Goal: Information Seeking & Learning: Learn about a topic

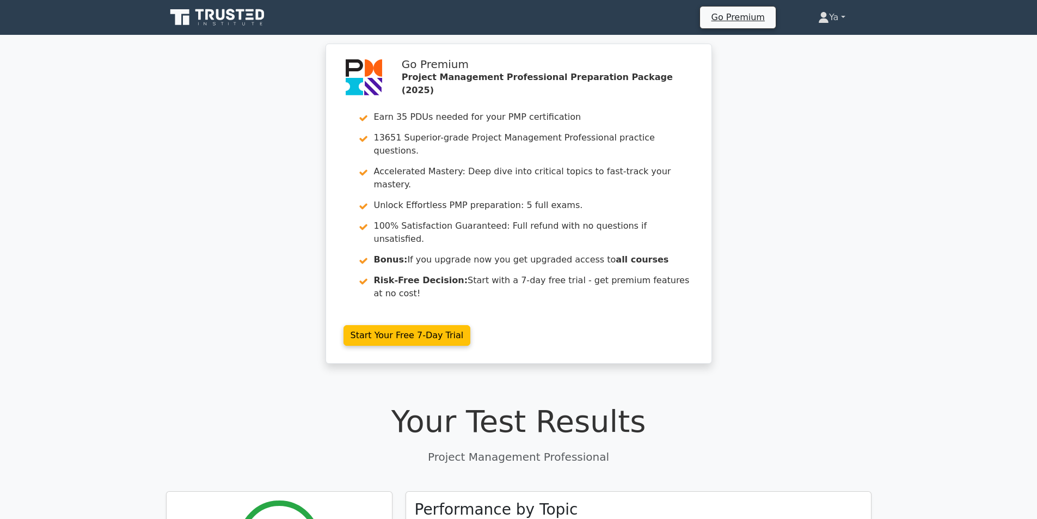
click at [842, 22] on link "Ya" at bounding box center [831, 18] width 79 height 22
click at [823, 42] on link "Profile" at bounding box center [836, 42] width 86 height 17
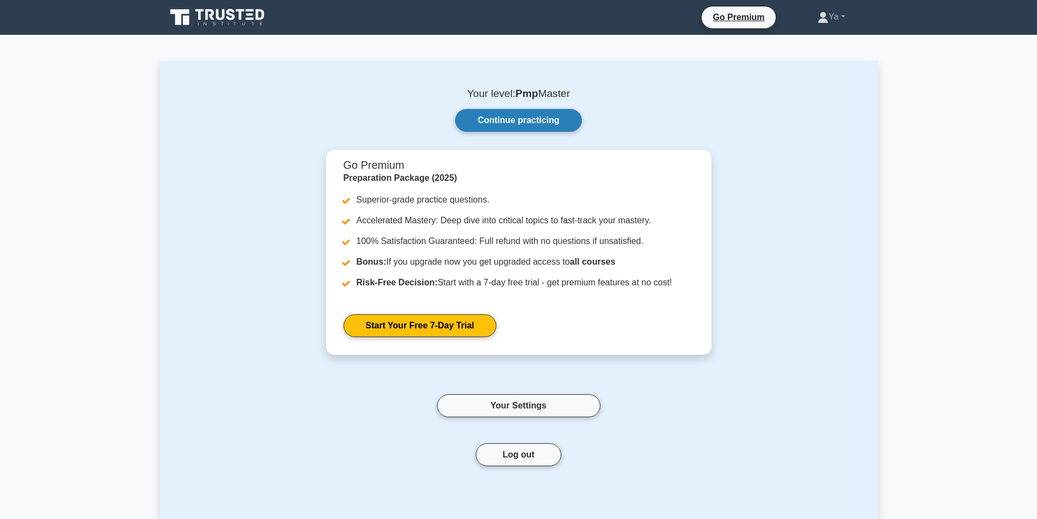
click at [495, 120] on link "Continue practicing" at bounding box center [518, 120] width 126 height 23
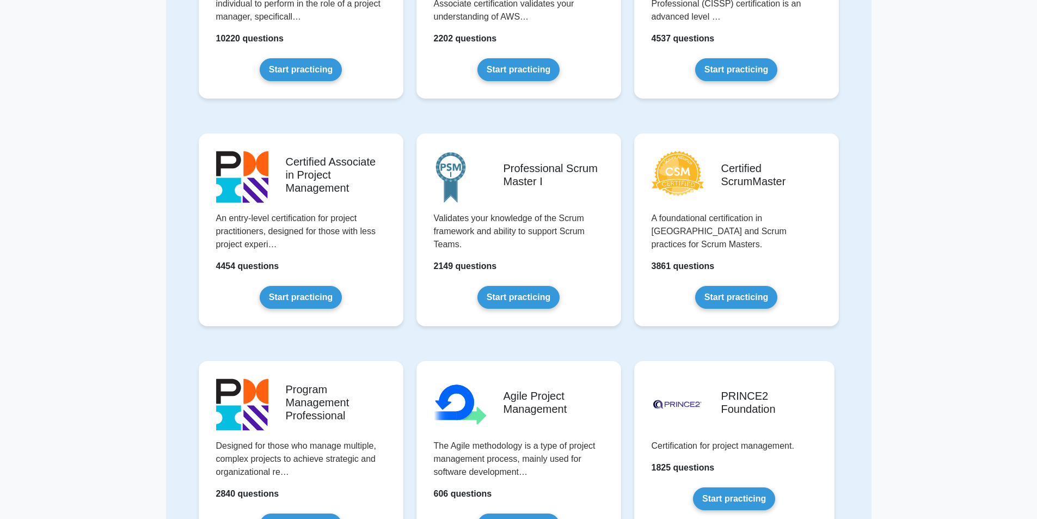
scroll to position [54, 0]
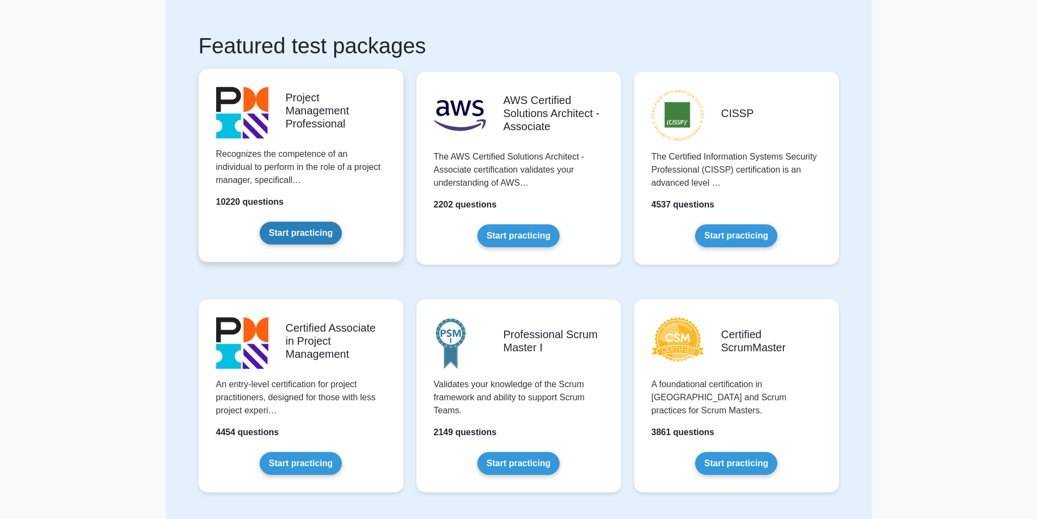
click at [267, 222] on link "Start practicing" at bounding box center [301, 233] width 82 height 23
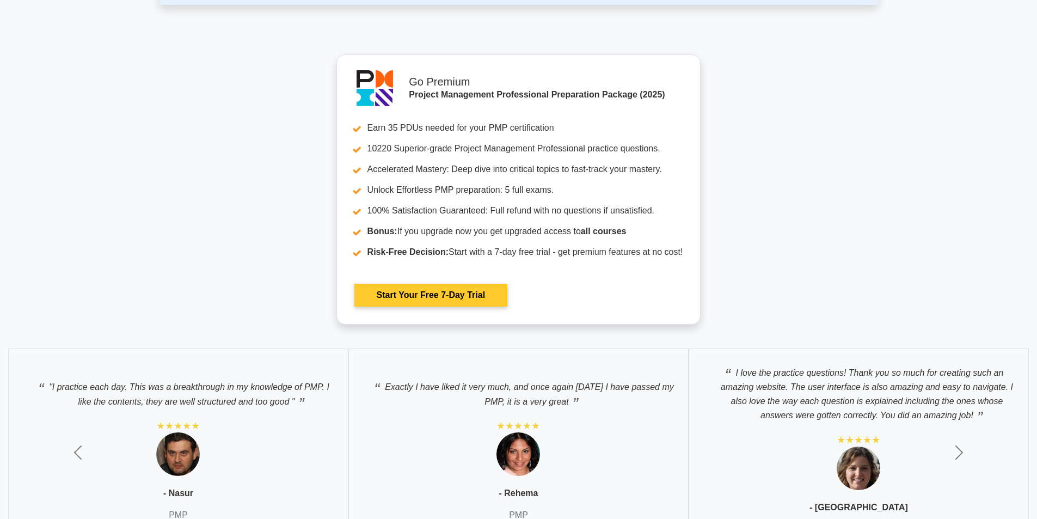
scroll to position [3460, 0]
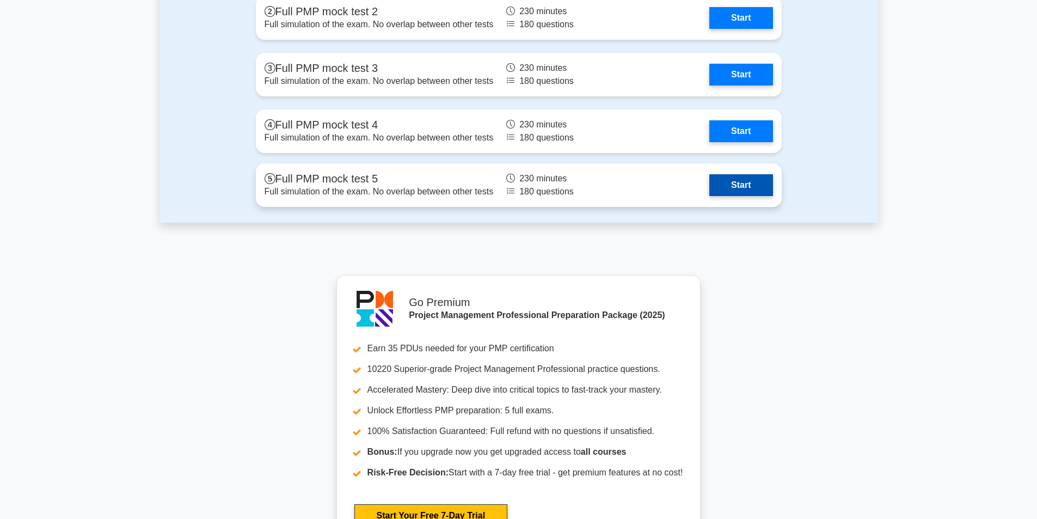
click at [709, 181] on link "Start" at bounding box center [740, 185] width 63 height 22
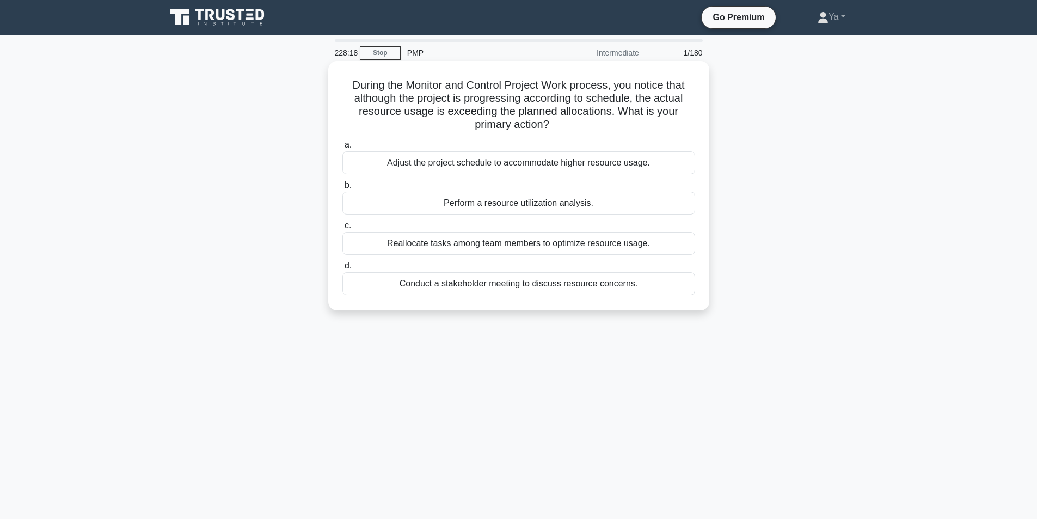
click at [432, 201] on div "Perform a resource utilization analysis." at bounding box center [518, 203] width 353 height 23
click at [342, 189] on input "b. Perform a resource utilization analysis." at bounding box center [342, 185] width 0 height 7
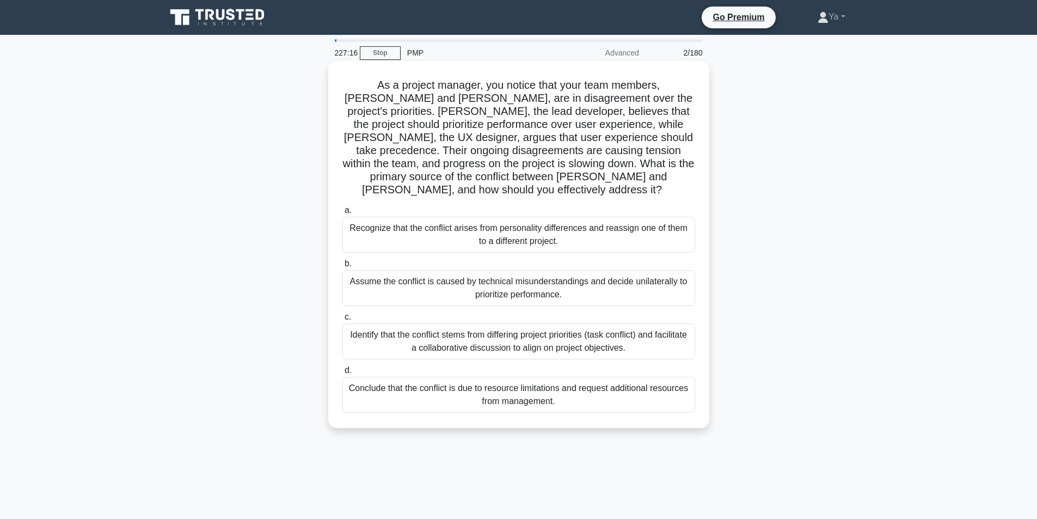
click at [604, 332] on div "Identify that the conflict stems from differing project priorities (task confli…" at bounding box center [518, 341] width 353 height 36
click at [342, 321] on input "c. Identify that the conflict stems from differing project priorities (task con…" at bounding box center [342, 317] width 0 height 7
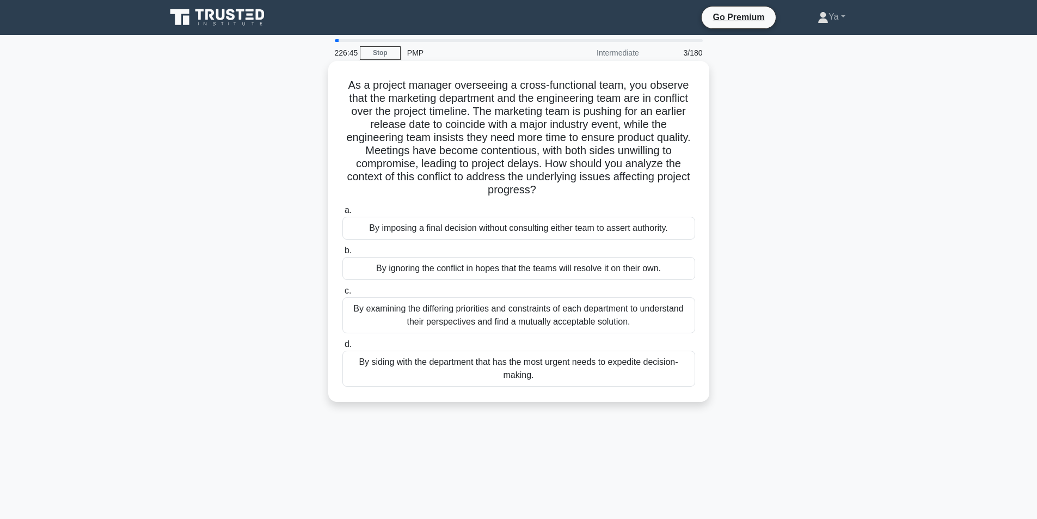
click at [654, 321] on div "By examining the differing priorities and constraints of each department to und…" at bounding box center [518, 315] width 353 height 36
click at [342, 295] on input "c. By examining the differing priorities and constraints of each department to …" at bounding box center [342, 290] width 0 height 7
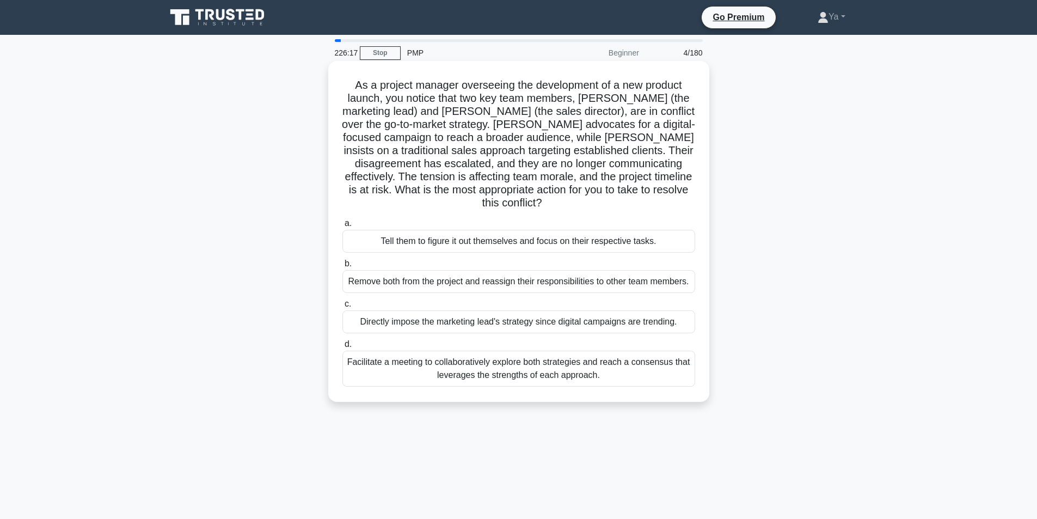
click at [548, 366] on div "Facilitate a meeting to collaboratively explore both strategies and reach a con…" at bounding box center [518, 369] width 353 height 36
click at [342, 348] on input "d. Facilitate a meeting to collaboratively explore both strategies and reach a …" at bounding box center [342, 344] width 0 height 7
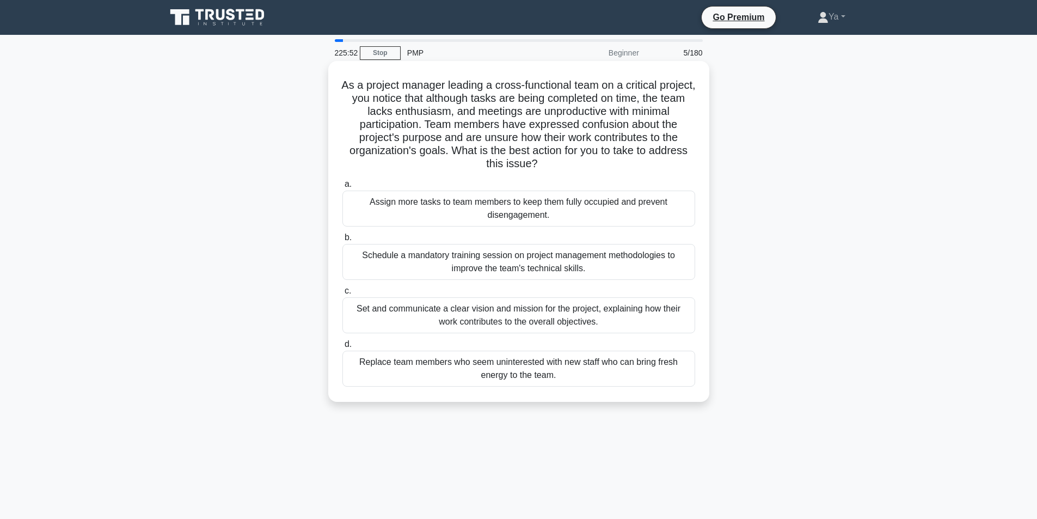
drag, startPoint x: 601, startPoint y: 297, endPoint x: 596, endPoint y: 311, distance: 14.3
click at [596, 311] on label "c. Set and communicate a clear vision and mission for the project, explaining h…" at bounding box center [518, 308] width 353 height 49
click at [596, 311] on div "Set and communicate a clear vision and mission for the project, explaining how …" at bounding box center [518, 315] width 353 height 36
click at [342, 295] on input "c. Set and communicate a clear vision and mission for the project, explaining h…" at bounding box center [342, 290] width 0 height 7
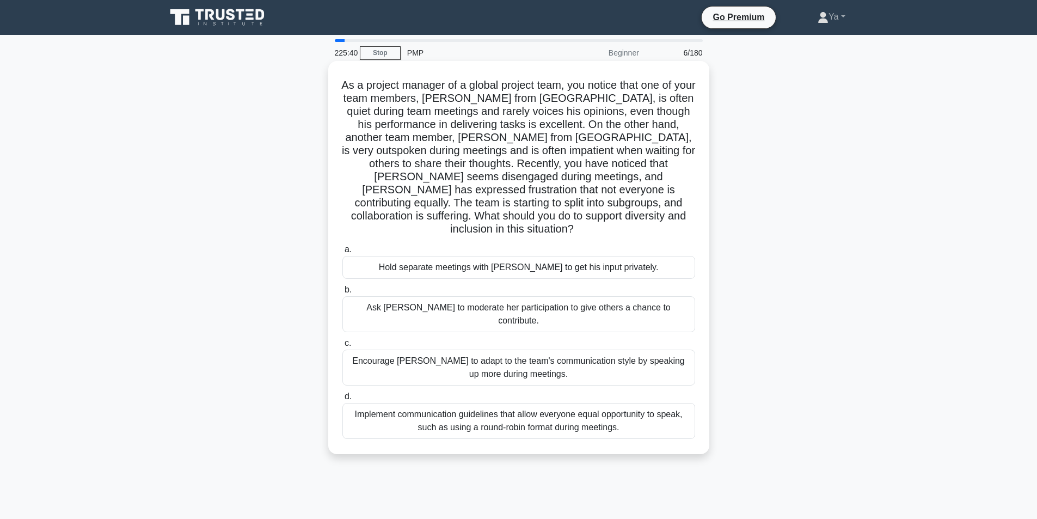
click at [544, 403] on div "Implement communication guidelines that allow everyone equal opportunity to spe…" at bounding box center [518, 421] width 353 height 36
click at [342, 397] on input "d. Implement communication guidelines that allow everyone equal opportunity to …" at bounding box center [342, 396] width 0 height 7
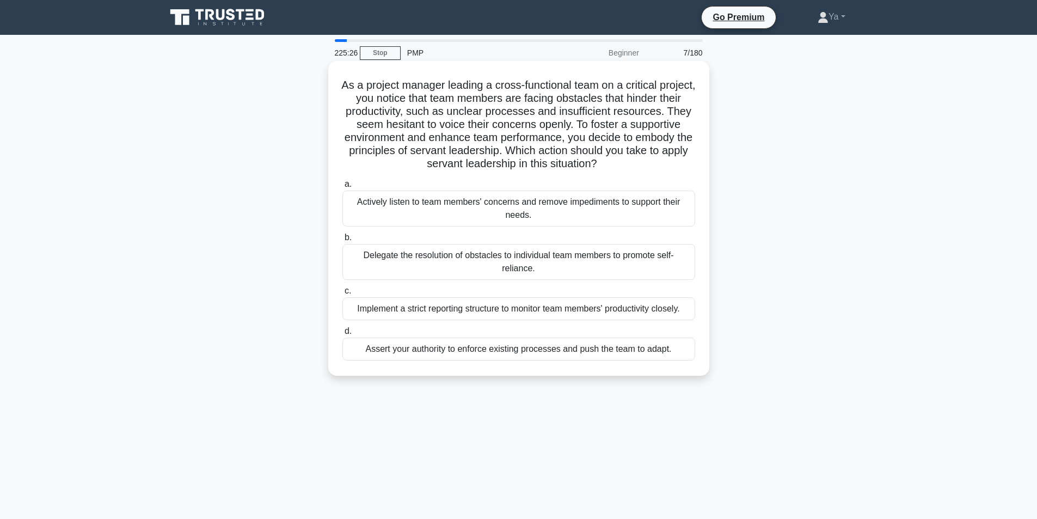
click at [595, 190] on label "a. Actively listen to team members' concerns and remove impediments to support …" at bounding box center [518, 201] width 353 height 49
click at [342, 188] on input "a. Actively listen to team members' concerns and remove impediments to support …" at bounding box center [342, 184] width 0 height 7
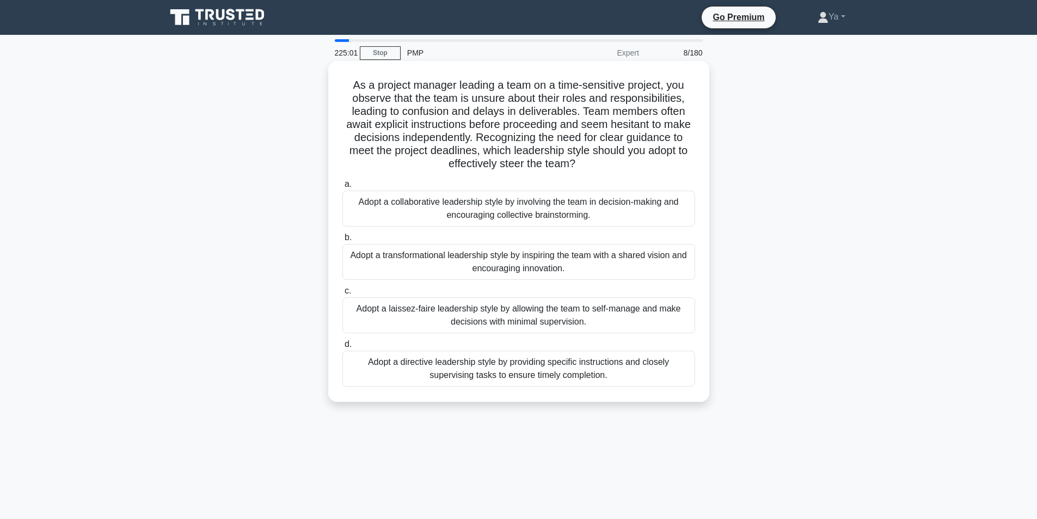
click at [456, 371] on div "Adopt a directive leadership style by providing specific instructions and close…" at bounding box center [518, 369] width 353 height 36
click at [342, 348] on input "d. Adopt a directive leadership style by providing specific instructions and cl…" at bounding box center [342, 344] width 0 height 7
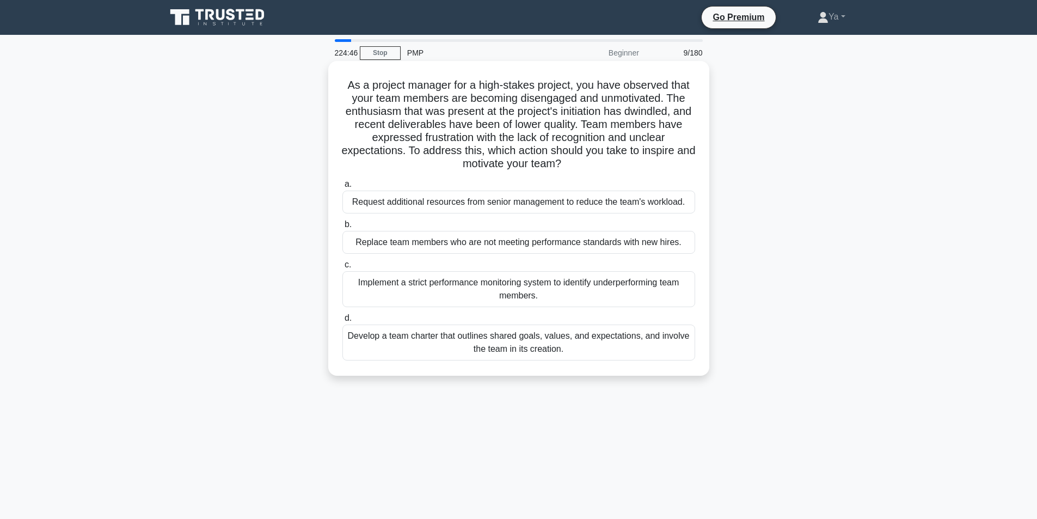
click at [511, 339] on div "Develop a team charter that outlines shared goals, values, and expectations, an…" at bounding box center [518, 342] width 353 height 36
click at [342, 322] on input "d. Develop a team charter that outlines shared goals, values, and expectations,…" at bounding box center [342, 318] width 0 height 7
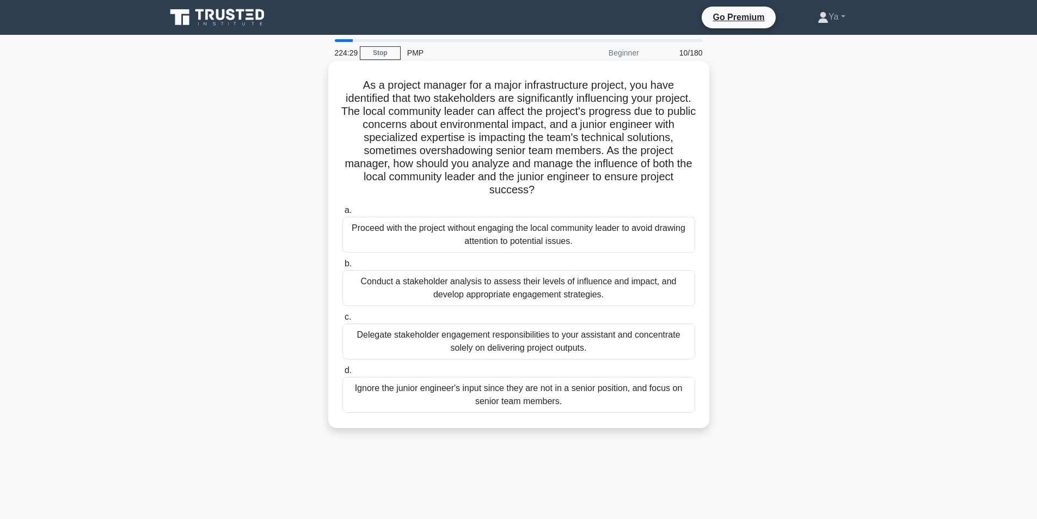
click at [539, 297] on div "Conduct a stakeholder analysis to assess their levels of influence and impact, …" at bounding box center [518, 288] width 353 height 36
click at [342, 267] on input "b. Conduct a stakeholder analysis to assess their levels of influence and impac…" at bounding box center [342, 263] width 0 height 7
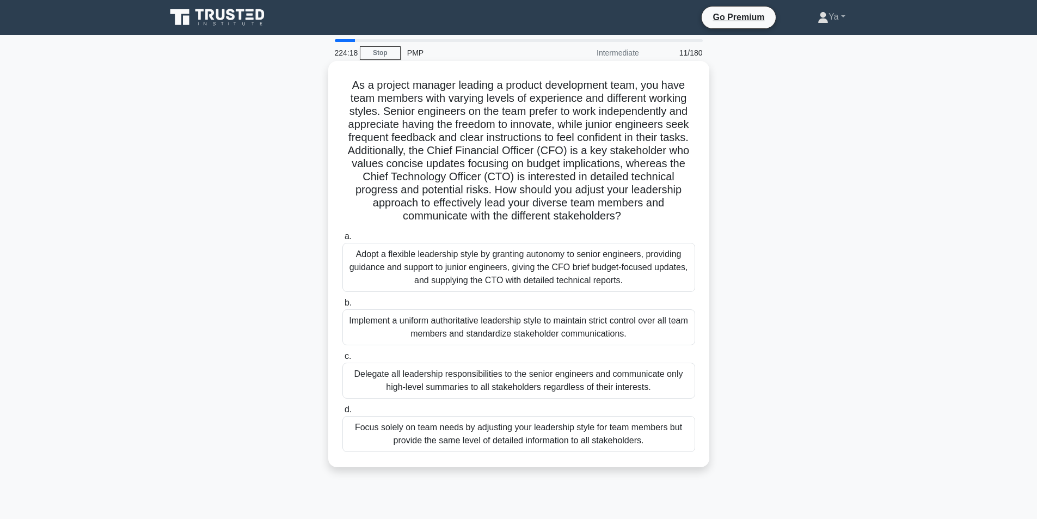
click at [597, 258] on div "Adopt a flexible leadership style by granting autonomy to senior engineers, pro…" at bounding box center [518, 267] width 353 height 49
click at [342, 240] on input "a. Adopt a flexible leadership style by granting autonomy to senior engineers, …" at bounding box center [342, 236] width 0 height 7
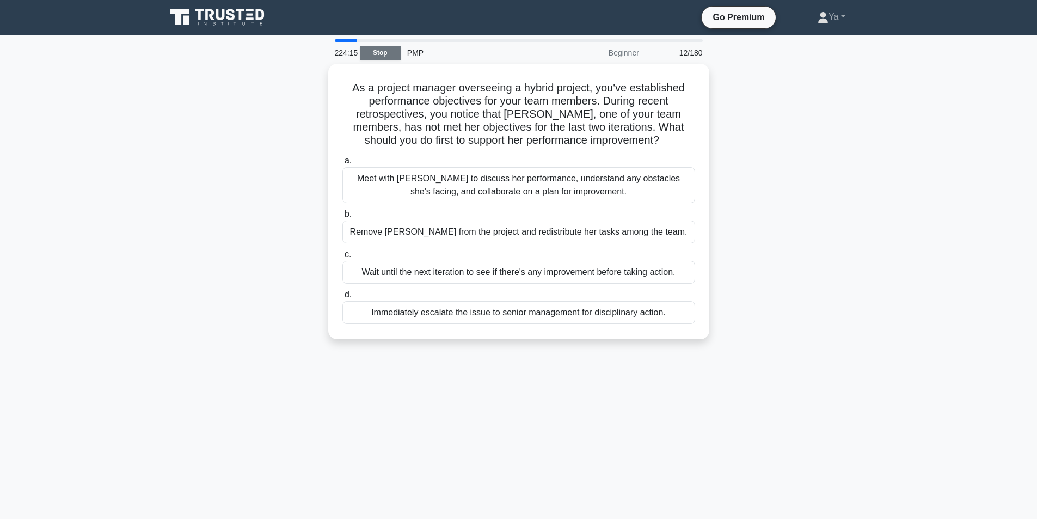
click at [390, 53] on link "Stop" at bounding box center [380, 53] width 41 height 14
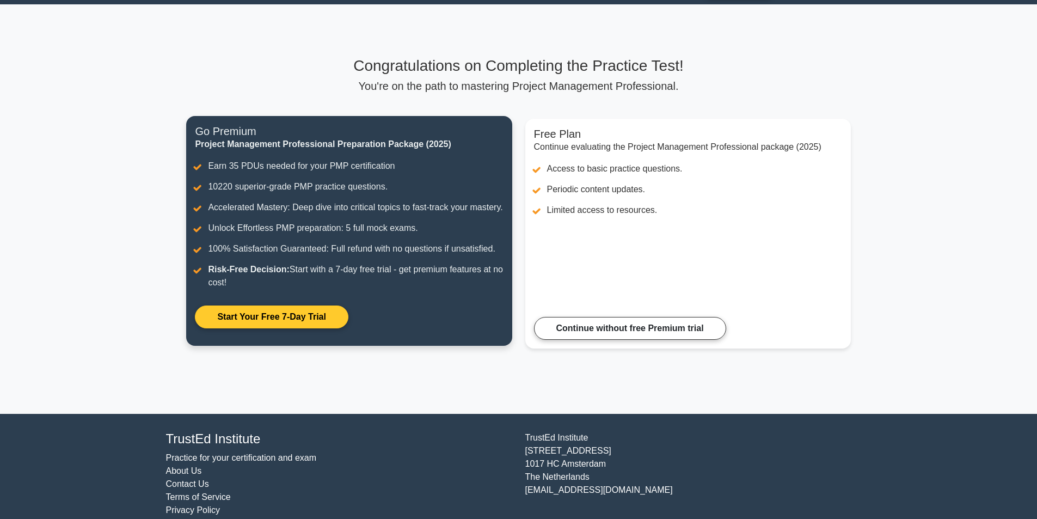
scroll to position [59, 0]
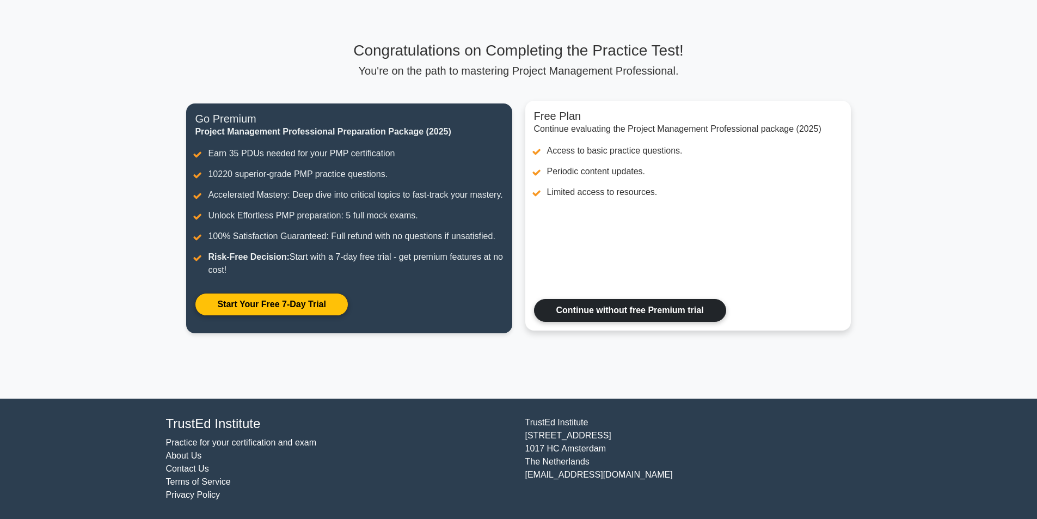
click at [631, 310] on link "Continue without free Premium trial" at bounding box center [630, 310] width 192 height 23
click at [621, 322] on link "Continue without free Premium trial" at bounding box center [630, 310] width 192 height 23
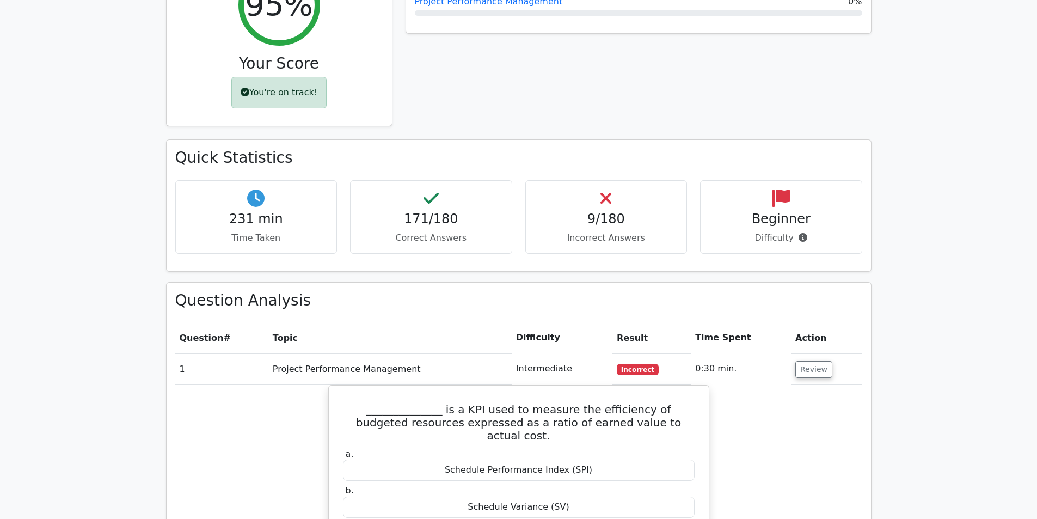
scroll to position [436, 0]
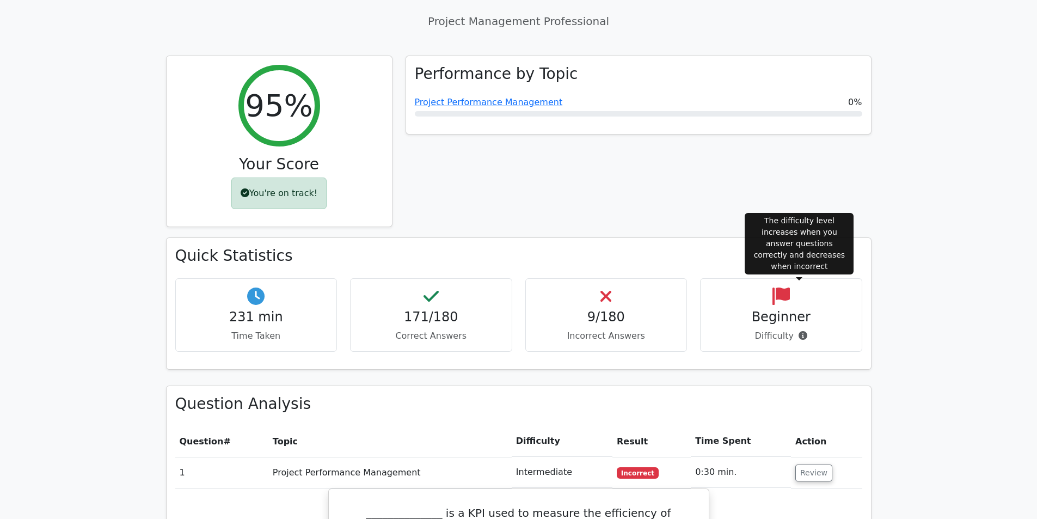
click at [794, 330] on span at bounding box center [801, 335] width 14 height 10
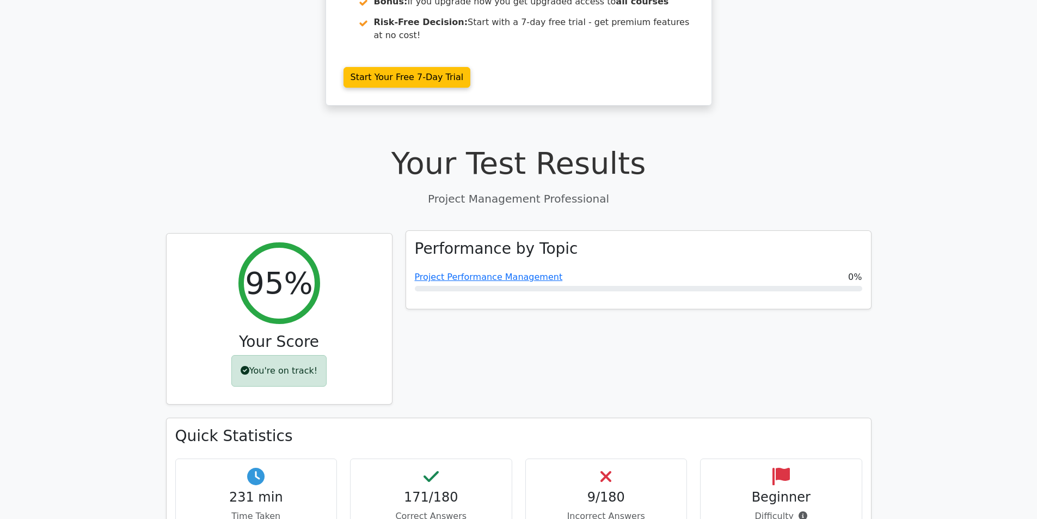
scroll to position [218, 0]
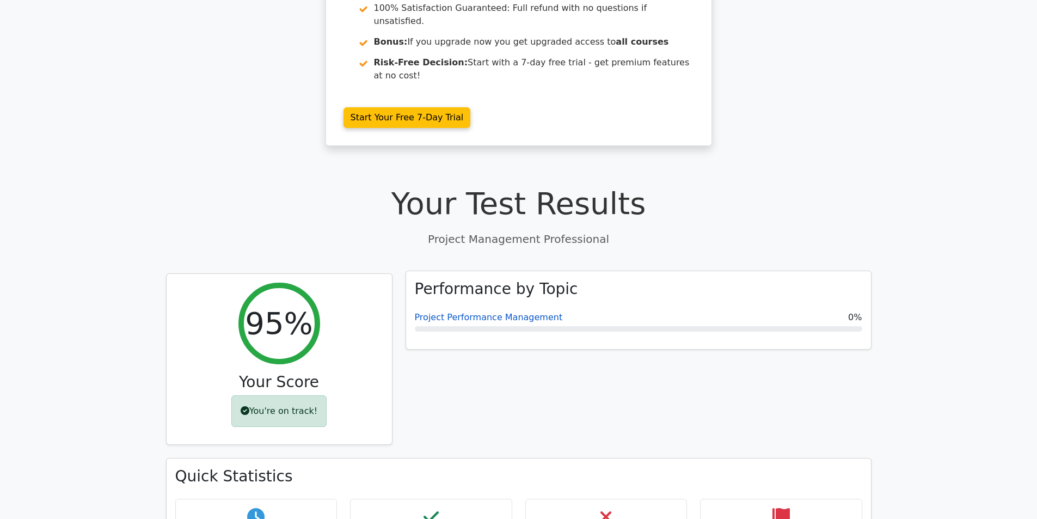
click at [480, 312] on link "Project Performance Management" at bounding box center [489, 317] width 148 height 10
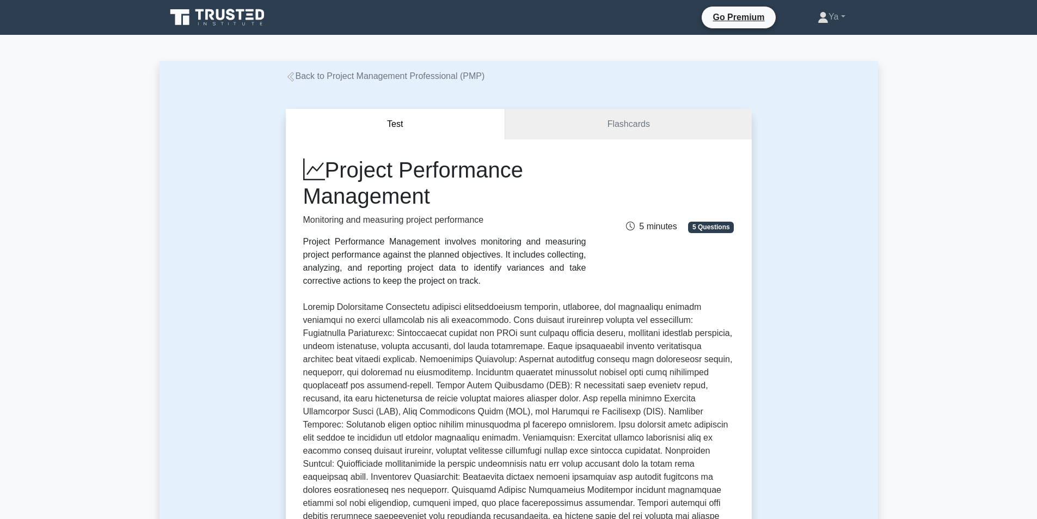
click at [816, 30] on div "Go Premium Ya" at bounding box center [519, 17] width 719 height 26
click at [821, 16] on icon at bounding box center [824, 15] width 6 height 6
click at [814, 38] on link "Profile" at bounding box center [835, 42] width 86 height 17
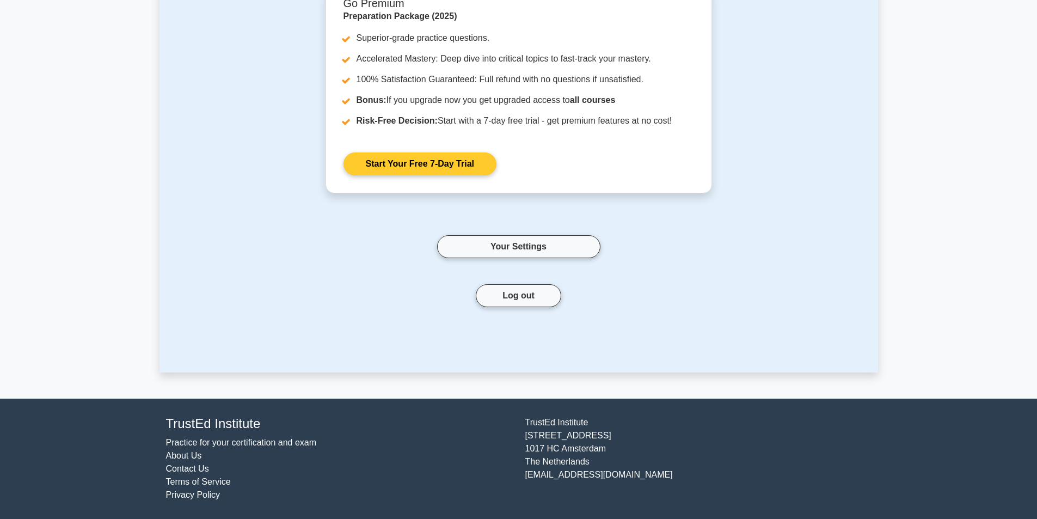
click at [425, 159] on link "Start Your Free 7-Day Trial" at bounding box center [420, 163] width 153 height 23
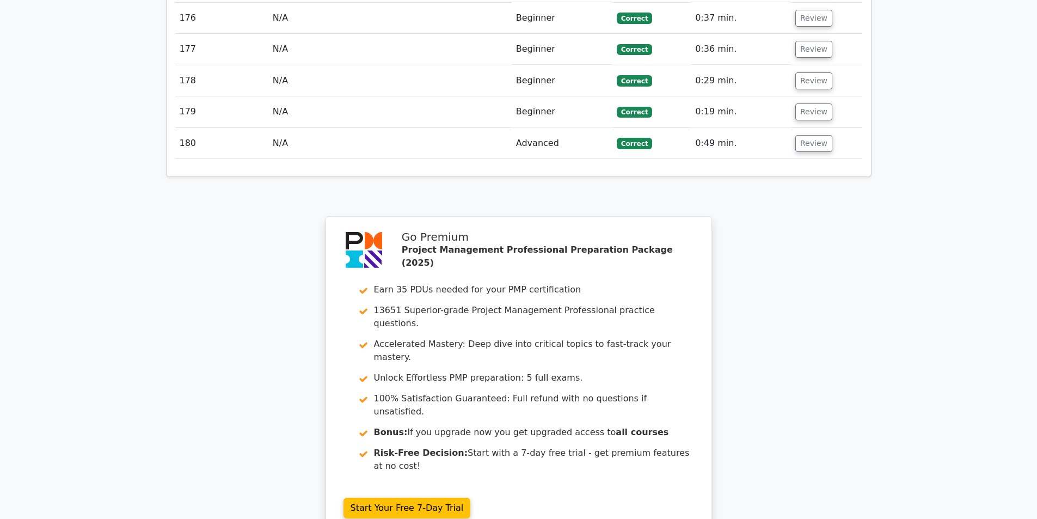
scroll to position [7004, 0]
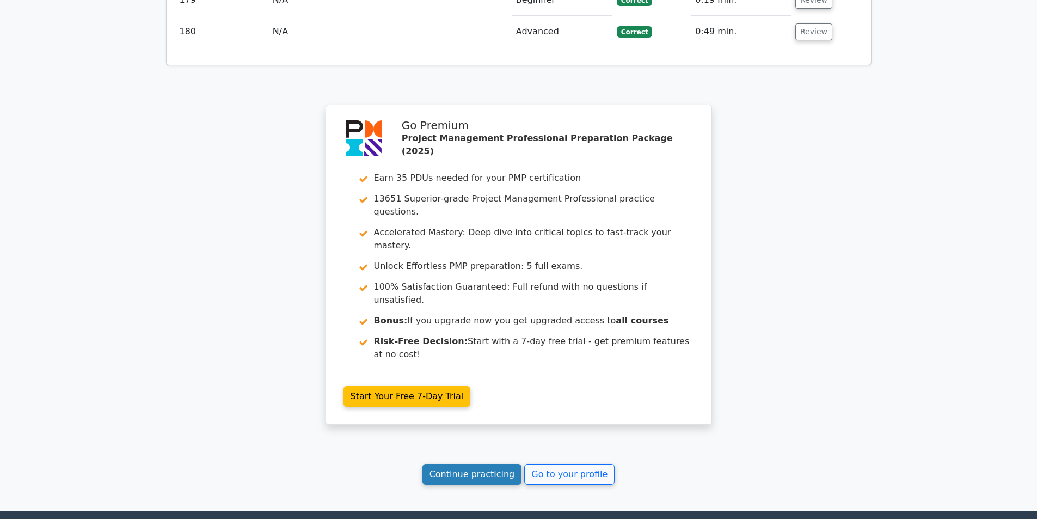
click at [480, 464] on link "Continue practicing" at bounding box center [473, 474] width 100 height 21
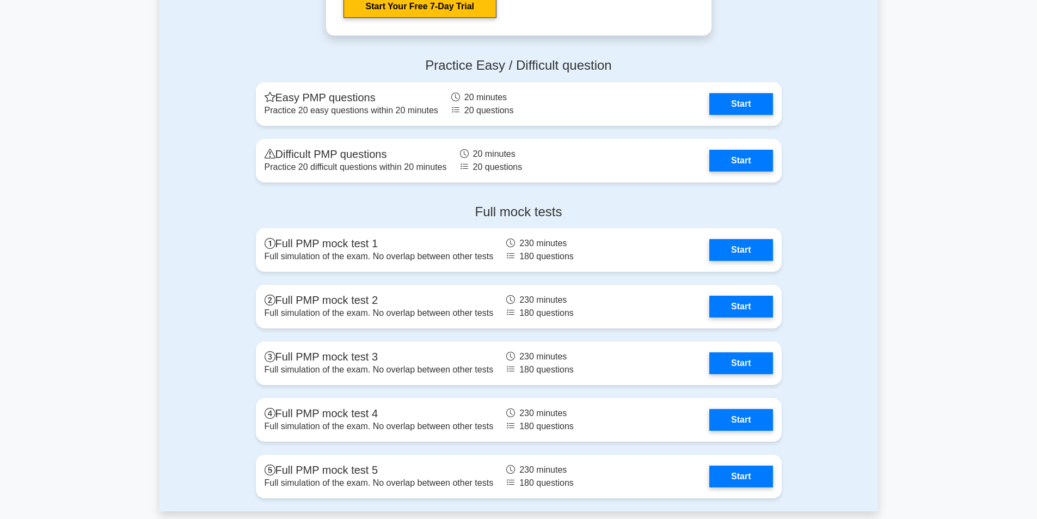
scroll to position [3321, 0]
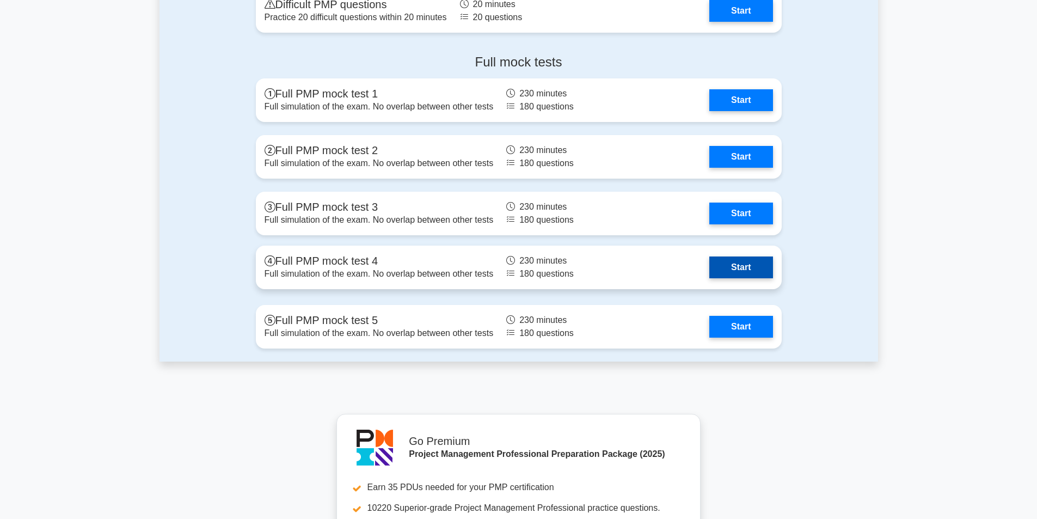
click at [709, 277] on link "Start" at bounding box center [740, 267] width 63 height 22
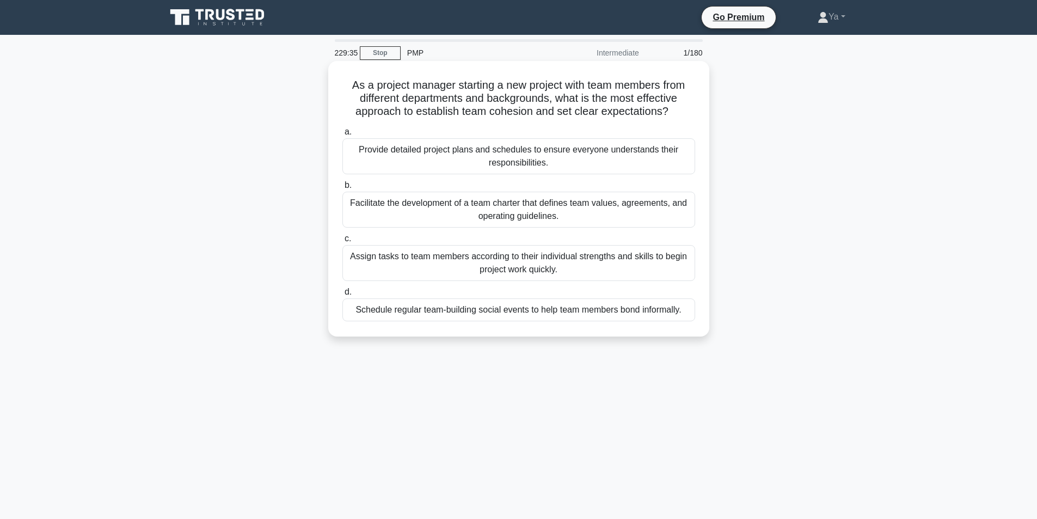
click at [617, 204] on div "Facilitate the development of a team charter that defines team values, agreemen…" at bounding box center [518, 210] width 353 height 36
click at [342, 189] on input "b. Facilitate the development of a team charter that defines team values, agree…" at bounding box center [342, 185] width 0 height 7
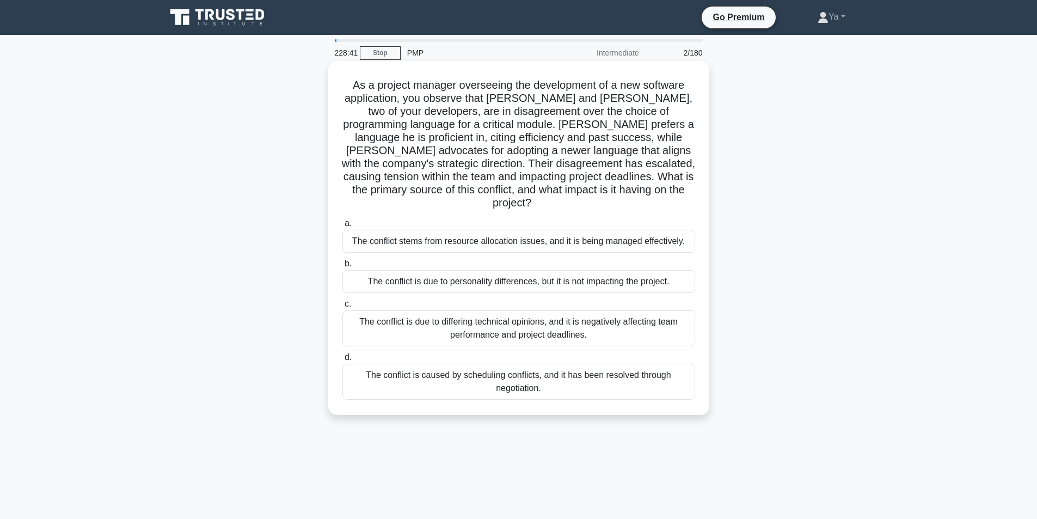
click at [372, 319] on div "The conflict is due to differing technical opinions, and it is negatively affec…" at bounding box center [518, 328] width 353 height 36
click at [342, 308] on input "c. The conflict is due to differing technical opinions, and it is negatively af…" at bounding box center [342, 304] width 0 height 7
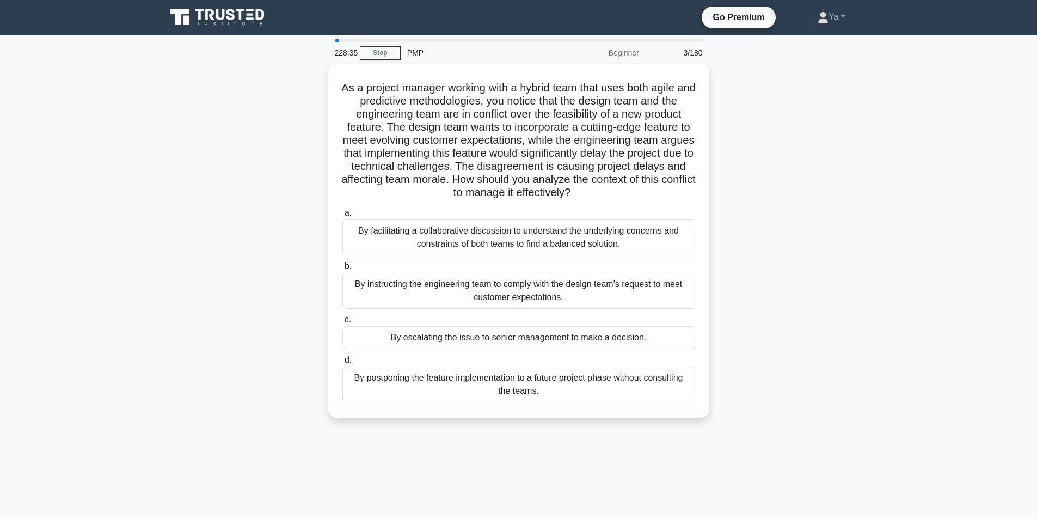
click at [408, 54] on div "PMP" at bounding box center [476, 53] width 150 height 22
click at [388, 51] on link "Stop" at bounding box center [380, 53] width 41 height 14
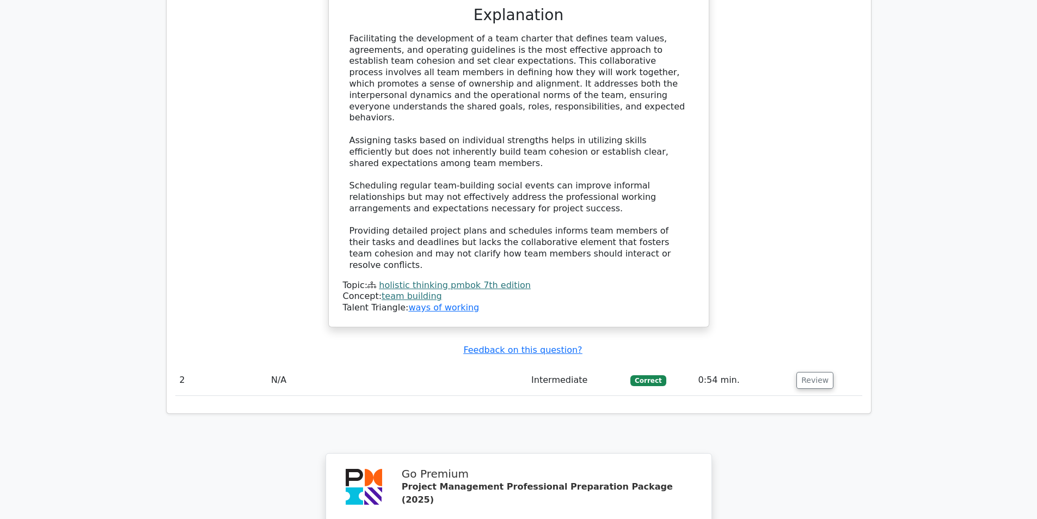
scroll to position [1470, 0]
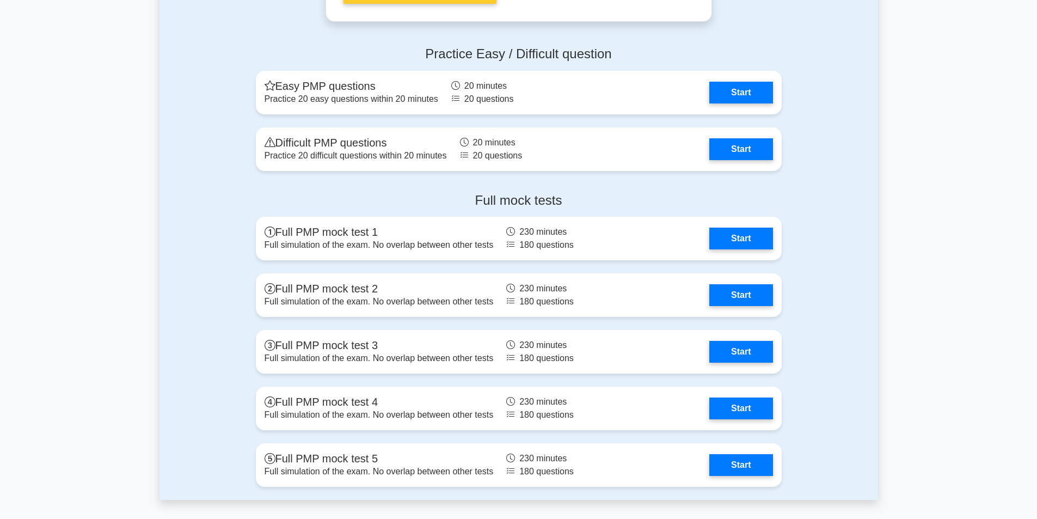
scroll to position [3212, 0]
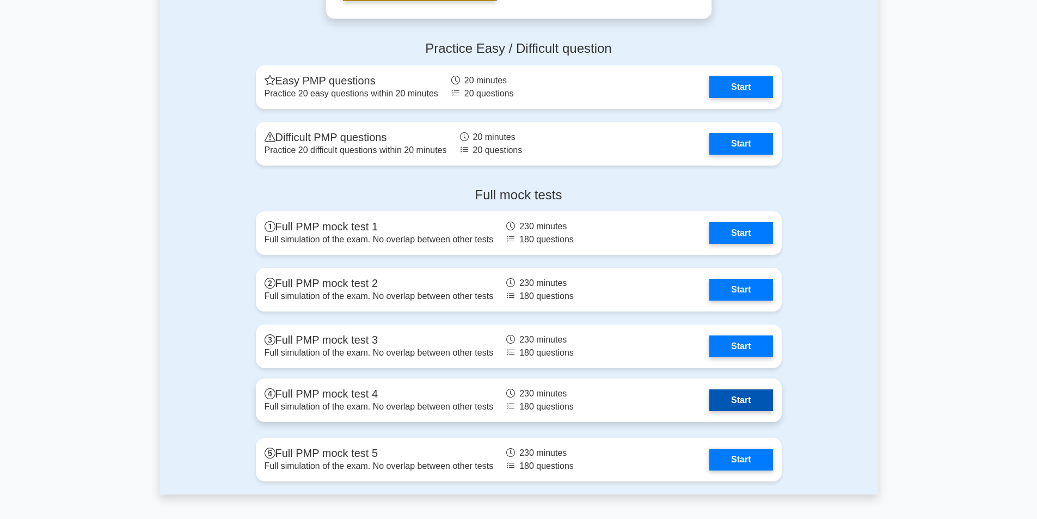
click at [709, 396] on link "Start" at bounding box center [740, 400] width 63 height 22
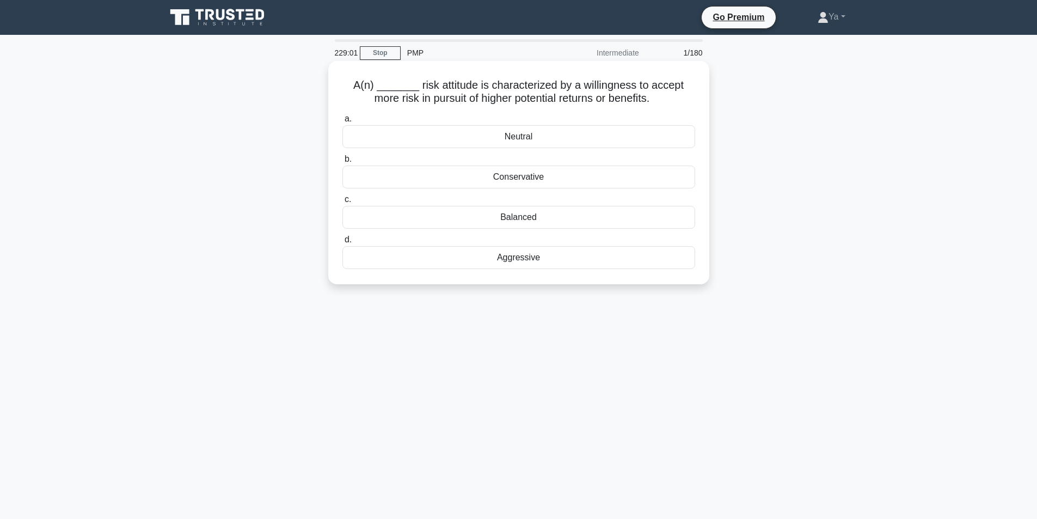
click at [512, 212] on div "Balanced" at bounding box center [518, 217] width 353 height 23
click at [342, 203] on input "c. Balanced" at bounding box center [342, 199] width 0 height 7
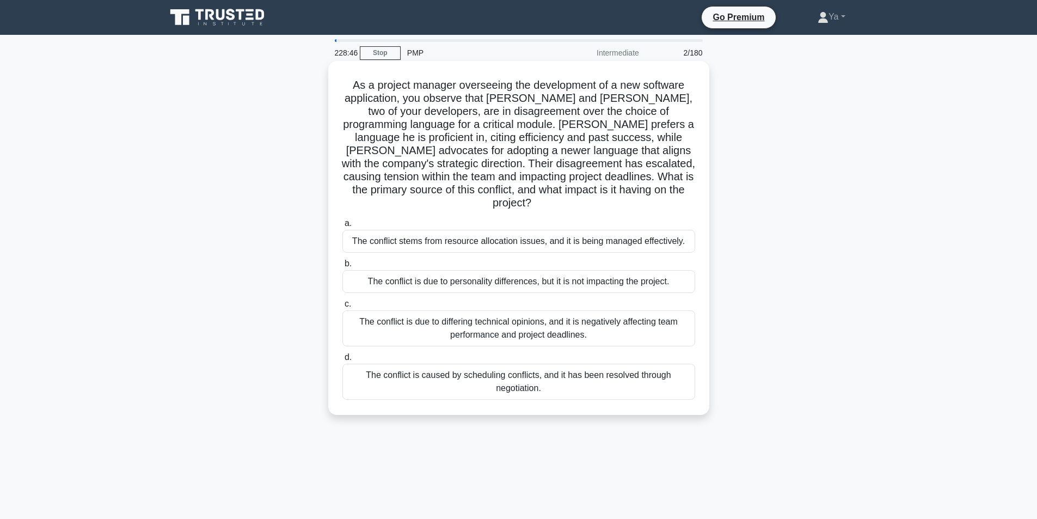
click at [384, 313] on div "The conflict is due to differing technical opinions, and it is negatively affec…" at bounding box center [518, 328] width 353 height 36
click at [342, 308] on input "c. The conflict is due to differing technical opinions, and it is negatively af…" at bounding box center [342, 304] width 0 height 7
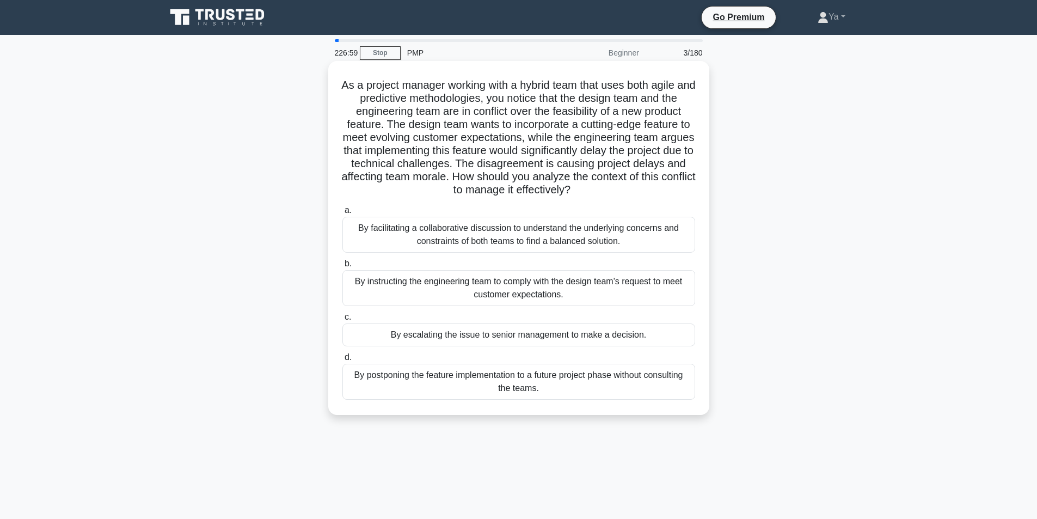
click at [588, 244] on div "By facilitating a collaborative discussion to understand the underlying concern…" at bounding box center [518, 235] width 353 height 36
click at [342, 214] on input "a. By facilitating a collaborative discussion to understand the underlying conc…" at bounding box center [342, 210] width 0 height 7
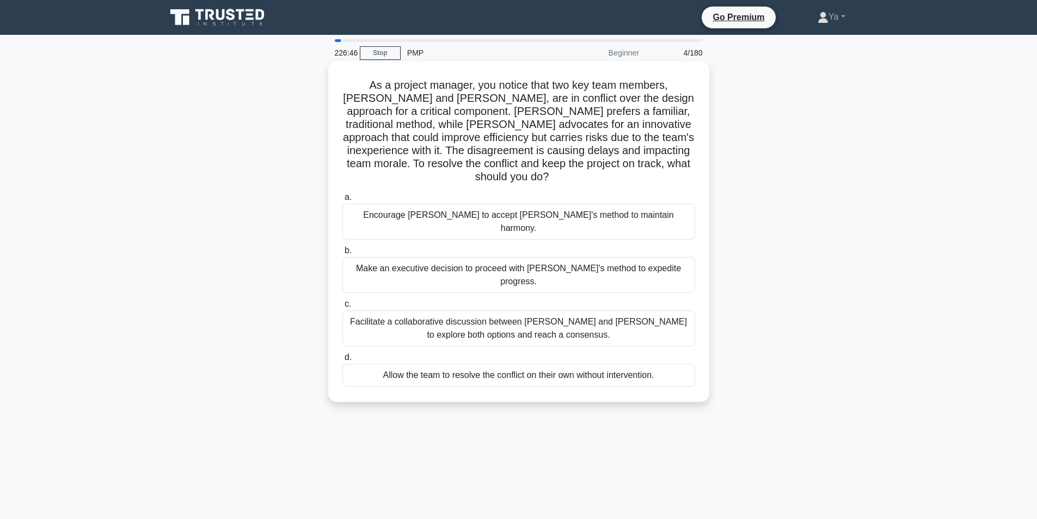
click at [541, 310] on div "Facilitate a collaborative discussion between Jake and Maria to explore both op…" at bounding box center [518, 328] width 353 height 36
click at [342, 301] on input "c. Facilitate a collaborative discussion between Jake and Maria to explore both…" at bounding box center [342, 304] width 0 height 7
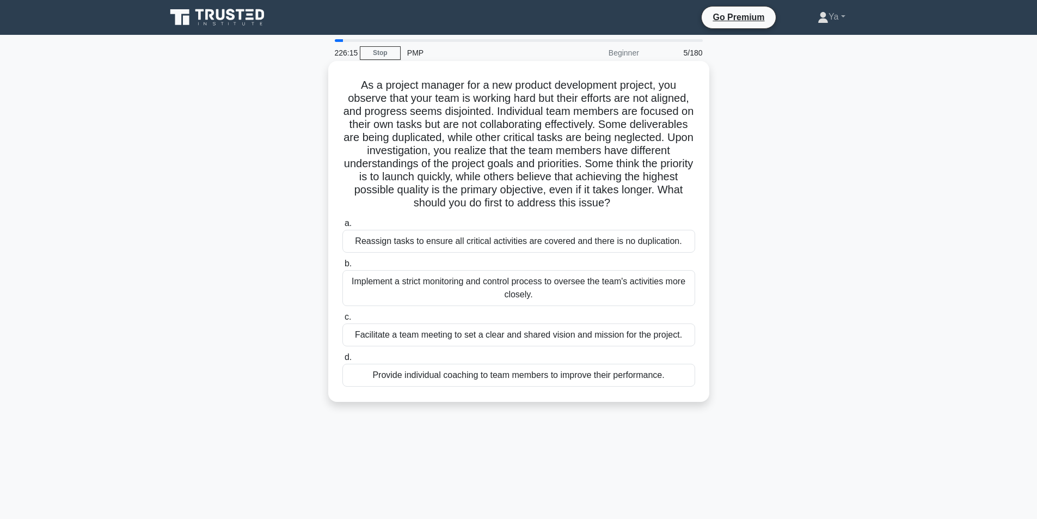
click at [524, 339] on div "Facilitate a team meeting to set a clear and shared vision and mission for the …" at bounding box center [518, 334] width 353 height 23
click at [342, 321] on input "c. Facilitate a team meeting to set a clear and shared vision and mission for t…" at bounding box center [342, 317] width 0 height 7
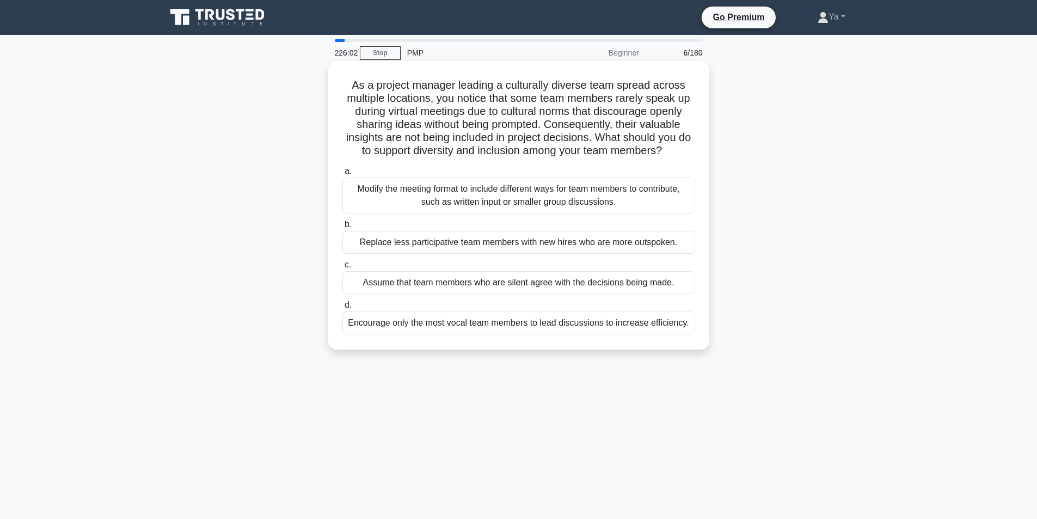
click at [580, 200] on div "Modify the meeting format to include different ways for team members to contrib…" at bounding box center [518, 195] width 353 height 36
click at [342, 175] on input "a. Modify the meeting format to include different ways for team members to cont…" at bounding box center [342, 171] width 0 height 7
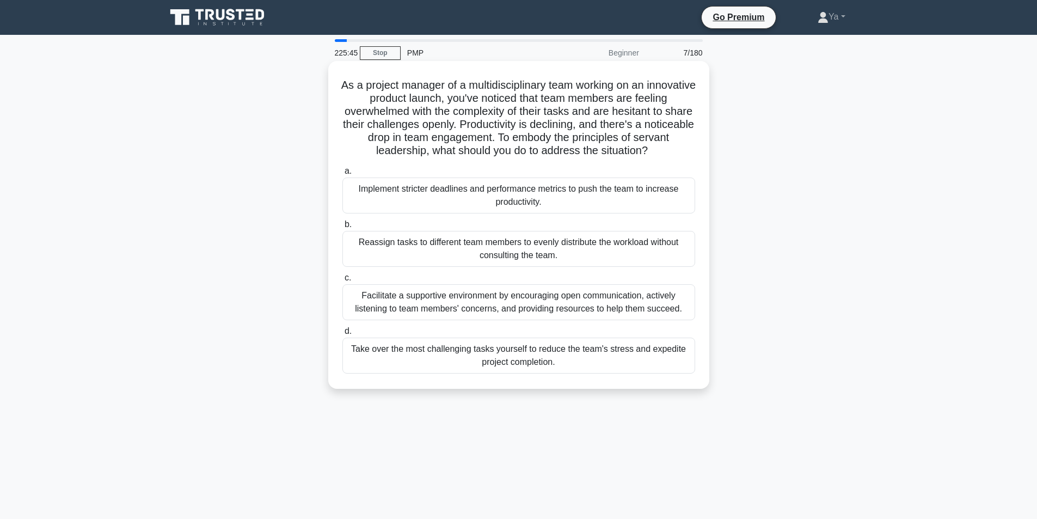
click at [450, 293] on div "Facilitate a supportive environment by encouraging open communication, actively…" at bounding box center [518, 302] width 353 height 36
click at [342, 281] on input "c. Facilitate a supportive environment by encouraging open communication, activ…" at bounding box center [342, 277] width 0 height 7
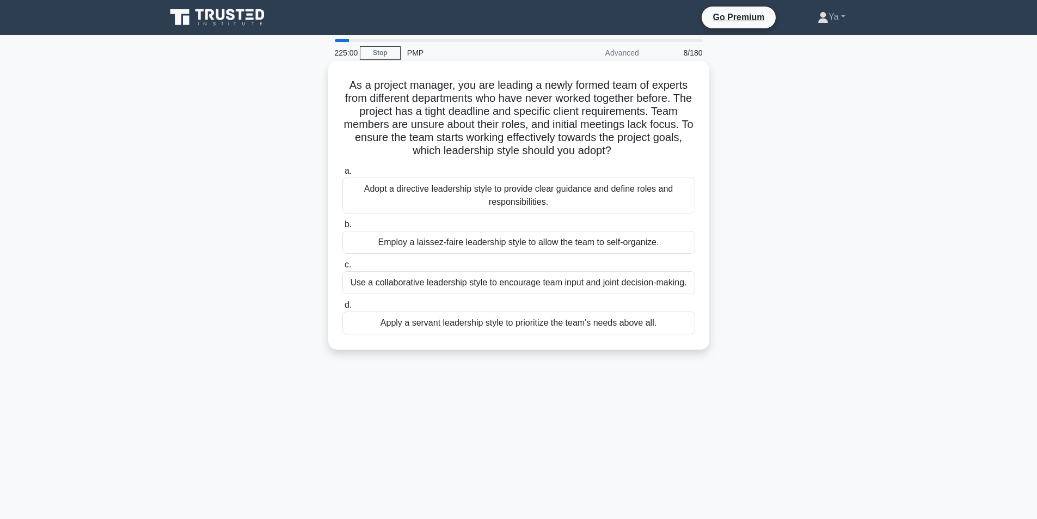
click at [559, 197] on div "Adopt a directive leadership style to provide clear guidance and define roles a…" at bounding box center [518, 195] width 353 height 36
click at [547, 204] on div "Adopt a directive leadership style to provide clear guidance and define roles a…" at bounding box center [518, 195] width 353 height 36
click at [342, 175] on input "a. Adopt a directive leadership style to provide clear guidance and define role…" at bounding box center [342, 171] width 0 height 7
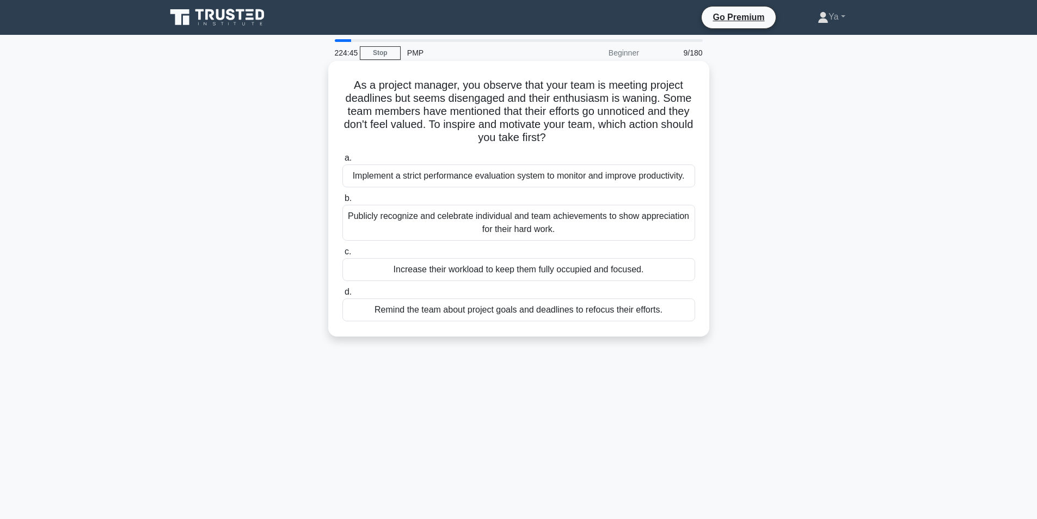
click at [579, 230] on div "Publicly recognize and celebrate individual and team achievements to show appre…" at bounding box center [518, 223] width 353 height 36
click at [342, 202] on input "b. Publicly recognize and celebrate individual and team achievements to show ap…" at bounding box center [342, 198] width 0 height 7
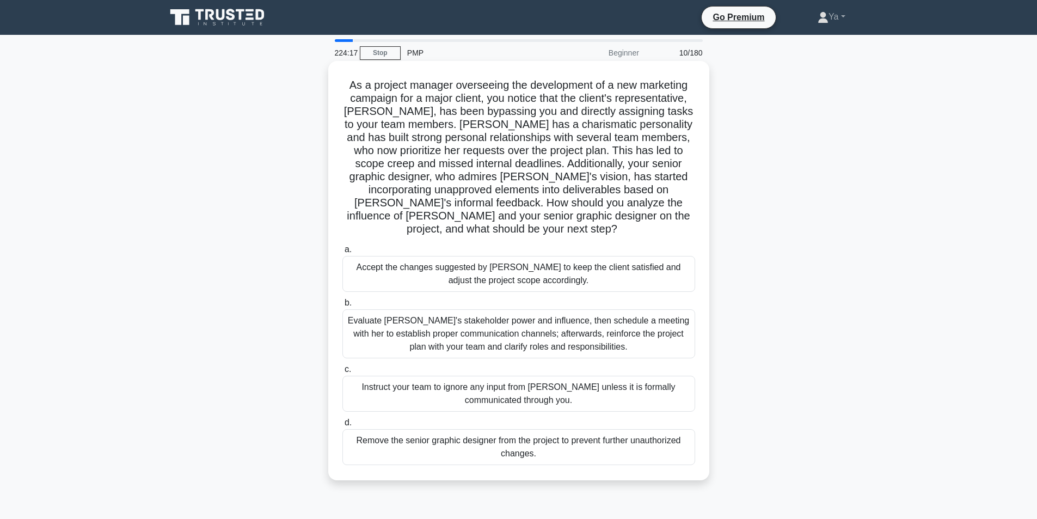
click at [491, 353] on div "Evaluate Jenna's stakeholder power and influence, then schedule a meeting with …" at bounding box center [518, 333] width 353 height 49
click at [342, 307] on input "b. Evaluate Jenna's stakeholder power and influence, then schedule a meeting wi…" at bounding box center [342, 302] width 0 height 7
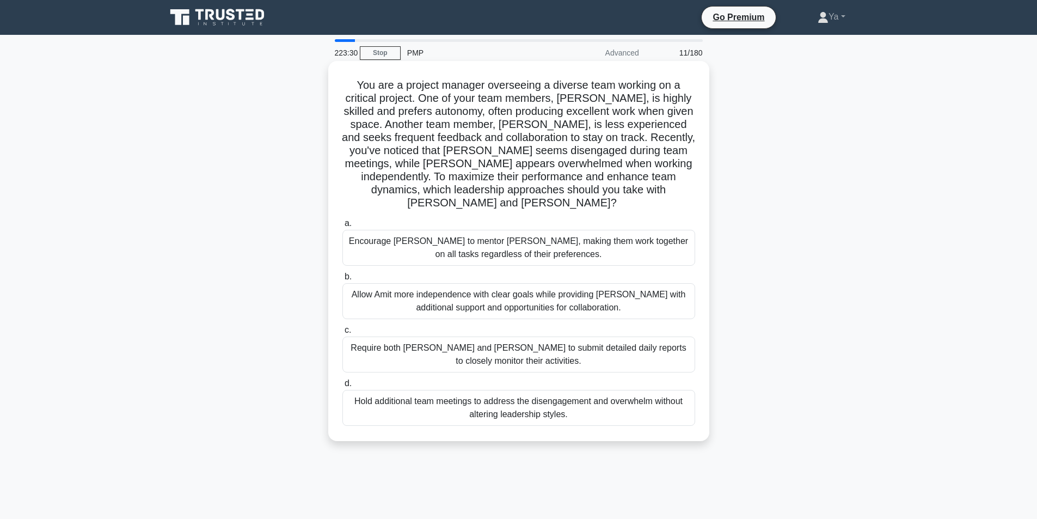
click at [456, 298] on div "Allow Amit more independence with clear goals while providing Sophia with addit…" at bounding box center [518, 301] width 353 height 36
click at [342, 280] on input "b. Allow Amit more independence with clear goals while providing Sophia with ad…" at bounding box center [342, 276] width 0 height 7
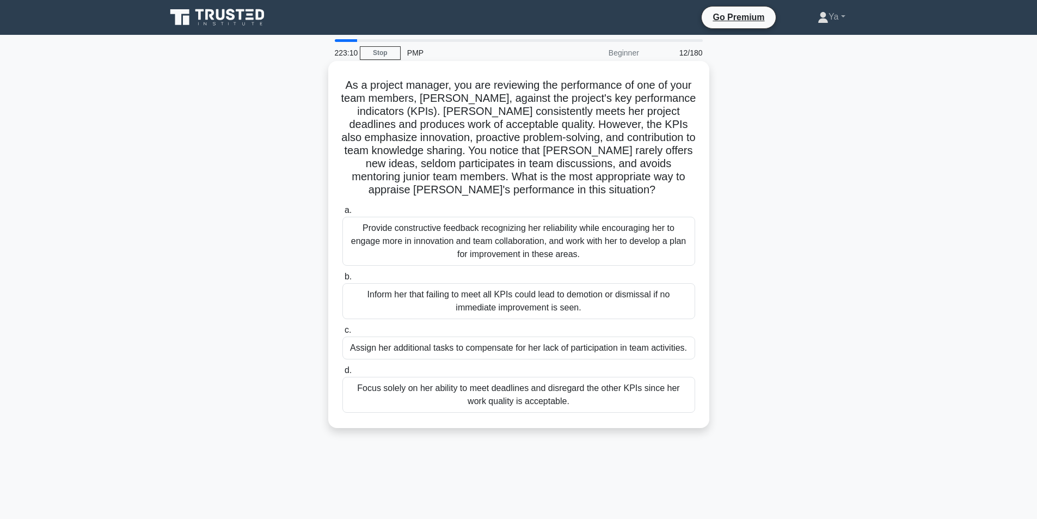
click at [633, 254] on div "Provide constructive feedback recognizing her reliability while encouraging her…" at bounding box center [518, 241] width 353 height 49
click at [342, 214] on input "a. Provide constructive feedback recognizing her reliability while encouraging …" at bounding box center [342, 210] width 0 height 7
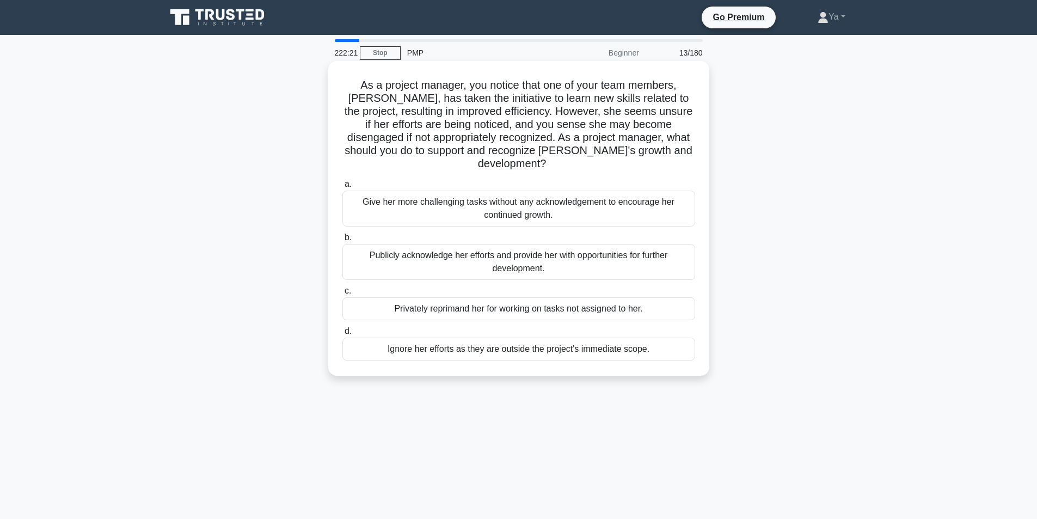
click at [504, 254] on div "Publicly acknowledge her efforts and provide her with opportunities for further…" at bounding box center [518, 262] width 353 height 36
click at [342, 241] on input "b. Publicly acknowledge her efforts and provide her with opportunities for furt…" at bounding box center [342, 237] width 0 height 7
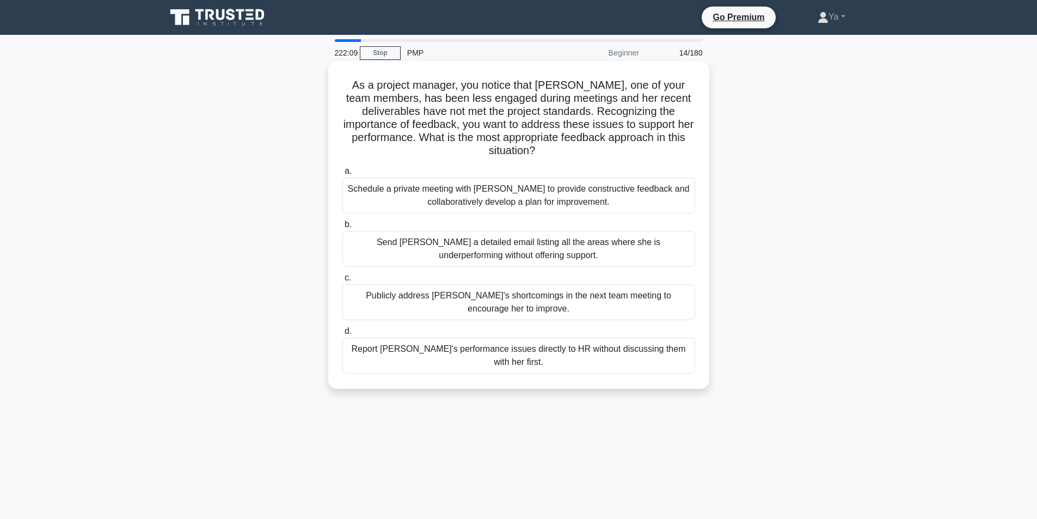
click at [462, 207] on div "Schedule a private meeting with Samantha to provide constructive feedback and c…" at bounding box center [518, 195] width 353 height 36
click at [342, 175] on input "a. Schedule a private meeting with Samantha to provide constructive feedback an…" at bounding box center [342, 171] width 0 height 7
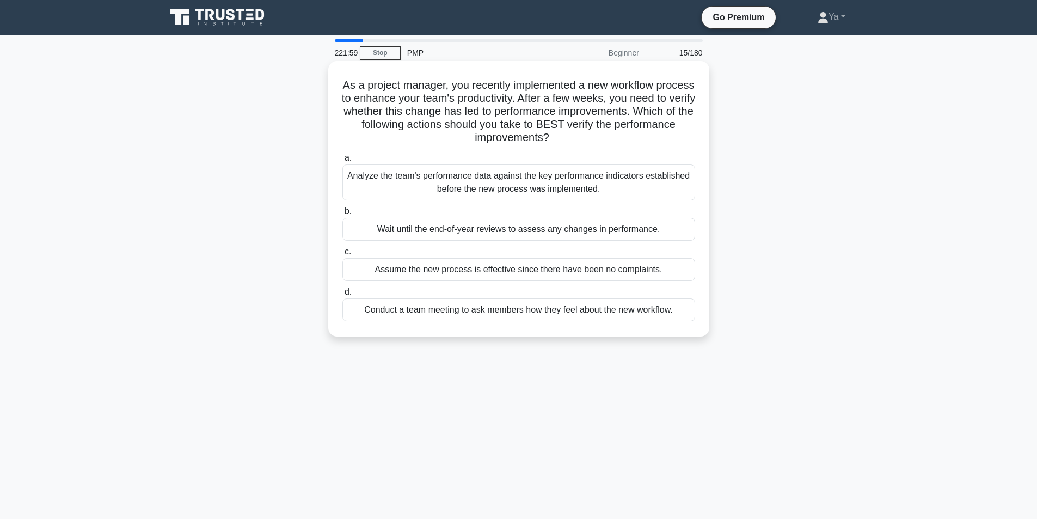
click at [566, 186] on div "Analyze the team's performance data against the key performance indicators esta…" at bounding box center [518, 182] width 353 height 36
click at [342, 162] on input "a. Analyze the team's performance data against the key performance indicators e…" at bounding box center [342, 158] width 0 height 7
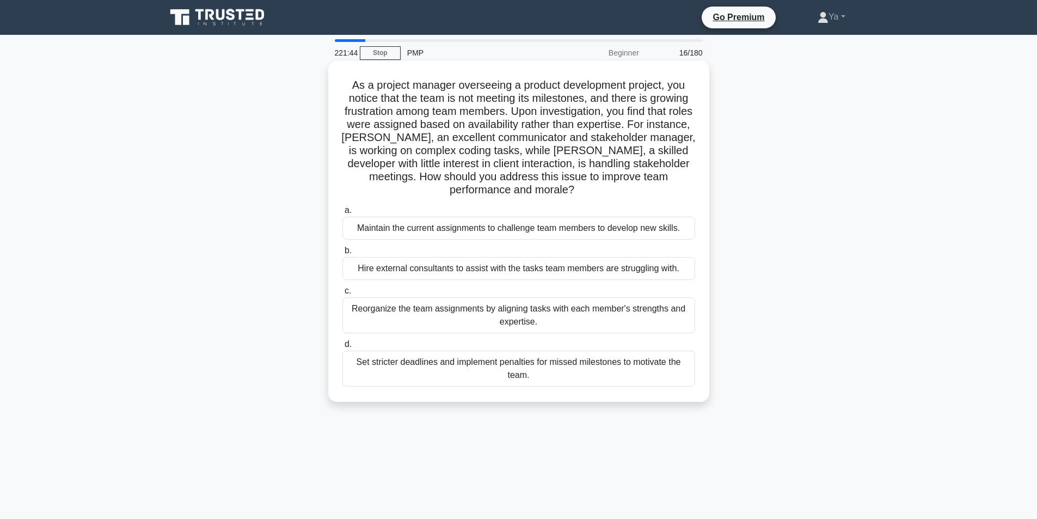
click at [439, 325] on div "Reorganize the team assignments by aligning tasks with each member's strengths …" at bounding box center [518, 315] width 353 height 36
click at [342, 295] on input "c. Reorganize the team assignments by aligning tasks with each member's strengt…" at bounding box center [342, 290] width 0 height 7
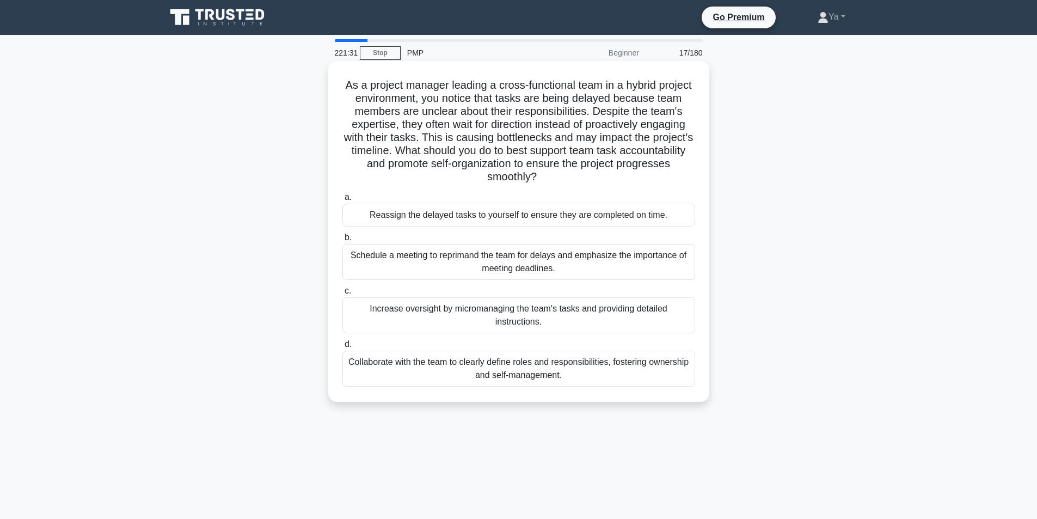
click at [476, 379] on div "Collaborate with the team to clearly define roles and responsibilities, fosteri…" at bounding box center [518, 369] width 353 height 36
click at [342, 348] on input "d. Collaborate with the team to clearly define roles and responsibilities, fost…" at bounding box center [342, 344] width 0 height 7
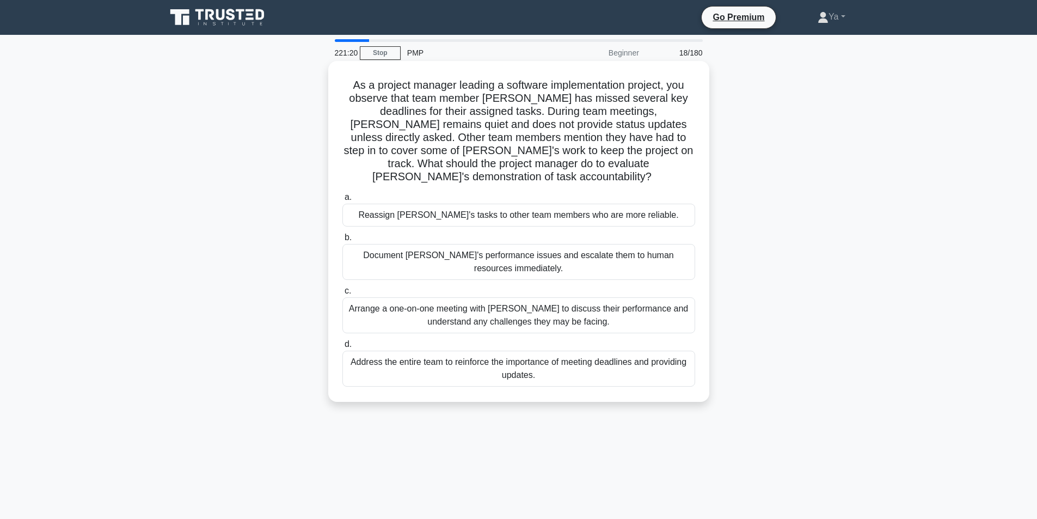
click at [563, 305] on div "Arrange a one-on-one meeting with Jamie to discuss their performance and unders…" at bounding box center [518, 315] width 353 height 36
click at [342, 295] on input "c. Arrange a one-on-one meeting with Jamie to discuss their performance and und…" at bounding box center [342, 290] width 0 height 7
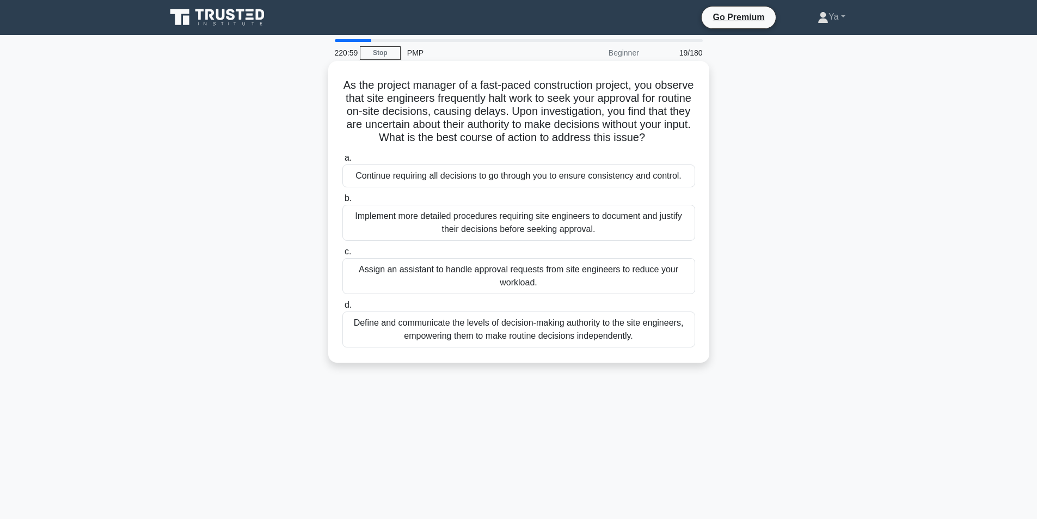
click at [440, 232] on div "Implement more detailed procedures requiring site engineers to document and jus…" at bounding box center [518, 223] width 353 height 36
click at [342, 202] on input "b. Implement more detailed procedures requiring site engineers to document and …" at bounding box center [342, 198] width 0 height 7
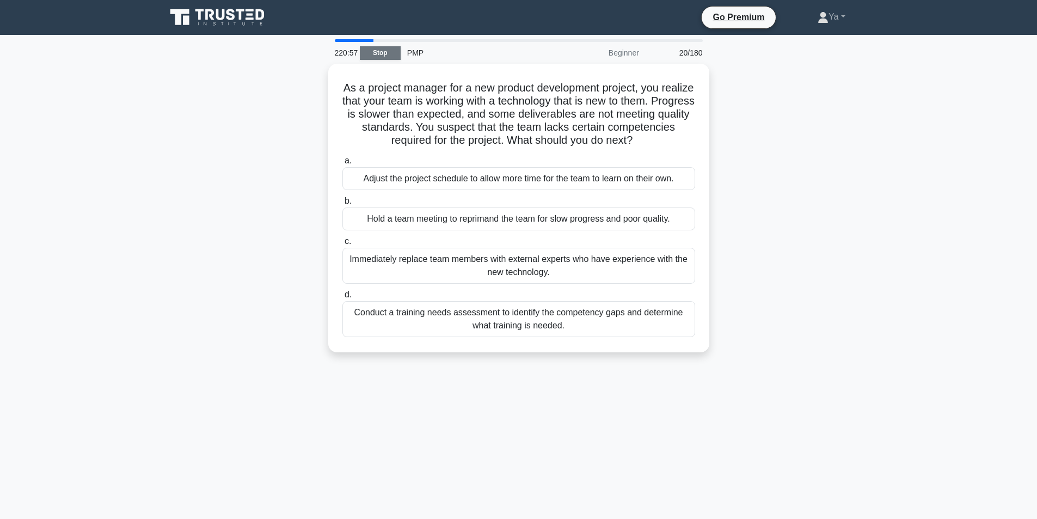
click at [385, 59] on link "Stop" at bounding box center [380, 53] width 41 height 14
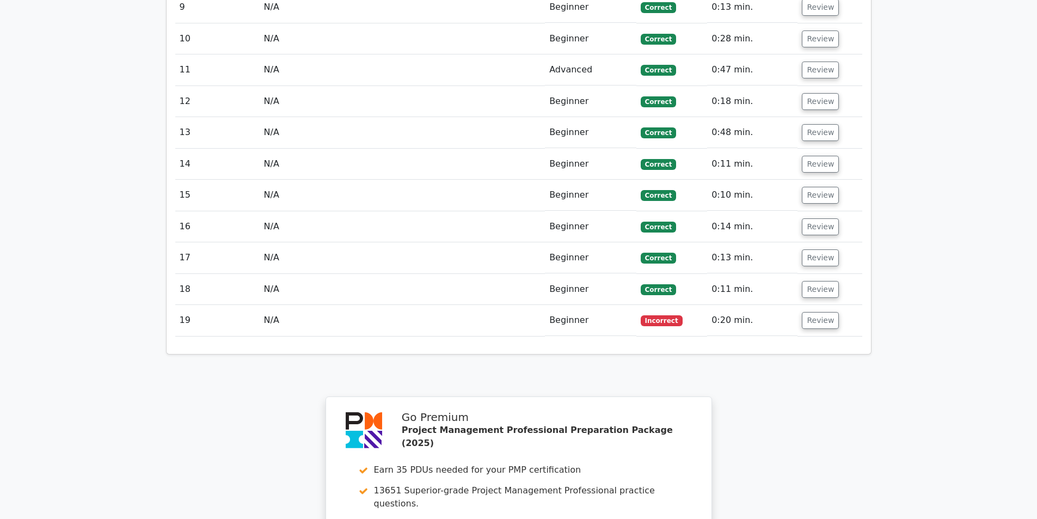
scroll to position [1742, 0]
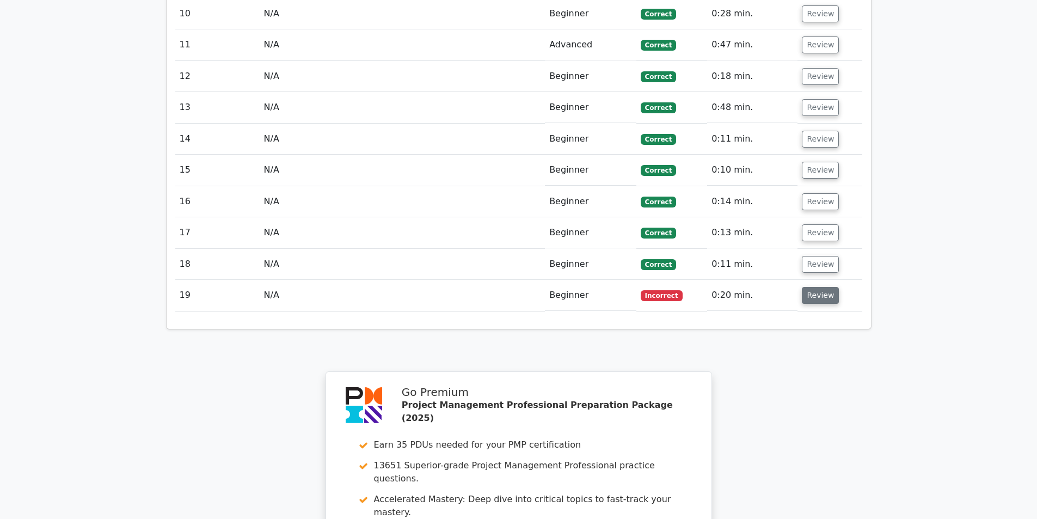
click at [812, 280] on td "Review" at bounding box center [830, 295] width 64 height 31
click at [819, 287] on button "Review" at bounding box center [820, 295] width 37 height 17
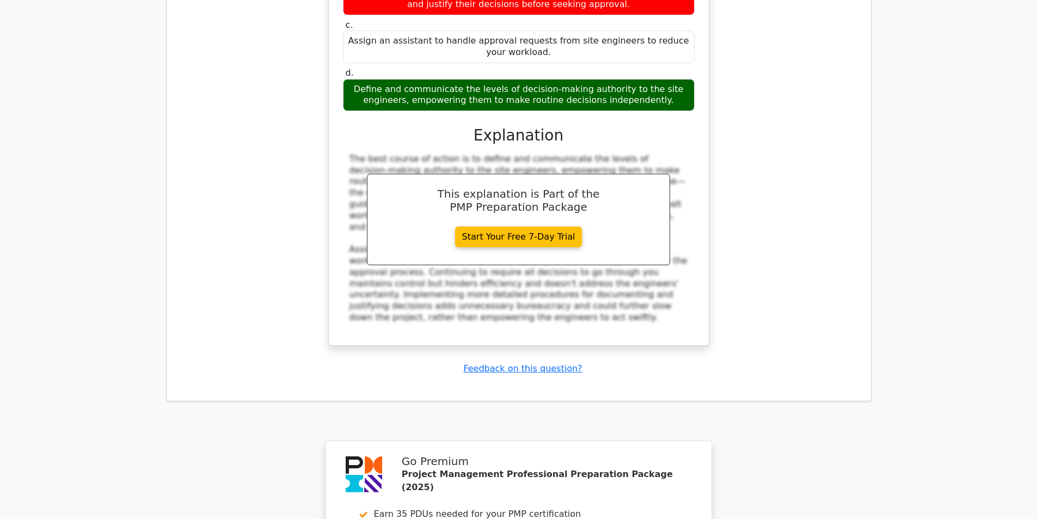
scroll to position [2526, 0]
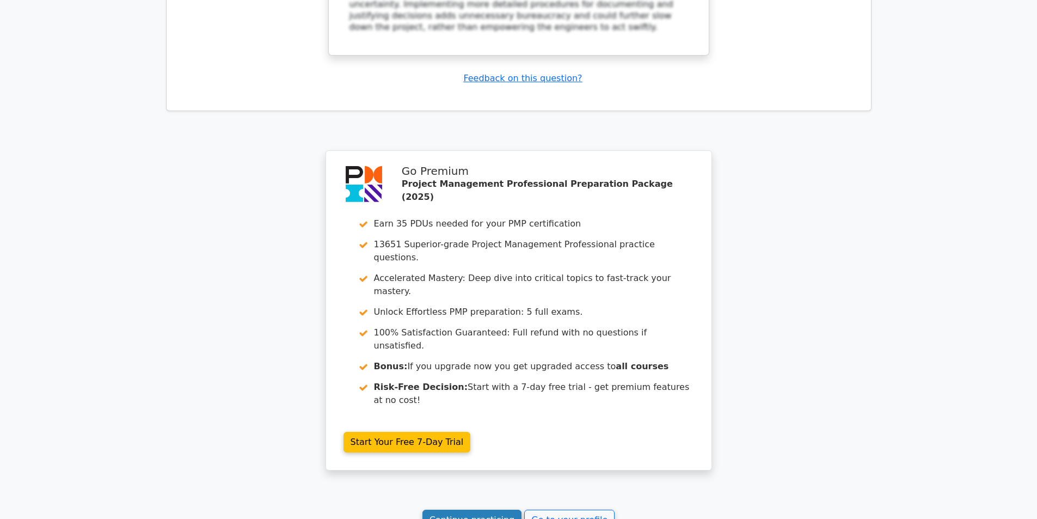
click at [486, 510] on link "Continue practicing" at bounding box center [473, 520] width 100 height 21
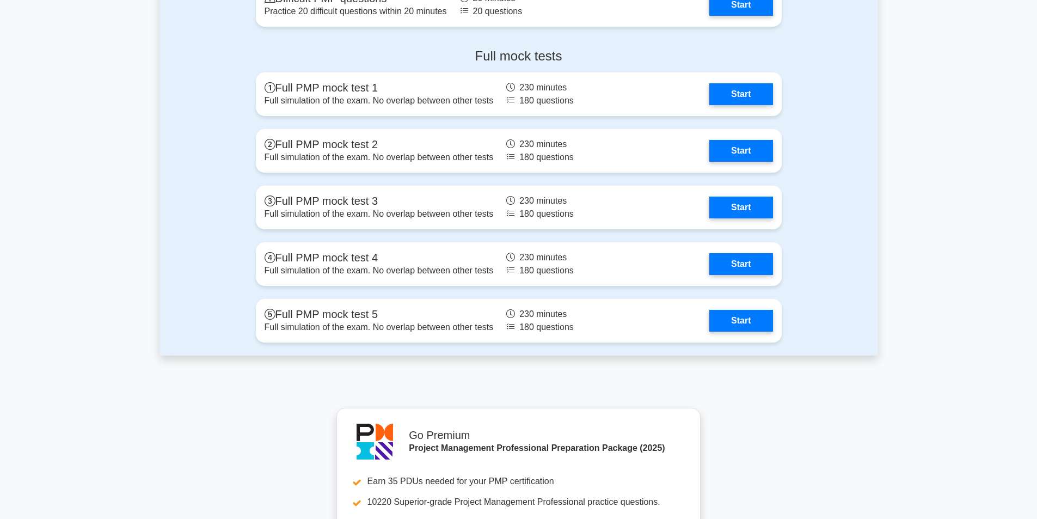
scroll to position [3376, 0]
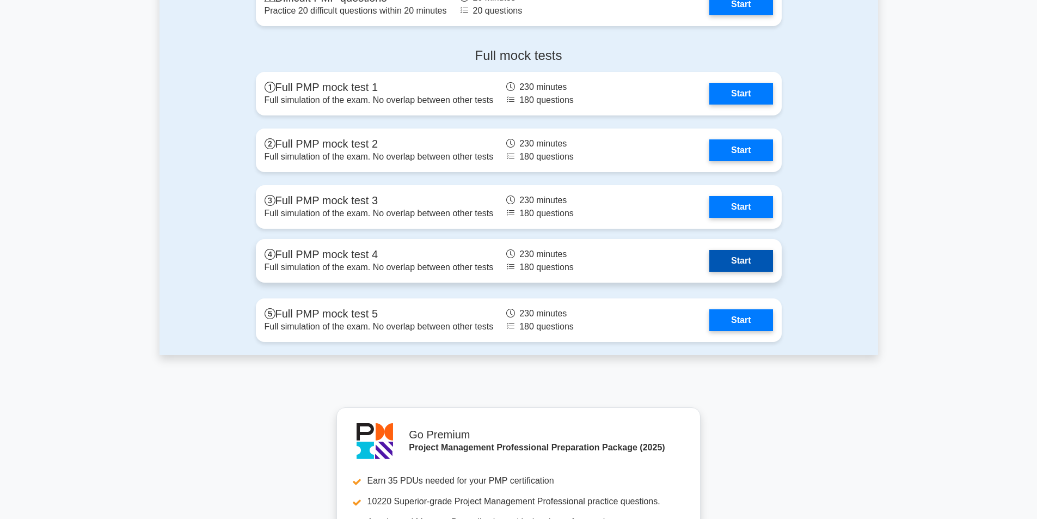
click at [709, 266] on link "Start" at bounding box center [740, 261] width 63 height 22
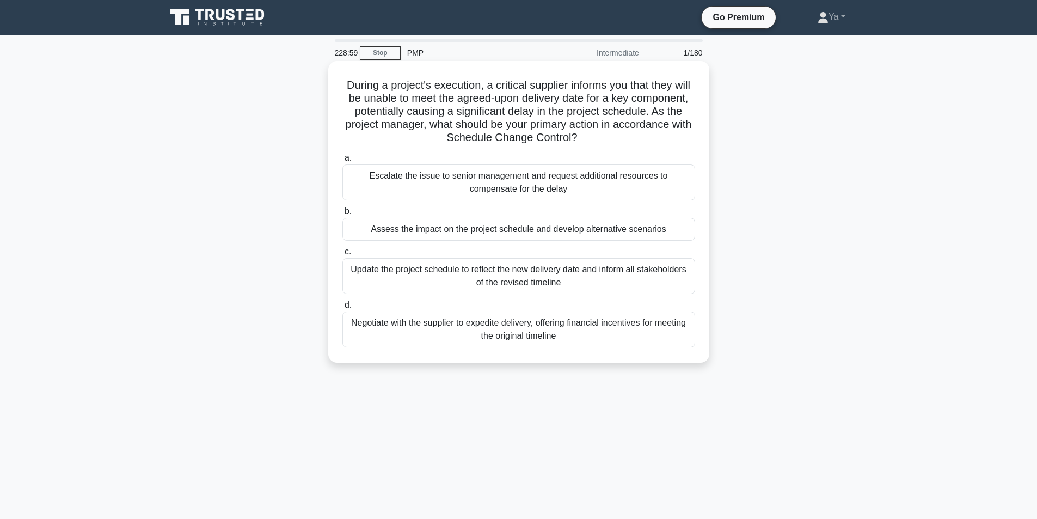
click at [627, 230] on div "Assess the impact on the project schedule and develop alternative scenarios" at bounding box center [518, 229] width 353 height 23
click at [342, 215] on input "b. Assess the impact on the project schedule and develop alternative scenarios" at bounding box center [342, 211] width 0 height 7
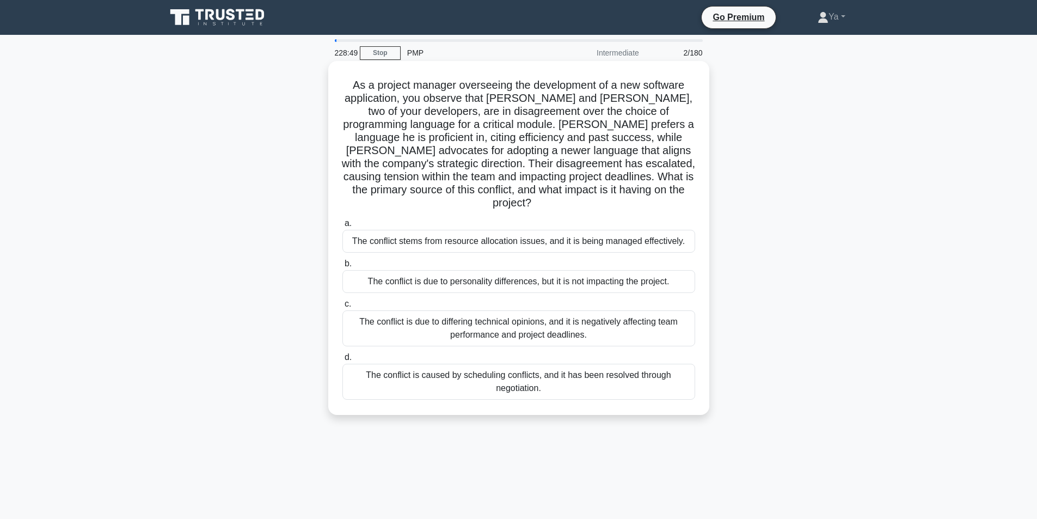
click at [467, 313] on div "The conflict is due to differing technical opinions, and it is negatively affec…" at bounding box center [518, 328] width 353 height 36
click at [342, 308] on input "c. The conflict is due to differing technical opinions, and it is negatively af…" at bounding box center [342, 304] width 0 height 7
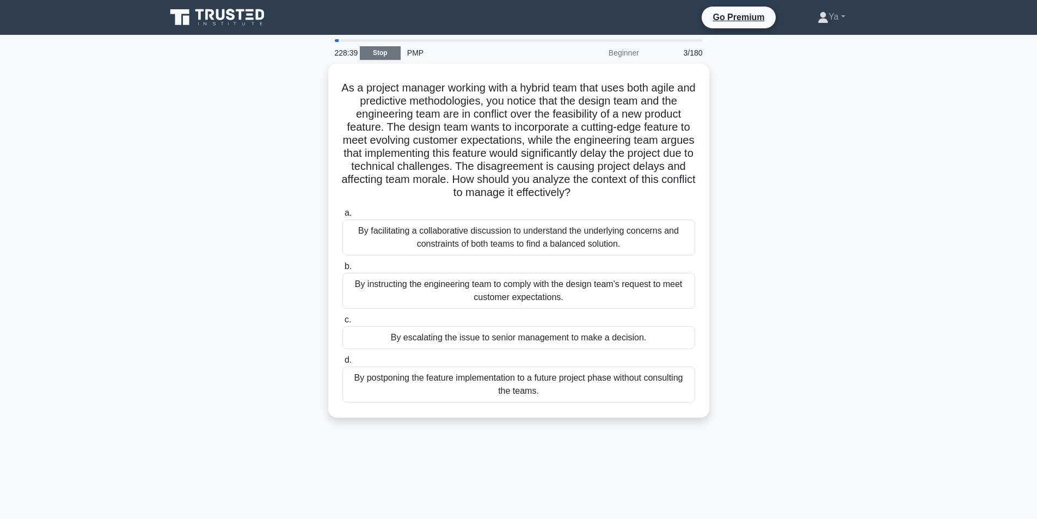
click at [379, 46] on link "Stop" at bounding box center [380, 53] width 41 height 14
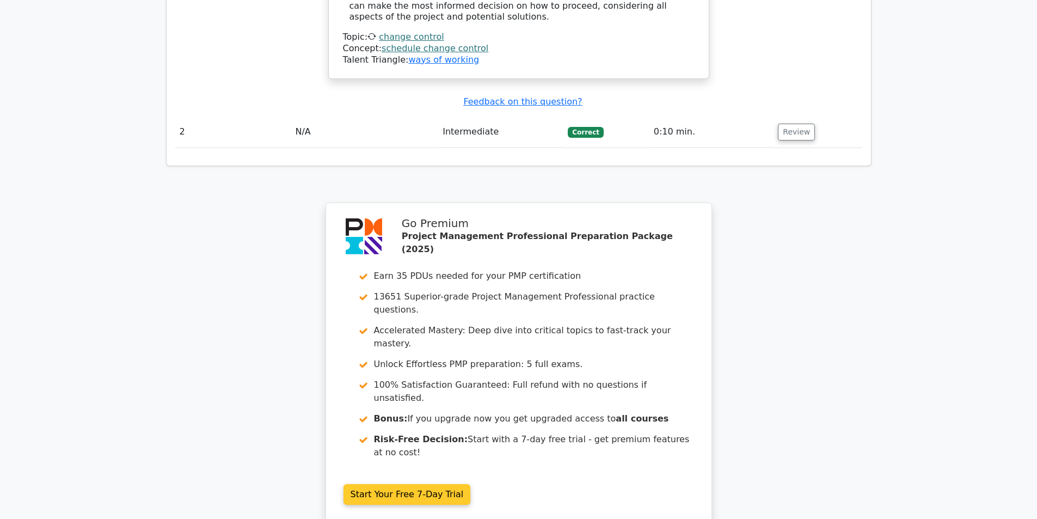
scroll to position [1652, 0]
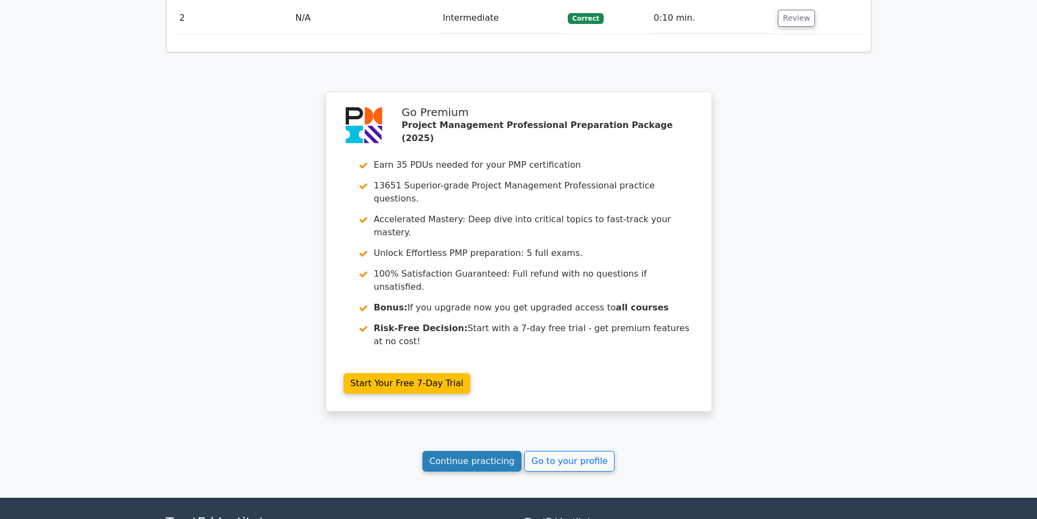
click at [452, 451] on link "Continue practicing" at bounding box center [473, 461] width 100 height 21
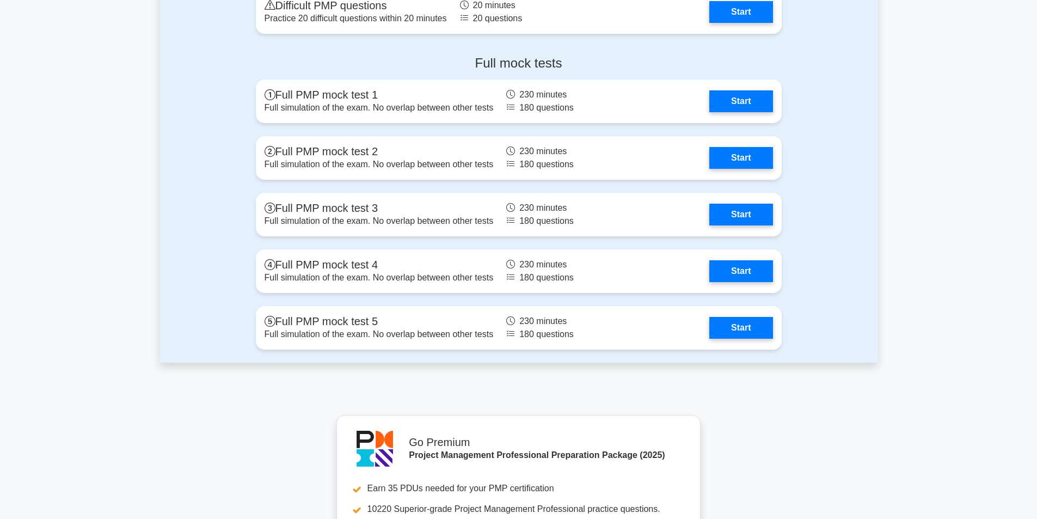
scroll to position [3267, 0]
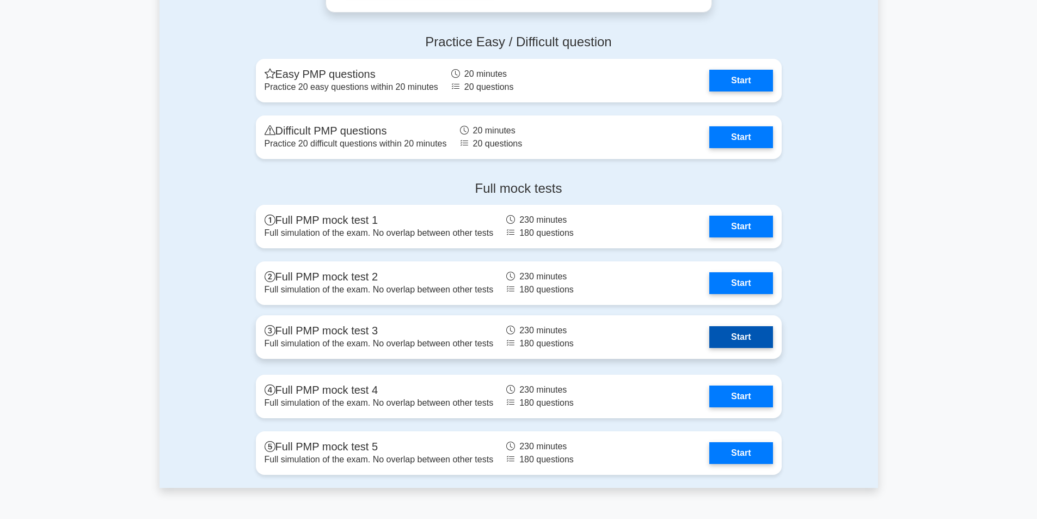
click at [709, 334] on link "Start" at bounding box center [740, 337] width 63 height 22
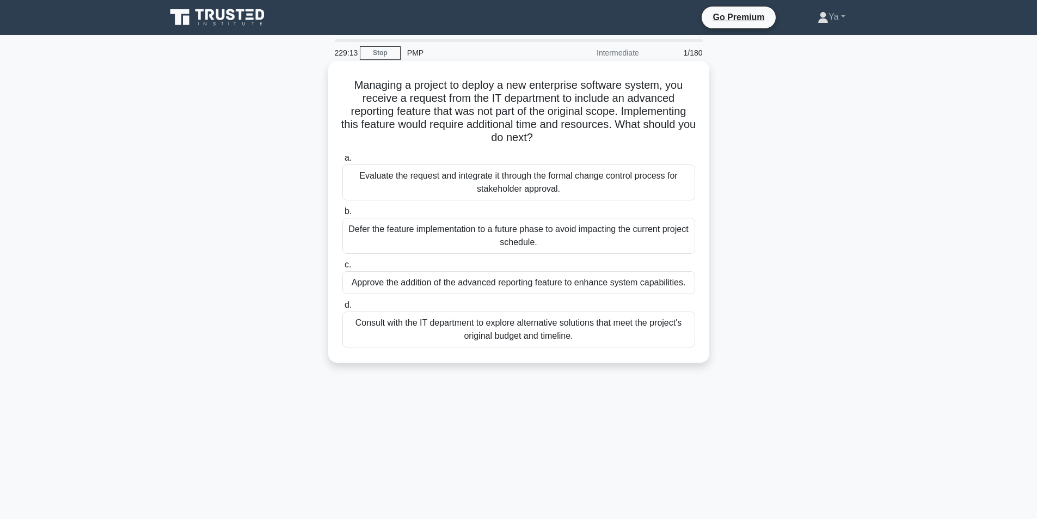
click at [396, 176] on div "Evaluate the request and integrate it through the formal change control process…" at bounding box center [518, 182] width 353 height 36
click at [342, 162] on input "a. Evaluate the request and integrate it through the formal change control proc…" at bounding box center [342, 158] width 0 height 7
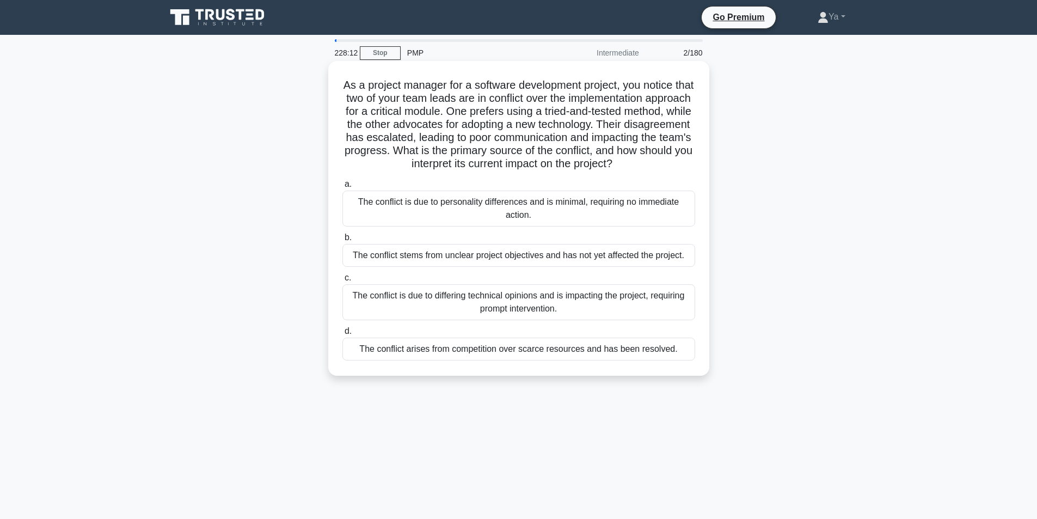
click at [526, 313] on div "The conflict is due to differing technical opinions and is impacting the projec…" at bounding box center [518, 302] width 353 height 36
click at [342, 281] on input "c. The conflict is due to differing technical opinions and is impacting the pro…" at bounding box center [342, 277] width 0 height 7
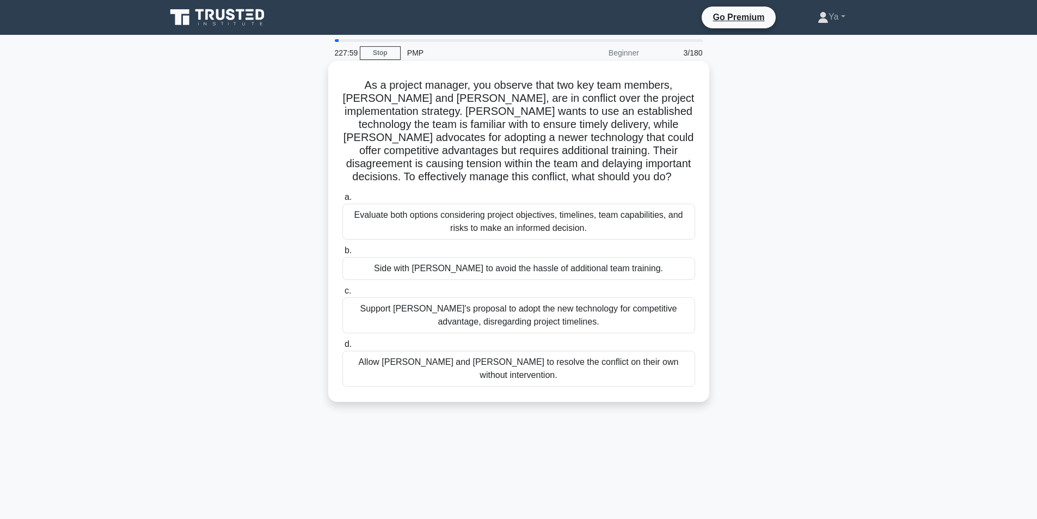
click at [610, 231] on div "Evaluate both options considering project objectives, timelines, team capabilit…" at bounding box center [518, 222] width 353 height 36
click at [342, 201] on input "a. Evaluate both options considering project objectives, timelines, team capabi…" at bounding box center [342, 197] width 0 height 7
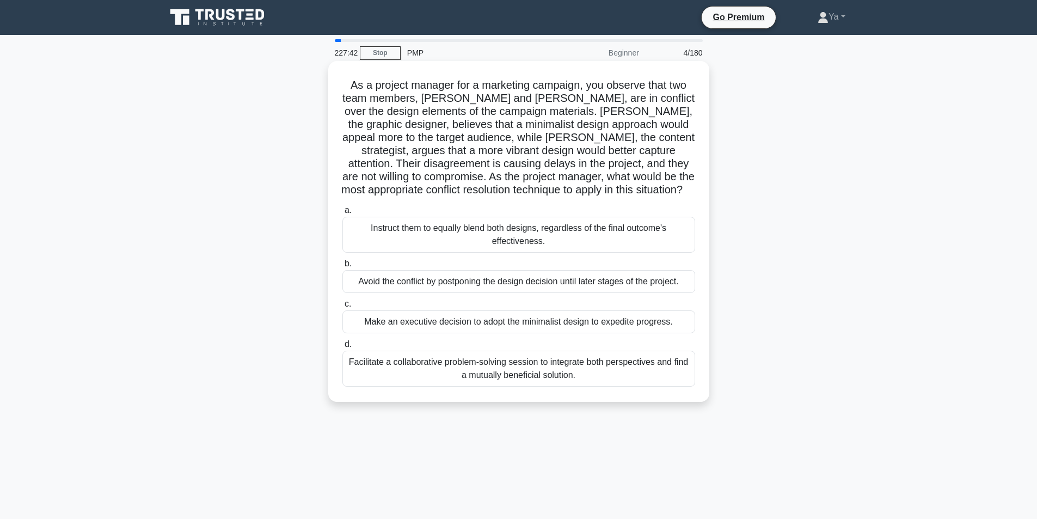
click at [561, 381] on div "Facilitate a collaborative problem-solving session to integrate both perspectiv…" at bounding box center [518, 369] width 353 height 36
click at [342, 348] on input "d. Facilitate a collaborative problem-solving session to integrate both perspec…" at bounding box center [342, 344] width 0 height 7
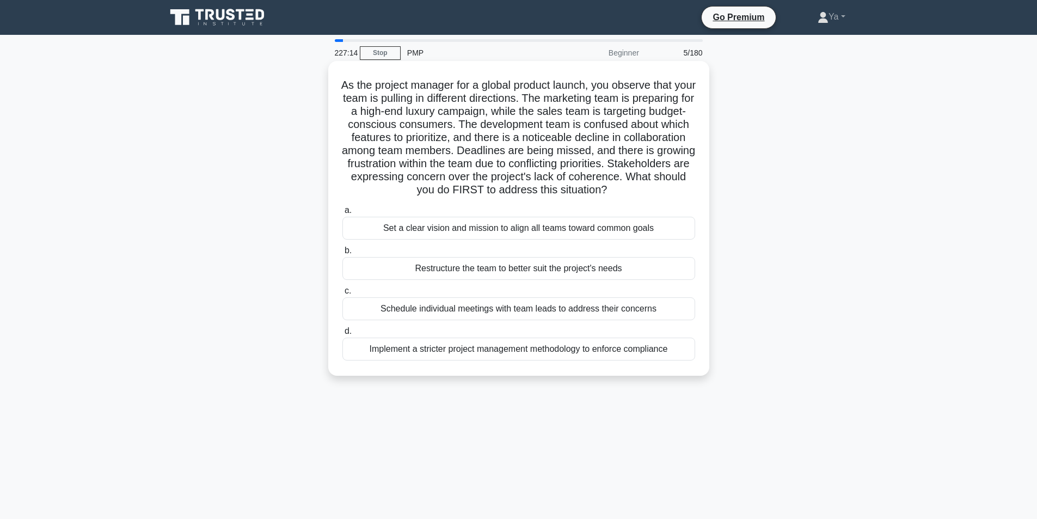
click at [607, 240] on div "Set a clear vision and mission to align all teams toward common goals" at bounding box center [518, 228] width 353 height 23
click at [342, 214] on input "a. Set a clear vision and mission to align all teams toward common goals" at bounding box center [342, 210] width 0 height 7
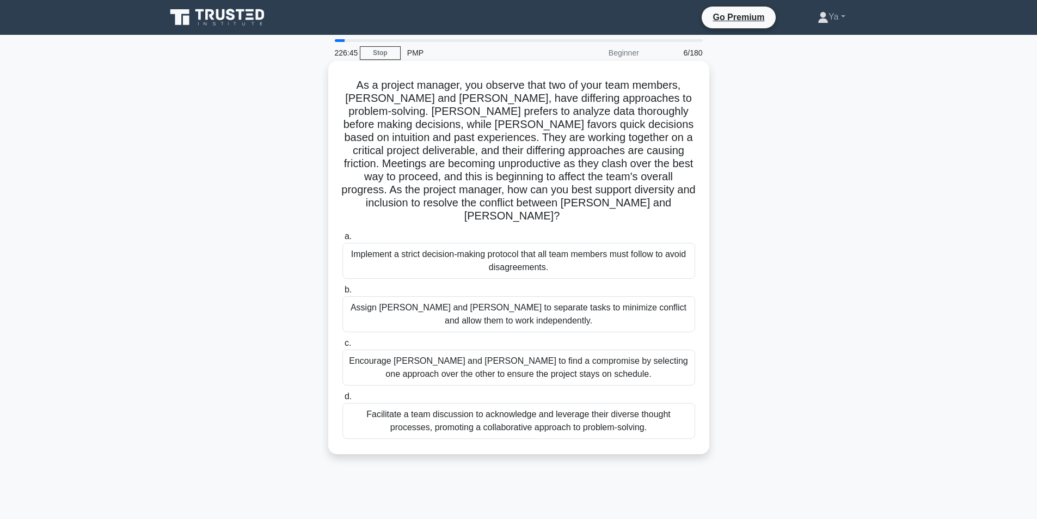
click at [453, 407] on div "Facilitate a team discussion to acknowledge and leverage their diverse thought …" at bounding box center [518, 421] width 353 height 36
click at [342, 400] on input "d. Facilitate a team discussion to acknowledge and leverage their diverse thoug…" at bounding box center [342, 396] width 0 height 7
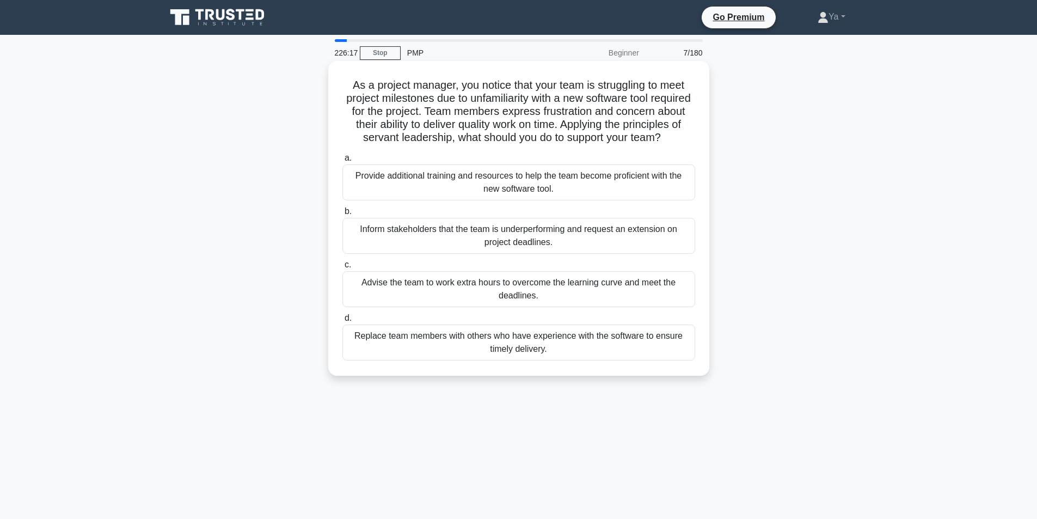
click at [621, 181] on div "Provide additional training and resources to help the team become proficient wi…" at bounding box center [518, 182] width 353 height 36
click at [342, 162] on input "a. Provide additional training and resources to help the team become proficient…" at bounding box center [342, 158] width 0 height 7
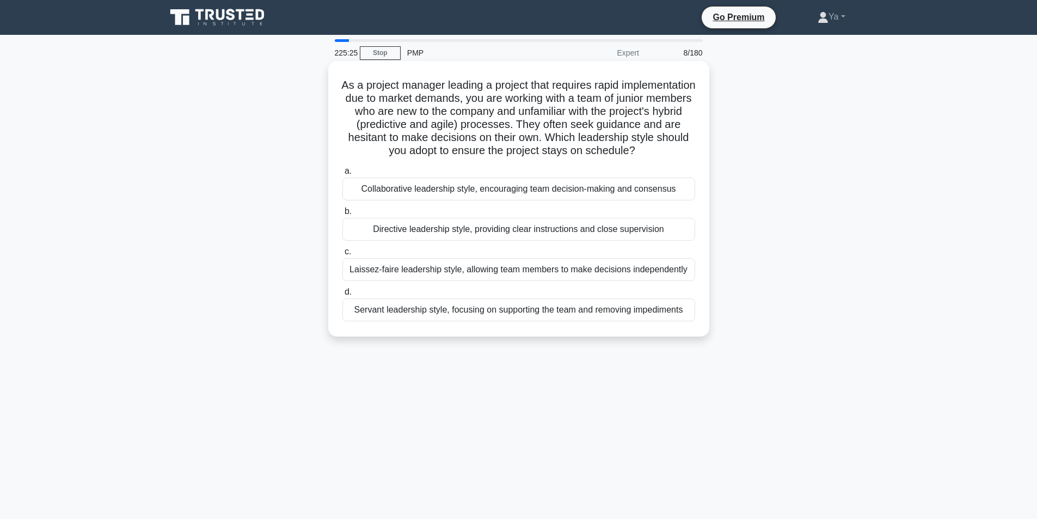
click at [448, 240] on div "Directive leadership style, providing clear instructions and close supervision" at bounding box center [518, 229] width 353 height 23
click at [342, 215] on input "b. Directive leadership style, providing clear instructions and close supervisi…" at bounding box center [342, 211] width 0 height 7
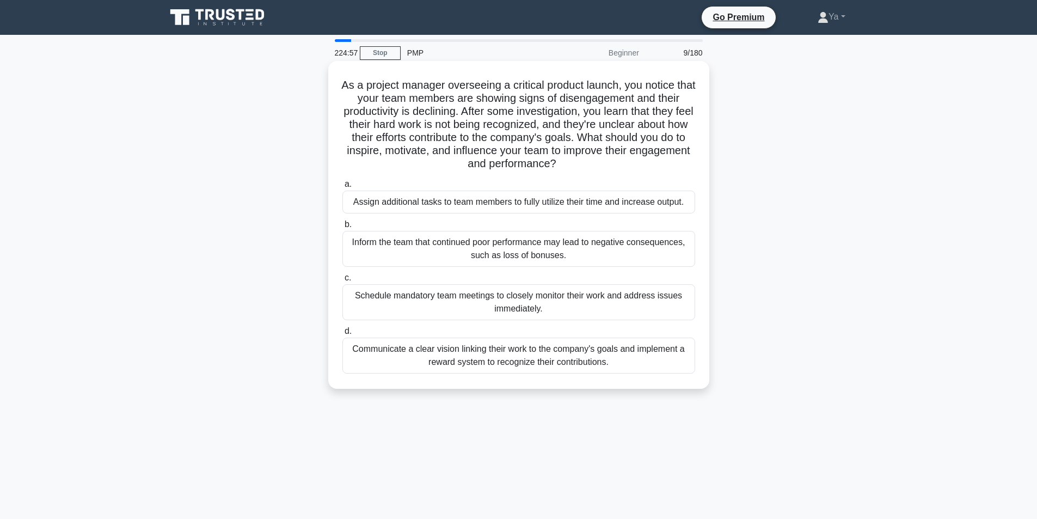
click at [412, 368] on div "Communicate a clear vision linking their work to the company's goals and implem…" at bounding box center [518, 356] width 353 height 36
click at [342, 335] on input "d. Communicate a clear vision linking their work to the company's goals and imp…" at bounding box center [342, 331] width 0 height 7
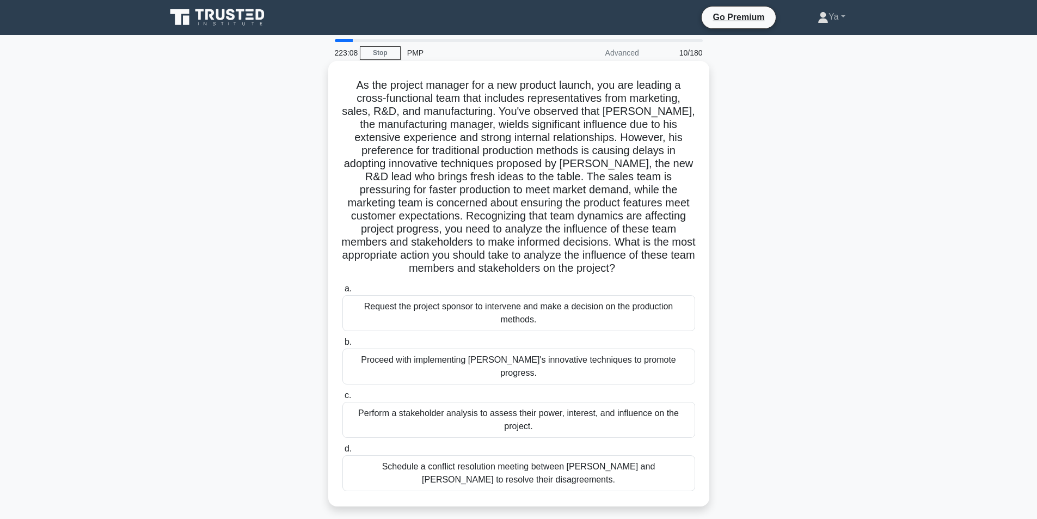
click at [543, 455] on div "Schedule a conflict resolution meeting between Carlos and Mei to resolve their …" at bounding box center [518, 473] width 353 height 36
click at [342, 450] on input "d. Schedule a conflict resolution meeting between Carlos and Mei to resolve the…" at bounding box center [342, 448] width 0 height 7
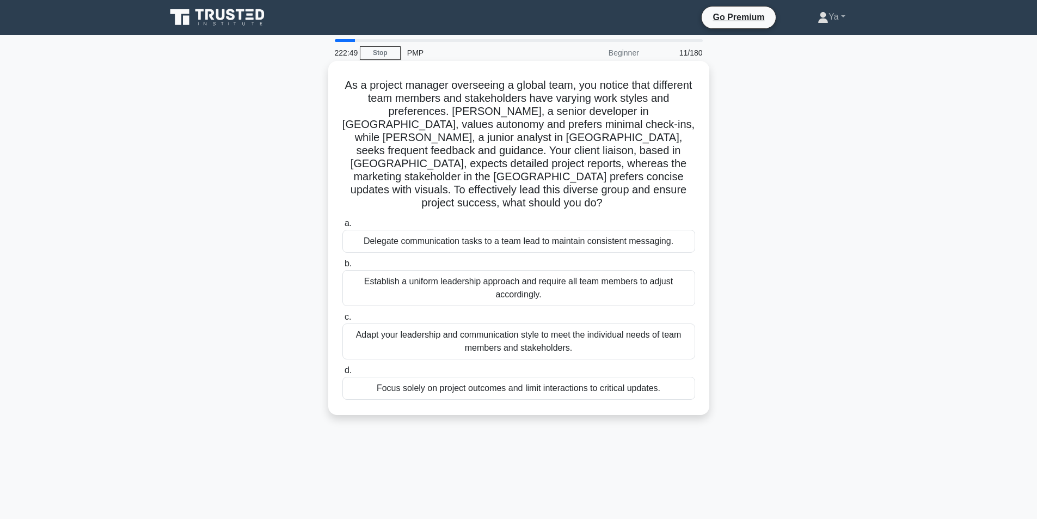
click at [593, 323] on div "Adapt your leadership and communication style to meet the individual needs of t…" at bounding box center [518, 341] width 353 height 36
click at [342, 314] on input "c. Adapt your leadership and communication style to meet the individual needs o…" at bounding box center [342, 317] width 0 height 7
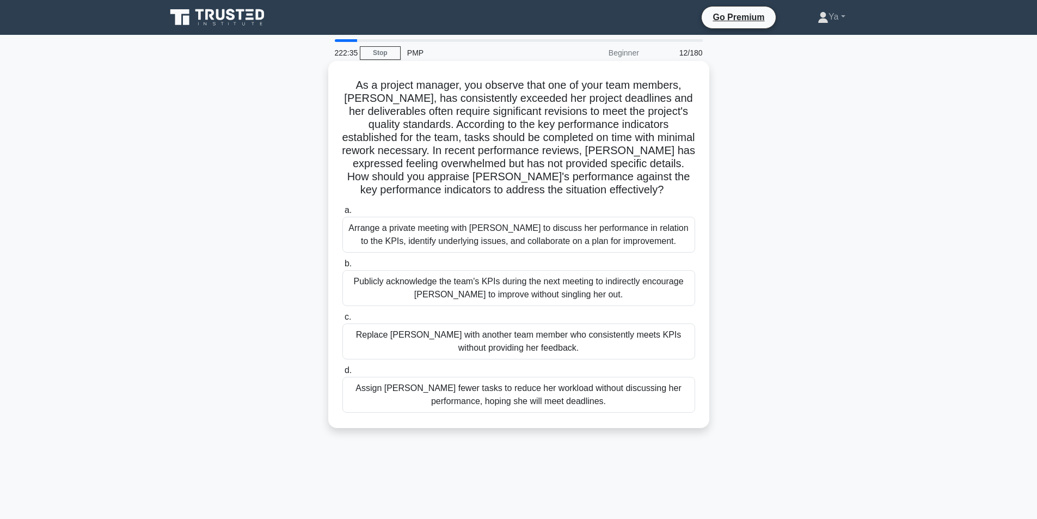
click at [489, 236] on div "Arrange a private meeting with Emma to discuss her performance in relation to t…" at bounding box center [518, 235] width 353 height 36
click at [342, 214] on input "a. Arrange a private meeting with Emma to discuss her performance in relation t…" at bounding box center [342, 210] width 0 height 7
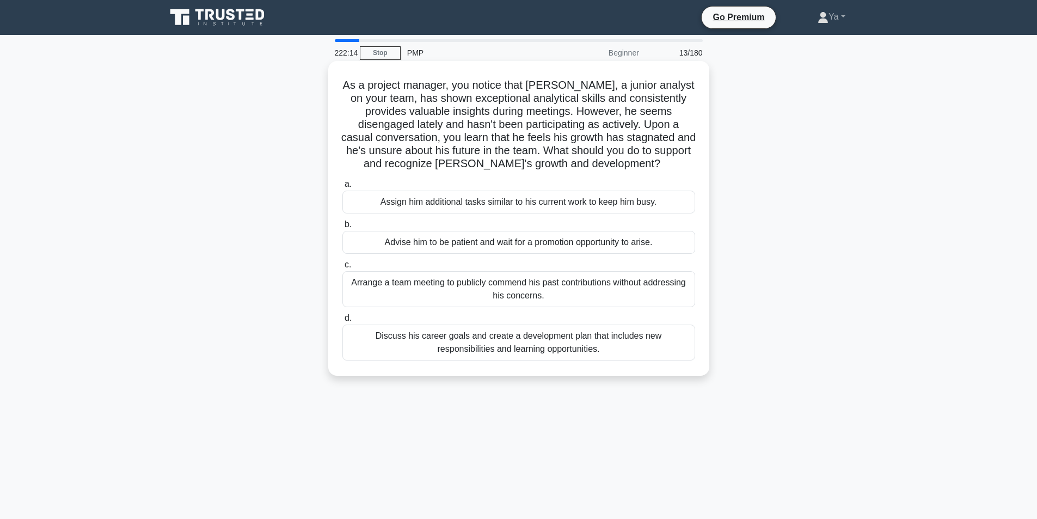
click at [560, 353] on div "Discuss his career goals and create a development plan that includes new respon…" at bounding box center [518, 342] width 353 height 36
click at [342, 322] on input "d. Discuss his career goals and create a development plan that includes new res…" at bounding box center [342, 318] width 0 height 7
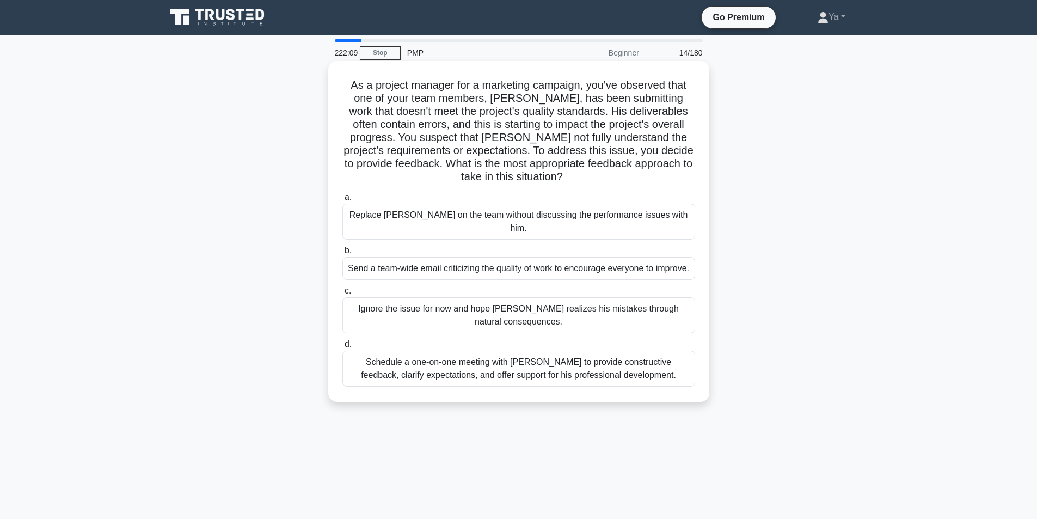
click at [640, 358] on div "Schedule a one-on-one meeting with Kevin to provide constructive feedback, clar…" at bounding box center [518, 369] width 353 height 36
click at [342, 348] on input "d. Schedule a one-on-one meeting with Kevin to provide constructive feedback, c…" at bounding box center [342, 344] width 0 height 7
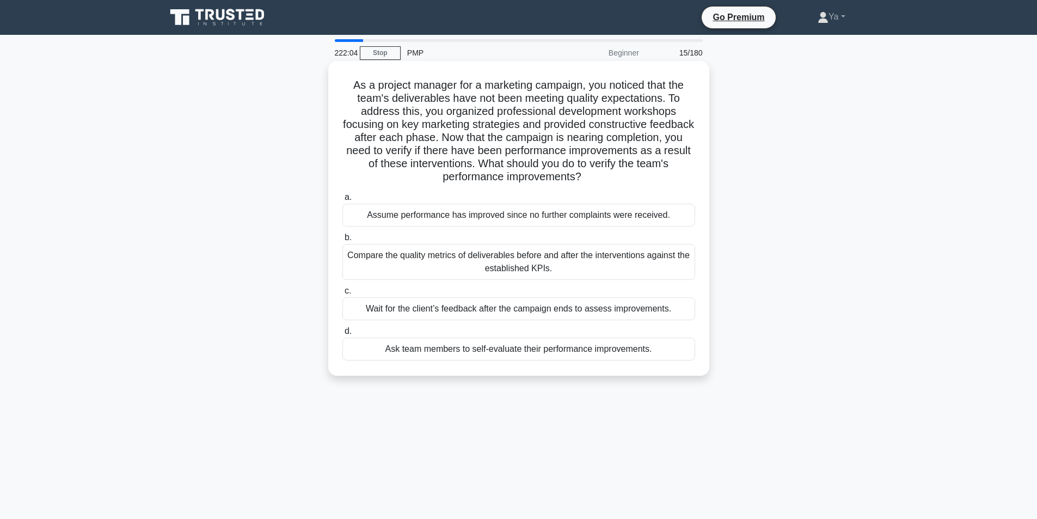
click at [562, 264] on div "Compare the quality metrics of deliverables before and after the interventions …" at bounding box center [518, 262] width 353 height 36
click at [342, 241] on input "b. Compare the quality metrics of deliverables before and after the interventio…" at bounding box center [342, 237] width 0 height 7
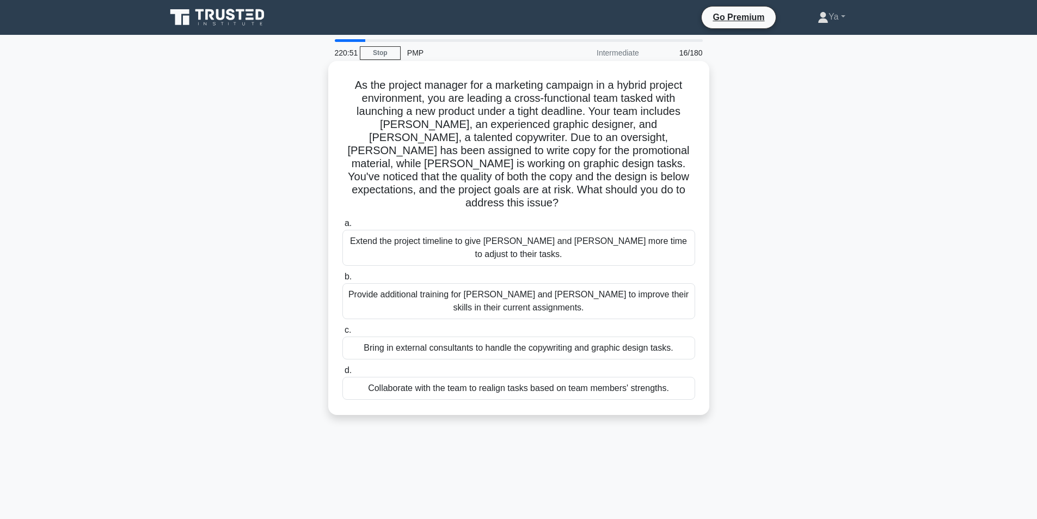
click at [630, 377] on div "Collaborate with the team to realign tasks based on team members' strengths." at bounding box center [518, 388] width 353 height 23
click at [342, 367] on input "d. Collaborate with the team to realign tasks based on team members' strengths." at bounding box center [342, 370] width 0 height 7
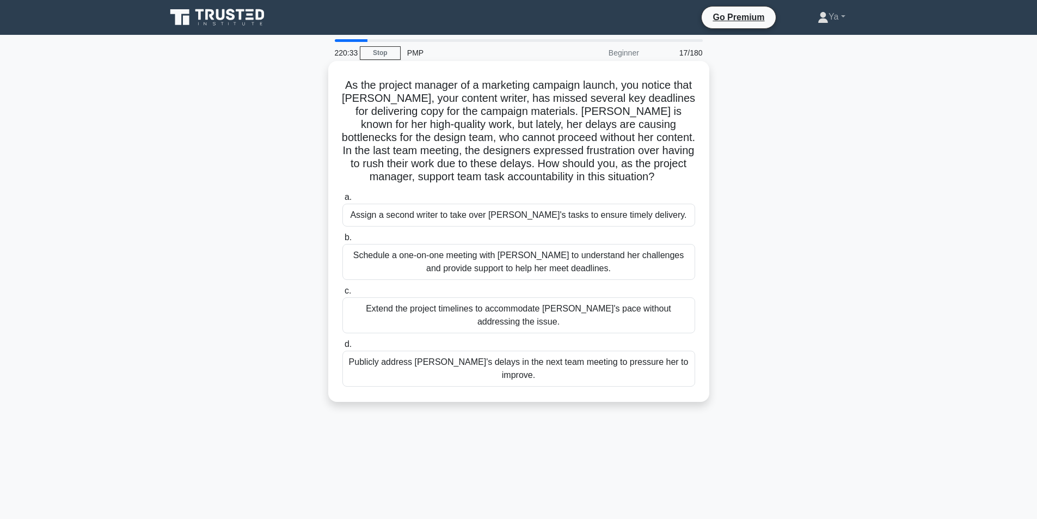
click at [635, 260] on div "Schedule a one-on-one meeting with Emily to understand her challenges and provi…" at bounding box center [518, 262] width 353 height 36
click at [342, 241] on input "b. Schedule a one-on-one meeting with Emily to understand her challenges and pr…" at bounding box center [342, 237] width 0 height 7
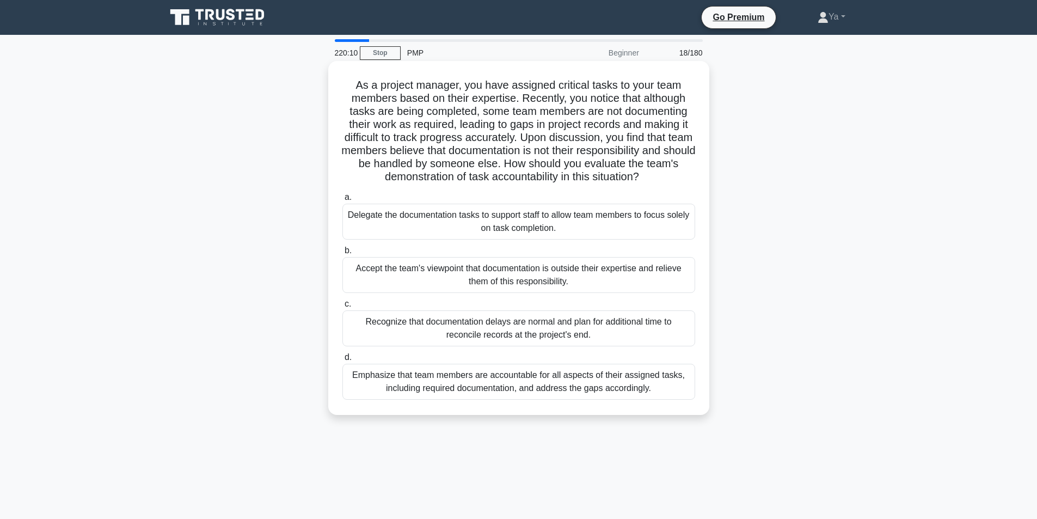
click at [558, 394] on div "Emphasize that team members are accountable for all aspects of their assigned t…" at bounding box center [518, 382] width 353 height 36
click at [342, 361] on input "d. Emphasize that team members are accountable for all aspects of their assigne…" at bounding box center [342, 357] width 0 height 7
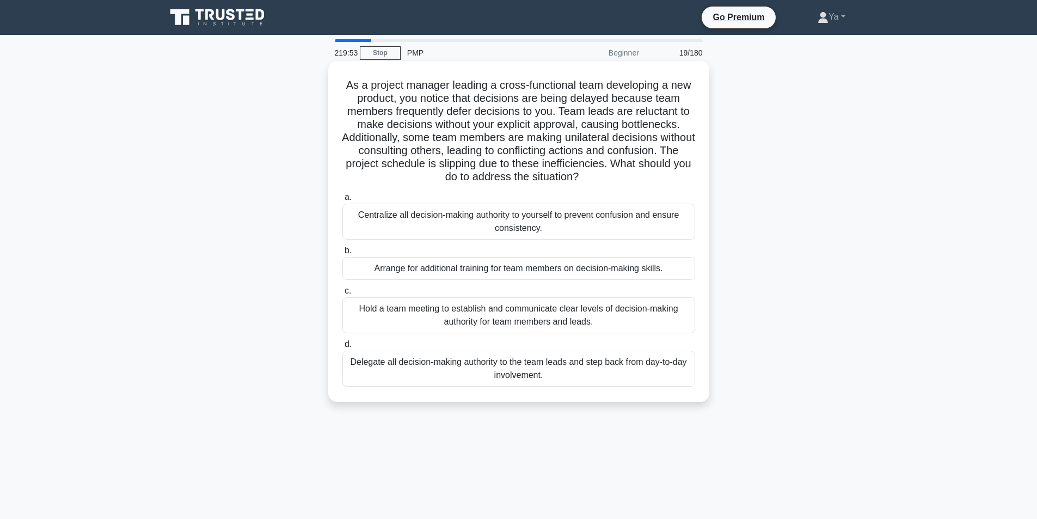
click at [587, 309] on div "Hold a team meeting to establish and communicate clear levels of decision-makin…" at bounding box center [518, 315] width 353 height 36
click at [342, 295] on input "c. Hold a team meeting to establish and communicate clear levels of decision-ma…" at bounding box center [342, 290] width 0 height 7
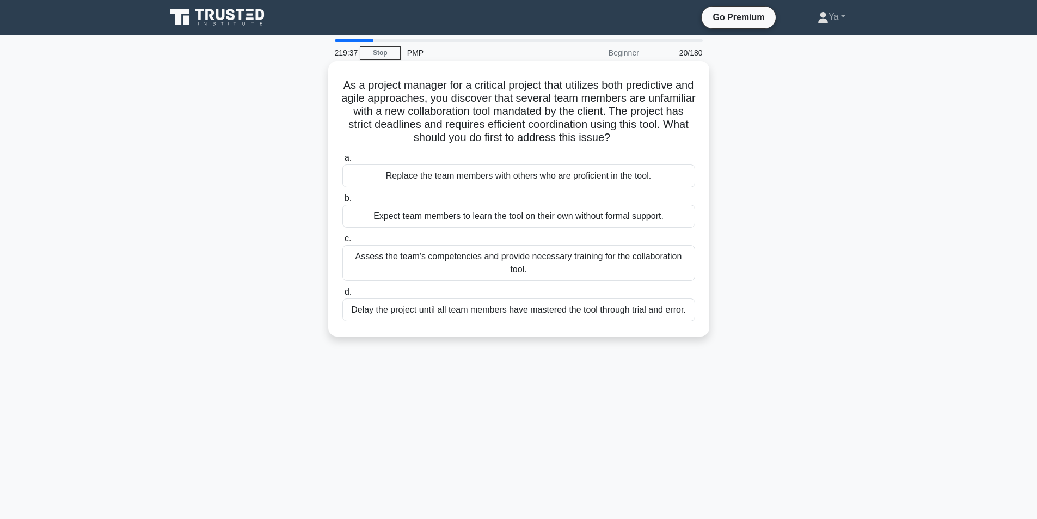
click at [570, 278] on div "Assess the team's competencies and provide necessary training for the collabora…" at bounding box center [518, 263] width 353 height 36
click at [342, 242] on input "c. Assess the team's competencies and provide necessary training for the collab…" at bounding box center [342, 238] width 0 height 7
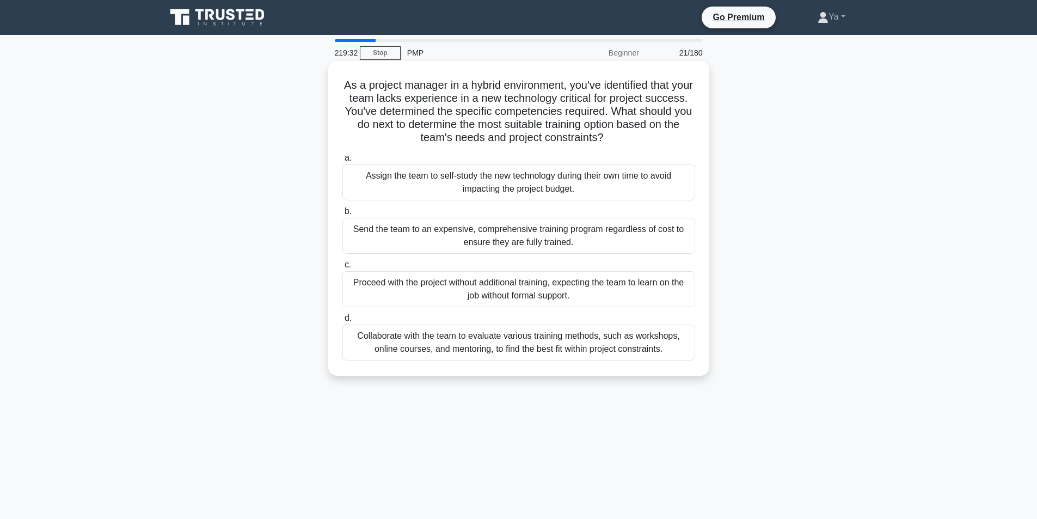
click at [561, 353] on div "Collaborate with the team to evaluate various training methods, such as worksho…" at bounding box center [518, 342] width 353 height 36
click at [342, 322] on input "d. Collaborate with the team to evaluate various training methods, such as work…" at bounding box center [342, 318] width 0 height 7
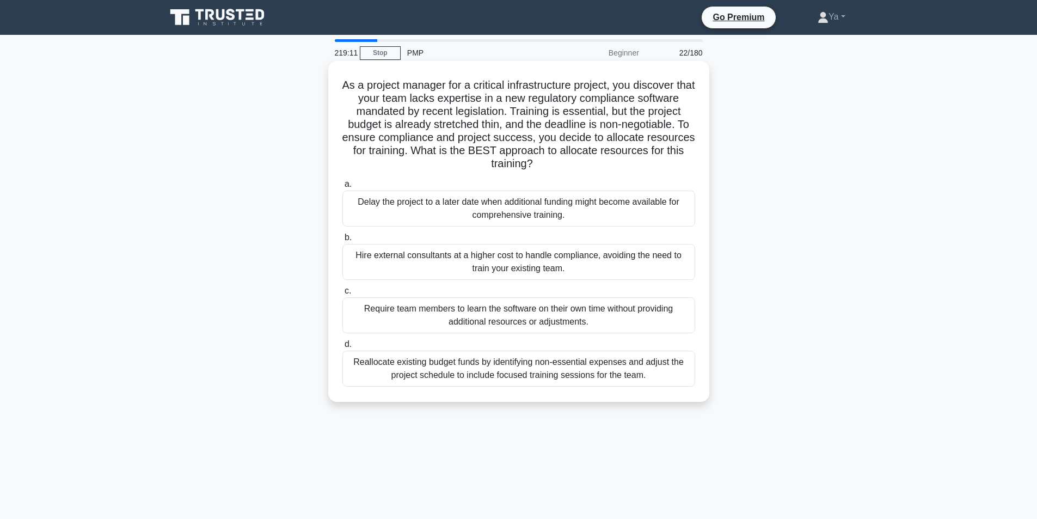
click at [614, 377] on div "Reallocate existing budget funds by identifying non-essential expenses and adju…" at bounding box center [518, 369] width 353 height 36
click at [342, 348] on input "d. Reallocate existing budget funds by identifying non-essential expenses and a…" at bounding box center [342, 344] width 0 height 7
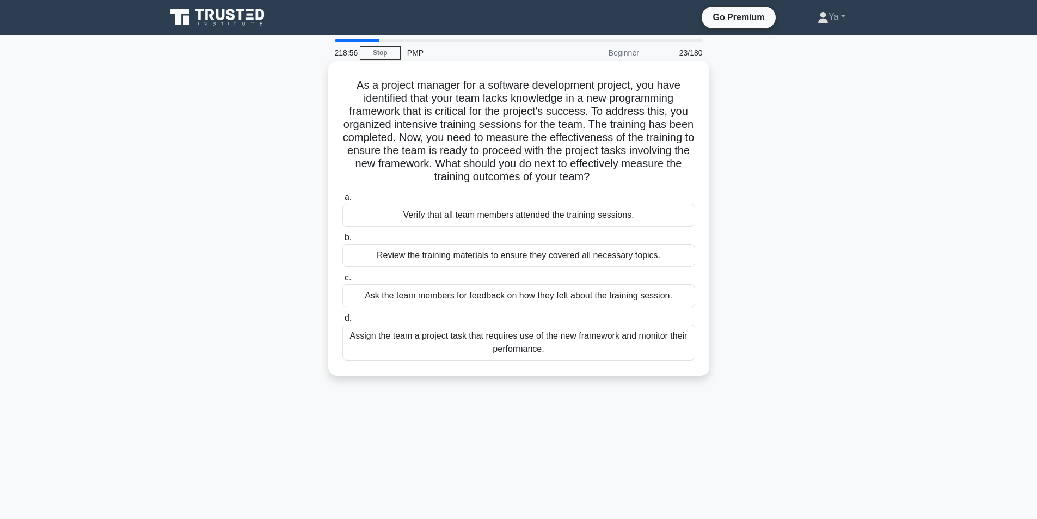
click at [642, 348] on div "Assign the team a project task that requires use of the new framework and monit…" at bounding box center [518, 342] width 353 height 36
click at [342, 322] on input "d. Assign the team a project task that requires use of the new framework and mo…" at bounding box center [342, 318] width 0 height 7
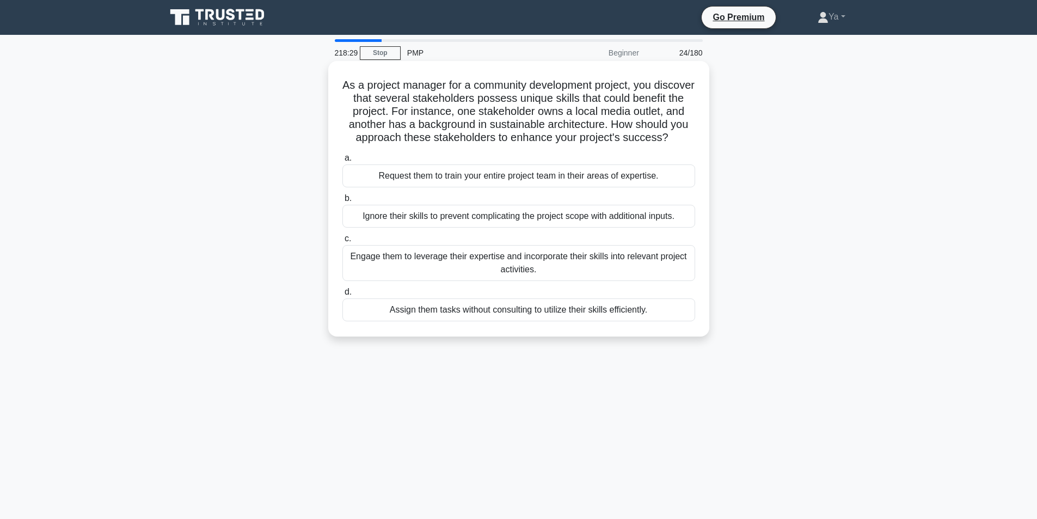
click at [368, 274] on div "Engage them to leverage their expertise and incorporate their skills into relev…" at bounding box center [518, 263] width 353 height 36
click at [342, 242] on input "c. Engage them to leverage their expertise and incorporate their skills into re…" at bounding box center [342, 238] width 0 height 7
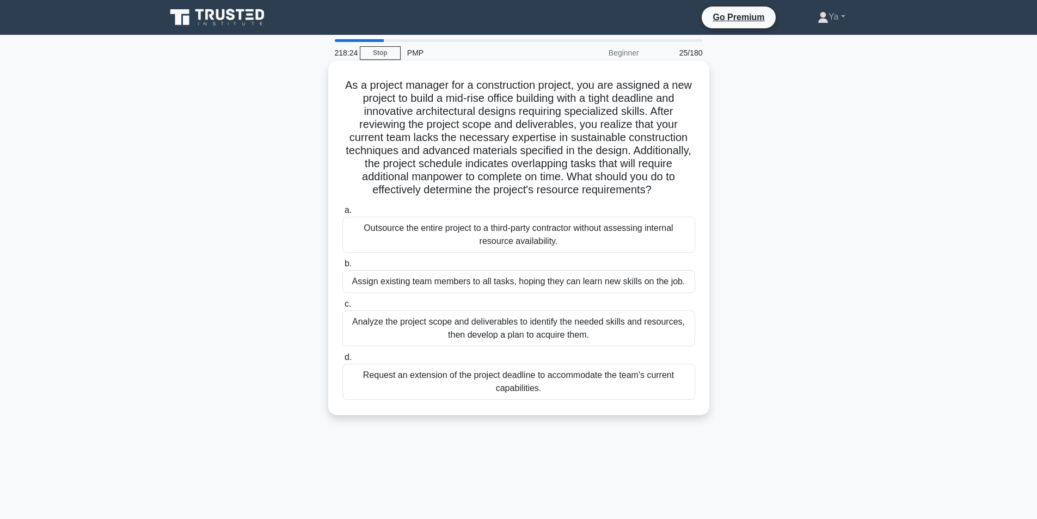
click at [538, 329] on div "Analyze the project scope and deliverables to identify the needed skills and re…" at bounding box center [518, 328] width 353 height 36
click at [342, 308] on input "c. Analyze the project scope and deliverables to identify the needed skills and…" at bounding box center [342, 304] width 0 height 7
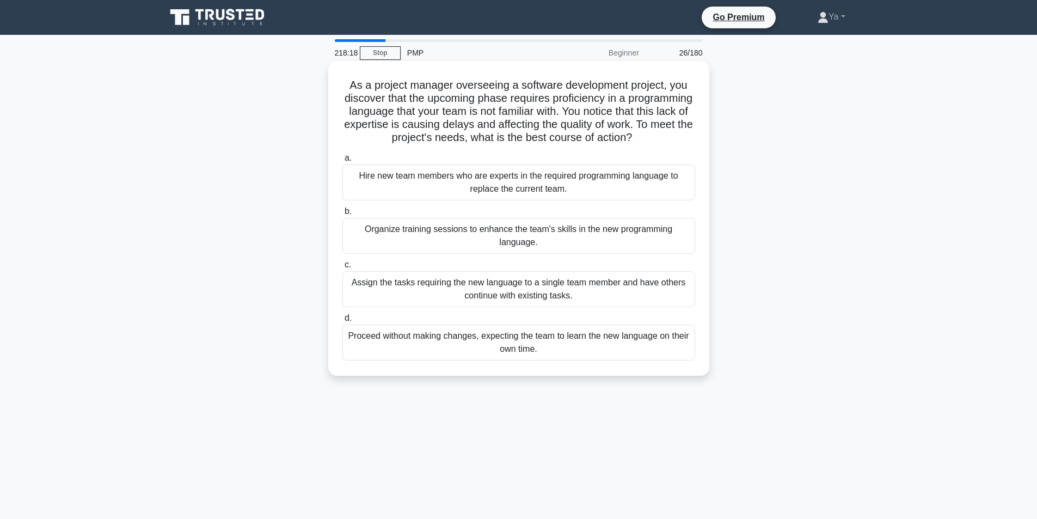
click at [524, 237] on div "Organize training sessions to enhance the team's skills in the new programming …" at bounding box center [518, 236] width 353 height 36
click at [342, 215] on input "b. Organize training sessions to enhance the team's skills in the new programmi…" at bounding box center [342, 211] width 0 height 7
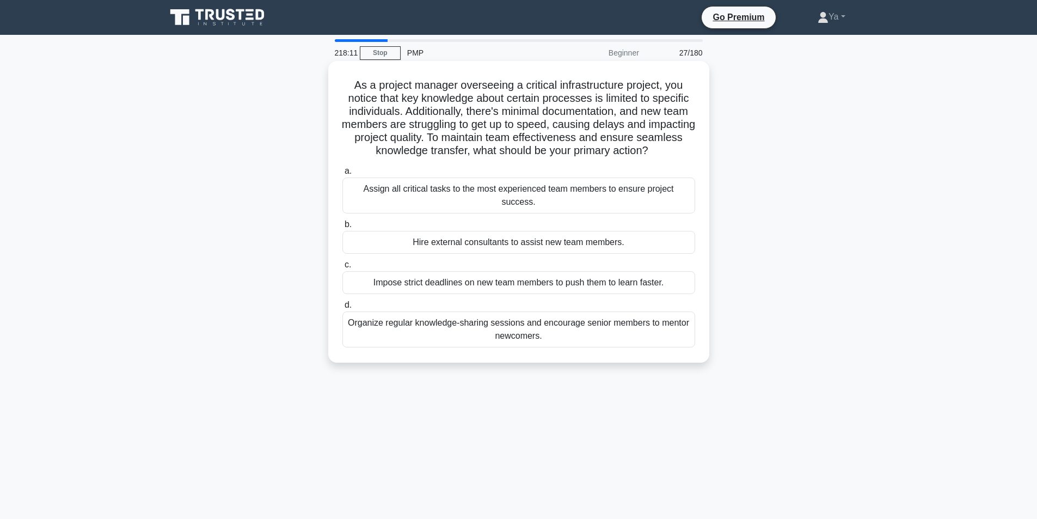
click at [517, 320] on div "Organize regular knowledge-sharing sessions and encourage senior members to men…" at bounding box center [518, 329] width 353 height 36
click at [342, 309] on input "d. Organize regular knowledge-sharing sessions and encourage senior members to …" at bounding box center [342, 305] width 0 height 7
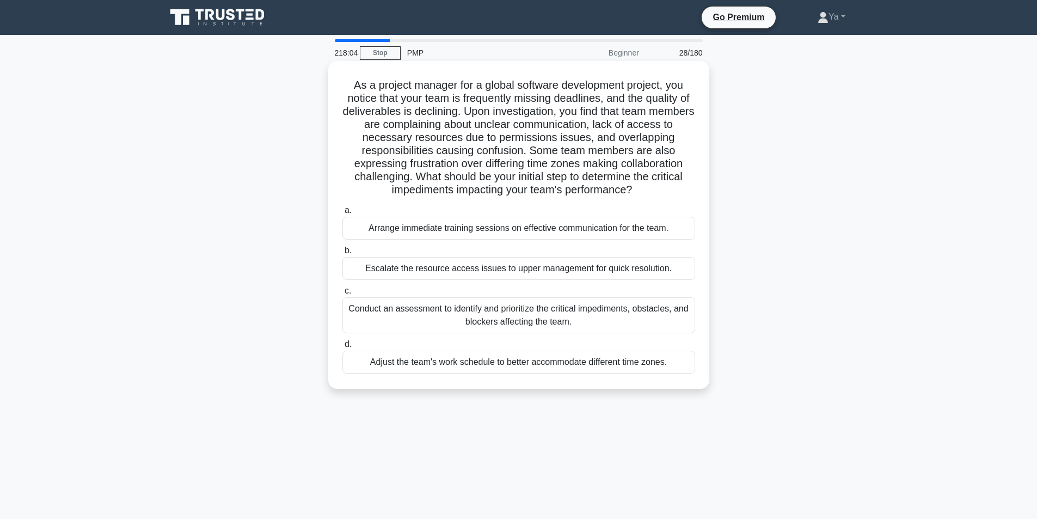
click at [607, 322] on div "Conduct an assessment to identify and prioritize the critical impediments, obst…" at bounding box center [518, 315] width 353 height 36
click at [342, 295] on input "c. Conduct an assessment to identify and prioritize the critical impediments, o…" at bounding box center [342, 290] width 0 height 7
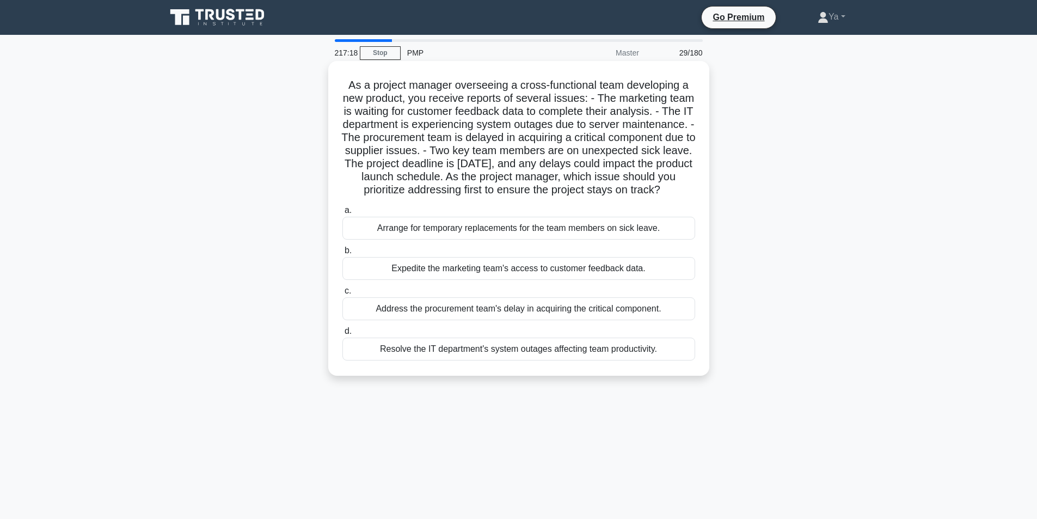
click at [534, 320] on div "Address the procurement team's delay in acquiring the critical component." at bounding box center [518, 308] width 353 height 23
click at [342, 295] on input "c. Address the procurement team's delay in acquiring the critical component." at bounding box center [342, 290] width 0 height 7
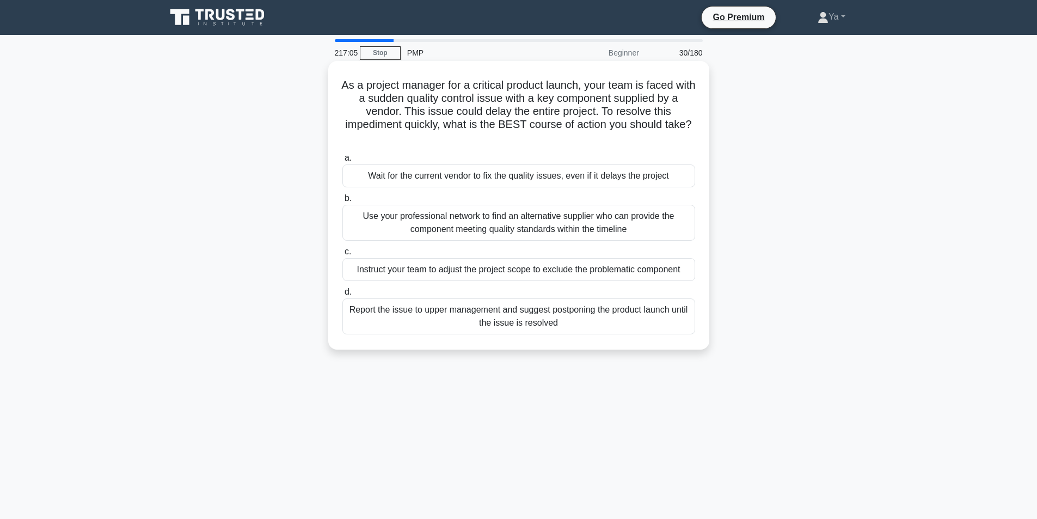
click at [562, 238] on div "Use your professional network to find an alternative supplier who can provide t…" at bounding box center [518, 223] width 353 height 36
click at [342, 202] on input "b. Use your professional network to find an alternative supplier who can provid…" at bounding box center [342, 198] width 0 height 7
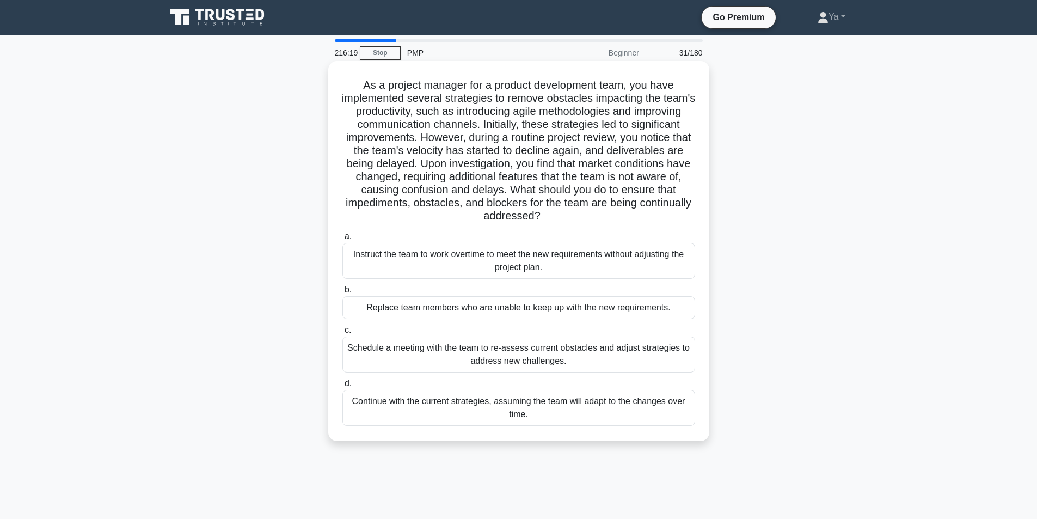
click at [596, 358] on div "Schedule a meeting with the team to re-assess current obstacles and adjust stra…" at bounding box center [518, 354] width 353 height 36
click at [342, 334] on input "c. Schedule a meeting with the team to re-assess current obstacles and adjust s…" at bounding box center [342, 330] width 0 height 7
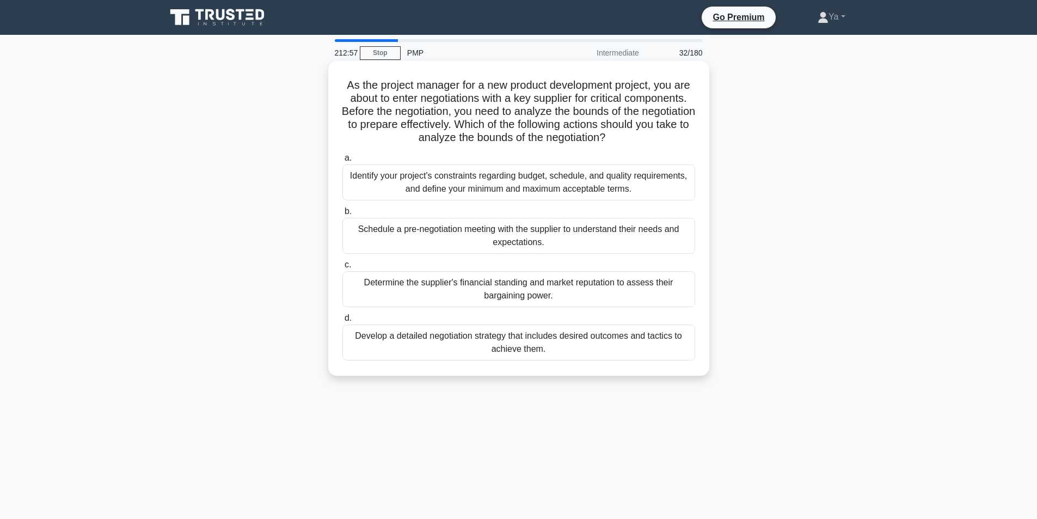
click at [585, 194] on div "Identify your project's constraints regarding budget, schedule, and quality req…" at bounding box center [518, 182] width 353 height 36
click at [342, 162] on input "a. Identify your project's constraints regarding budget, schedule, and quality …" at bounding box center [342, 158] width 0 height 7
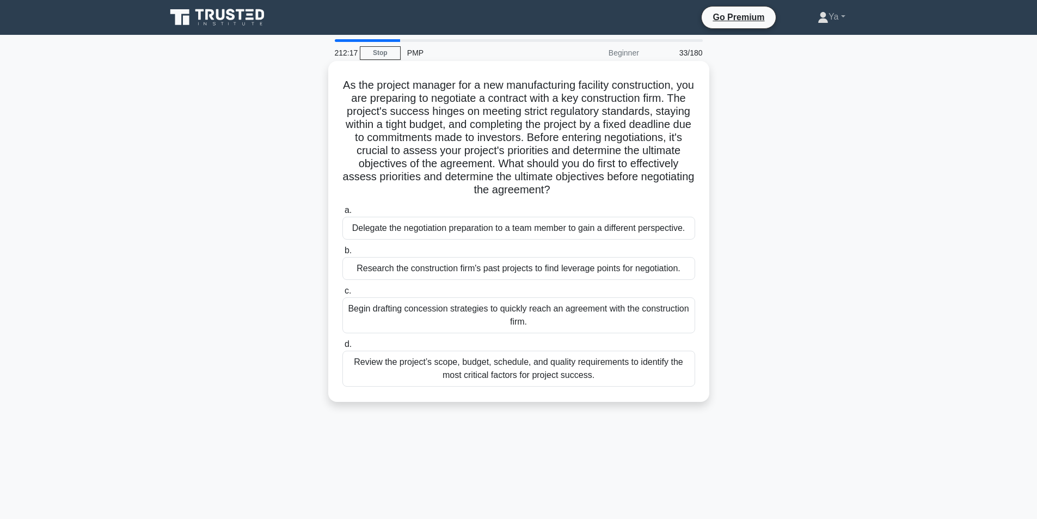
click at [505, 375] on div "Review the project’s scope, budget, schedule, and quality requirements to ident…" at bounding box center [518, 369] width 353 height 36
click at [342, 348] on input "d. Review the project’s scope, budget, schedule, and quality requirements to id…" at bounding box center [342, 344] width 0 height 7
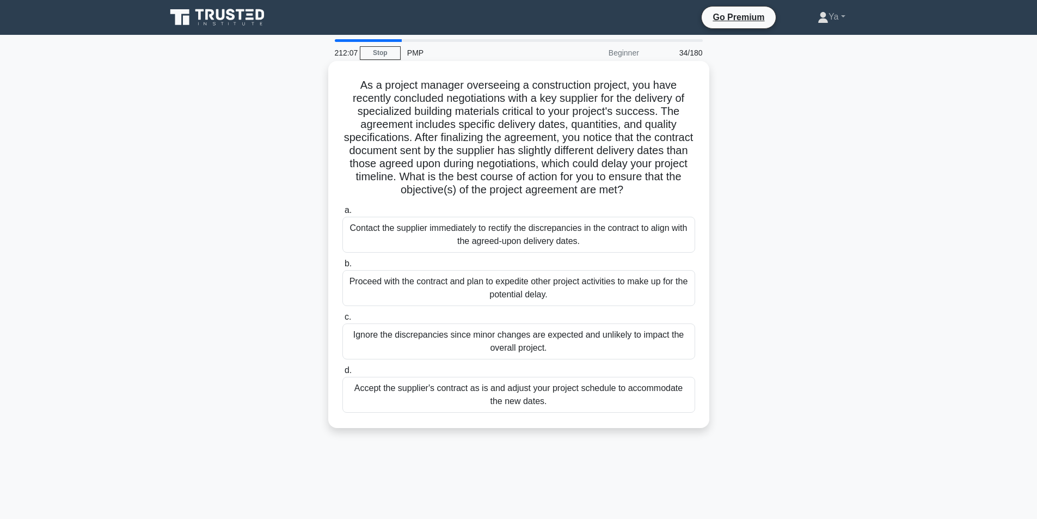
click at [447, 392] on div "Accept the supplier's contract as is and adjust your project schedule to accomm…" at bounding box center [518, 395] width 353 height 36
click at [342, 374] on input "d. Accept the supplier's contract as is and adjust your project schedule to acc…" at bounding box center [342, 370] width 0 height 7
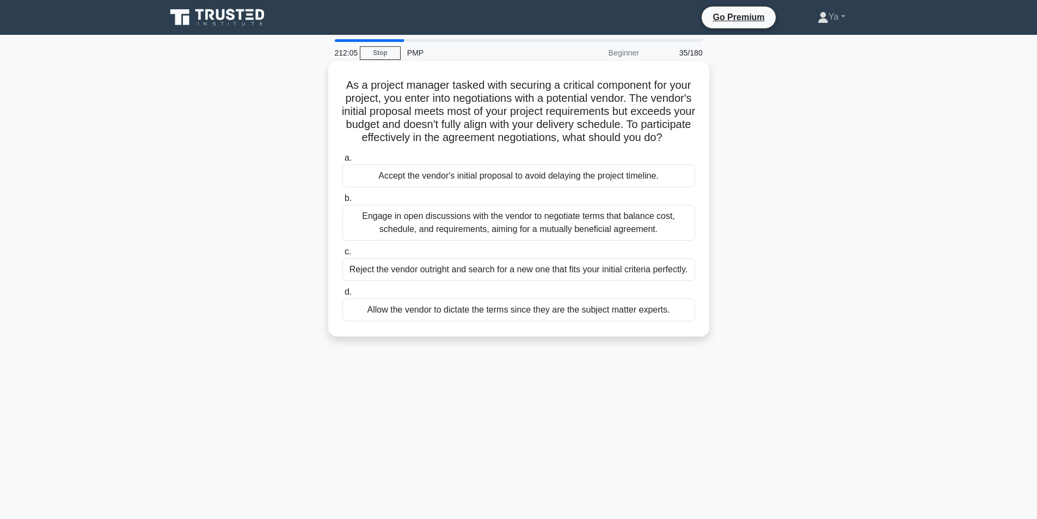
click at [516, 241] on div "Engage in open discussions with the vendor to negotiate terms that balance cost…" at bounding box center [518, 223] width 353 height 36
click at [342, 202] on input "b. Engage in open discussions with the vendor to negotiate terms that balance c…" at bounding box center [342, 198] width 0 height 7
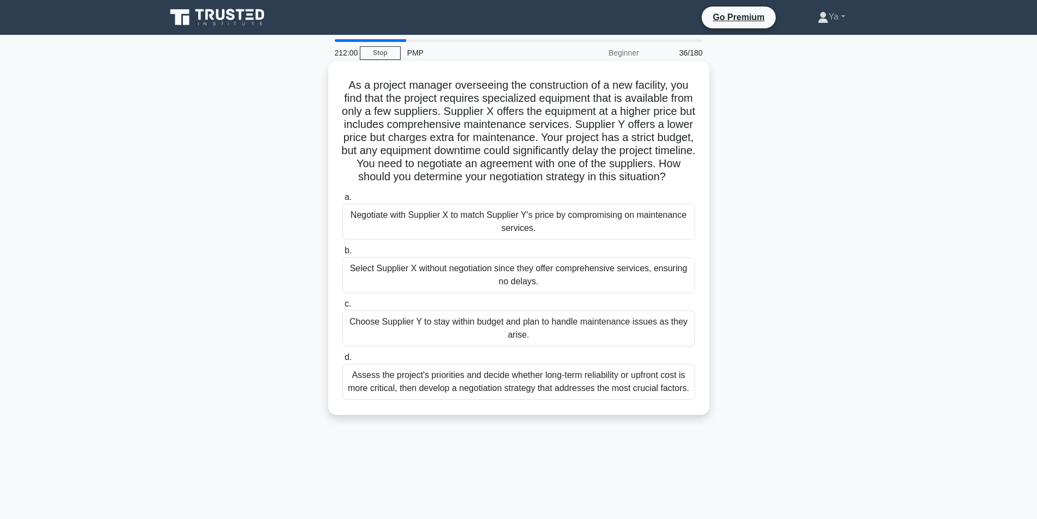
click at [389, 400] on div "Assess the project's priorities and decide whether long-term reliability or upf…" at bounding box center [518, 382] width 353 height 36
click at [342, 361] on input "d. Assess the project's priorities and decide whether long-term reliability or …" at bounding box center [342, 357] width 0 height 7
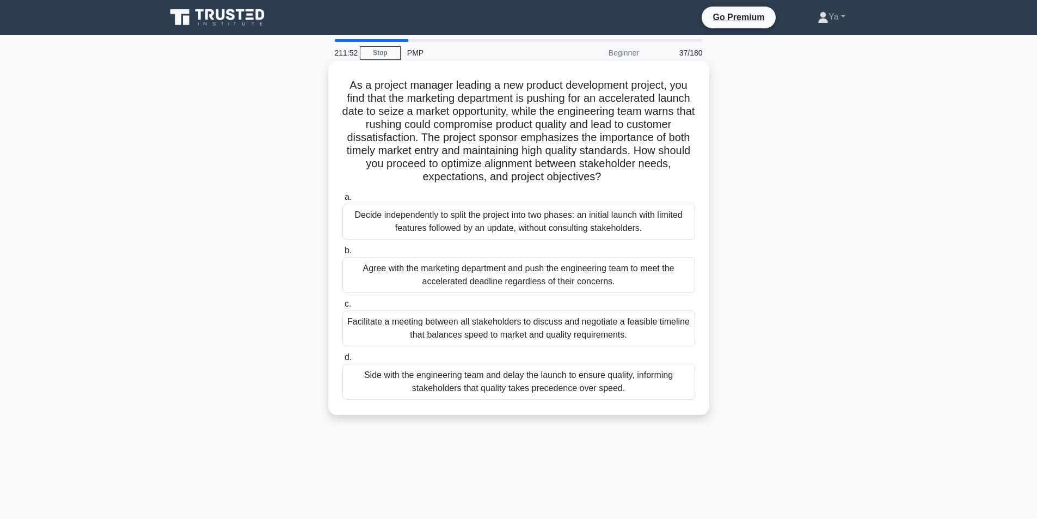
click at [413, 330] on div "Facilitate a meeting between all stakeholders to discuss and negotiate a feasib…" at bounding box center [518, 328] width 353 height 36
click at [342, 308] on input "c. Facilitate a meeting between all stakeholders to discuss and negotiate a fea…" at bounding box center [342, 304] width 0 height 7
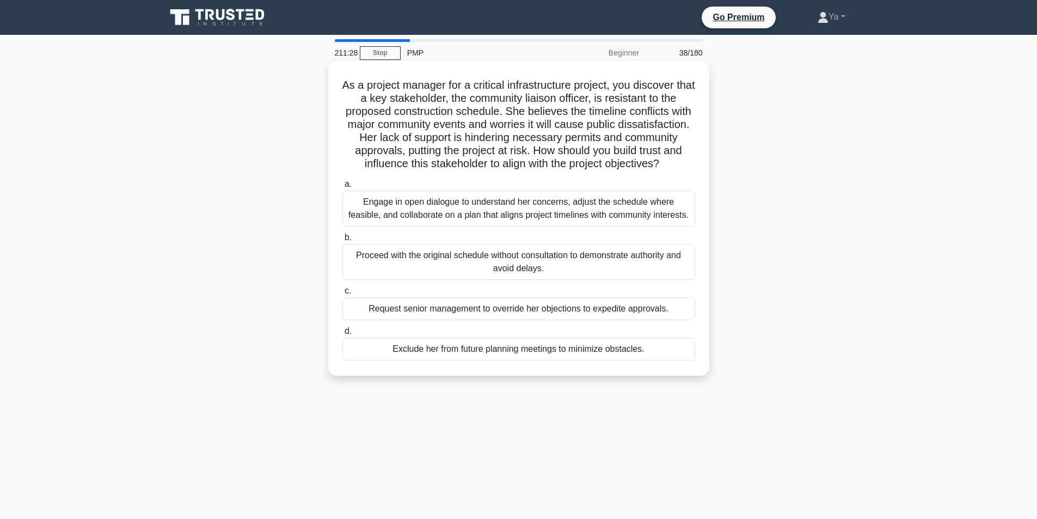
click at [487, 207] on div "Engage in open dialogue to understand her concerns, adjust the schedule where f…" at bounding box center [518, 209] width 353 height 36
click at [342, 188] on input "a. Engage in open dialogue to understand her concerns, adjust the schedule wher…" at bounding box center [342, 184] width 0 height 7
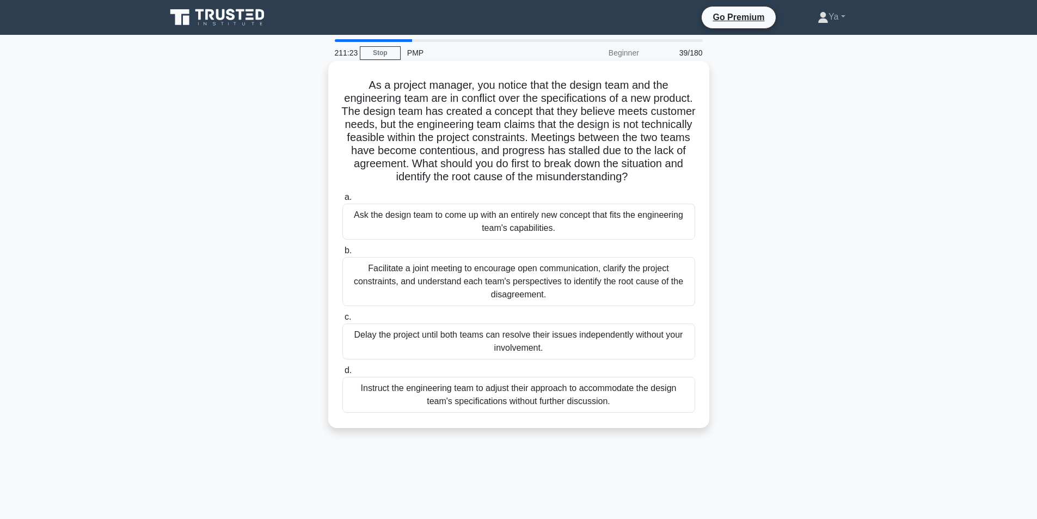
click at [380, 291] on div "Facilitate a joint meeting to encourage open communication, clarify the project…" at bounding box center [518, 281] width 353 height 49
click at [342, 254] on input "b. Facilitate a joint meeting to encourage open communication, clarify the proj…" at bounding box center [342, 250] width 0 height 7
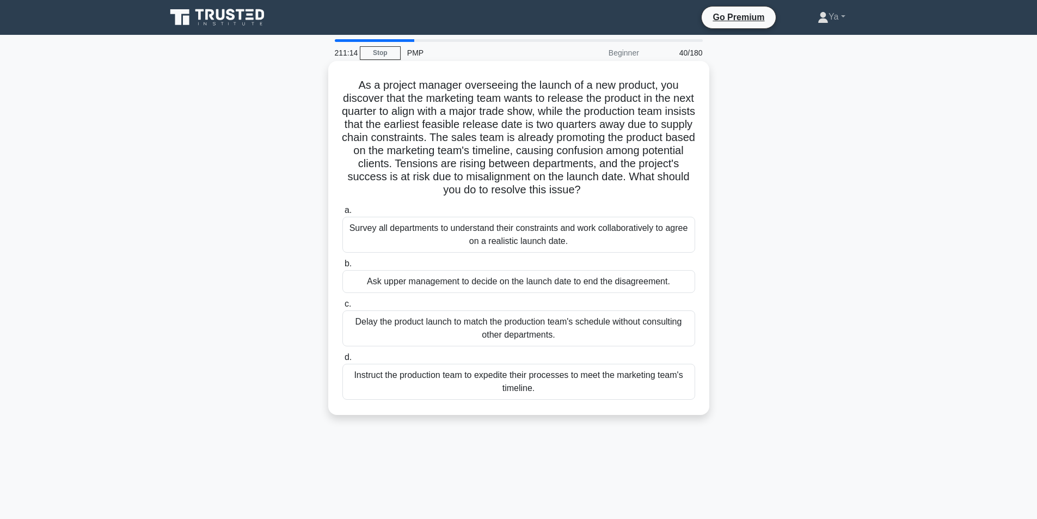
click at [481, 236] on div "Survey all departments to understand their constraints and work collaboratively…" at bounding box center [518, 235] width 353 height 36
click at [342, 214] on input "a. Survey all departments to understand their constraints and work collaborativ…" at bounding box center [342, 210] width 0 height 7
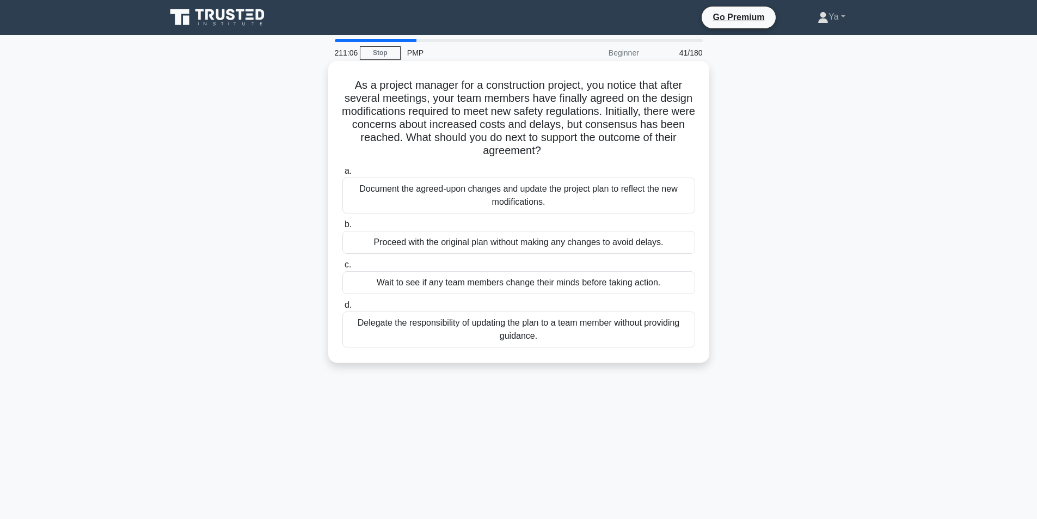
click at [472, 205] on div "Document the agreed-upon changes and update the project plan to reflect the new…" at bounding box center [518, 195] width 353 height 36
click at [342, 175] on input "a. Document the agreed-upon changes and update the project plan to reflect the …" at bounding box center [342, 171] width 0 height 7
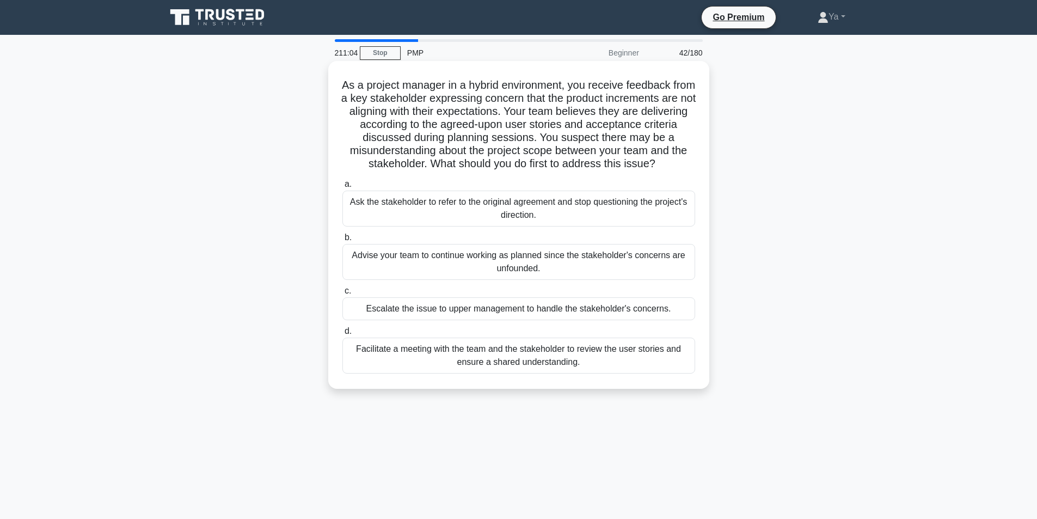
click at [413, 351] on div "Facilitate a meeting with the team and the stakeholder to review the user stori…" at bounding box center [518, 356] width 353 height 36
click at [342, 335] on input "d. Facilitate a meeting with the team and the stakeholder to review the user st…" at bounding box center [342, 331] width 0 height 7
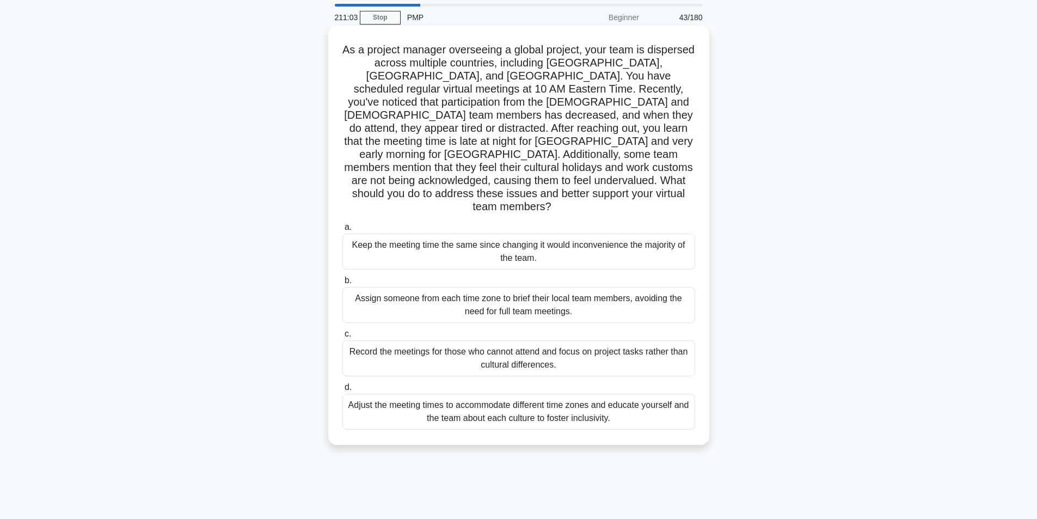
scroll to position [54, 0]
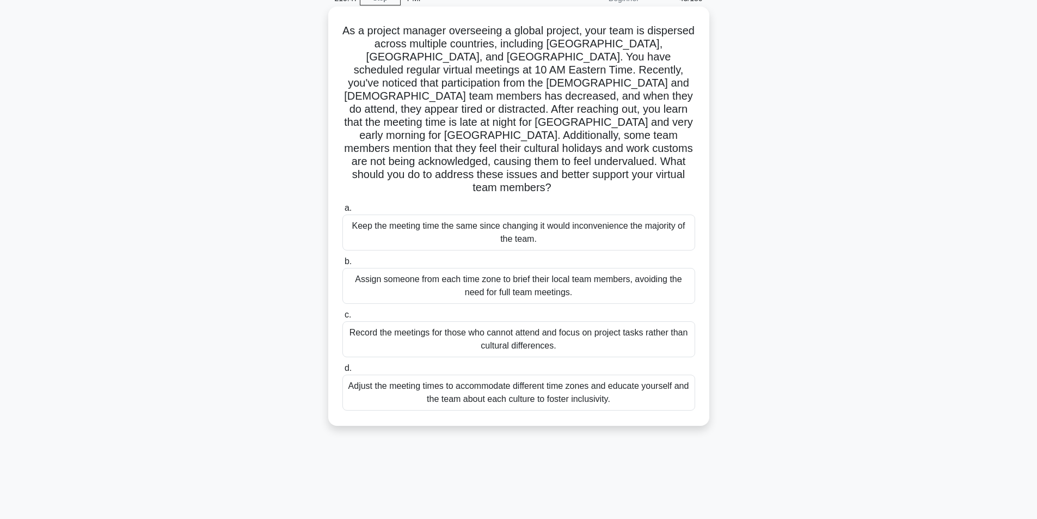
click at [369, 375] on div "Adjust the meeting times to accommodate different time zones and educate yourse…" at bounding box center [518, 393] width 353 height 36
click at [342, 368] on input "d. Adjust the meeting times to accommodate different time zones and educate you…" at bounding box center [342, 368] width 0 height 7
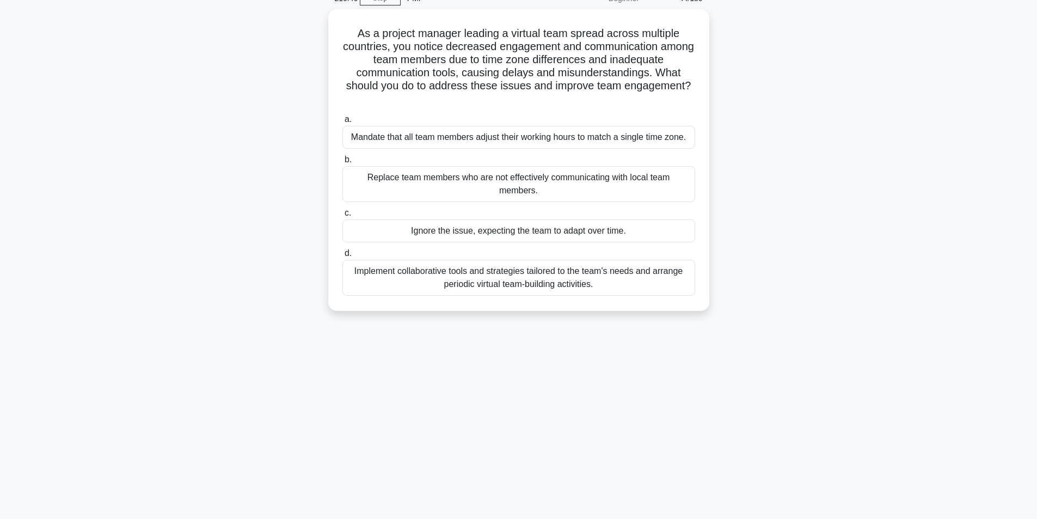
scroll to position [0, 0]
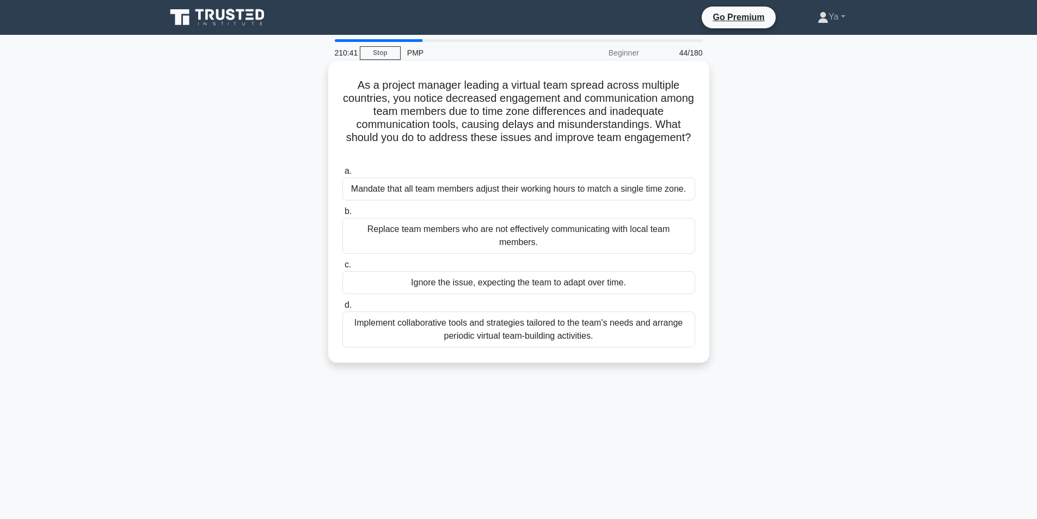
click at [389, 321] on div "Implement collaborative tools and strategies tailored to the team's needs and a…" at bounding box center [518, 329] width 353 height 36
click at [342, 309] on input "d. Implement collaborative tools and strategies tailored to the team's needs an…" at bounding box center [342, 305] width 0 height 7
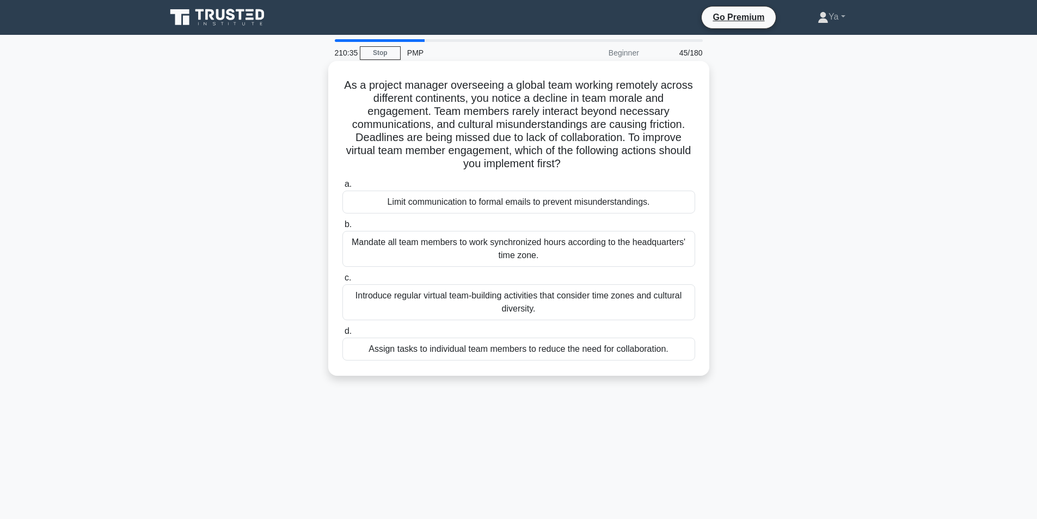
click at [401, 306] on div "Introduce regular virtual team-building activities that consider time zones and…" at bounding box center [518, 302] width 353 height 36
click at [342, 281] on input "c. Introduce regular virtual team-building activities that consider time zones …" at bounding box center [342, 277] width 0 height 7
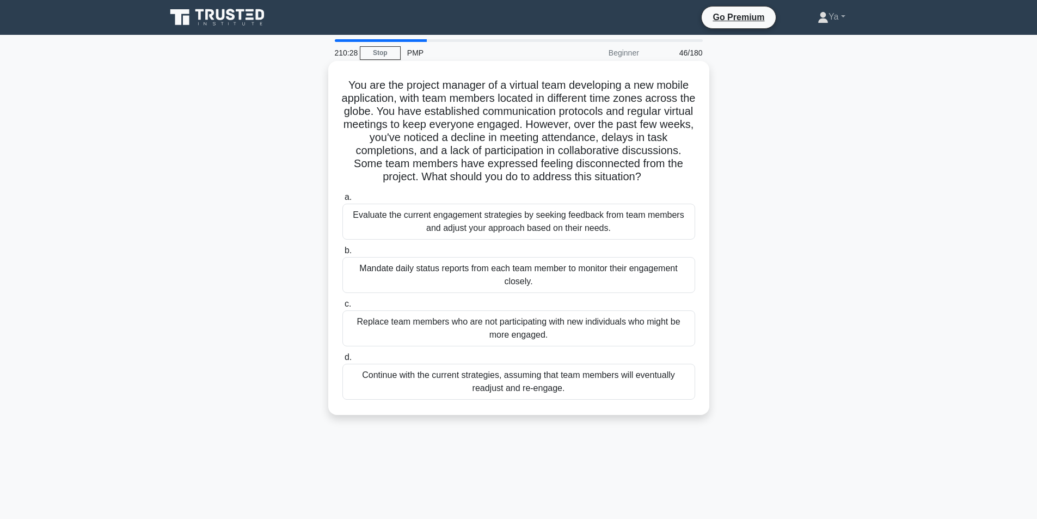
click at [428, 226] on div "Evaluate the current engagement strategies by seeking feedback from team member…" at bounding box center [518, 222] width 353 height 36
click at [342, 201] on input "a. Evaluate the current engagement strategies by seeking feedback from team mem…" at bounding box center [342, 197] width 0 height 7
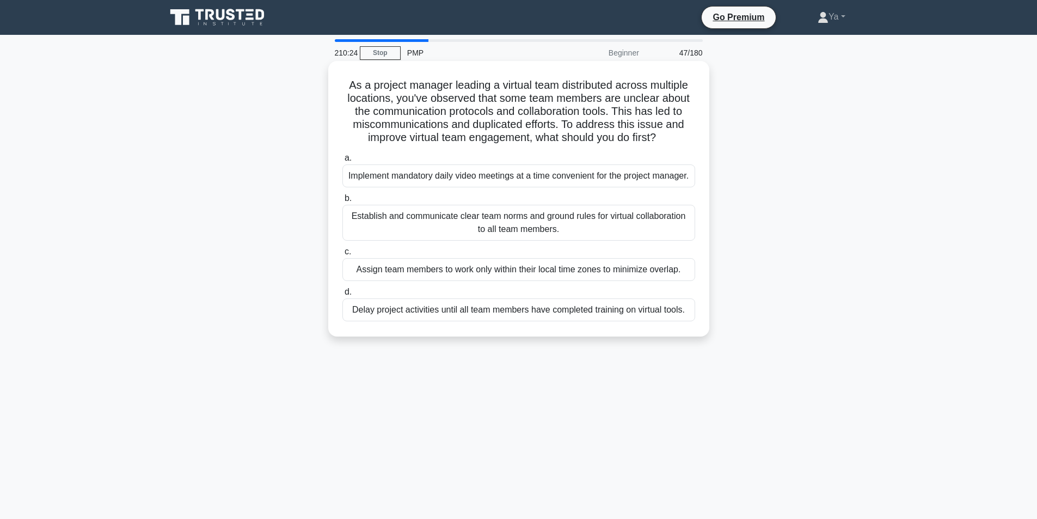
click at [422, 238] on div "Establish and communicate clear team norms and ground rules for virtual collabo…" at bounding box center [518, 223] width 353 height 36
click at [342, 202] on input "b. Establish and communicate clear team norms and ground rules for virtual coll…" at bounding box center [342, 198] width 0 height 7
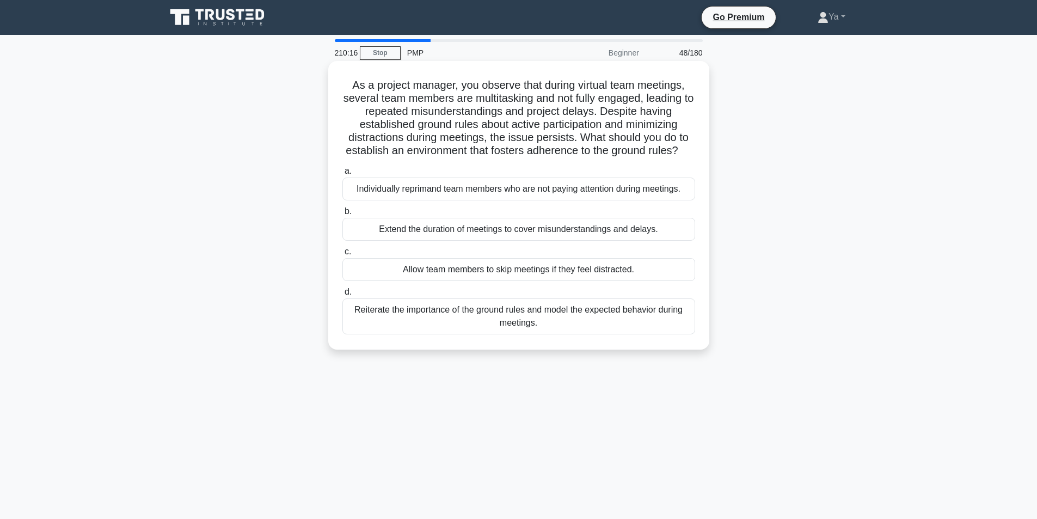
click at [420, 323] on div "Reiterate the importance of the ground rules and model the expected behavior du…" at bounding box center [518, 316] width 353 height 36
click at [342, 296] on input "d. Reiterate the importance of the ground rules and model the expected behavior…" at bounding box center [342, 292] width 0 height 7
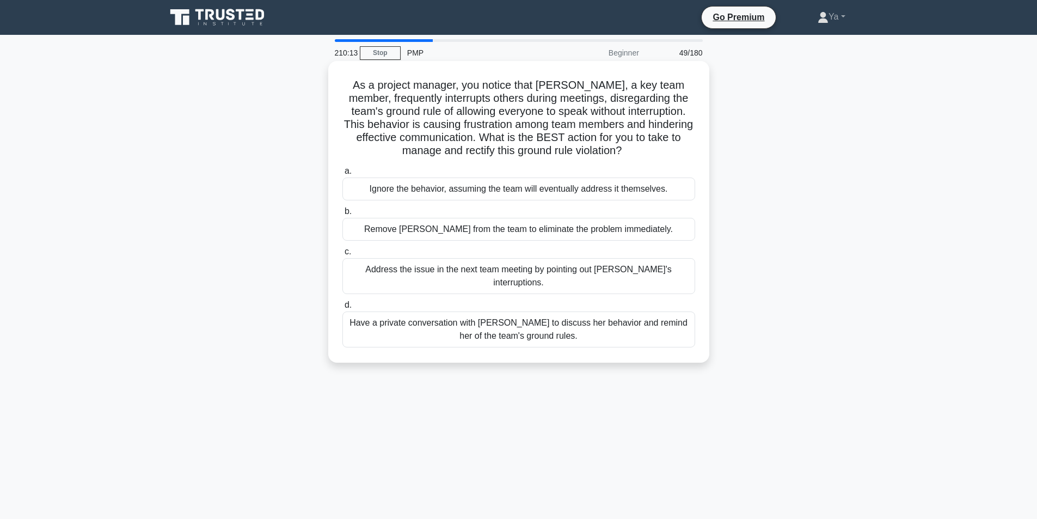
click at [401, 318] on div "Have a private conversation with Rachel to discuss her behavior and remind her …" at bounding box center [518, 329] width 353 height 36
click at [342, 309] on input "d. Have a private conversation with Rachel to discuss her behavior and remind h…" at bounding box center [342, 305] width 0 height 7
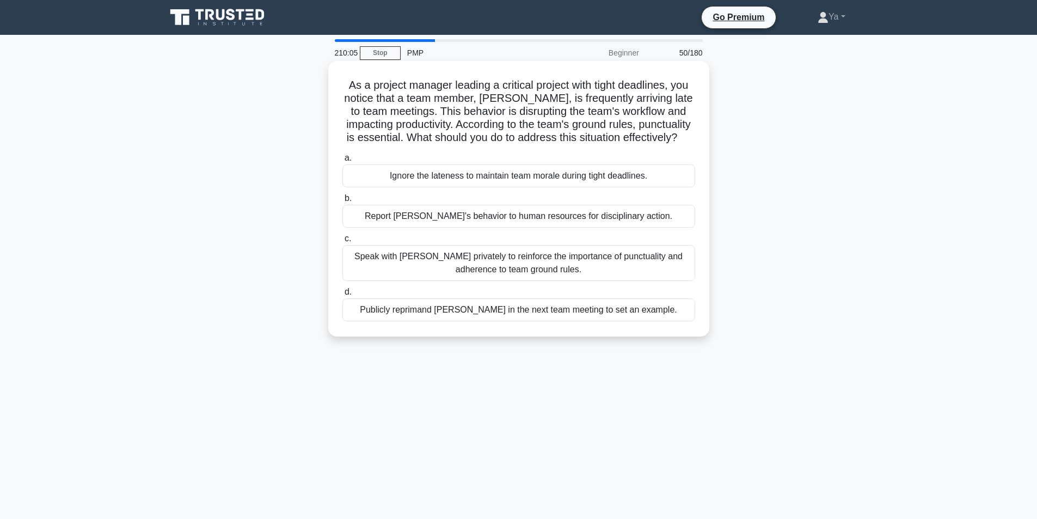
click at [424, 266] on div "Speak with Alex privately to reinforce the importance of punctuality and adhere…" at bounding box center [518, 263] width 353 height 36
click at [342, 242] on input "c. Speak with Alex privately to reinforce the importance of punctuality and adh…" at bounding box center [342, 238] width 0 height 7
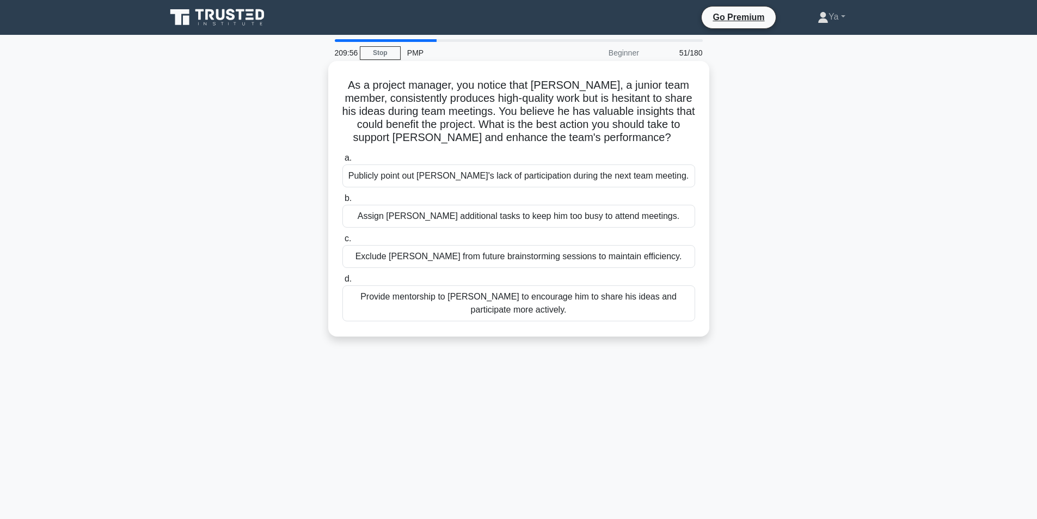
click at [403, 295] on div "Provide mentorship to James to encourage him to share his ideas and participate…" at bounding box center [518, 303] width 353 height 36
click at [342, 283] on input "d. Provide mentorship to James to encourage him to share his ideas and particip…" at bounding box center [342, 278] width 0 height 7
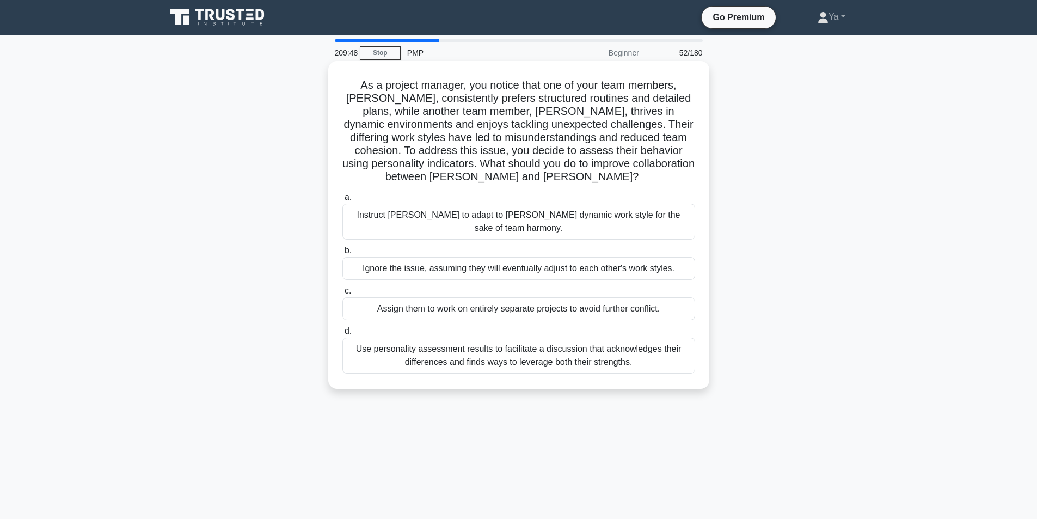
click at [377, 342] on div "Use personality assessment results to facilitate a discussion that acknowledges…" at bounding box center [518, 356] width 353 height 36
click at [342, 335] on input "d. Use personality assessment results to facilitate a discussion that acknowled…" at bounding box center [342, 331] width 0 height 7
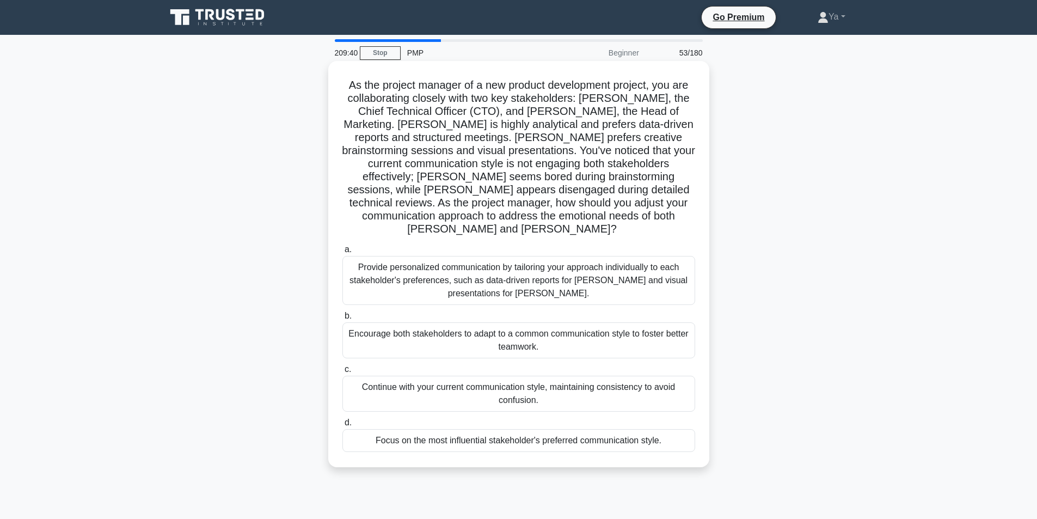
click at [426, 268] on div "Provide personalized communication by tailoring your approach individually to e…" at bounding box center [518, 280] width 353 height 49
click at [342, 253] on input "a. Provide personalized communication by tailoring your approach individually t…" at bounding box center [342, 249] width 0 height 7
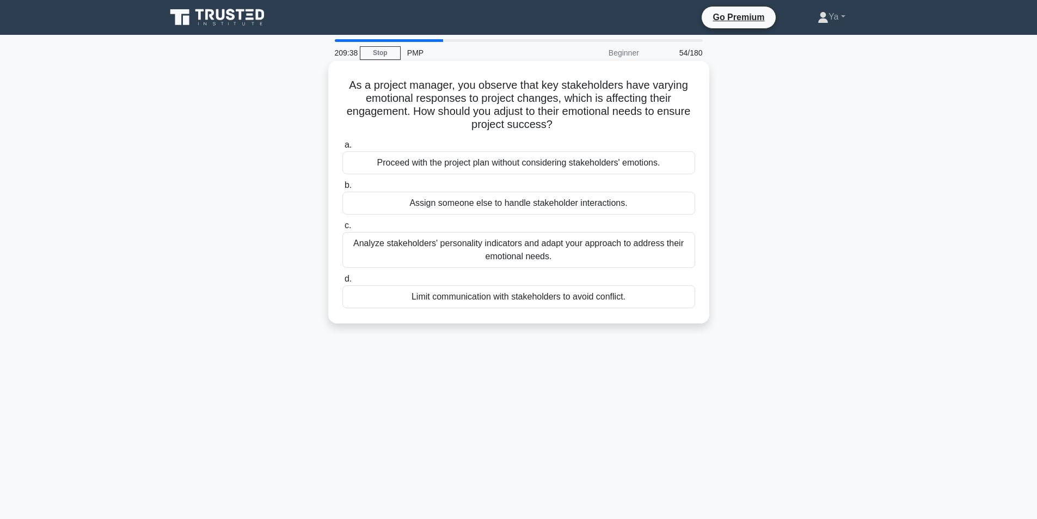
click at [413, 246] on div "Analyze stakeholders' personality indicators and adapt your approach to address…" at bounding box center [518, 250] width 353 height 36
click at [342, 229] on input "c. Analyze stakeholders' personality indicators and adapt your approach to addr…" at bounding box center [342, 225] width 0 height 7
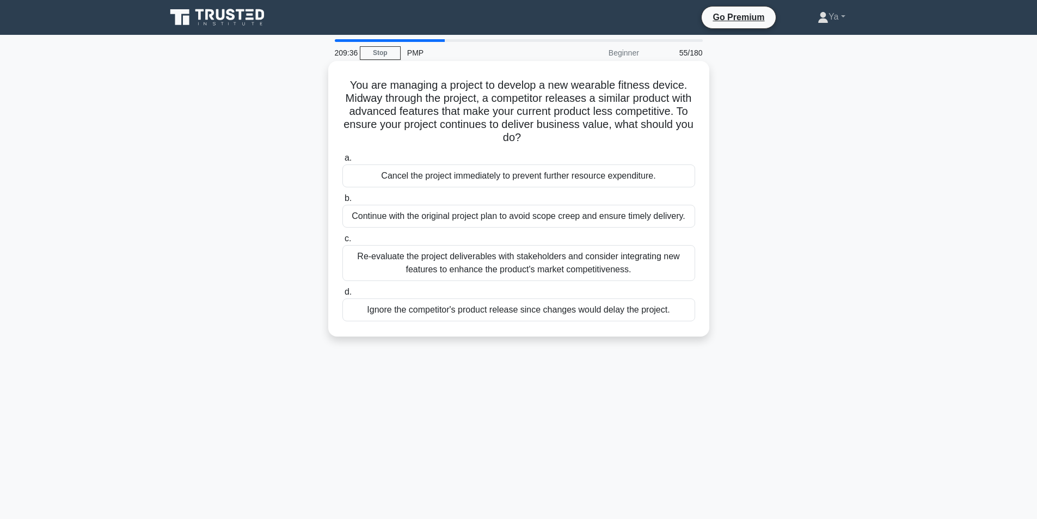
click at [371, 268] on div "Re-evaluate the project deliverables with stakeholders and consider integrating…" at bounding box center [518, 263] width 353 height 36
click at [342, 242] on input "c. Re-evaluate the project deliverables with stakeholders and consider integrat…" at bounding box center [342, 238] width 0 height 7
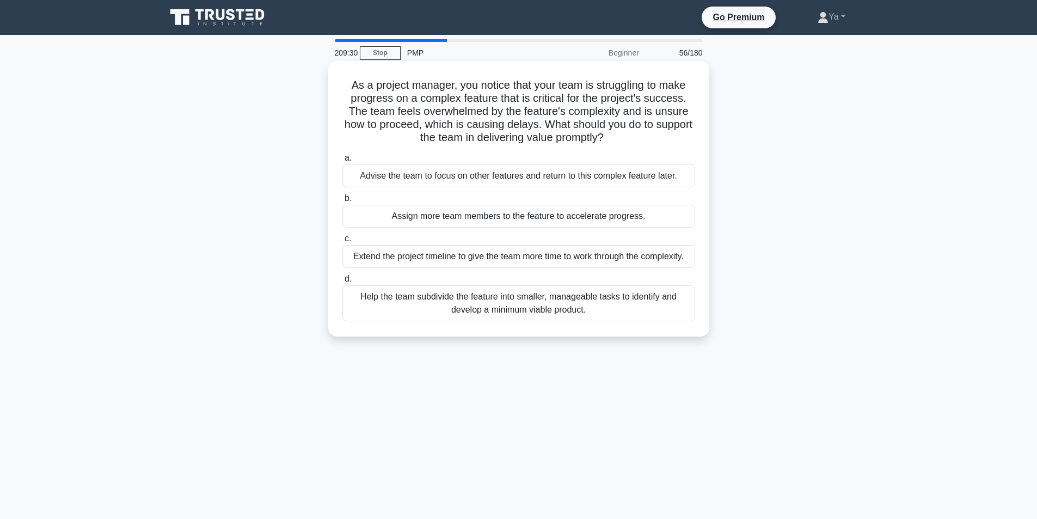
click at [373, 289] on div "Help the team subdivide the feature into smaller, manageable tasks to identify …" at bounding box center [518, 303] width 353 height 36
click at [342, 283] on input "d. Help the team subdivide the feature into smaller, manageable tasks to identi…" at bounding box center [342, 278] width 0 height 7
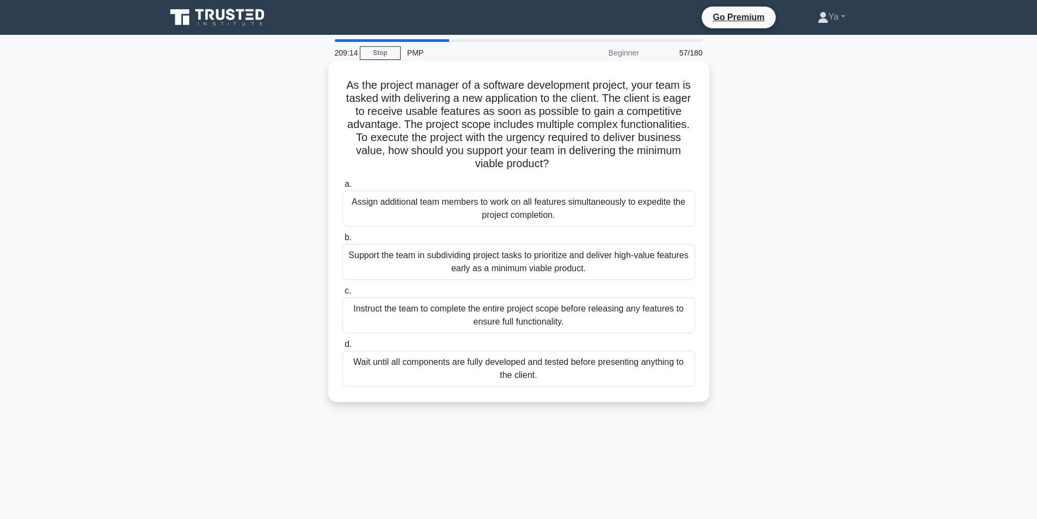
click at [414, 258] on div "Support the team in subdividing project tasks to prioritize and deliver high-va…" at bounding box center [518, 262] width 353 height 36
click at [342, 241] on input "b. Support the team in subdividing project tasks to prioritize and deliver high…" at bounding box center [342, 237] width 0 height 7
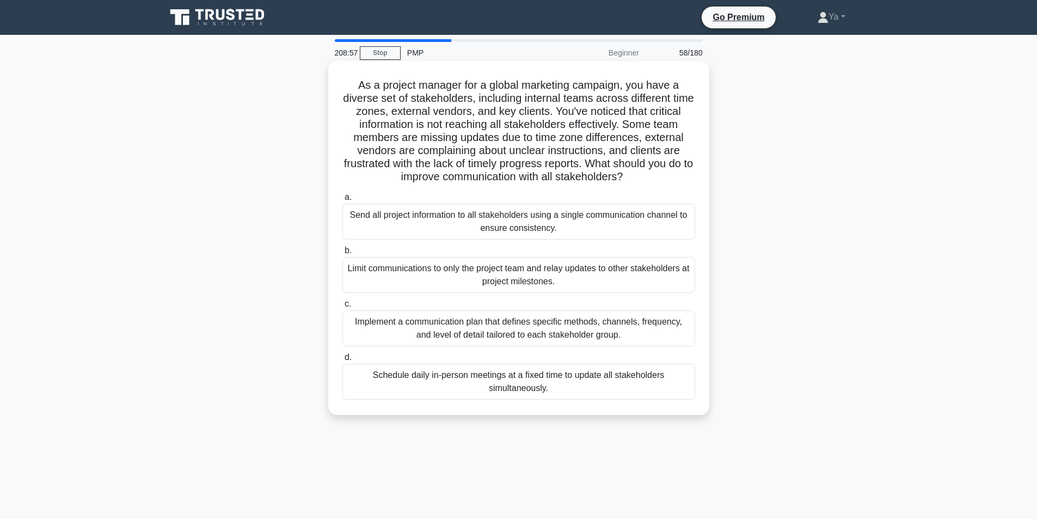
click at [442, 324] on div "Implement a communication plan that defines specific methods, channels, frequen…" at bounding box center [518, 328] width 353 height 36
click at [342, 308] on input "c. Implement a communication plan that defines specific methods, channels, freq…" at bounding box center [342, 304] width 0 height 7
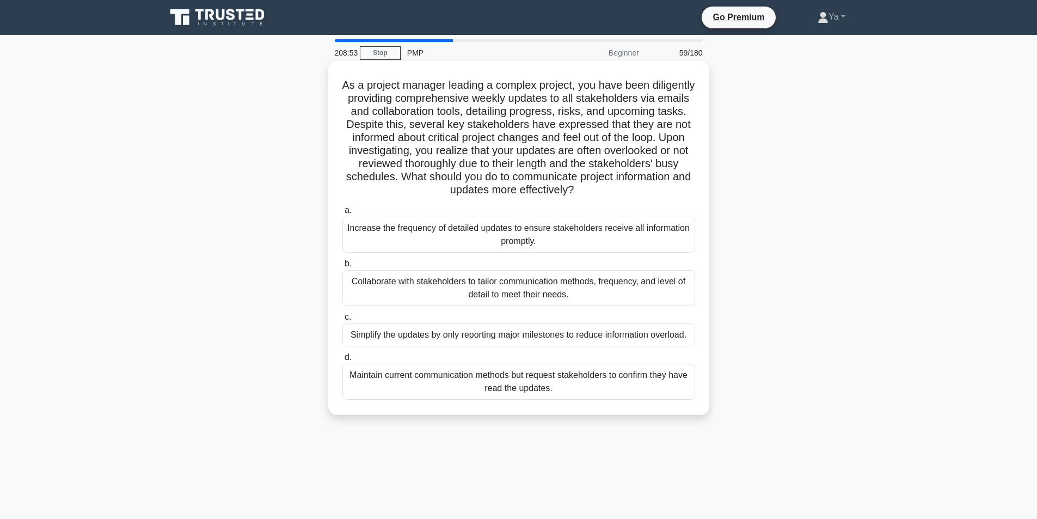
click at [433, 285] on div "Collaborate with stakeholders to tailor communication methods, frequency, and l…" at bounding box center [518, 288] width 353 height 36
click at [342, 267] on input "b. Collaborate with stakeholders to tailor communication methods, frequency, an…" at bounding box center [342, 263] width 0 height 7
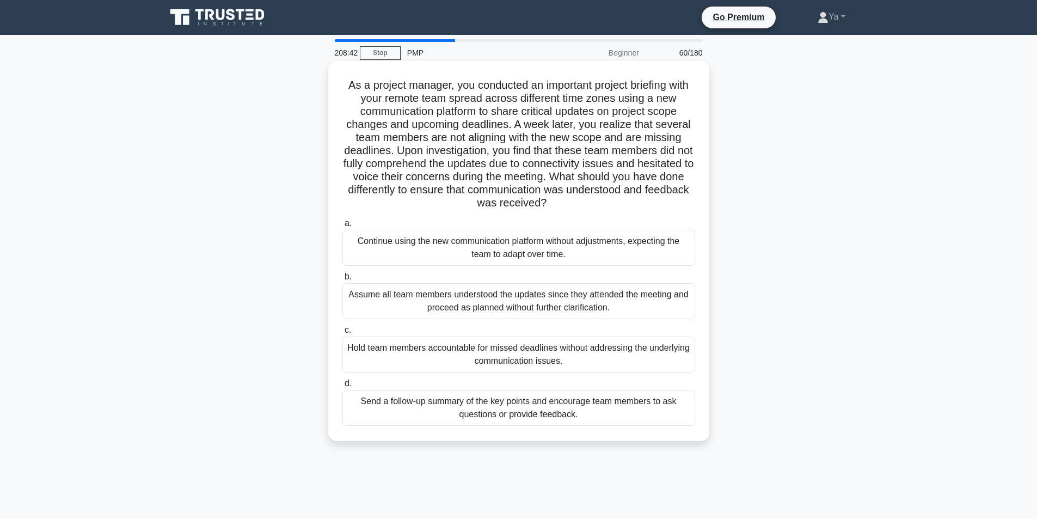
click at [382, 411] on div "Send a follow-up summary of the key points and encourage team members to ask qu…" at bounding box center [518, 408] width 353 height 36
click at [342, 387] on input "d. Send a follow-up summary of the key points and encourage team members to ask…" at bounding box center [342, 383] width 0 height 7
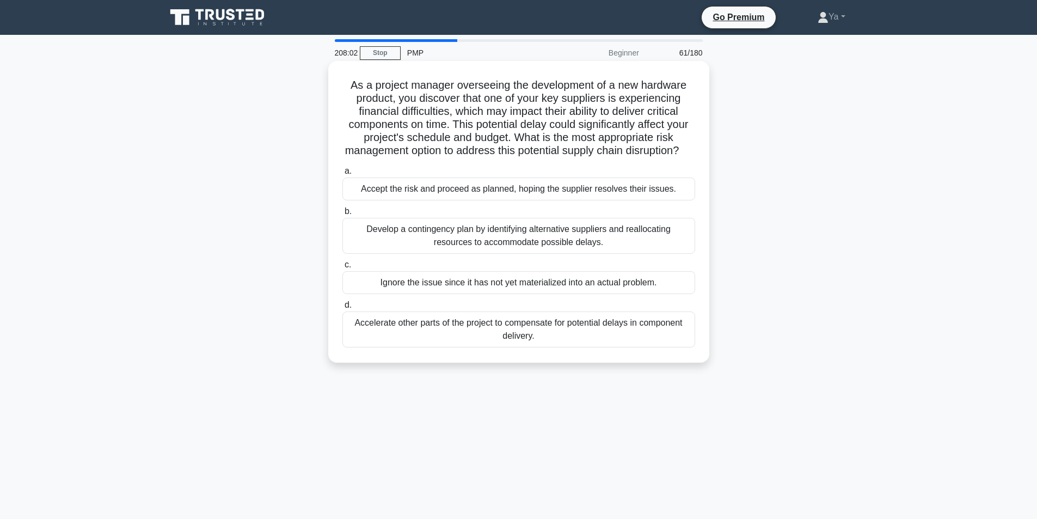
click at [539, 238] on div "Develop a contingency plan by identifying alternative suppliers and reallocatin…" at bounding box center [518, 236] width 353 height 36
click at [342, 215] on input "b. Develop a contingency plan by identifying alternative suppliers and realloca…" at bounding box center [342, 211] width 0 height 7
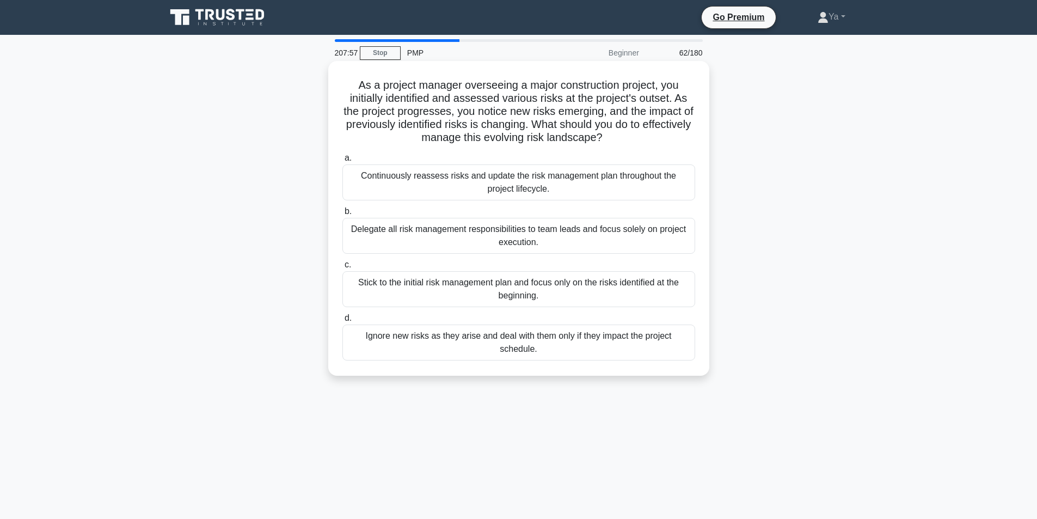
click at [518, 186] on div "Continuously reassess risks and update the risk management plan throughout the …" at bounding box center [518, 182] width 353 height 36
click at [342, 162] on input "a. Continuously reassess risks and update the risk management plan throughout t…" at bounding box center [342, 158] width 0 height 7
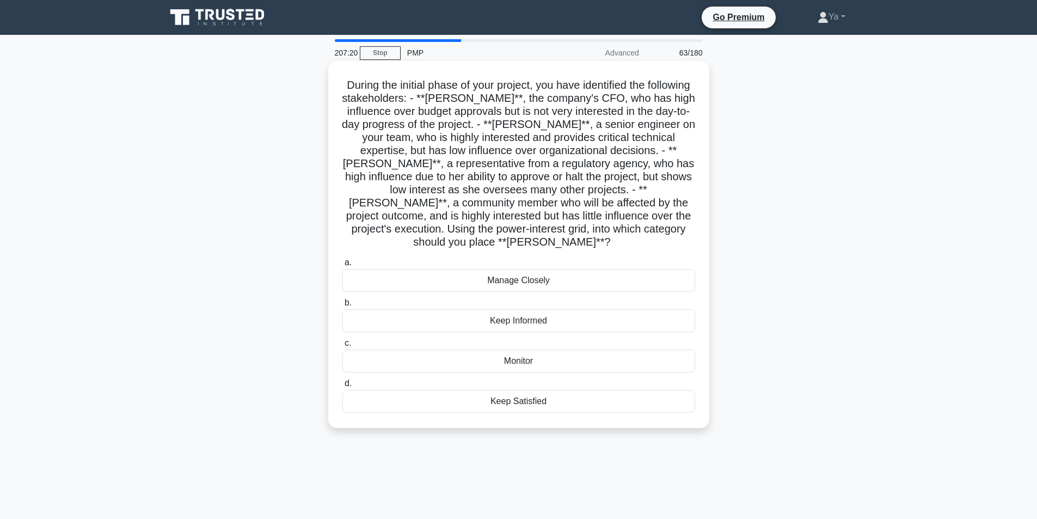
click at [567, 390] on div "Keep Satisfied" at bounding box center [518, 401] width 353 height 23
click at [342, 386] on input "d. Keep Satisfied" at bounding box center [342, 383] width 0 height 7
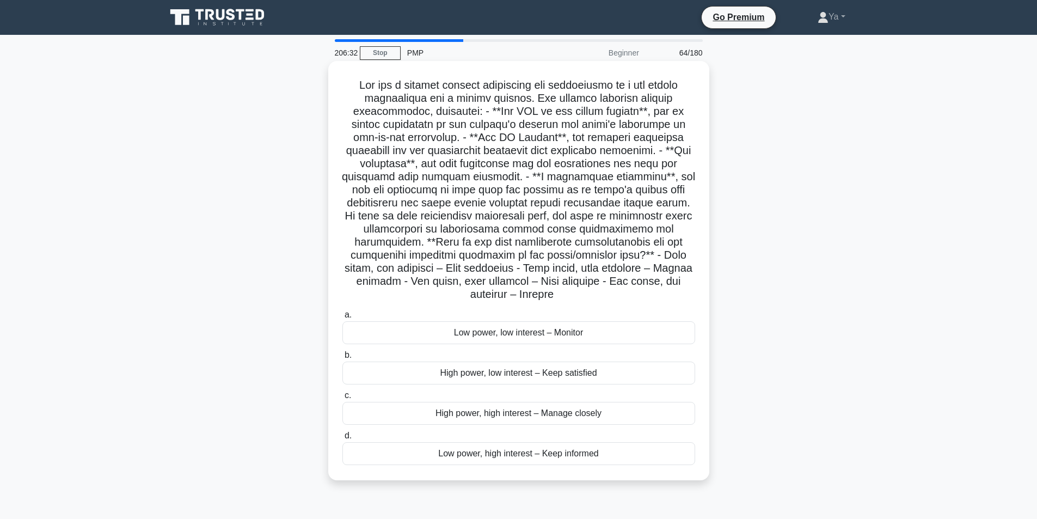
click at [516, 376] on div "High power, low interest – Keep satisfied" at bounding box center [518, 373] width 353 height 23
click at [342, 359] on input "b. High power, low interest – Keep satisfied" at bounding box center [342, 355] width 0 height 7
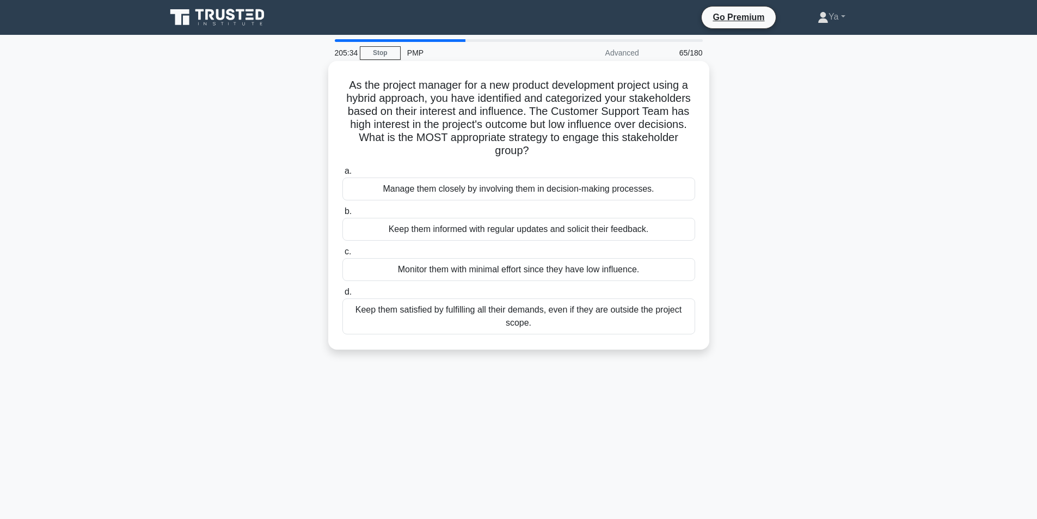
click at [487, 231] on div "Keep them informed with regular updates and solicit their feedback." at bounding box center [518, 229] width 353 height 23
click at [342, 215] on input "b. Keep them informed with regular updates and solicit their feedback." at bounding box center [342, 211] width 0 height 7
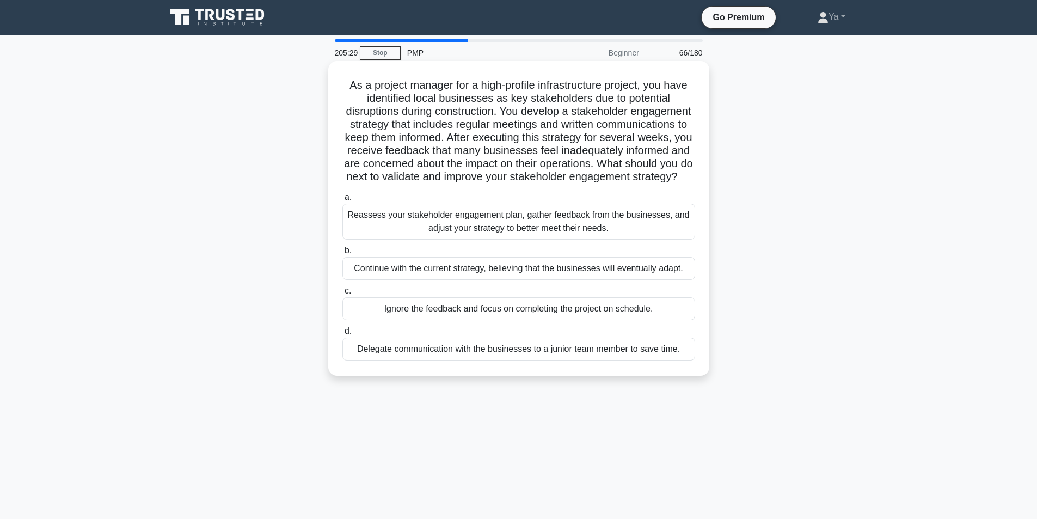
click at [537, 231] on div "Reassess your stakeholder engagement plan, gather feedback from the businesses,…" at bounding box center [518, 222] width 353 height 36
click at [342, 201] on input "a. Reassess your stakeholder engagement plan, gather feedback from the business…" at bounding box center [342, 197] width 0 height 7
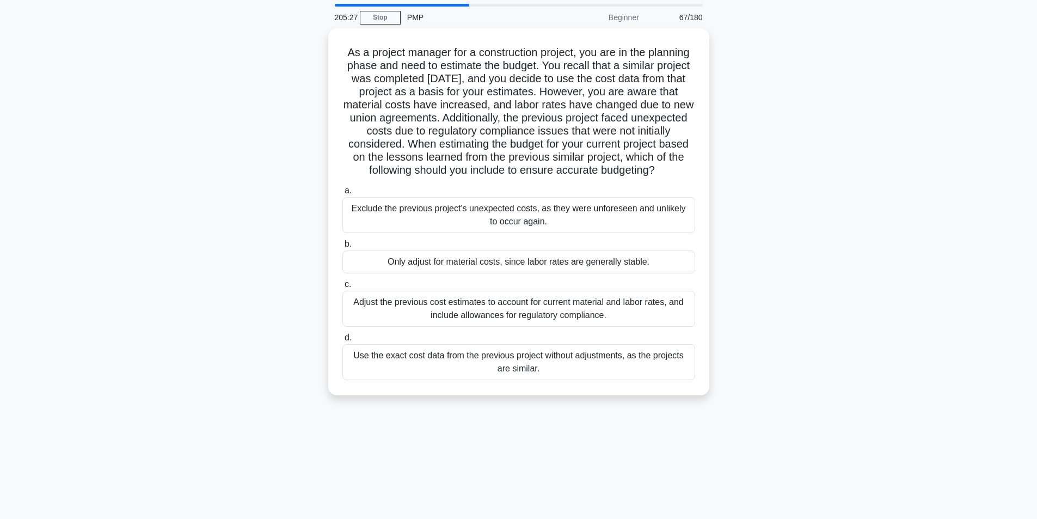
scroll to position [54, 0]
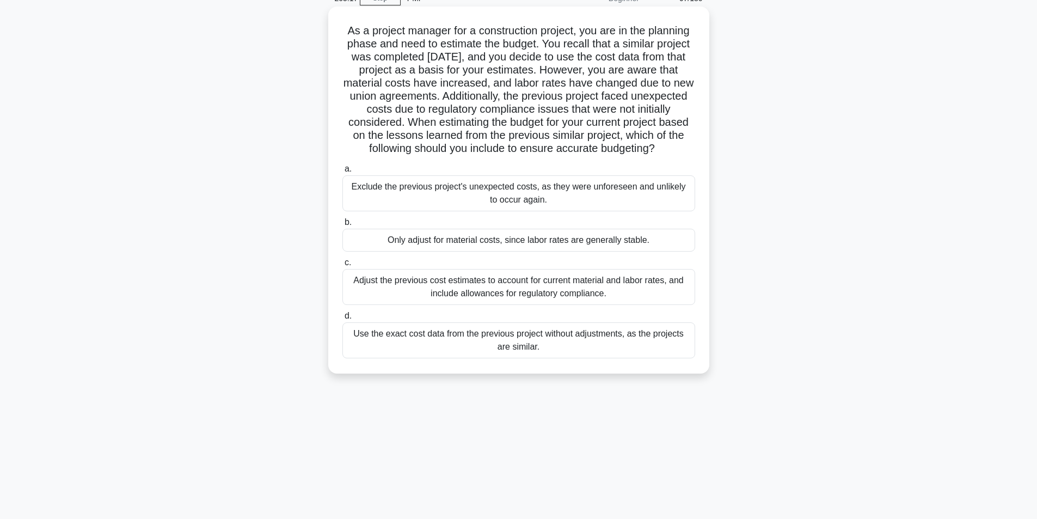
click at [586, 289] on div "Adjust the previous cost estimates to account for current material and labor ra…" at bounding box center [518, 287] width 353 height 36
click at [342, 266] on input "c. Adjust the previous cost estimates to account for current material and labor…" at bounding box center [342, 262] width 0 height 7
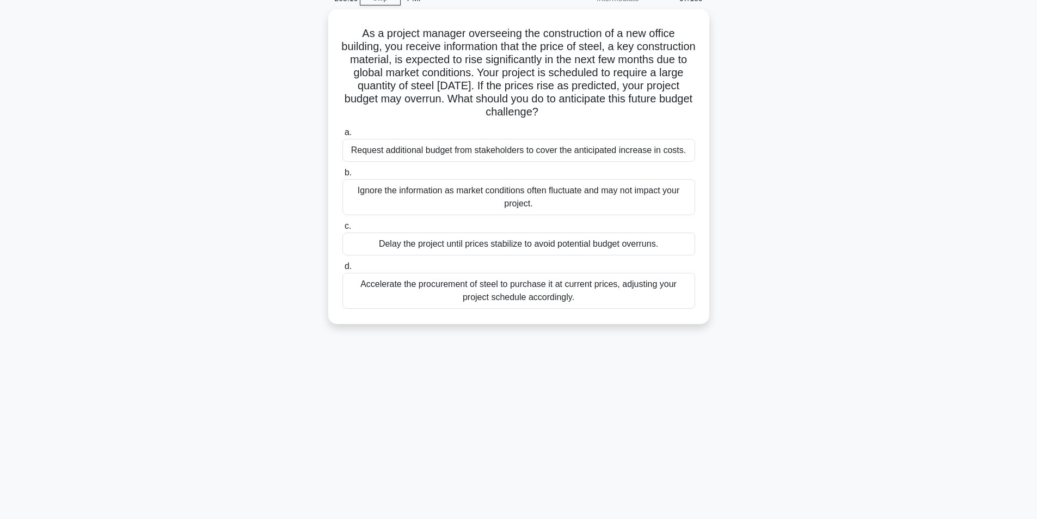
scroll to position [0, 0]
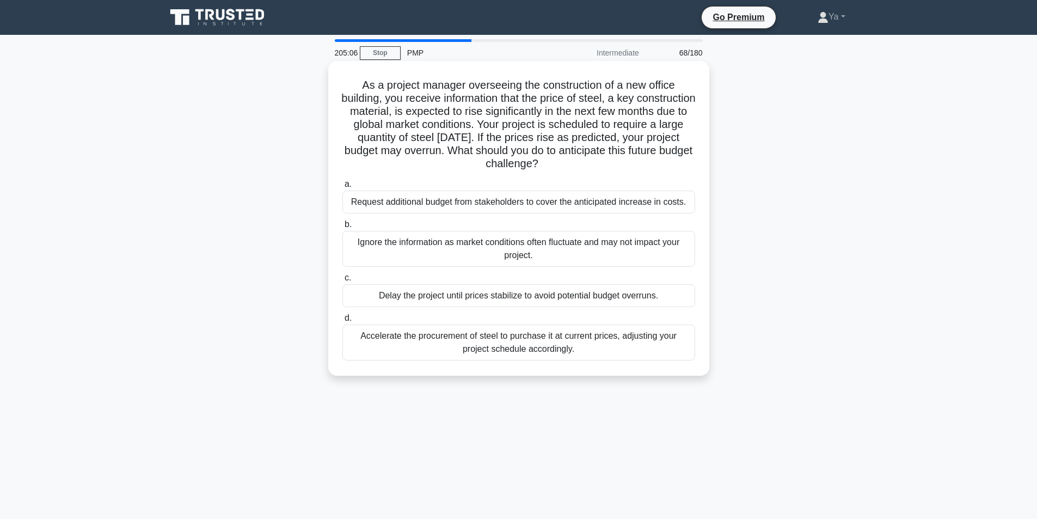
click at [553, 351] on div "Accelerate the procurement of steel to purchase it at current prices, adjusting…" at bounding box center [518, 342] width 353 height 36
click at [342, 322] on input "d. Accelerate the procurement of steel to purchase it at current prices, adjust…" at bounding box center [342, 318] width 0 height 7
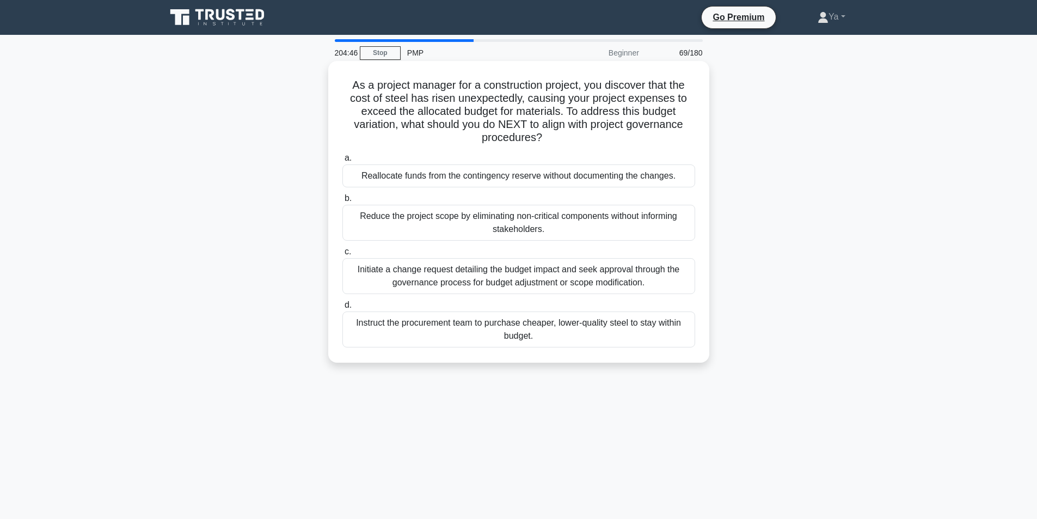
click at [570, 285] on div "Initiate a change request detailing the budget impact and seek approval through…" at bounding box center [518, 276] width 353 height 36
click at [342, 255] on input "c. Initiate a change request detailing the budget impact and seek approval thro…" at bounding box center [342, 251] width 0 height 7
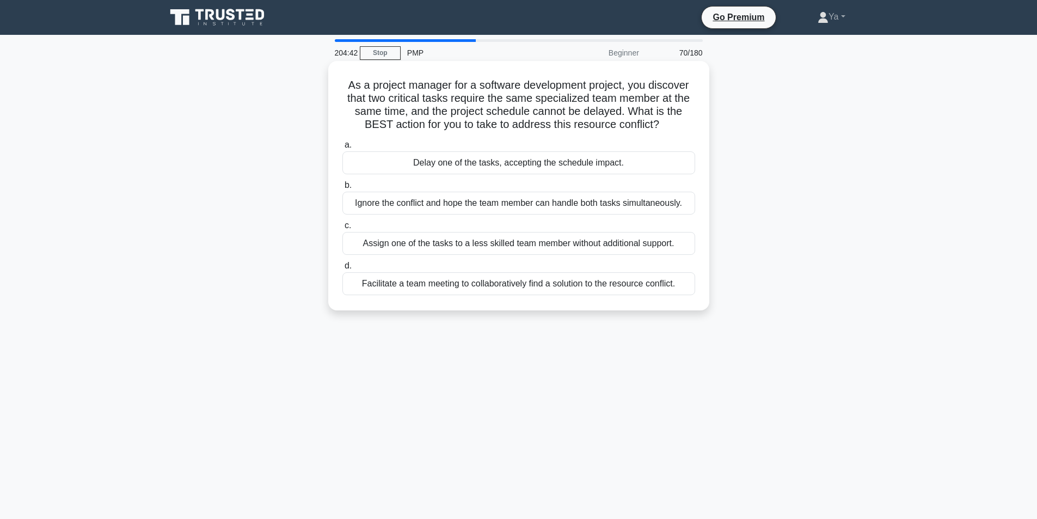
click at [548, 285] on div "Facilitate a team meeting to collaboratively find a solution to the resource co…" at bounding box center [518, 283] width 353 height 23
click at [342, 270] on input "d. Facilitate a team meeting to collaboratively find a solution to the resource…" at bounding box center [342, 265] width 0 height 7
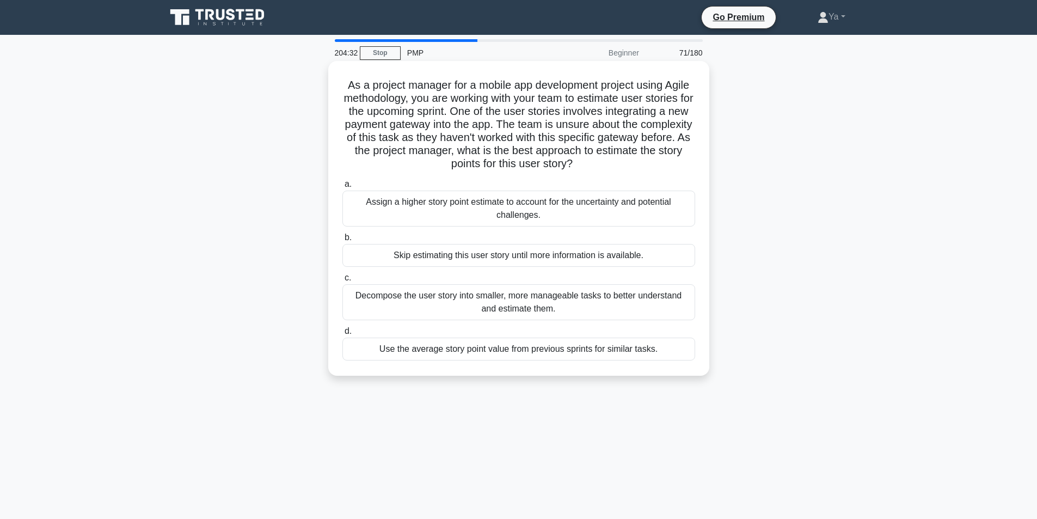
click at [551, 307] on div "Decompose the user story into smaller, more manageable tasks to better understa…" at bounding box center [518, 302] width 353 height 36
click at [342, 281] on input "c. Decompose the user story into smaller, more manageable tasks to better under…" at bounding box center [342, 277] width 0 height 7
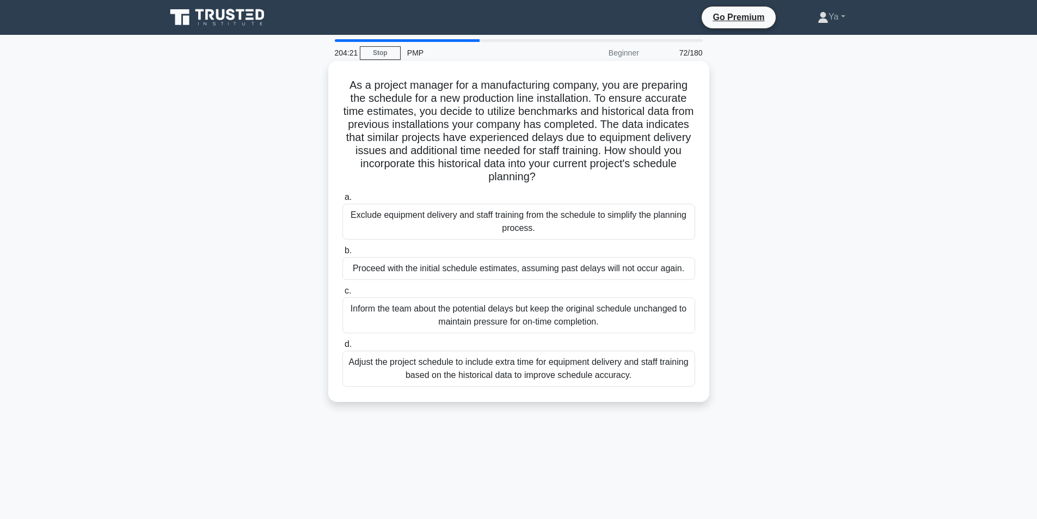
click at [530, 366] on div "Adjust the project schedule to include extra time for equipment delivery and st…" at bounding box center [518, 369] width 353 height 36
click at [342, 348] on input "d. Adjust the project schedule to include extra time for equipment delivery and…" at bounding box center [342, 344] width 0 height 7
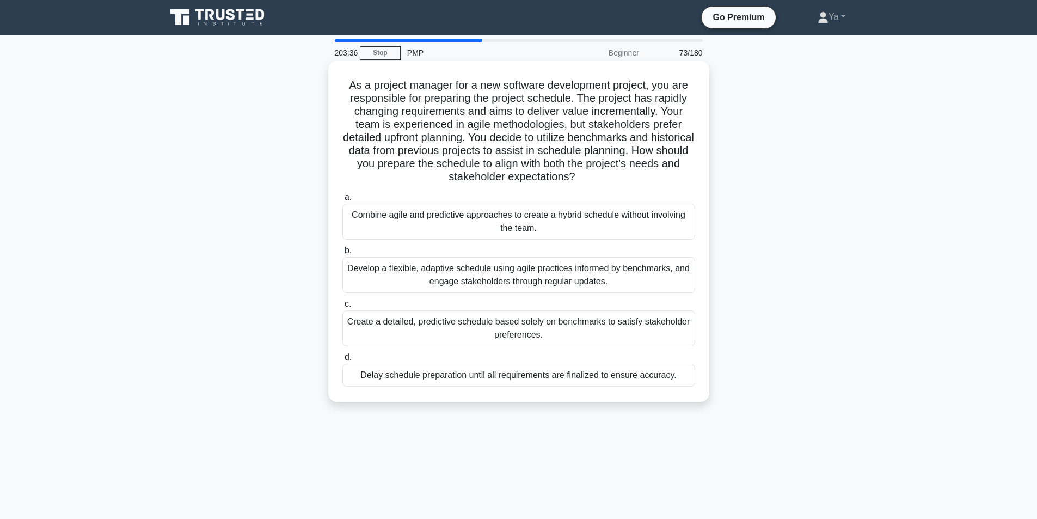
click at [609, 271] on div "Develop a flexible, adaptive schedule using agile practices informed by benchma…" at bounding box center [518, 275] width 353 height 36
click at [342, 254] on input "b. Develop a flexible, adaptive schedule using agile practices informed by benc…" at bounding box center [342, 250] width 0 height 7
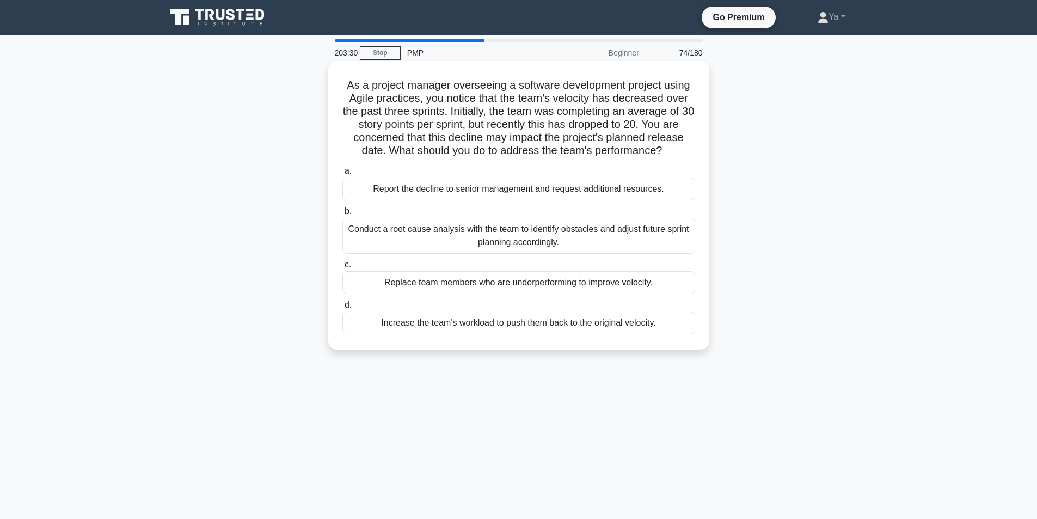
click at [571, 235] on div "Conduct a root cause analysis with the team to identify obstacles and adjust fu…" at bounding box center [518, 236] width 353 height 36
click at [342, 215] on input "b. Conduct a root cause analysis with the team to identify obstacles and adjust…" at bounding box center [342, 211] width 0 height 7
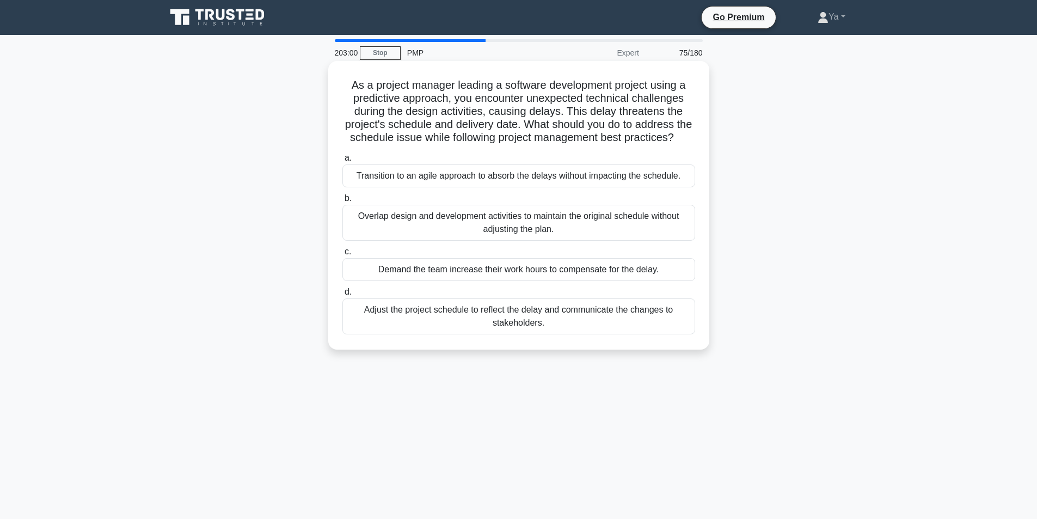
click at [637, 317] on div "Adjust the project schedule to reflect the delay and communicate the changes to…" at bounding box center [518, 316] width 353 height 36
click at [342, 296] on input "d. Adjust the project schedule to reflect the delay and communicate the changes…" at bounding box center [342, 292] width 0 height 7
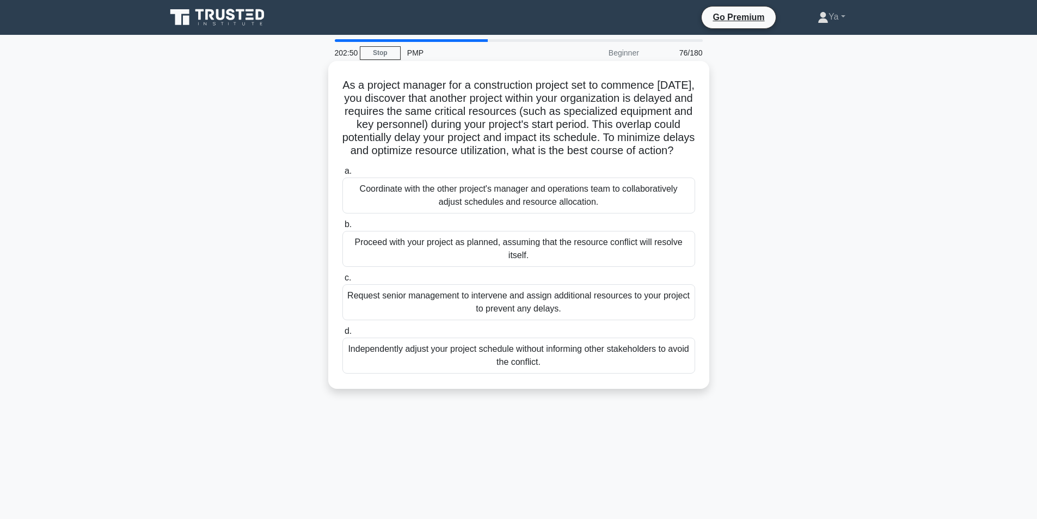
click at [588, 203] on div "Coordinate with the other project's manager and operations team to collaborativ…" at bounding box center [518, 195] width 353 height 36
click at [342, 175] on input "a. Coordinate with the other project's manager and operations team to collabora…" at bounding box center [342, 171] width 0 height 7
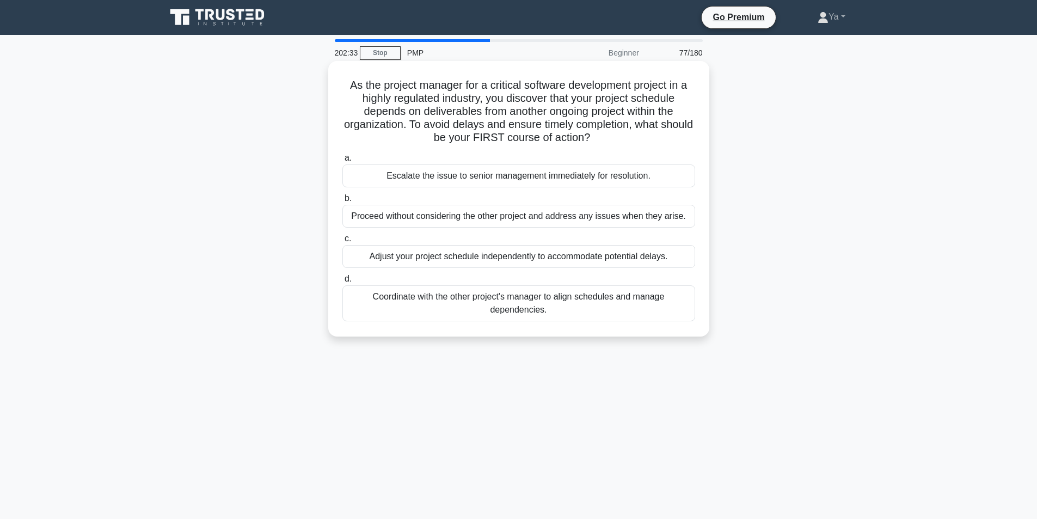
click at [476, 314] on div "Coordinate with the other project's manager to align schedules and manage depen…" at bounding box center [518, 303] width 353 height 36
click at [342, 283] on input "d. Coordinate with the other project's manager to align schedules and manage de…" at bounding box center [342, 278] width 0 height 7
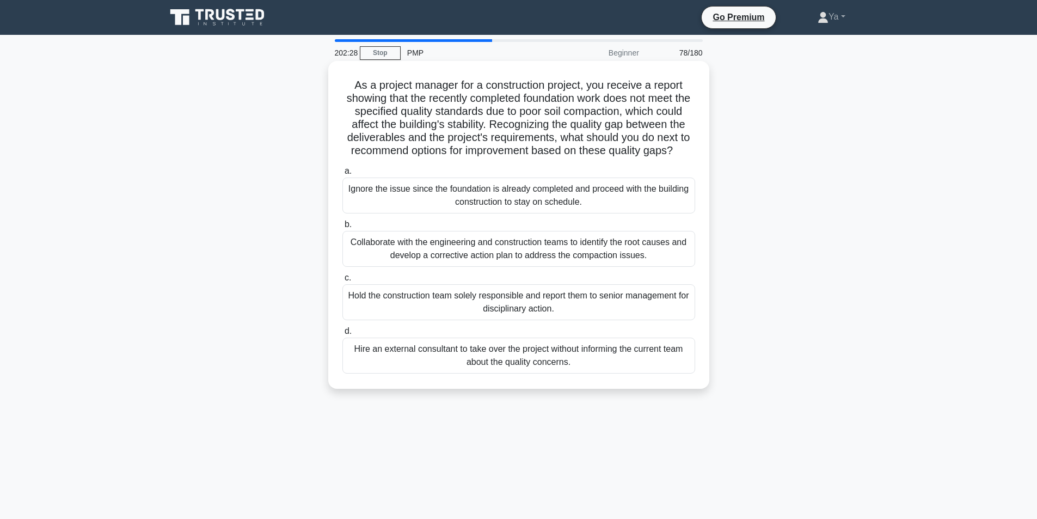
click at [442, 267] on div "Collaborate with the engineering and construction teams to identify the root ca…" at bounding box center [518, 249] width 353 height 36
click at [342, 228] on input "b. Collaborate with the engineering and construction teams to identify the root…" at bounding box center [342, 224] width 0 height 7
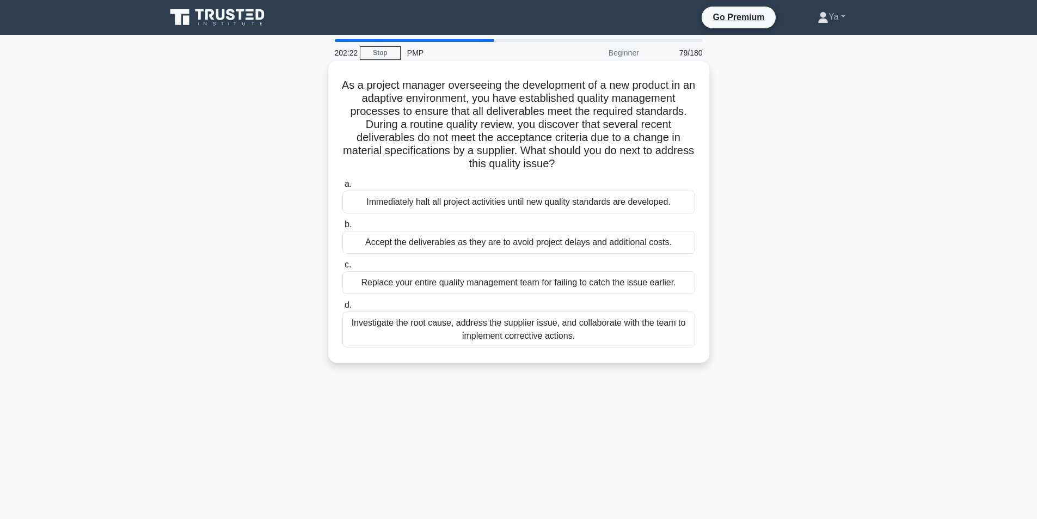
click at [494, 340] on div "Investigate the root cause, address the supplier issue, and collaborate with th…" at bounding box center [518, 329] width 353 height 36
click at [342, 309] on input "d. Investigate the root cause, address the supplier issue, and collaborate with…" at bounding box center [342, 305] width 0 height 7
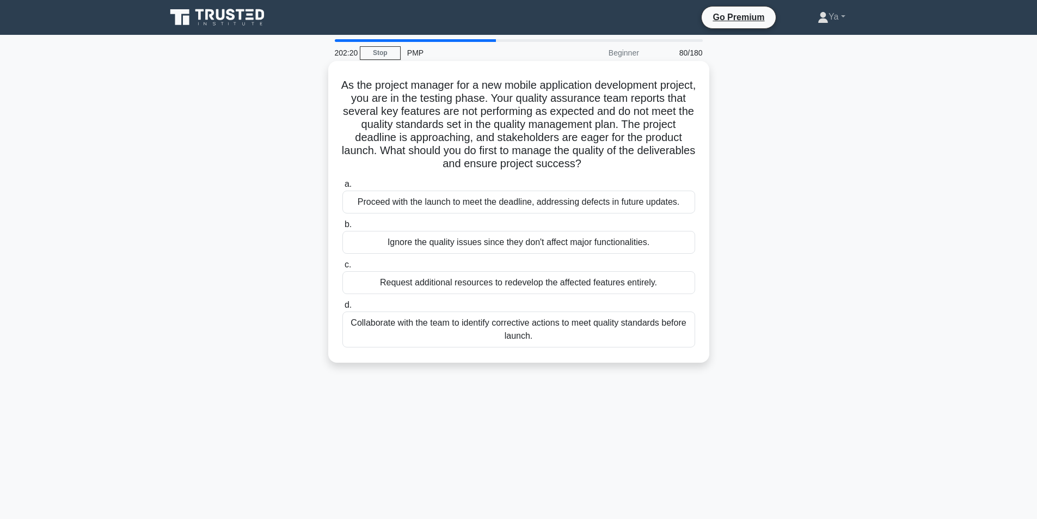
click at [450, 333] on div "Collaborate with the team to identify corrective actions to meet quality standa…" at bounding box center [518, 329] width 353 height 36
click at [342, 309] on input "d. Collaborate with the team to identify corrective actions to meet quality sta…" at bounding box center [342, 305] width 0 height 7
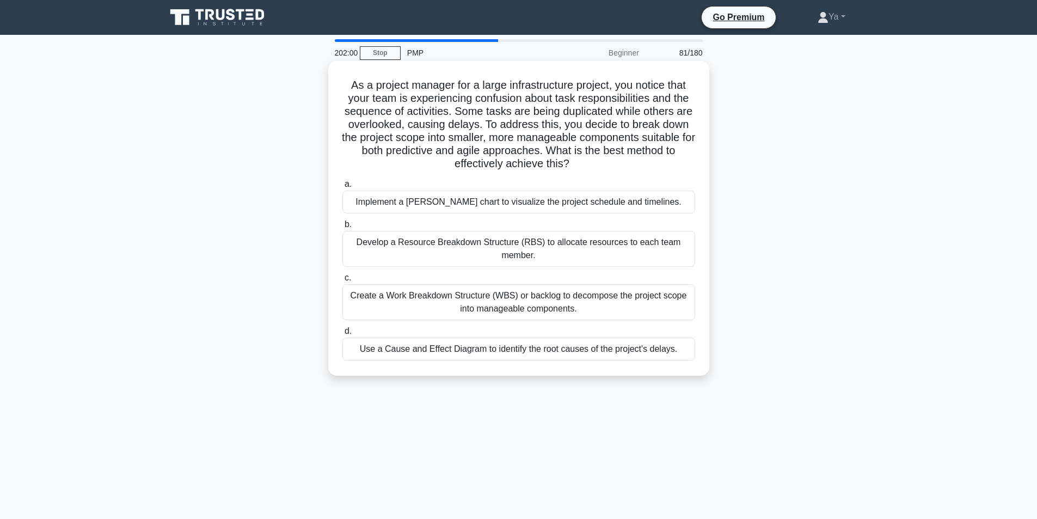
click at [542, 306] on div "Create a Work Breakdown Structure (WBS) or backlog to decompose the project sco…" at bounding box center [518, 302] width 353 height 36
click at [342, 281] on input "c. Create a Work Breakdown Structure (WBS) or backlog to decompose the project …" at bounding box center [342, 277] width 0 height 7
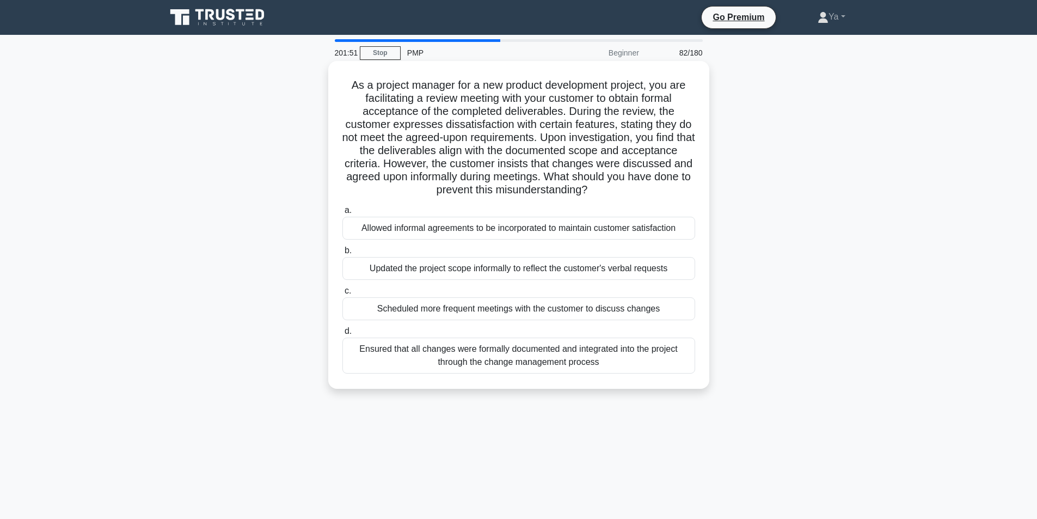
click at [488, 362] on div "Ensured that all changes were formally documented and integrated into the proje…" at bounding box center [518, 356] width 353 height 36
click at [342, 335] on input "d. Ensured that all changes were formally documented and integrated into the pr…" at bounding box center [342, 331] width 0 height 7
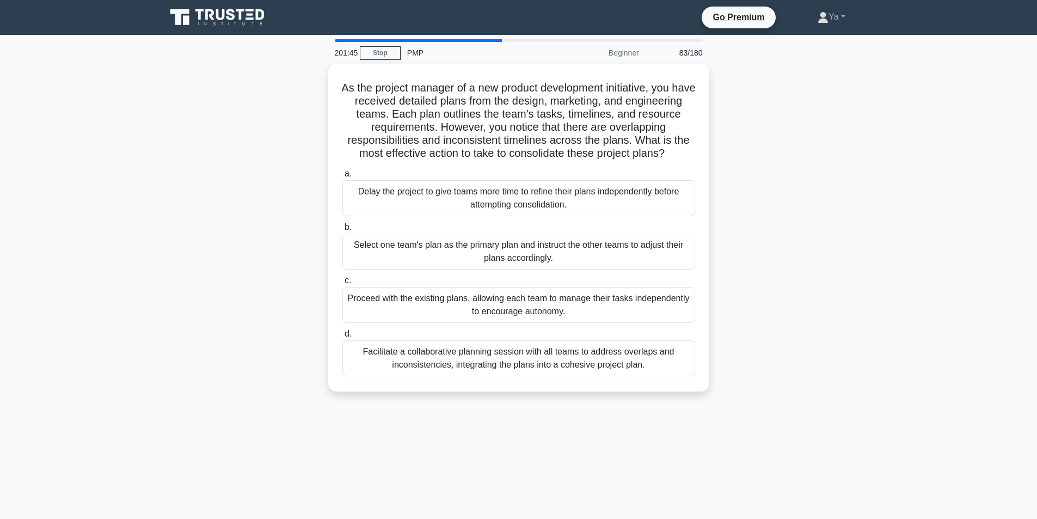
click at [488, 362] on div "Facilitate a collaborative planning session with all teams to address overlaps …" at bounding box center [518, 358] width 353 height 36
click at [342, 338] on input "d. Facilitate a collaborative planning session with all teams to address overla…" at bounding box center [342, 333] width 0 height 7
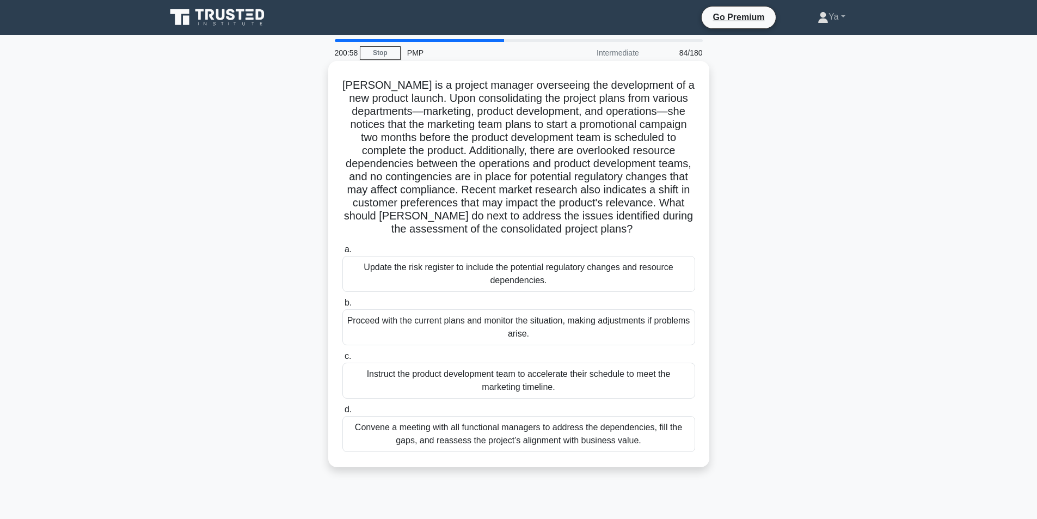
click at [491, 432] on div "Convene a meeting with all functional managers to address the dependencies, fil…" at bounding box center [518, 434] width 353 height 36
click at [342, 413] on input "d. Convene a meeting with all functional managers to address the dependencies, …" at bounding box center [342, 409] width 0 height 7
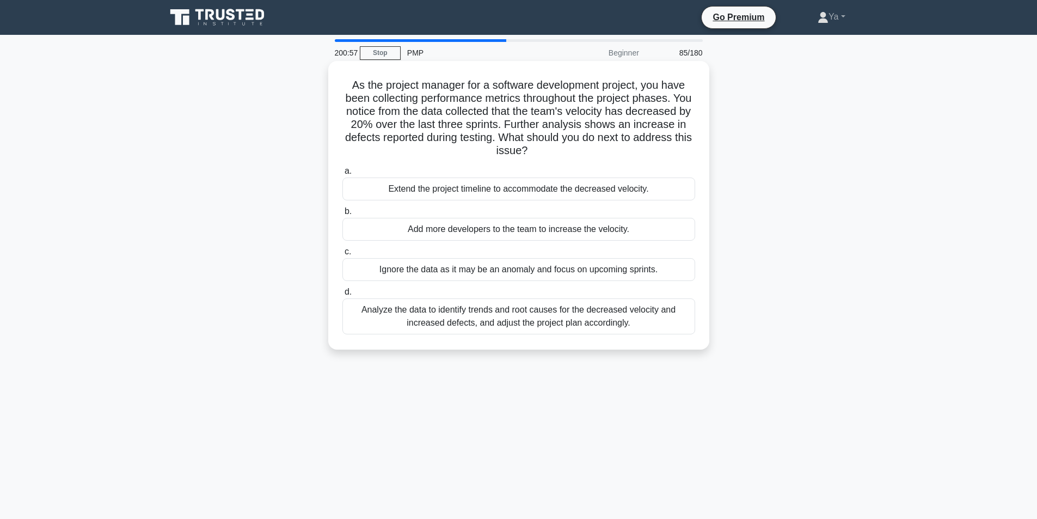
click at [398, 327] on div "Analyze the data to identify trends and root causes for the decreased velocity …" at bounding box center [518, 316] width 353 height 36
click at [342, 296] on input "d. Analyze the data to identify trends and root causes for the decreased veloci…" at bounding box center [342, 292] width 0 height 7
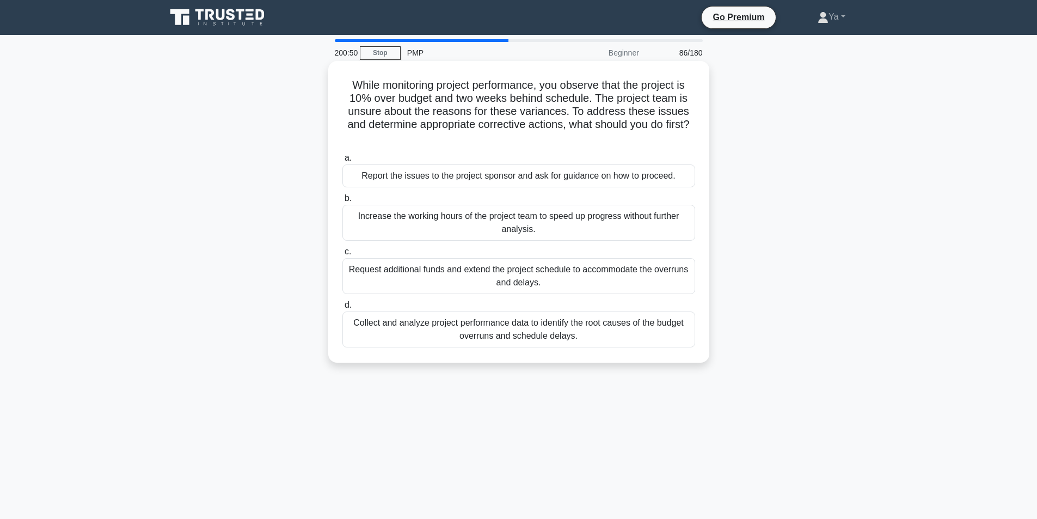
click at [469, 336] on div "Collect and analyze project performance data to identify the root causes of the…" at bounding box center [518, 329] width 353 height 36
click at [342, 309] on input "d. Collect and analyze project performance data to identify the root causes of …" at bounding box center [342, 305] width 0 height 7
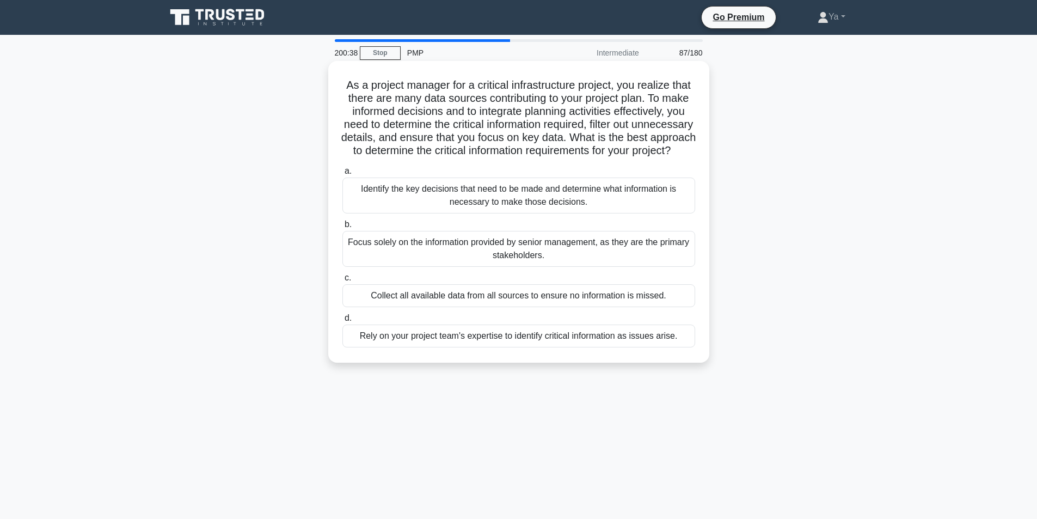
click at [525, 211] on div "Identify the key decisions that need to be made and determine what information …" at bounding box center [518, 195] width 353 height 36
click at [342, 175] on input "a. Identify the key decisions that need to be made and determine what informati…" at bounding box center [342, 171] width 0 height 7
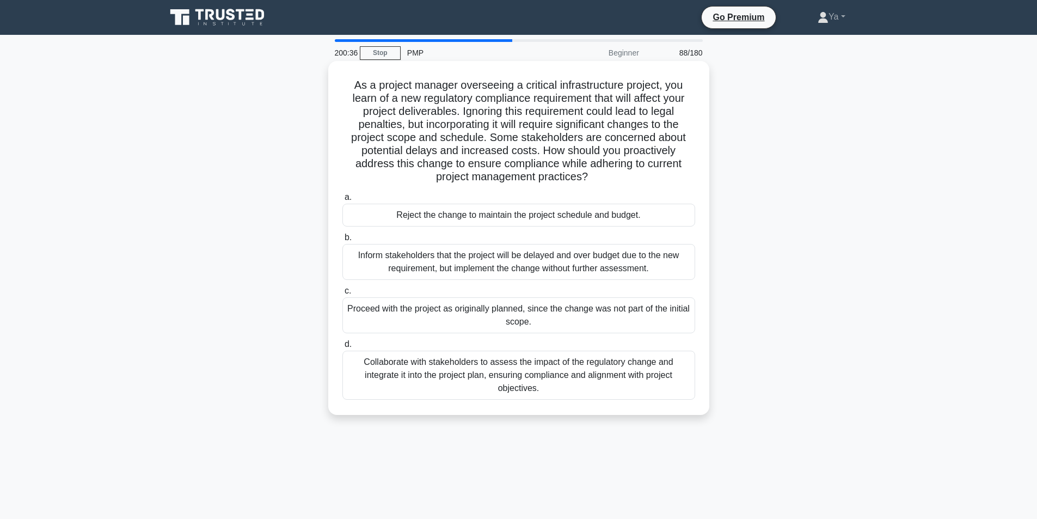
click at [411, 371] on div "Collaborate with stakeholders to assess the impact of the regulatory change and…" at bounding box center [518, 375] width 353 height 49
click at [342, 348] on input "d. Collaborate with stakeholders to assess the impact of the regulatory change …" at bounding box center [342, 344] width 0 height 7
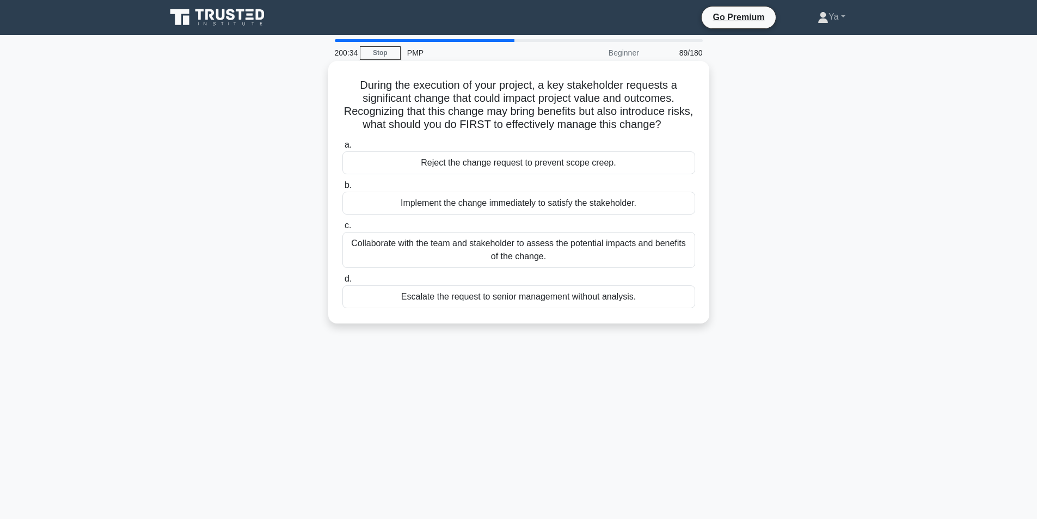
click at [458, 248] on div "Collaborate with the team and stakeholder to assess the potential impacts and b…" at bounding box center [518, 250] width 353 height 36
click at [342, 229] on input "c. Collaborate with the team and stakeholder to assess the potential impacts an…" at bounding box center [342, 225] width 0 height 7
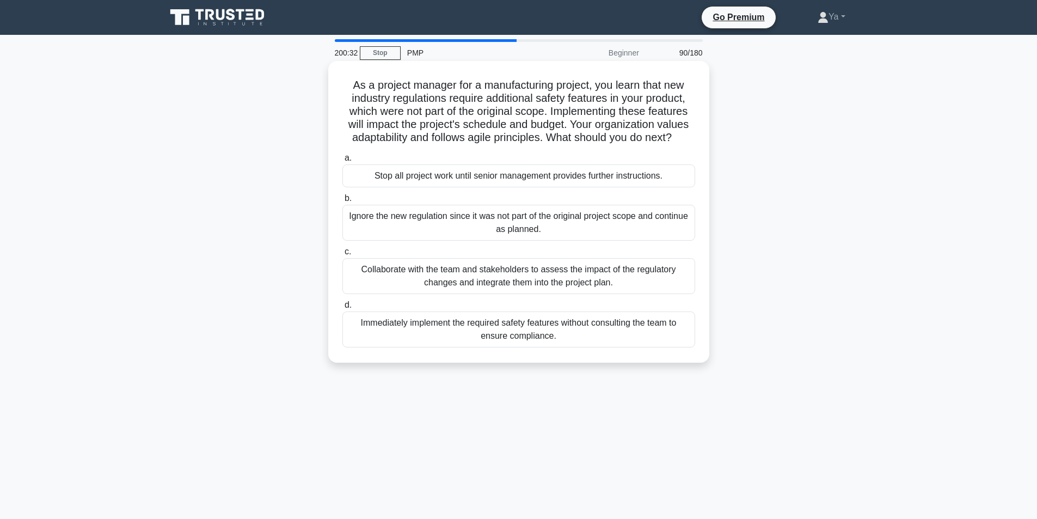
click at [460, 276] on div "Collaborate with the team and stakeholders to assess the impact of the regulato…" at bounding box center [518, 276] width 353 height 36
click at [342, 255] on input "c. Collaborate with the team and stakeholders to assess the impact of the regul…" at bounding box center [342, 251] width 0 height 7
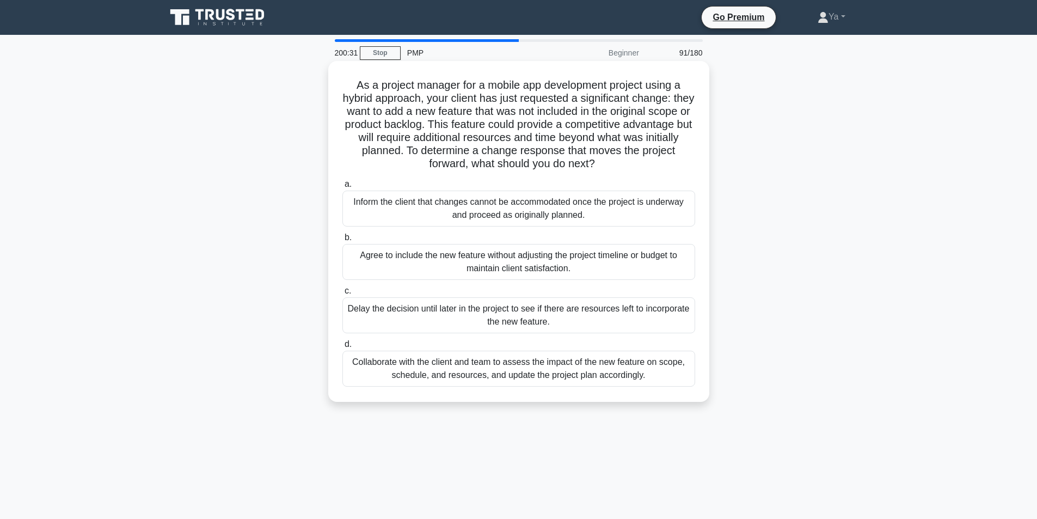
click at [413, 369] on div "Collaborate with the client and team to assess the impact of the new feature on…" at bounding box center [518, 369] width 353 height 36
click at [342, 348] on input "d. Collaborate with the client and team to assess the impact of the new feature…" at bounding box center [342, 344] width 0 height 7
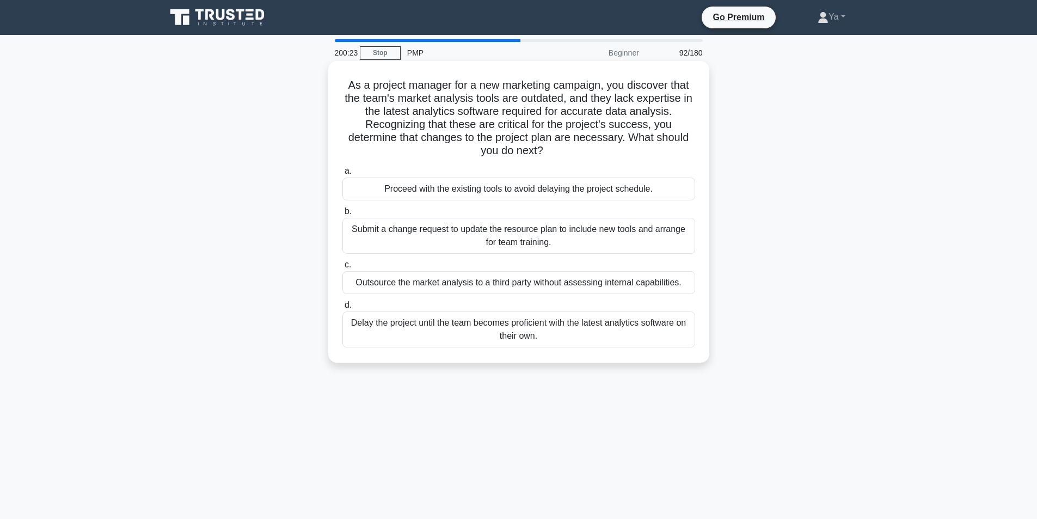
click at [416, 234] on div "Submit a change request to update the resource plan to include new tools and ar…" at bounding box center [518, 236] width 353 height 36
click at [342, 215] on input "b. Submit a change request to update the resource plan to include new tools and…" at bounding box center [342, 211] width 0 height 7
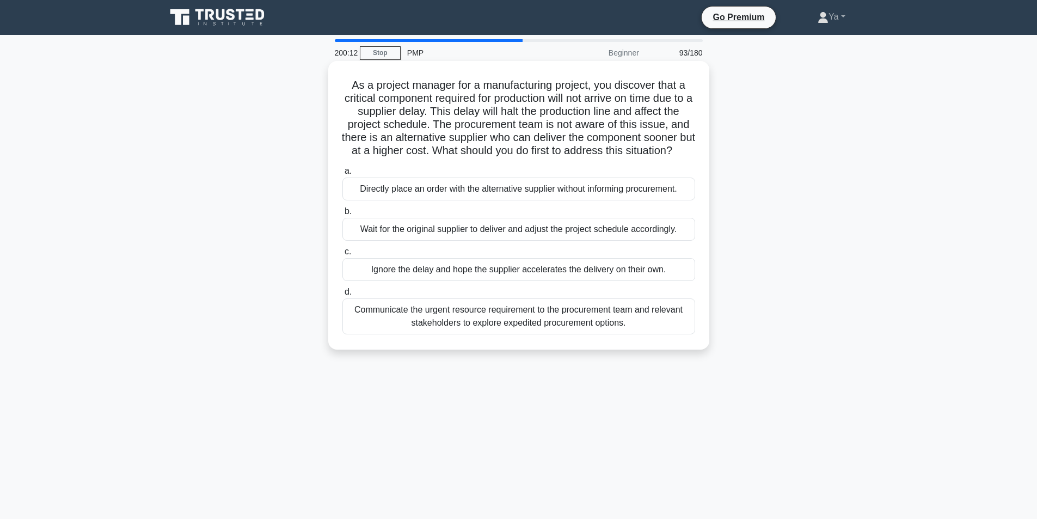
click at [399, 334] on div "Communicate the urgent resource requirement to the procurement team and relevan…" at bounding box center [518, 316] width 353 height 36
click at [342, 296] on input "d. Communicate the urgent resource requirement to the procurement team and rele…" at bounding box center [342, 292] width 0 height 7
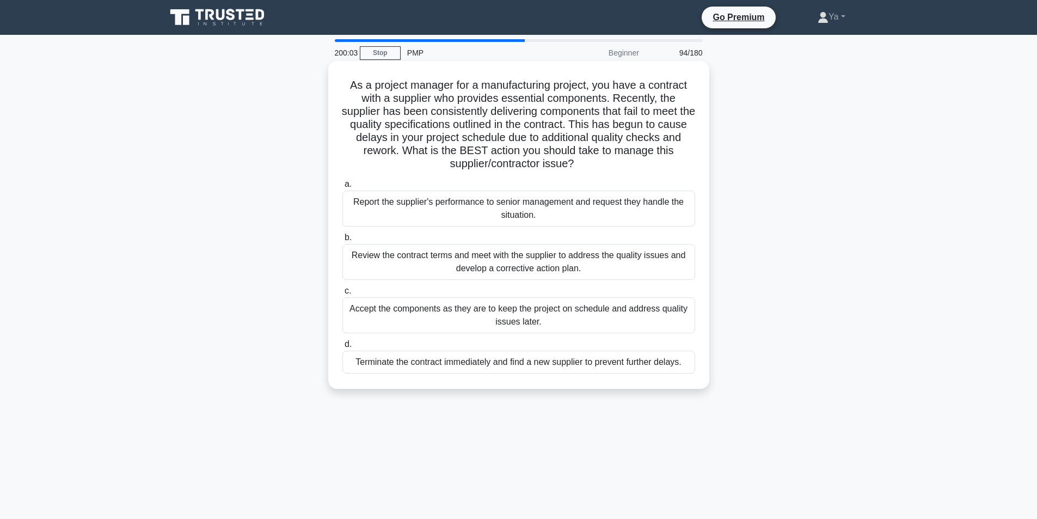
click at [464, 257] on div "Review the contract terms and meet with the supplier to address the quality iss…" at bounding box center [518, 262] width 353 height 36
click at [342, 241] on input "b. Review the contract terms and meet with the supplier to address the quality …" at bounding box center [342, 237] width 0 height 7
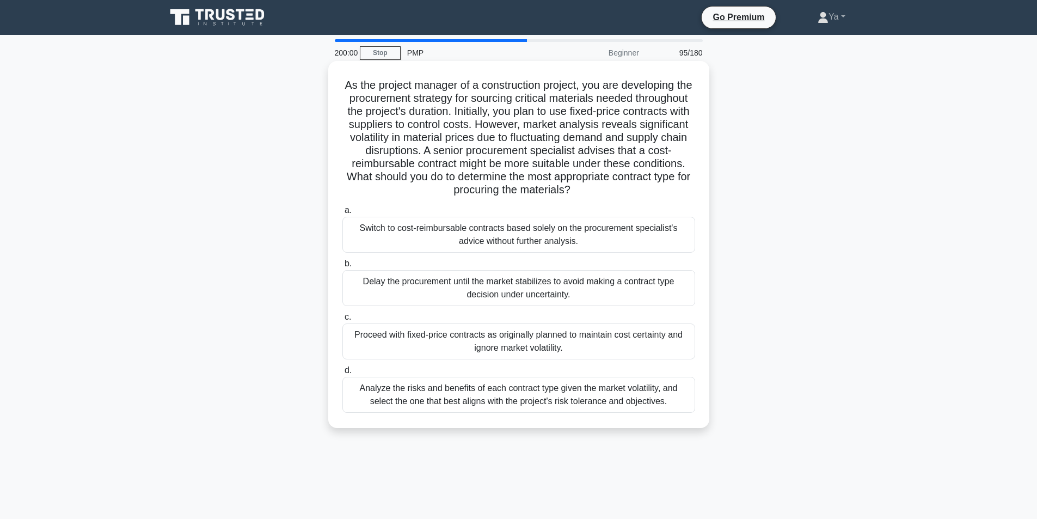
click at [554, 398] on div "Analyze the risks and benefits of each contract type given the market volatilit…" at bounding box center [518, 395] width 353 height 36
click at [342, 374] on input "d. Analyze the risks and benefits of each contract type given the market volati…" at bounding box center [342, 370] width 0 height 7
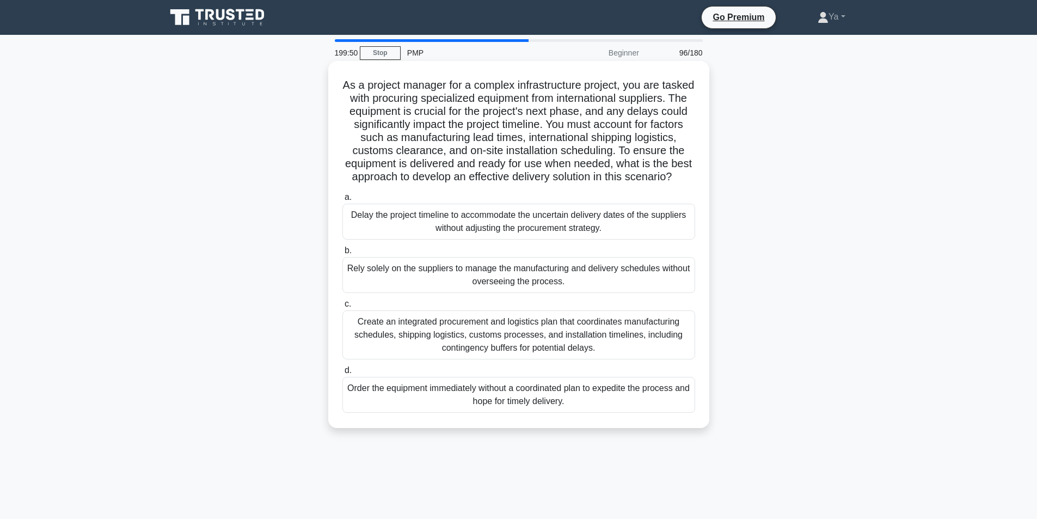
click at [446, 352] on div "Create an integrated procurement and logistics plan that coordinates manufactur…" at bounding box center [518, 334] width 353 height 49
click at [342, 308] on input "c. Create an integrated procurement and logistics plan that coordinates manufac…" at bounding box center [342, 304] width 0 height 7
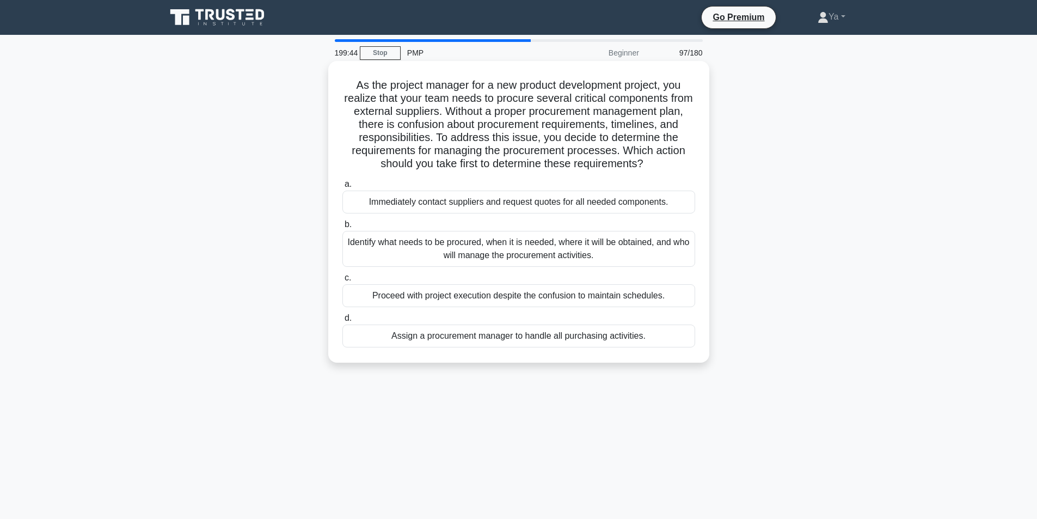
click at [437, 256] on div "Identify what needs to be procured, when it is needed, where it will be obtaine…" at bounding box center [518, 249] width 353 height 36
click at [342, 228] on input "b. Identify what needs to be procured, when it is needed, where it will be obta…" at bounding box center [342, 224] width 0 height 7
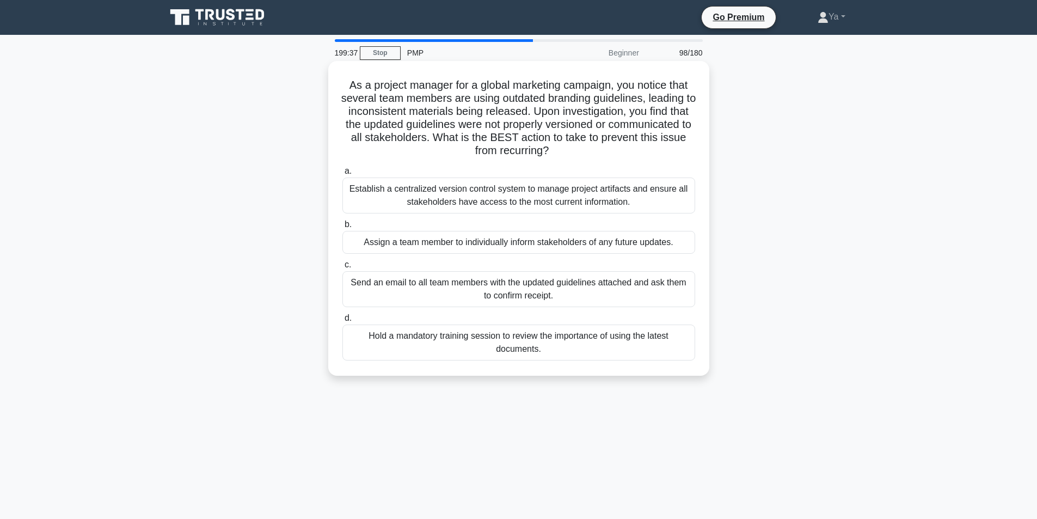
click at [486, 190] on div "Establish a centralized version control system to manage project artifacts and …" at bounding box center [518, 195] width 353 height 36
click at [342, 175] on input "a. Establish a centralized version control system to manage project artifacts a…" at bounding box center [342, 171] width 0 height 7
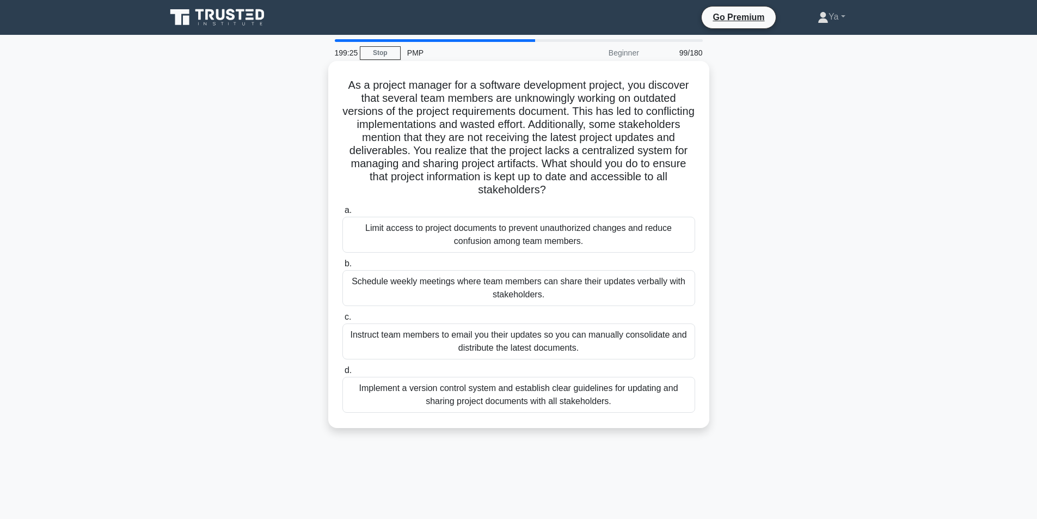
click at [454, 401] on div "Implement a version control system and establish clear guidelines for updating …" at bounding box center [518, 395] width 353 height 36
click at [342, 374] on input "d. Implement a version control system and establish clear guidelines for updati…" at bounding box center [342, 370] width 0 height 7
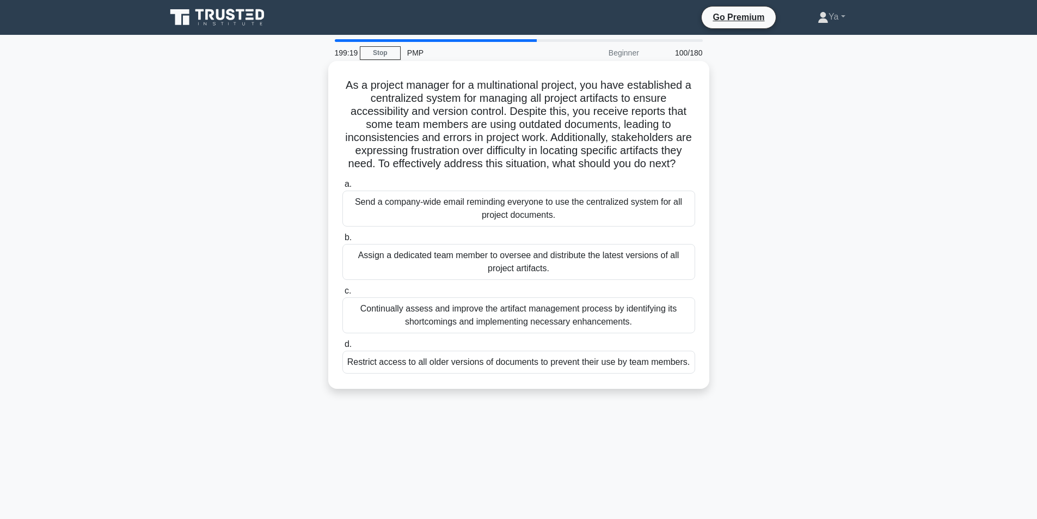
click at [438, 328] on div "Continually assess and improve the artifact management process by identifying i…" at bounding box center [518, 315] width 353 height 36
click at [342, 295] on input "c. Continually assess and improve the artifact management process by identifyin…" at bounding box center [342, 290] width 0 height 7
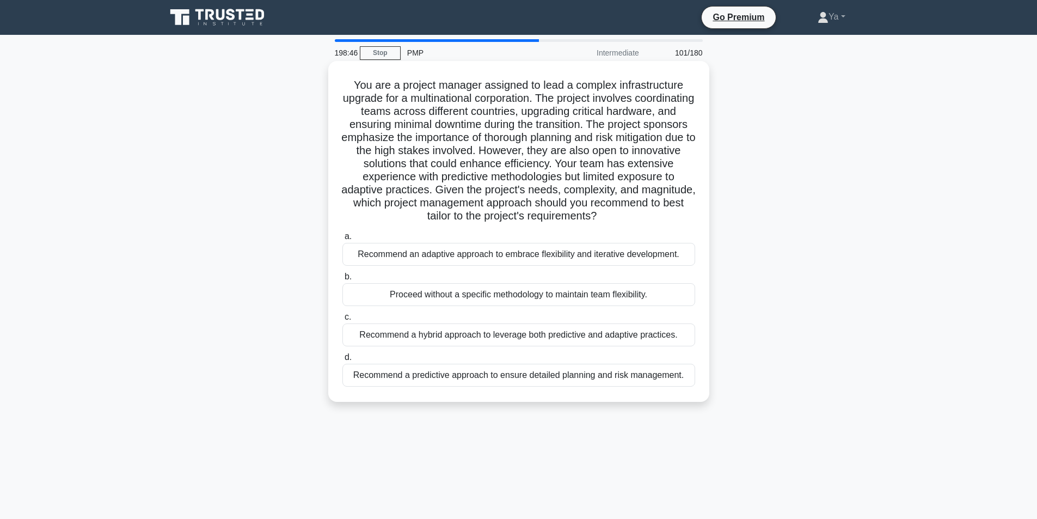
click at [548, 334] on div "Recommend a hybrid approach to leverage both predictive and adaptive practices." at bounding box center [518, 334] width 353 height 23
click at [342, 321] on input "c. Recommend a hybrid approach to leverage both predictive and adaptive practic…" at bounding box center [342, 317] width 0 height 7
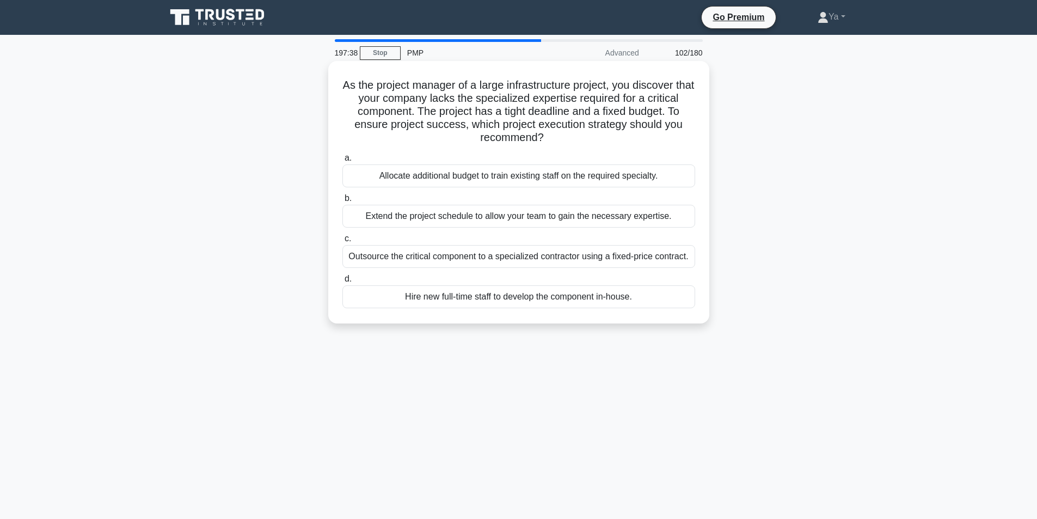
click at [536, 171] on div "Allocate additional budget to train existing staff on the required specialty." at bounding box center [518, 175] width 353 height 23
click at [342, 162] on input "a. Allocate additional budget to train existing staff on the required specialty." at bounding box center [342, 158] width 0 height 7
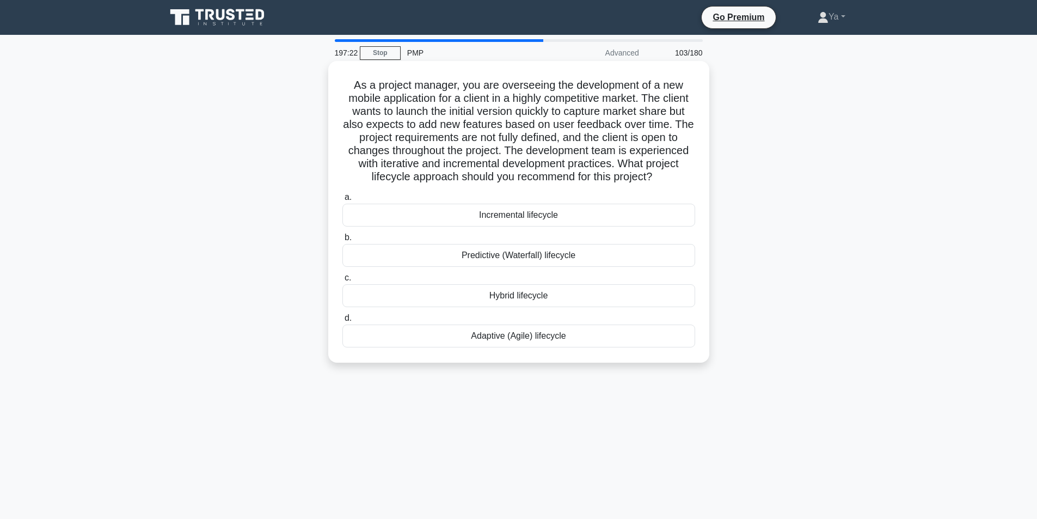
click at [539, 213] on div "Incremental lifecycle" at bounding box center [518, 215] width 353 height 23
click at [342, 201] on input "a. Incremental lifecycle" at bounding box center [342, 197] width 0 height 7
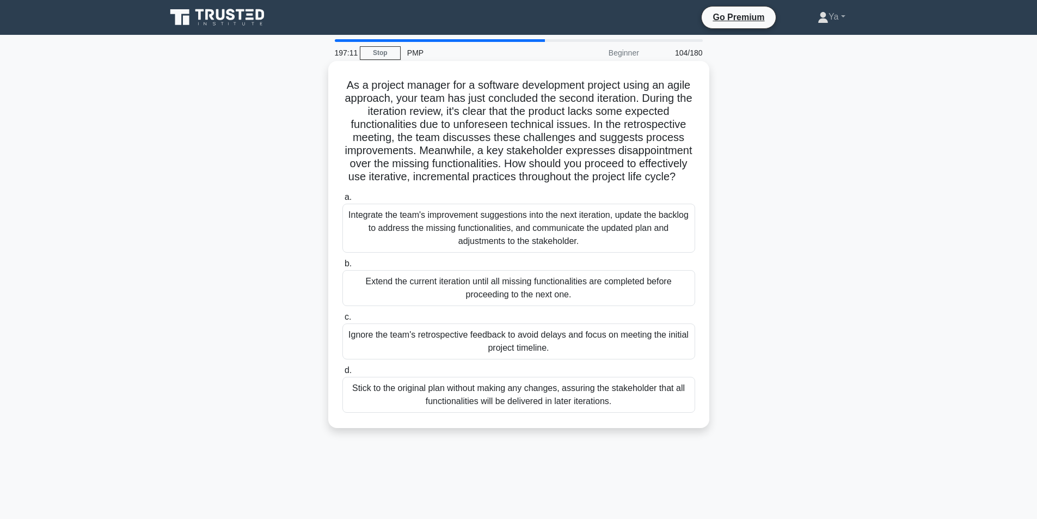
click at [525, 219] on div "Integrate the team's improvement suggestions into the next iteration, update th…" at bounding box center [518, 228] width 353 height 49
click at [342, 201] on input "a. Integrate the team's improvement suggestions into the next iteration, update…" at bounding box center [342, 197] width 0 height 7
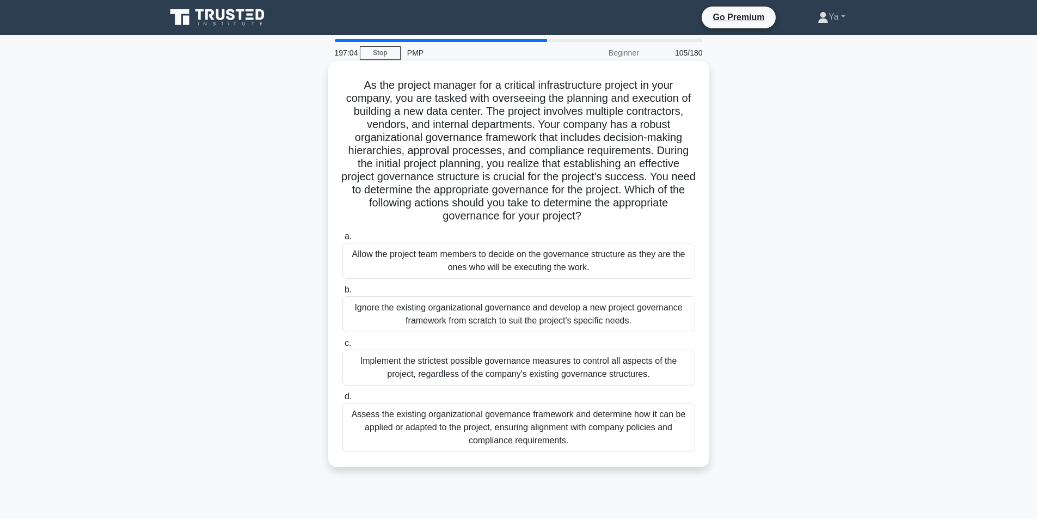
click at [463, 418] on div "Assess the existing organizational governance framework and determine how it ca…" at bounding box center [518, 427] width 353 height 49
click at [342, 400] on input "d. Assess the existing organizational governance framework and determine how it…" at bounding box center [342, 396] width 0 height 7
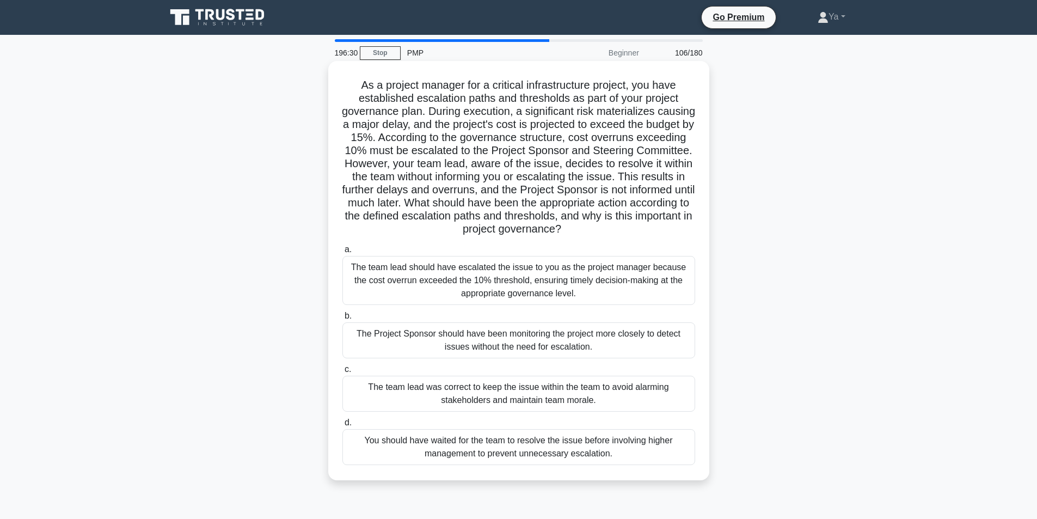
click at [487, 271] on div "The team lead should have escalated the issue to you as the project manager bec…" at bounding box center [518, 280] width 353 height 49
click at [342, 253] on input "a. The team lead should have escalated the issue to you as the project manager …" at bounding box center [342, 249] width 0 height 7
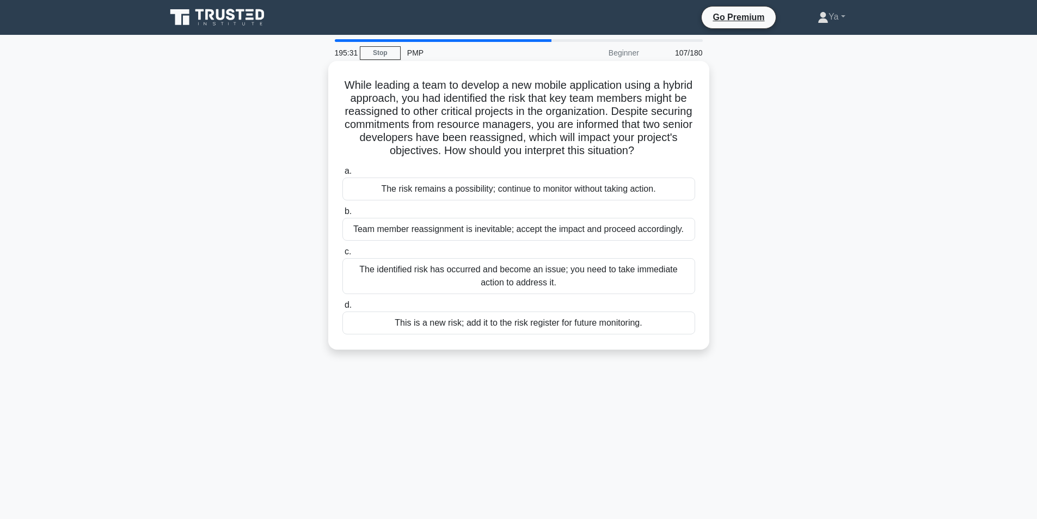
click at [653, 291] on div "The identified risk has occurred and become an issue; you need to take immediat…" at bounding box center [518, 276] width 353 height 36
click at [342, 255] on input "c. The identified risk has occurred and become an issue; you need to take immed…" at bounding box center [342, 251] width 0 height 7
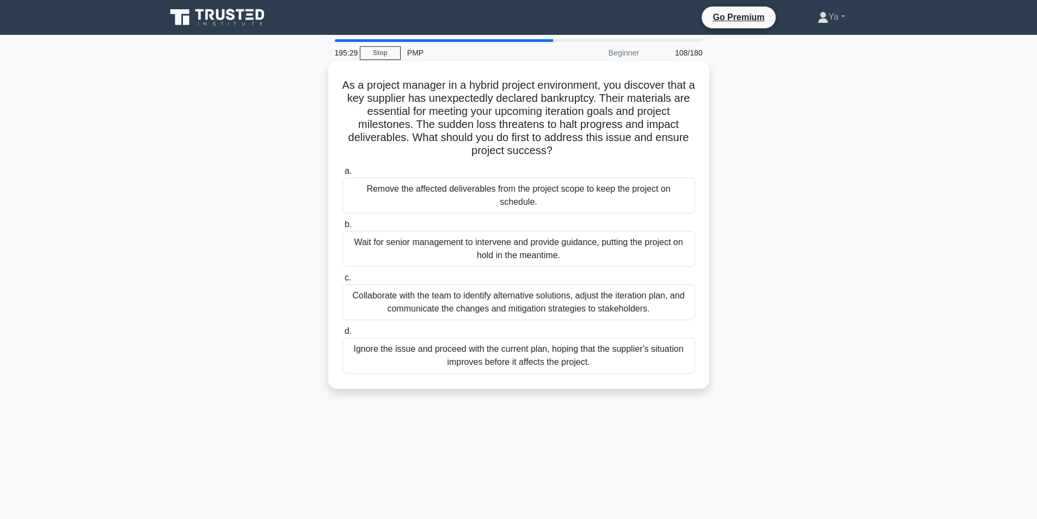
click at [629, 293] on div "Collaborate with the team to identify alternative solutions, adjust the iterati…" at bounding box center [518, 302] width 353 height 36
click at [342, 281] on input "c. Collaborate with the team to identify alternative solutions, adjust the iter…" at bounding box center [342, 277] width 0 height 7
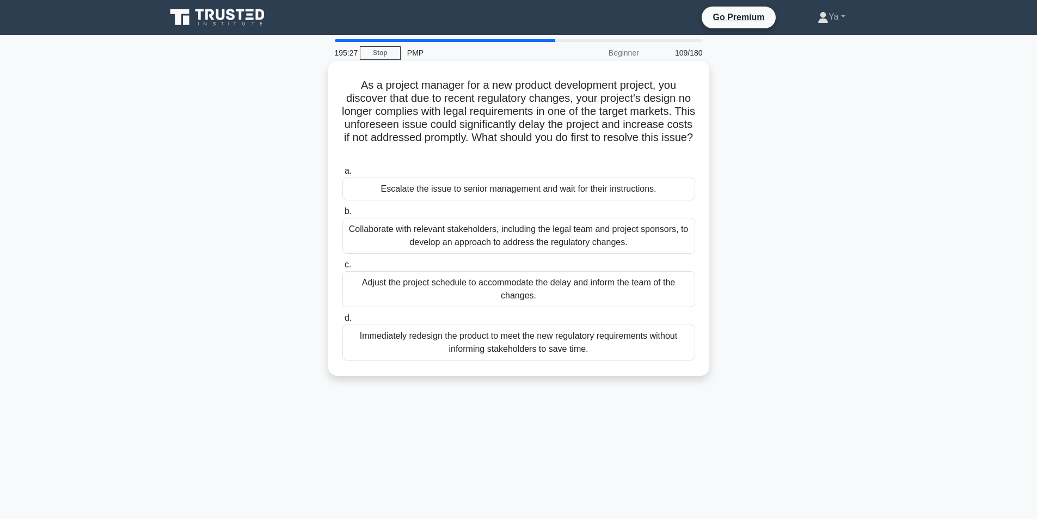
click at [638, 238] on div "Collaborate with relevant stakeholders, including the legal team and project sp…" at bounding box center [518, 236] width 353 height 36
click at [342, 215] on input "b. Collaborate with relevant stakeholders, including the legal team and project…" at bounding box center [342, 211] width 0 height 7
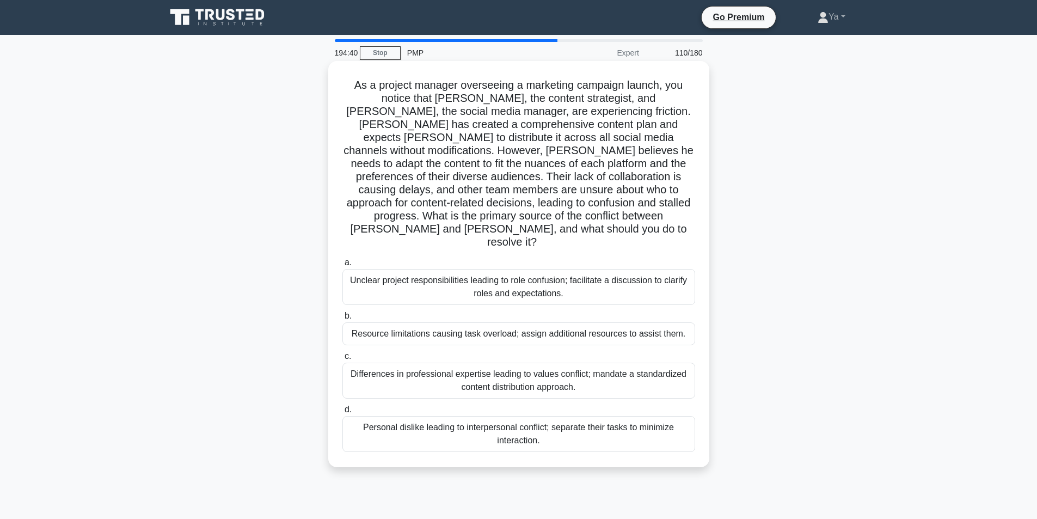
click at [591, 269] on div "Unclear project responsibilities leading to role confusion; facilitate a discus…" at bounding box center [518, 287] width 353 height 36
click at [342, 259] on input "a. Unclear project responsibilities leading to role confusion; facilitate a dis…" at bounding box center [342, 262] width 0 height 7
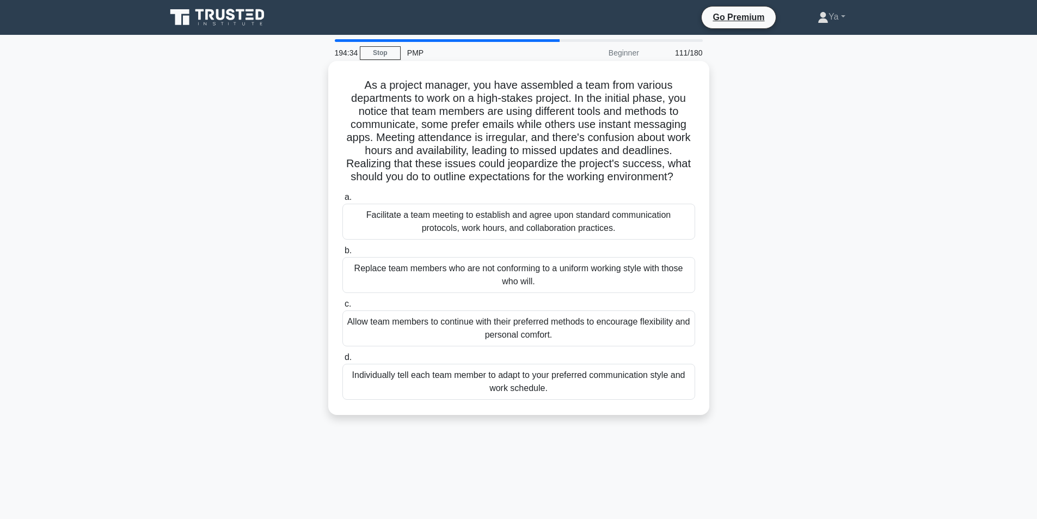
click at [521, 223] on div "Facilitate a team meeting to establish and agree upon standard communication pr…" at bounding box center [518, 222] width 353 height 36
click at [342, 201] on input "a. Facilitate a team meeting to establish and agree upon standard communication…" at bounding box center [342, 197] width 0 height 7
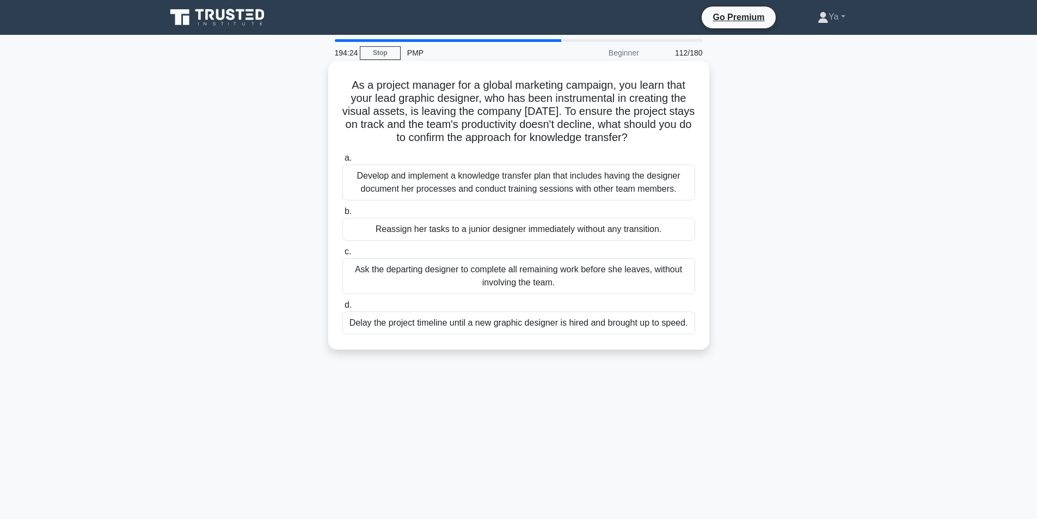
click at [470, 179] on div "Develop and implement a knowledge transfer plan that includes having the design…" at bounding box center [518, 182] width 353 height 36
click at [342, 162] on input "a. Develop and implement a knowledge transfer plan that includes having the des…" at bounding box center [342, 158] width 0 height 7
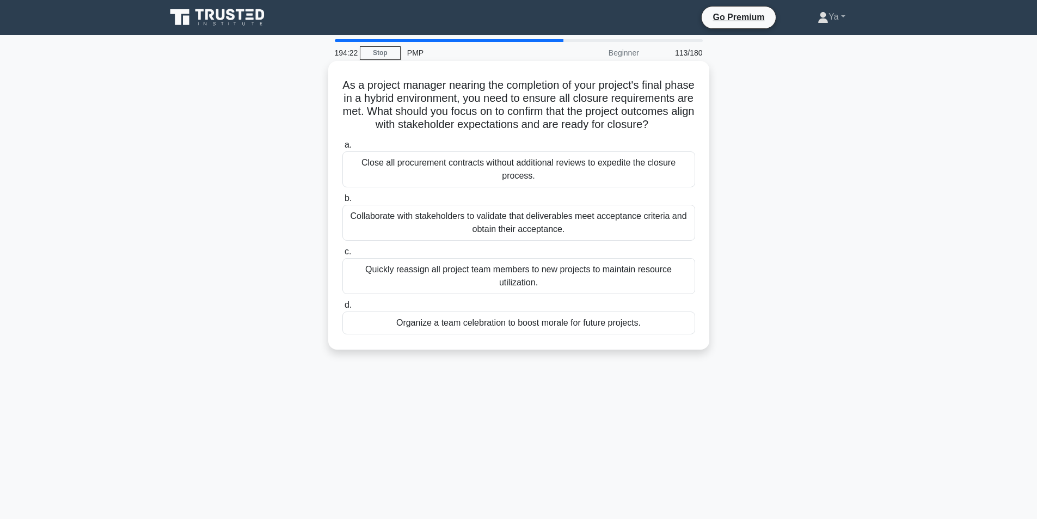
click at [478, 236] on div "Collaborate with stakeholders to validate that deliverables meet acceptance cri…" at bounding box center [518, 223] width 353 height 36
click at [342, 202] on input "b. Collaborate with stakeholders to validate that deliverables meet acceptance …" at bounding box center [342, 198] width 0 height 7
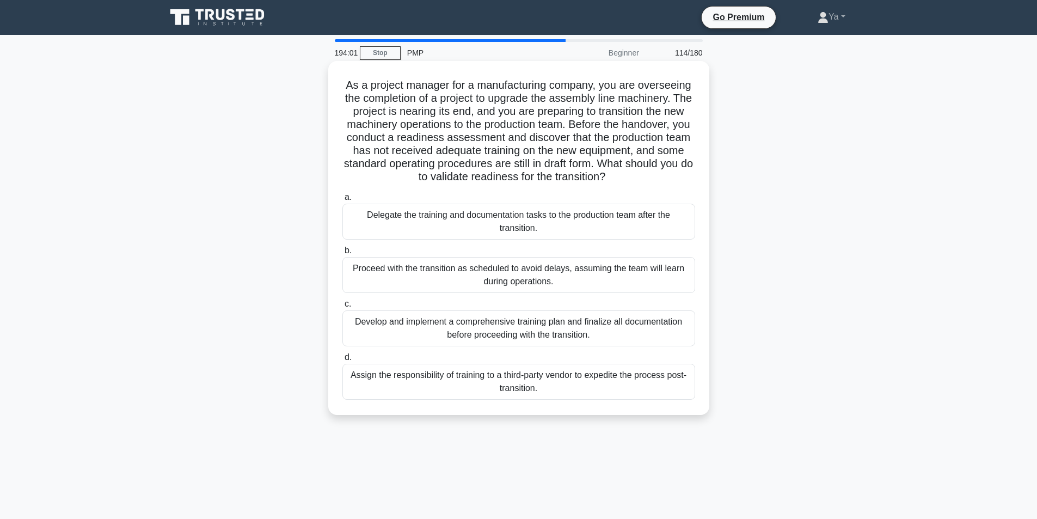
click at [613, 336] on div "Develop and implement a comprehensive training plan and finalize all documentat…" at bounding box center [518, 328] width 353 height 36
click at [342, 308] on input "c. Develop and implement a comprehensive training plan and finalize all documen…" at bounding box center [342, 304] width 0 height 7
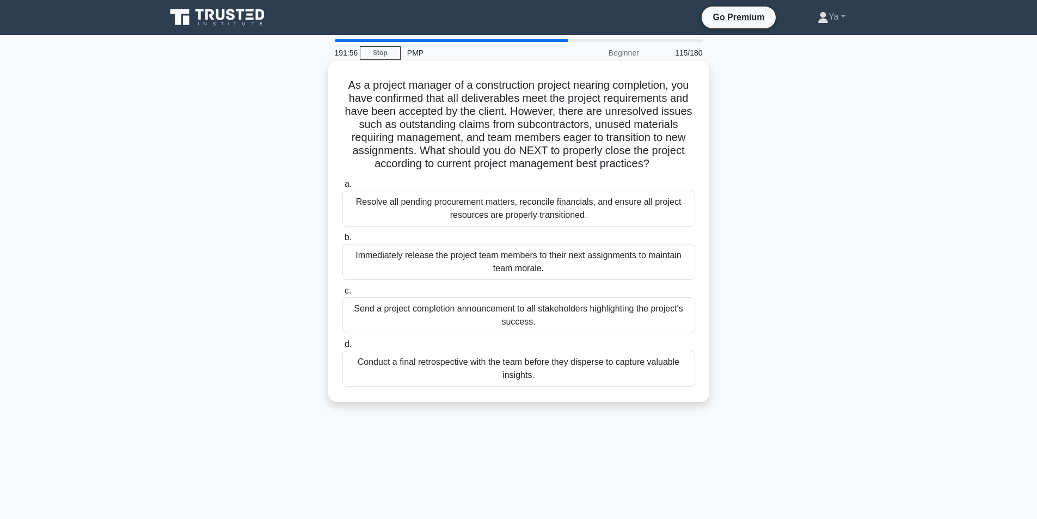
click at [543, 375] on div "Conduct a final retrospective with the team before they disperse to capture val…" at bounding box center [518, 369] width 353 height 36
click at [342, 348] on input "d. Conduct a final retrospective with the team before they disperse to capture …" at bounding box center [342, 344] width 0 height 7
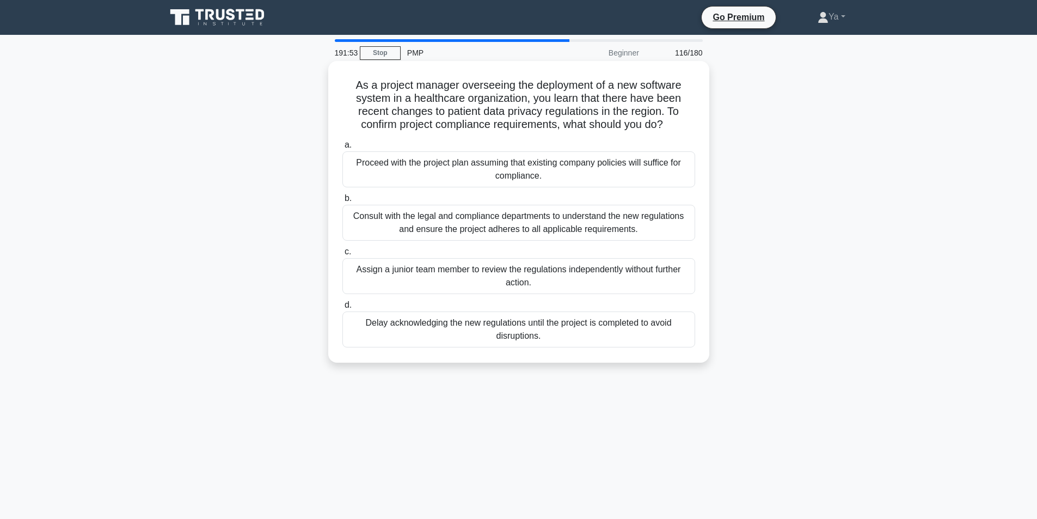
click at [512, 225] on div "Consult with the legal and compliance departments to understand the new regulat…" at bounding box center [518, 223] width 353 height 36
click at [342, 202] on input "b. Consult with the legal and compliance departments to understand the new regu…" at bounding box center [342, 198] width 0 height 7
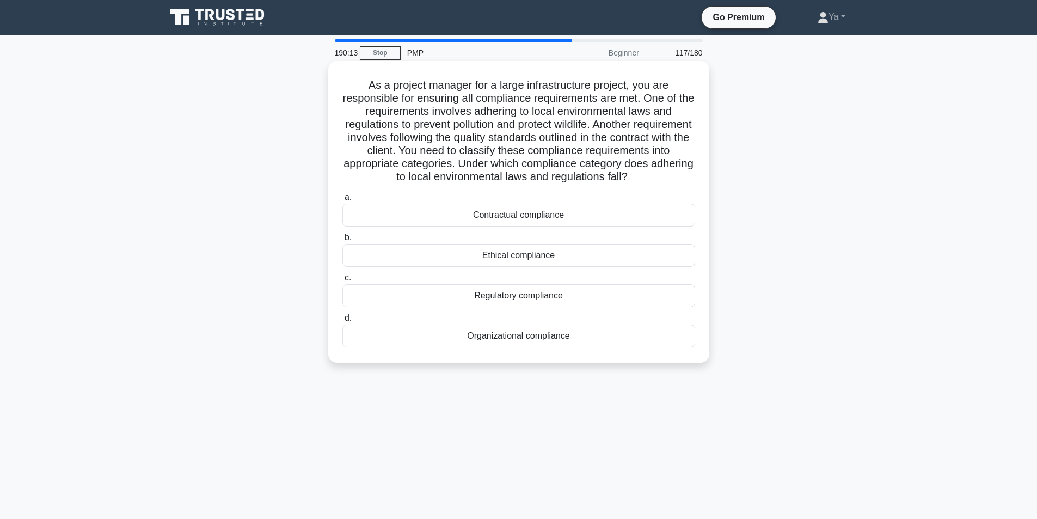
click at [525, 307] on div "Regulatory compliance" at bounding box center [518, 295] width 353 height 23
click at [342, 281] on input "c. Regulatory compliance" at bounding box center [342, 277] width 0 height 7
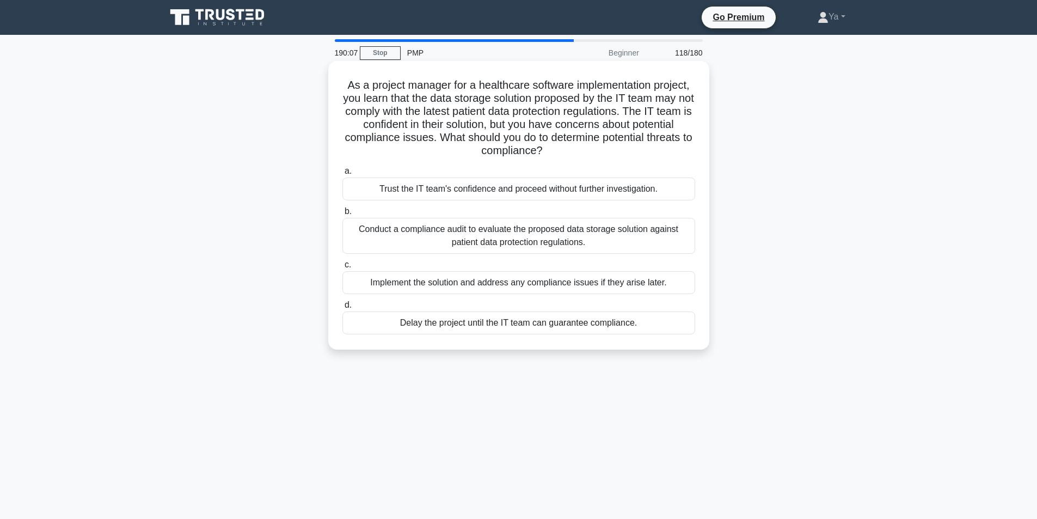
click at [488, 242] on div "Conduct a compliance audit to evaluate the proposed data storage solution again…" at bounding box center [518, 236] width 353 height 36
click at [342, 215] on input "b. Conduct a compliance audit to evaluate the proposed data storage solution ag…" at bounding box center [342, 211] width 0 height 7
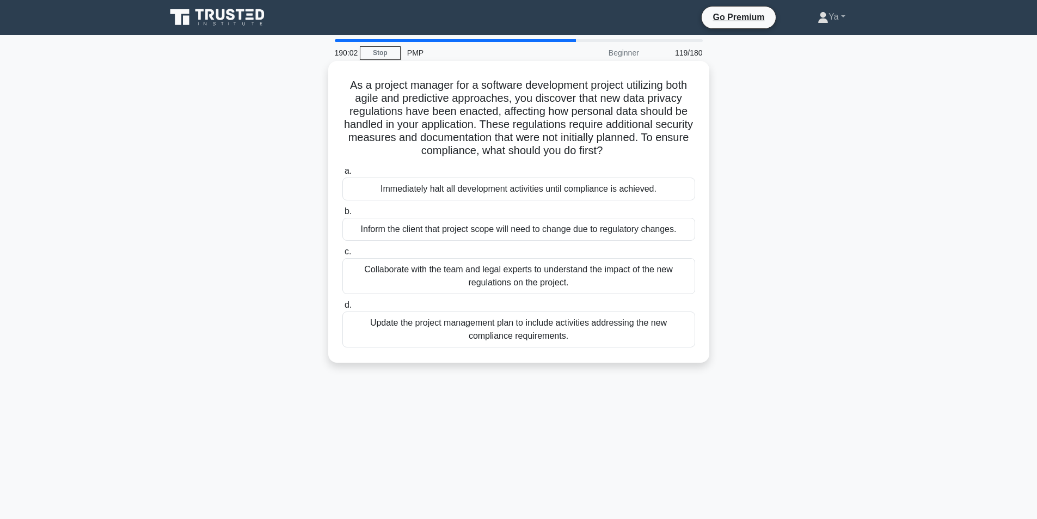
click at [408, 279] on div "Collaborate with the team and legal experts to understand the impact of the new…" at bounding box center [518, 276] width 353 height 36
click at [342, 255] on input "c. Collaborate with the team and legal experts to understand the impact of the …" at bounding box center [342, 251] width 0 height 7
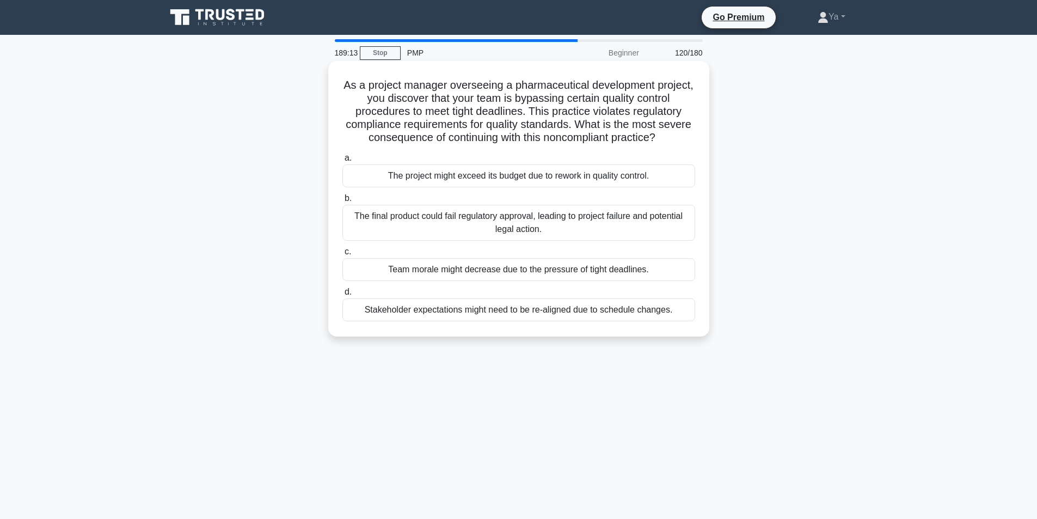
click at [512, 224] on div "The final product could fail regulatory approval, leading to project failure an…" at bounding box center [518, 223] width 353 height 36
click at [342, 202] on input "b. The final product could fail regulatory approval, leading to project failure…" at bounding box center [342, 198] width 0 height 7
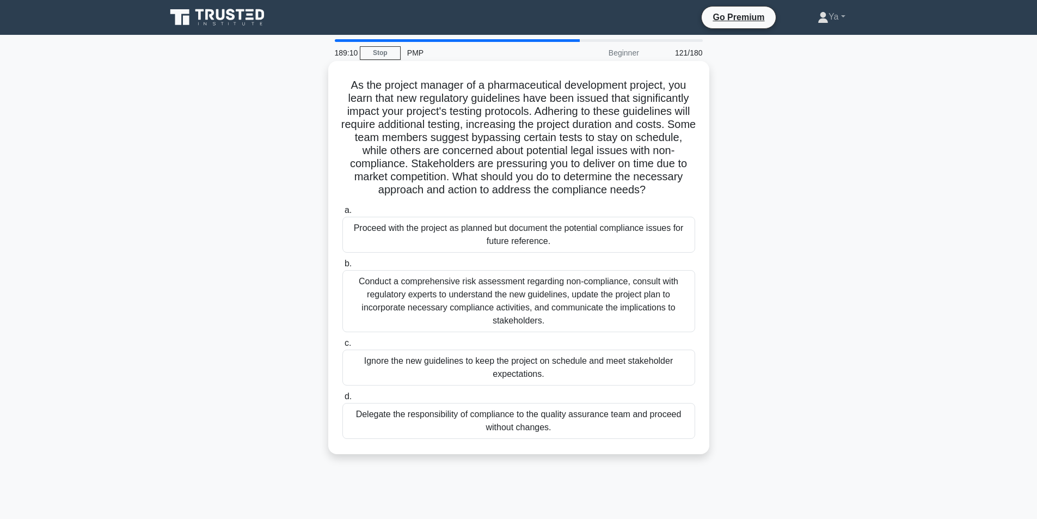
click at [504, 291] on div "Conduct a comprehensive risk assessment regarding non-compliance, consult with …" at bounding box center [518, 301] width 353 height 62
click at [342, 267] on input "b. Conduct a comprehensive risk assessment regarding non-compliance, consult wi…" at bounding box center [342, 263] width 0 height 7
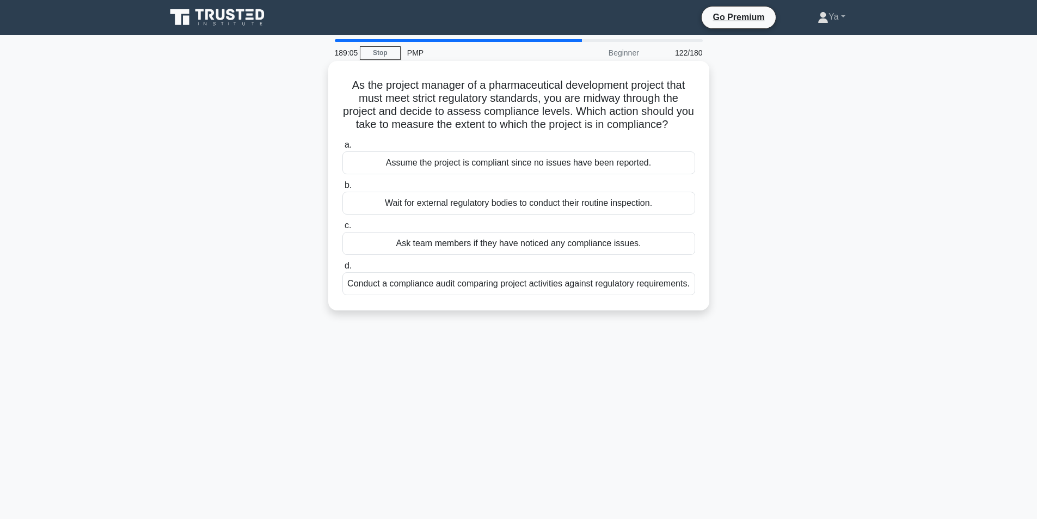
click at [553, 295] on div "Conduct a compliance audit comparing project activities against regulatory requ…" at bounding box center [518, 283] width 353 height 23
click at [342, 270] on input "d. Conduct a compliance audit comparing project activities against regulatory r…" at bounding box center [342, 265] width 0 height 7
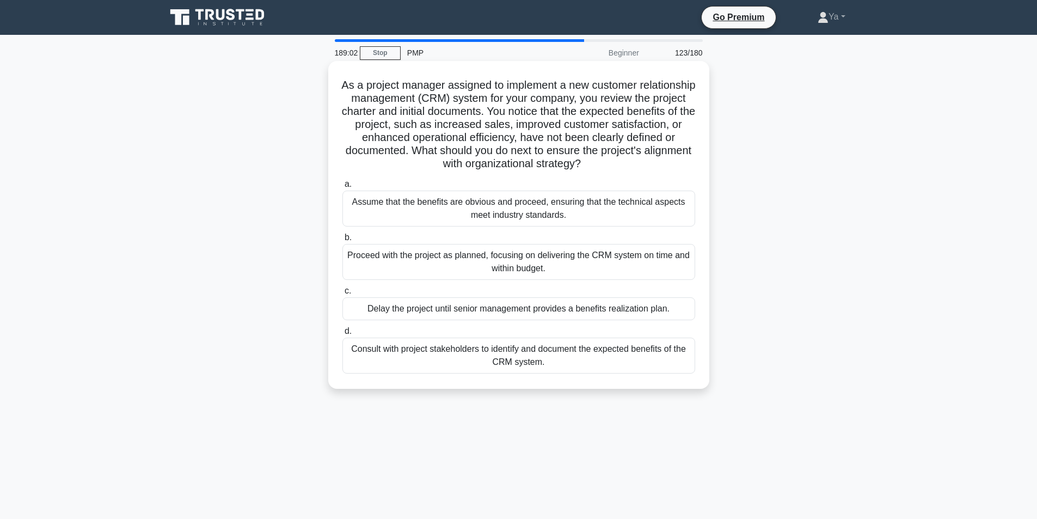
click at [558, 364] on div "Consult with project stakeholders to identify and document the expected benefit…" at bounding box center [518, 356] width 353 height 36
click at [342, 335] on input "d. Consult with project stakeholders to identify and document the expected bene…" at bounding box center [342, 331] width 0 height 7
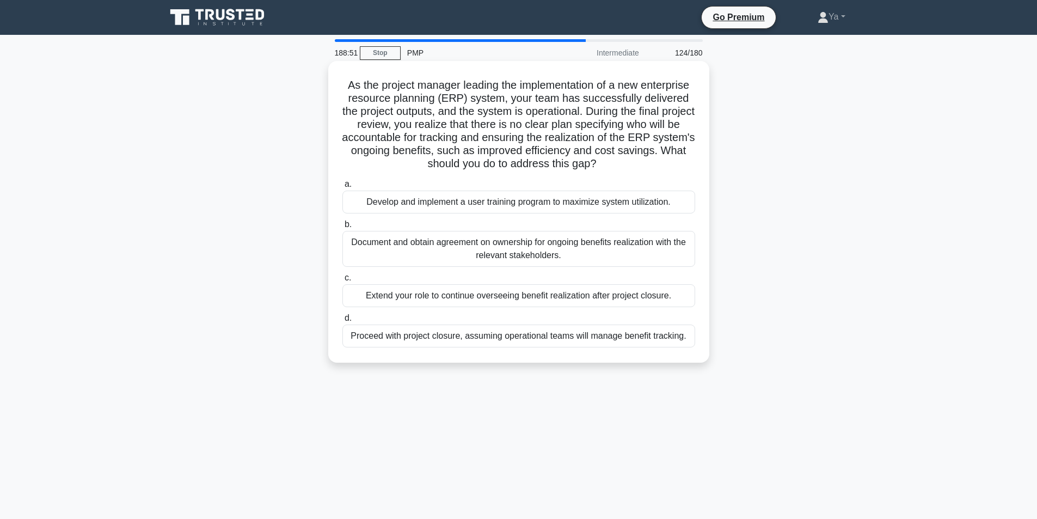
click at [566, 267] on div "a. Develop and implement a user training program to maximize system utilization…" at bounding box center [519, 262] width 366 height 174
click at [506, 255] on div "Document and obtain agreement on ownership for ongoing benefits realization wit…" at bounding box center [518, 249] width 353 height 36
click at [342, 228] on input "b. Document and obtain agreement on ownership for ongoing benefits realization …" at bounding box center [342, 224] width 0 height 7
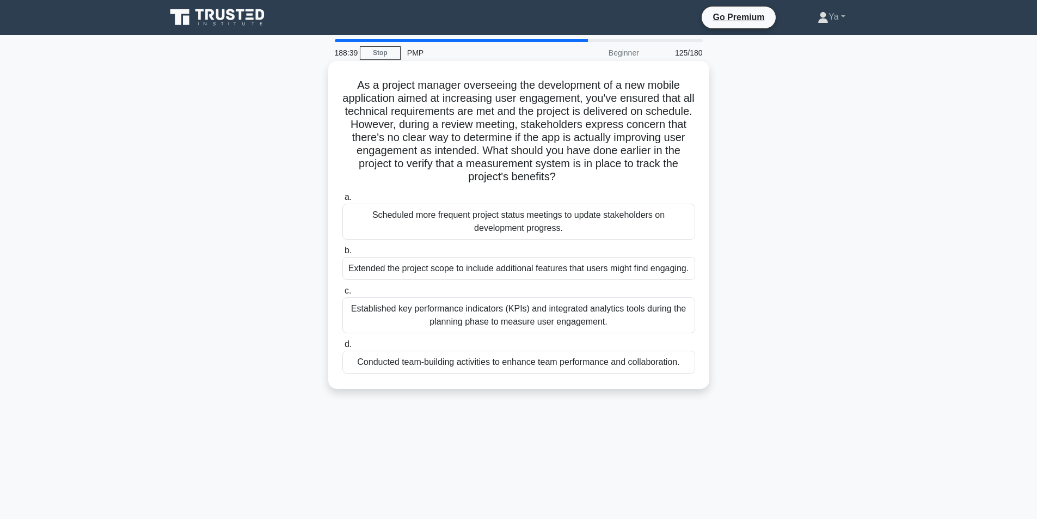
click at [585, 326] on div "Established key performance indicators (KPIs) and integrated analytics tools du…" at bounding box center [518, 315] width 353 height 36
click at [342, 295] on input "c. Established key performance indicators (KPIs) and integrated analytics tools…" at bounding box center [342, 290] width 0 height 7
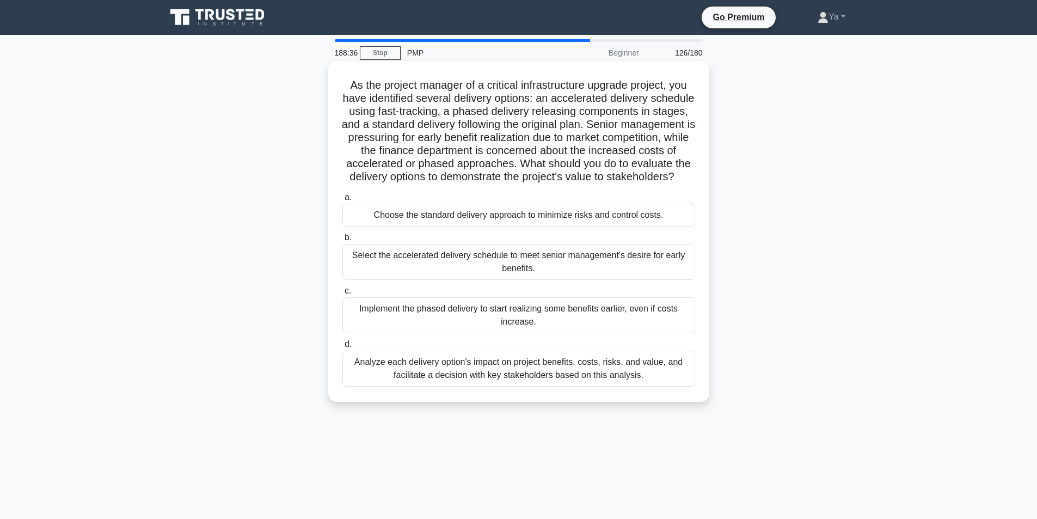
click at [542, 381] on div "Analyze each delivery option's impact on project benefits, costs, risks, and va…" at bounding box center [518, 369] width 353 height 36
click at [342, 348] on input "d. Analyze each delivery option's impact on project benefits, costs, risks, and…" at bounding box center [342, 344] width 0 height 7
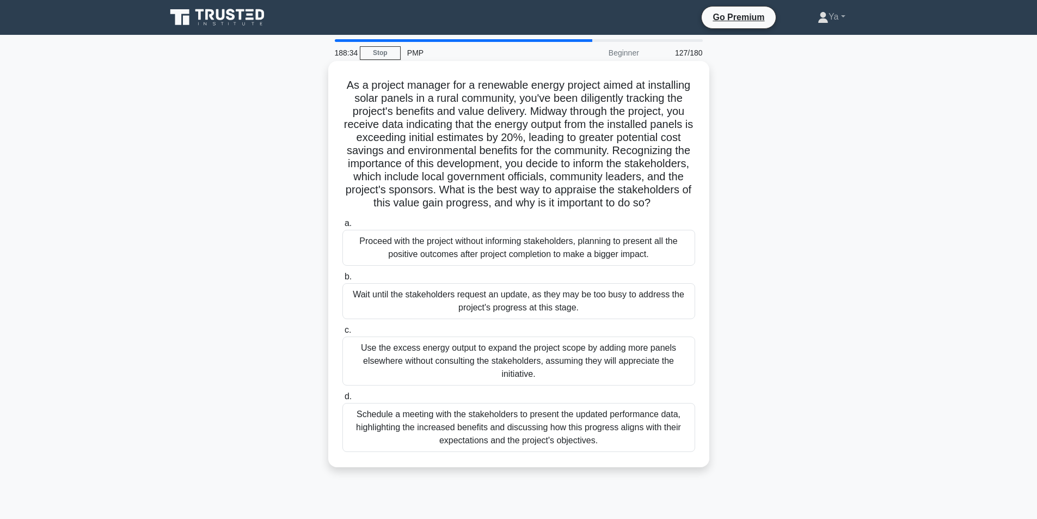
scroll to position [54, 0]
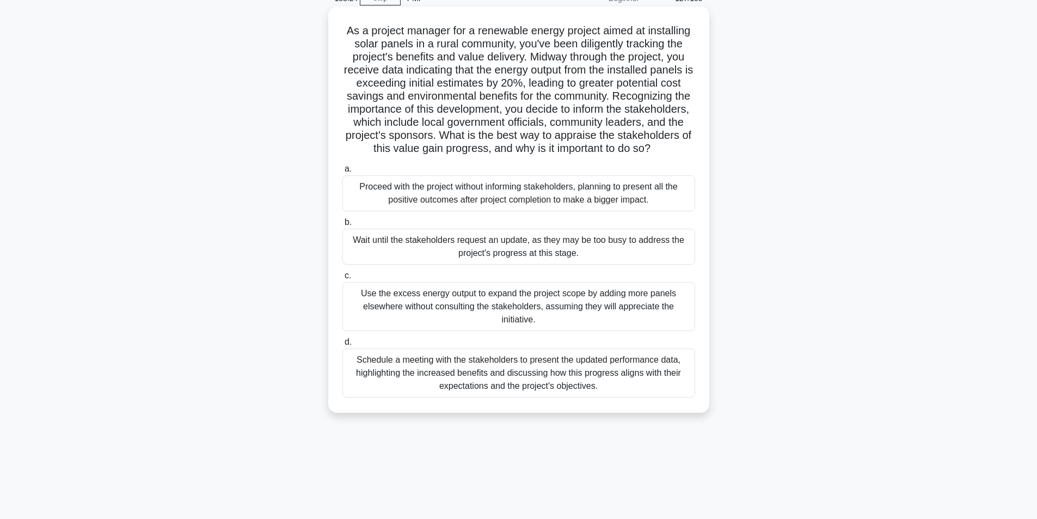
click at [603, 387] on div "Schedule a meeting with the stakeholders to present the updated performance dat…" at bounding box center [518, 372] width 353 height 49
click at [342, 346] on input "d. Schedule a meeting with the stakeholders to present the updated performance …" at bounding box center [342, 342] width 0 height 7
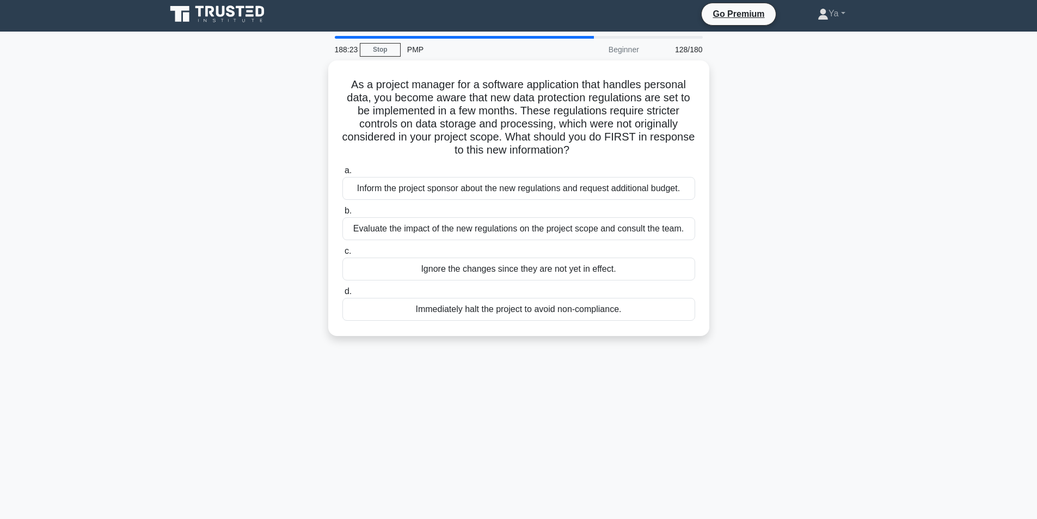
scroll to position [0, 0]
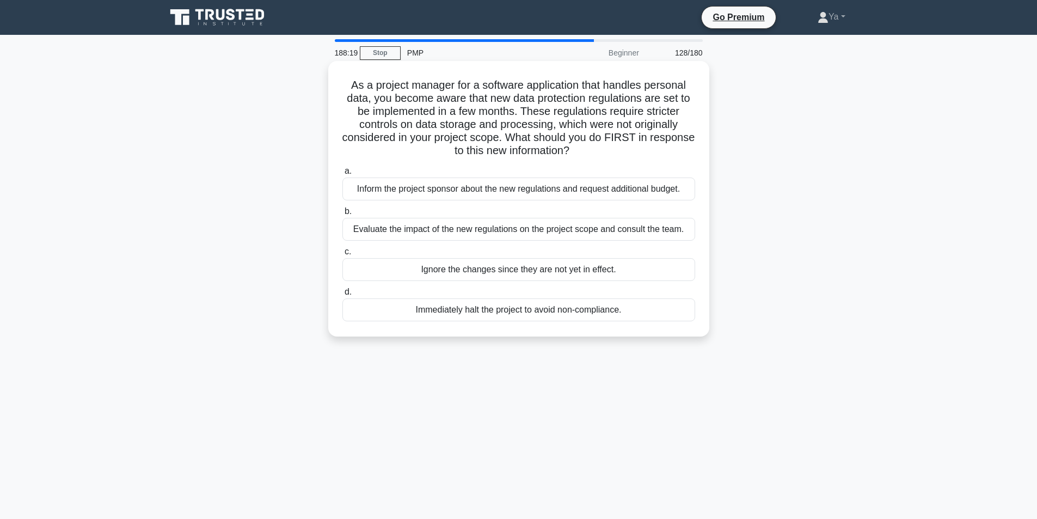
click at [496, 235] on div "Evaluate the impact of the new regulations on the project scope and consult the…" at bounding box center [518, 229] width 353 height 23
click at [342, 215] on input "b. Evaluate the impact of the new regulations on the project scope and consult …" at bounding box center [342, 211] width 0 height 7
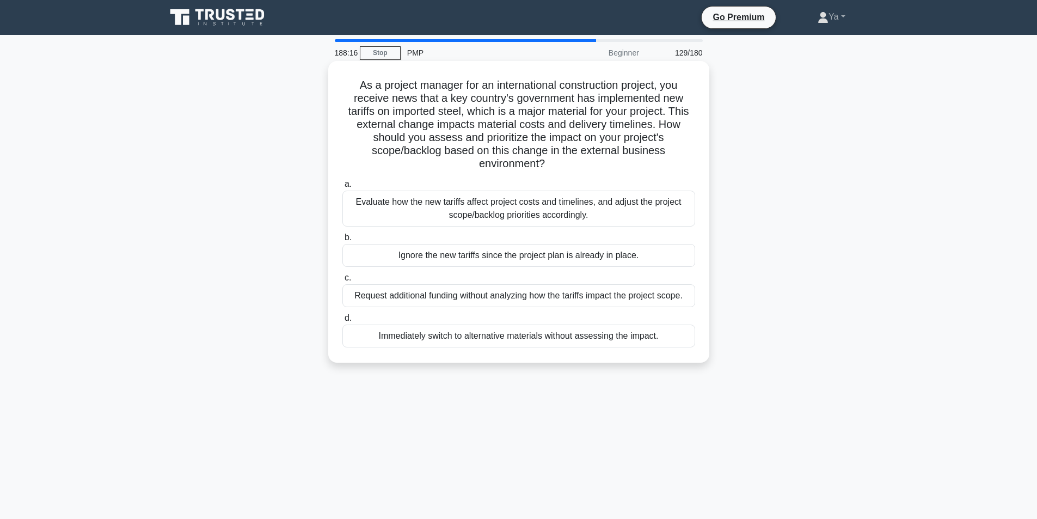
click at [543, 214] on div "Evaluate how the new tariffs affect project costs and timelines, and adjust the…" at bounding box center [518, 209] width 353 height 36
click at [342, 188] on input "a. Evaluate how the new tariffs affect project costs and timelines, and adjust …" at bounding box center [342, 184] width 0 height 7
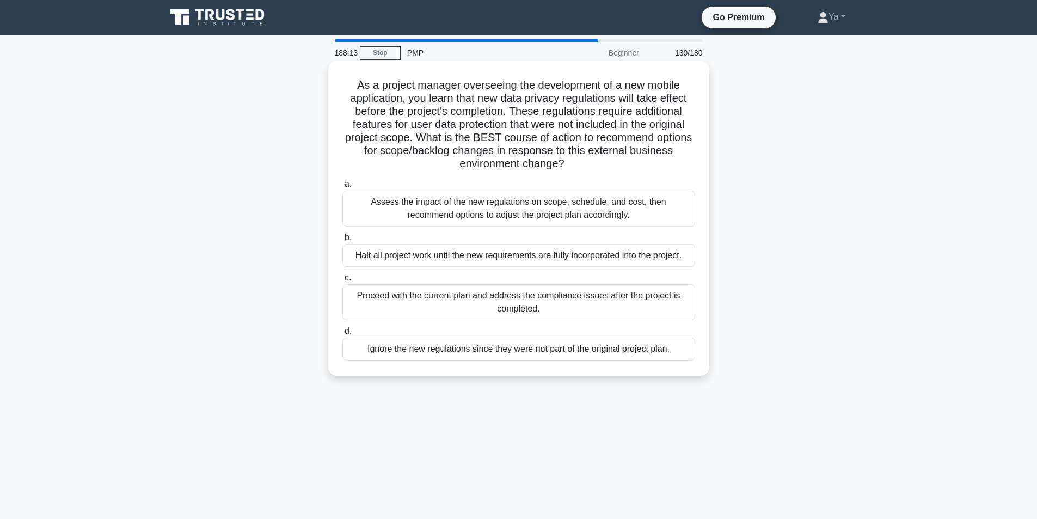
click at [548, 200] on div "Assess the impact of the new regulations on scope, schedule, and cost, then rec…" at bounding box center [518, 209] width 353 height 36
click at [342, 188] on input "a. Assess the impact of the new regulations on scope, schedule, and cost, then …" at bounding box center [342, 184] width 0 height 7
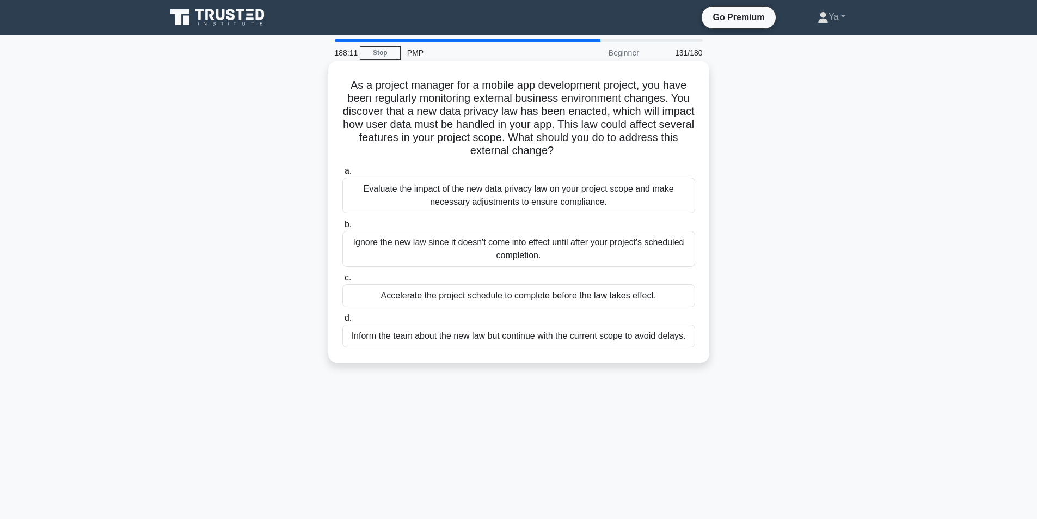
click at [559, 203] on div "Evaluate the impact of the new data privacy law on your project scope and make …" at bounding box center [518, 195] width 353 height 36
click at [342, 175] on input "a. Evaluate the impact of the new data privacy law on your project scope and ma…" at bounding box center [342, 171] width 0 height 7
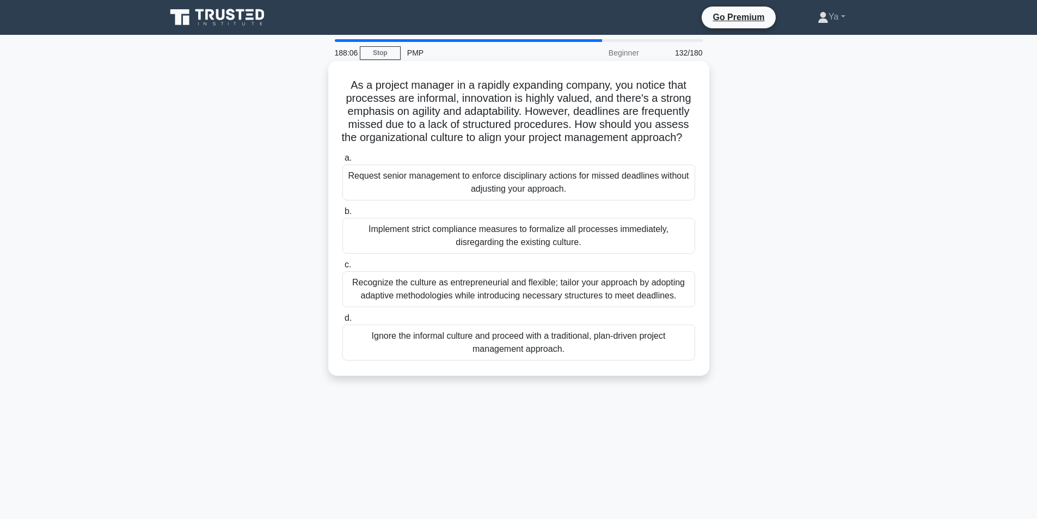
click at [540, 298] on div "Recognize the culture as entrepreneurial and flexible; tailor your approach by …" at bounding box center [518, 289] width 353 height 36
click at [342, 268] on input "c. Recognize the culture as entrepreneurial and flexible; tailor your approach …" at bounding box center [342, 264] width 0 height 7
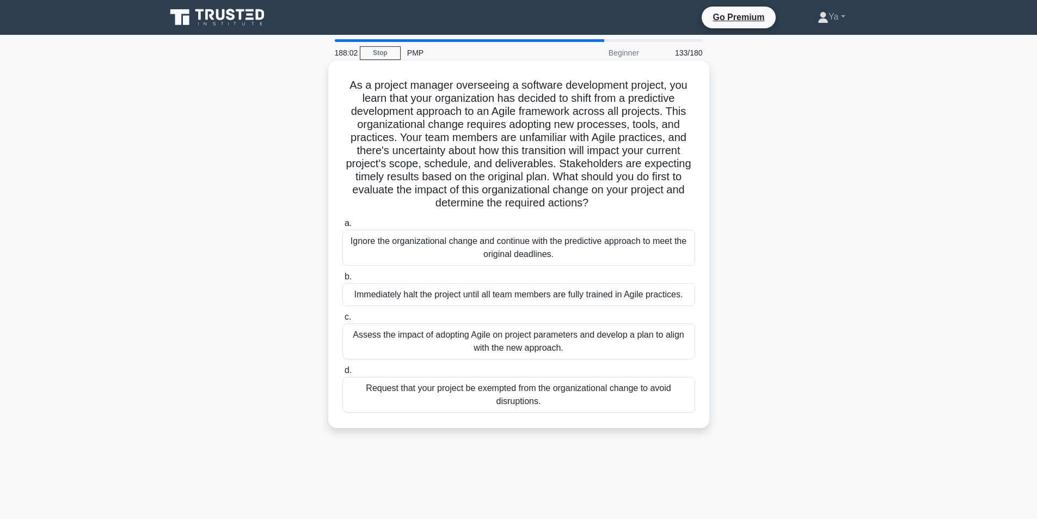
click at [463, 334] on div "Assess the impact of adopting Agile on project parameters and develop a plan to…" at bounding box center [518, 341] width 353 height 36
click at [342, 321] on input "c. Assess the impact of adopting Agile on project parameters and develop a plan…" at bounding box center [342, 317] width 0 height 7
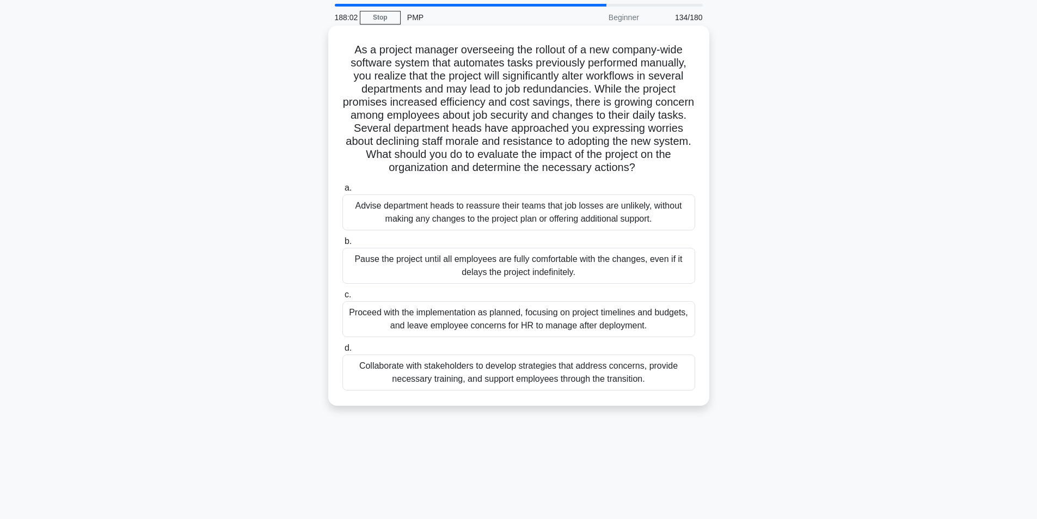
scroll to position [54, 0]
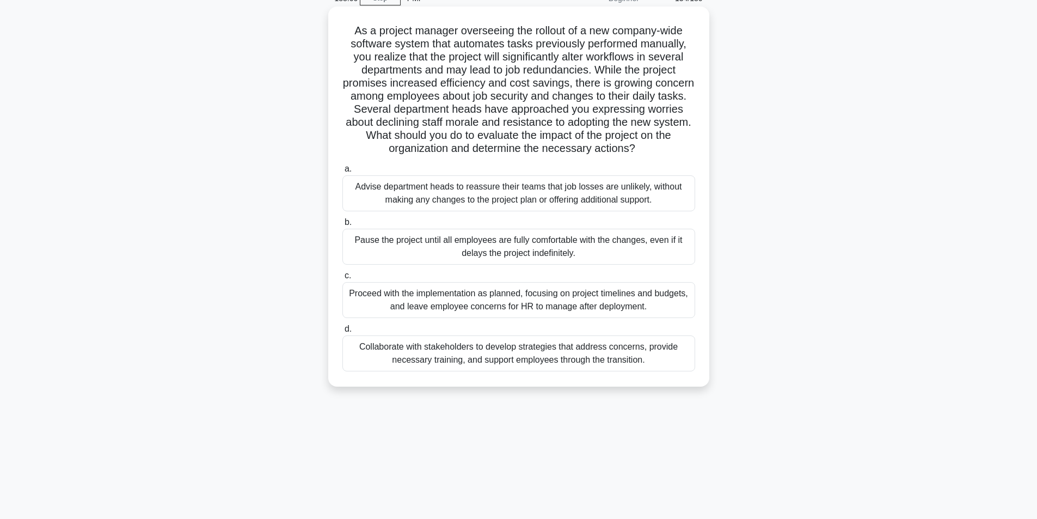
click at [499, 351] on div "Collaborate with stakeholders to develop strategies that address concerns, prov…" at bounding box center [518, 353] width 353 height 36
click at [342, 333] on input "d. Collaborate with stakeholders to develop strategies that address concerns, p…" at bounding box center [342, 329] width 0 height 7
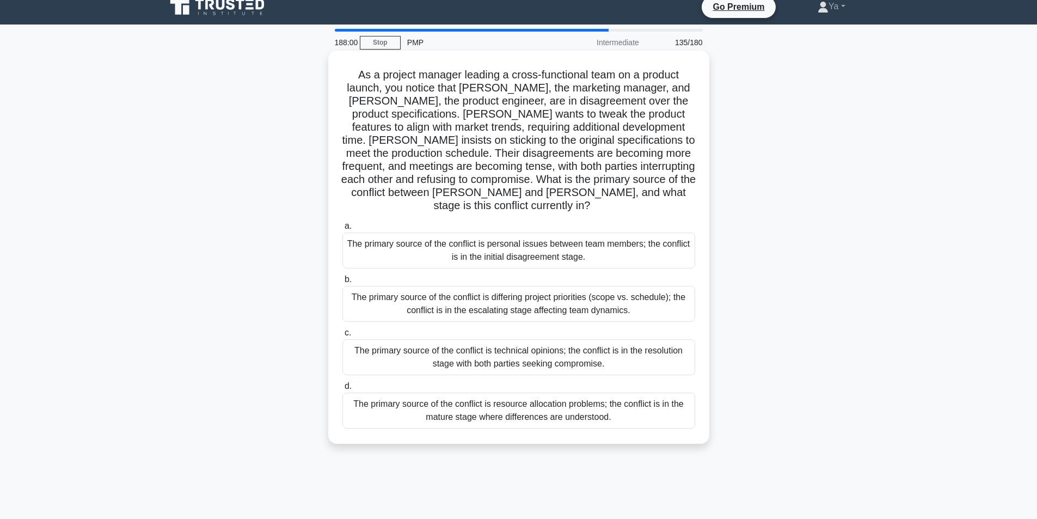
scroll to position [0, 0]
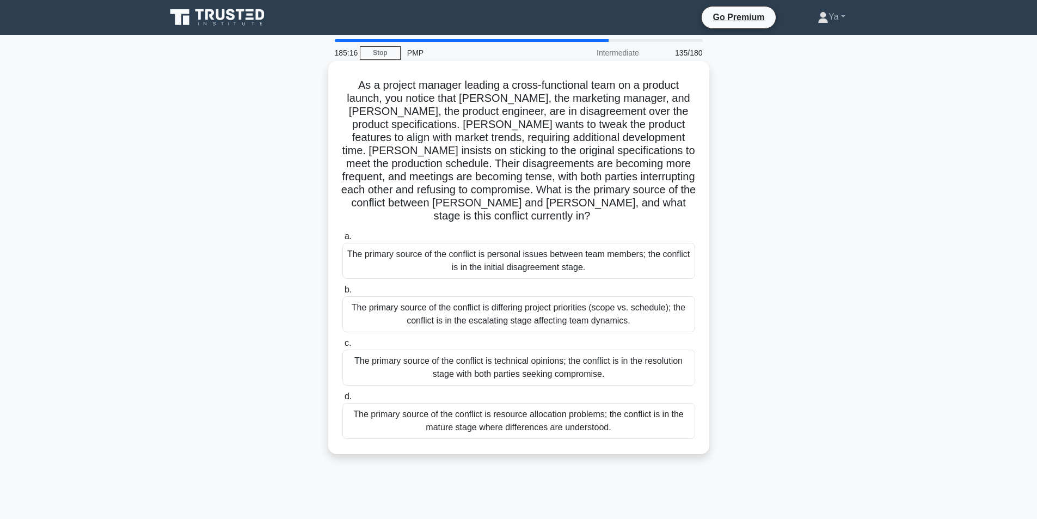
click at [593, 304] on div "The primary source of the conflict is differing project priorities (scope vs. s…" at bounding box center [518, 314] width 353 height 36
click at [342, 293] on input "b. The primary source of the conflict is differing project priorities (scope vs…" at bounding box center [342, 289] width 0 height 7
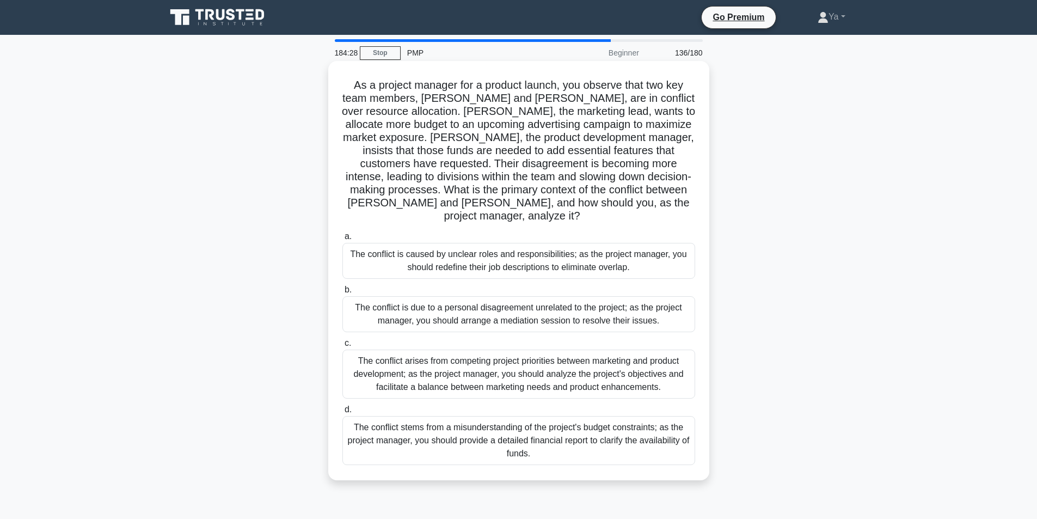
click at [570, 355] on div "The conflict arises from competing project priorities between marketing and pro…" at bounding box center [518, 374] width 353 height 49
click at [342, 347] on input "c. The conflict arises from competing project priorities between marketing and …" at bounding box center [342, 343] width 0 height 7
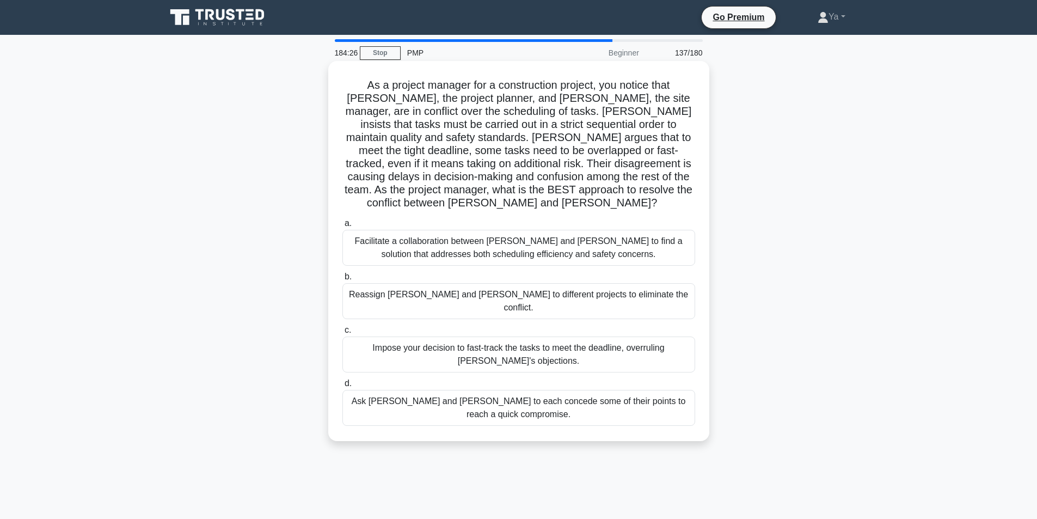
click at [599, 230] on div "Facilitate a collaboration between Karen and Dave to find a solution that addre…" at bounding box center [518, 248] width 353 height 36
click at [342, 227] on input "a. Facilitate a collaboration between Karen and Dave to find a solution that ad…" at bounding box center [342, 223] width 0 height 7
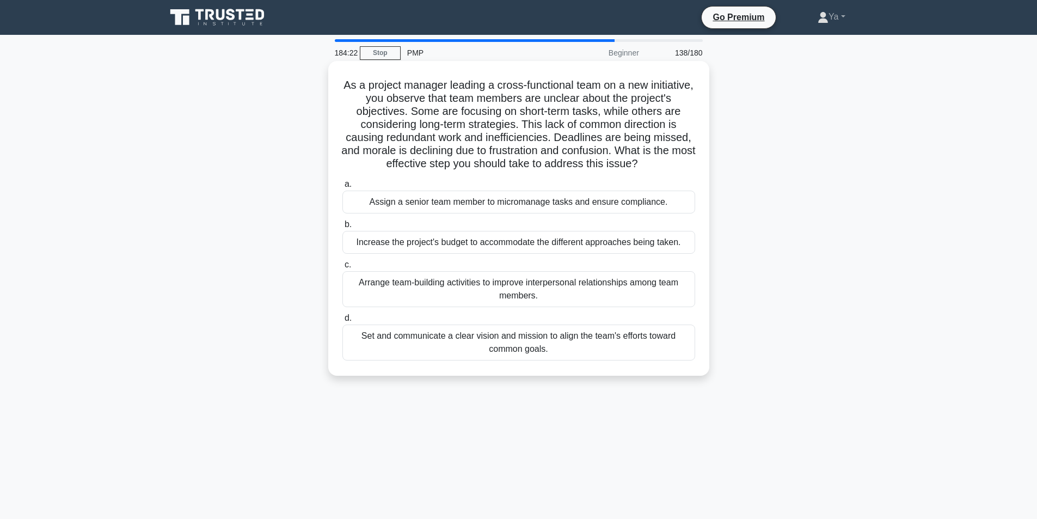
click at [565, 360] on div "Set and communicate a clear vision and mission to align the team's efforts towa…" at bounding box center [518, 342] width 353 height 36
click at [342, 322] on input "d. Set and communicate a clear vision and mission to align the team's efforts t…" at bounding box center [342, 318] width 0 height 7
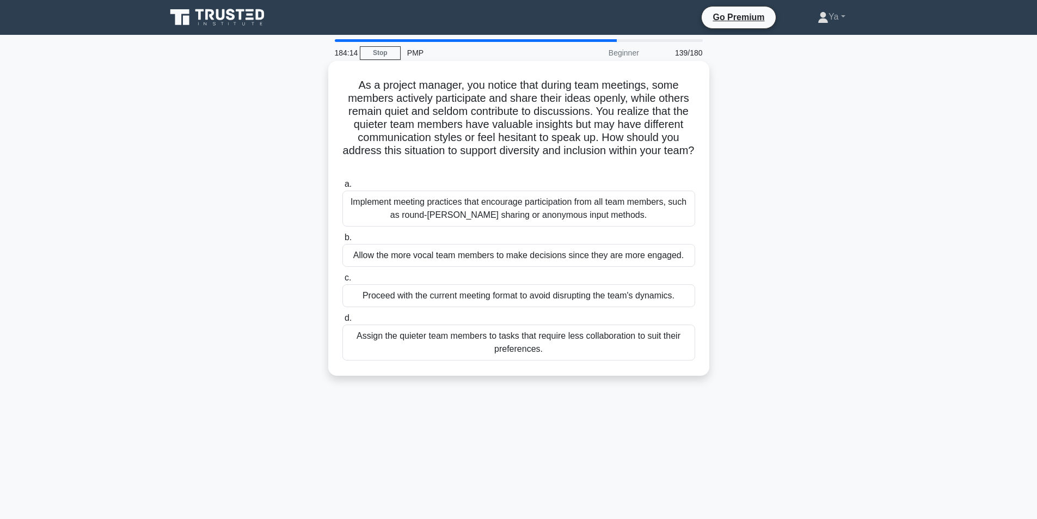
click at [428, 211] on div "Implement meeting practices that encourage participation from all team members,…" at bounding box center [518, 209] width 353 height 36
click at [342, 188] on input "a. Implement meeting practices that encourage participation from all team membe…" at bounding box center [342, 184] width 0 height 7
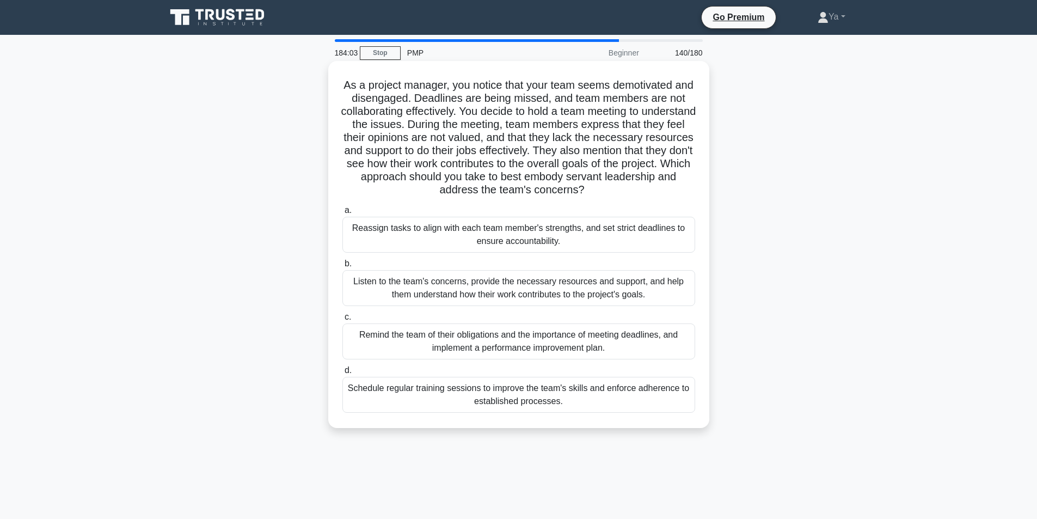
click at [421, 284] on div "Listen to the team's concerns, provide the necessary resources and support, and…" at bounding box center [518, 288] width 353 height 36
click at [342, 267] on input "b. Listen to the team's concerns, provide the necessary resources and support, …" at bounding box center [342, 263] width 0 height 7
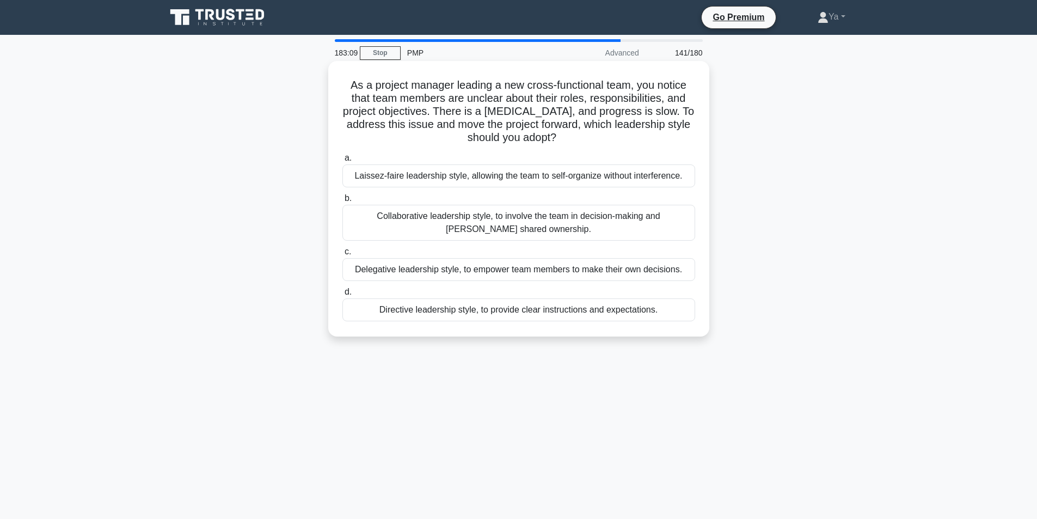
click at [482, 306] on div "Directive leadership style, to provide clear instructions and expectations." at bounding box center [518, 309] width 353 height 23
click at [342, 296] on input "d. Directive leadership style, to provide clear instructions and expectations." at bounding box center [342, 292] width 0 height 7
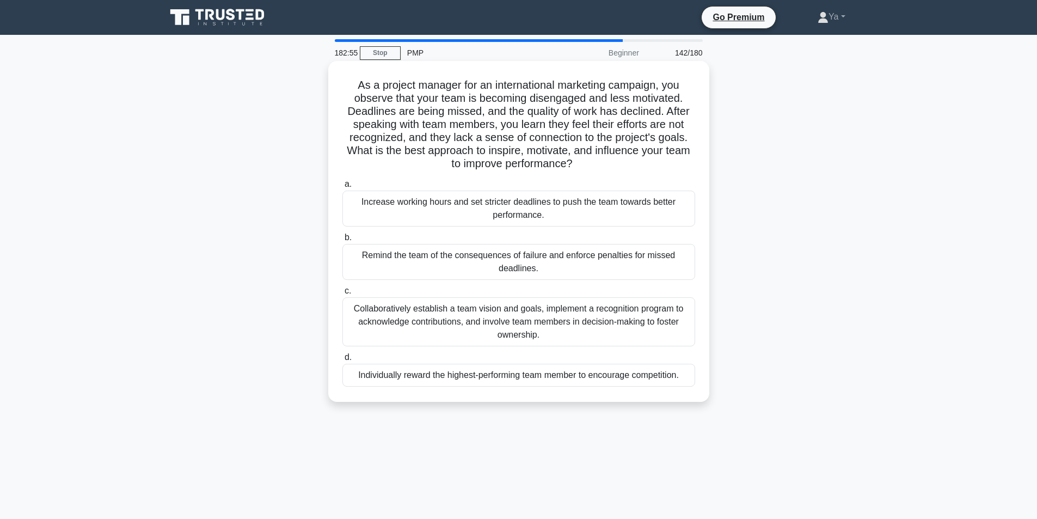
click at [461, 331] on div "Collaboratively establish a team vision and goals, implement a recognition prog…" at bounding box center [518, 321] width 353 height 49
click at [342, 295] on input "c. Collaboratively establish a team vision and goals, implement a recognition p…" at bounding box center [342, 290] width 0 height 7
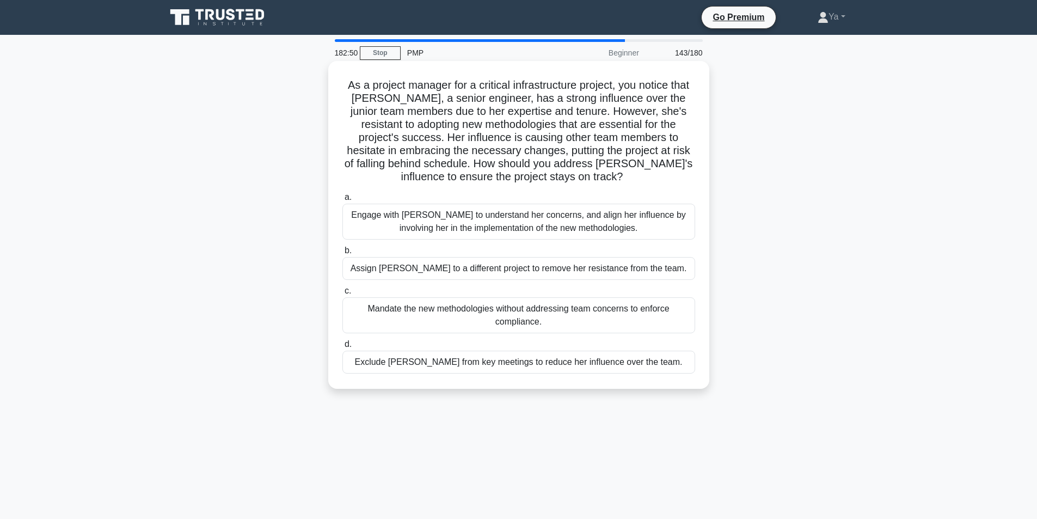
click at [450, 225] on div "Engage with Emily to understand her concerns, and align her influence by involv…" at bounding box center [518, 222] width 353 height 36
click at [342, 201] on input "a. Engage with Emily to understand her concerns, and align her influence by inv…" at bounding box center [342, 197] width 0 height 7
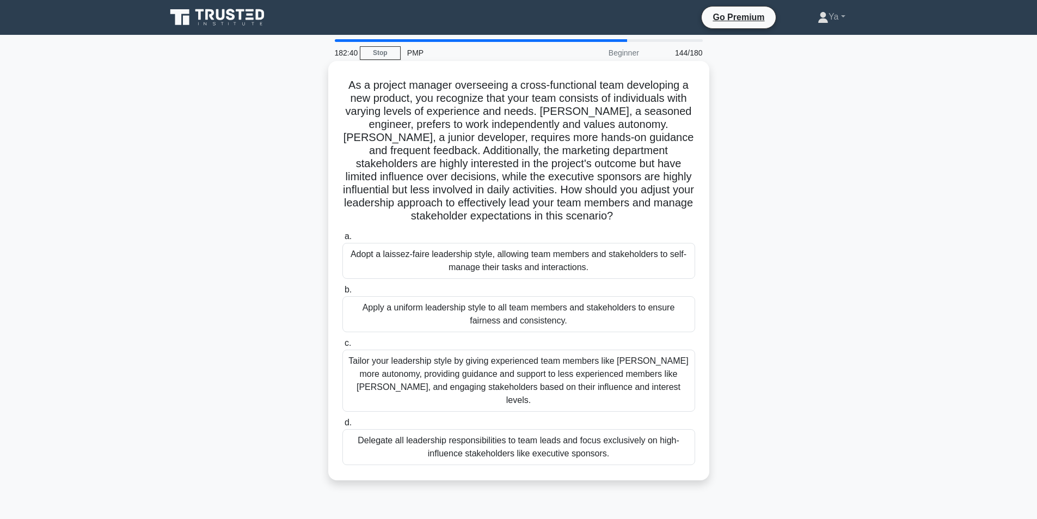
click at [356, 378] on div "Tailor your leadership style by giving experienced team members like Emma more …" at bounding box center [518, 381] width 353 height 62
click at [342, 347] on input "c. Tailor your leadership style by giving experienced team members like Emma mo…" at bounding box center [342, 343] width 0 height 7
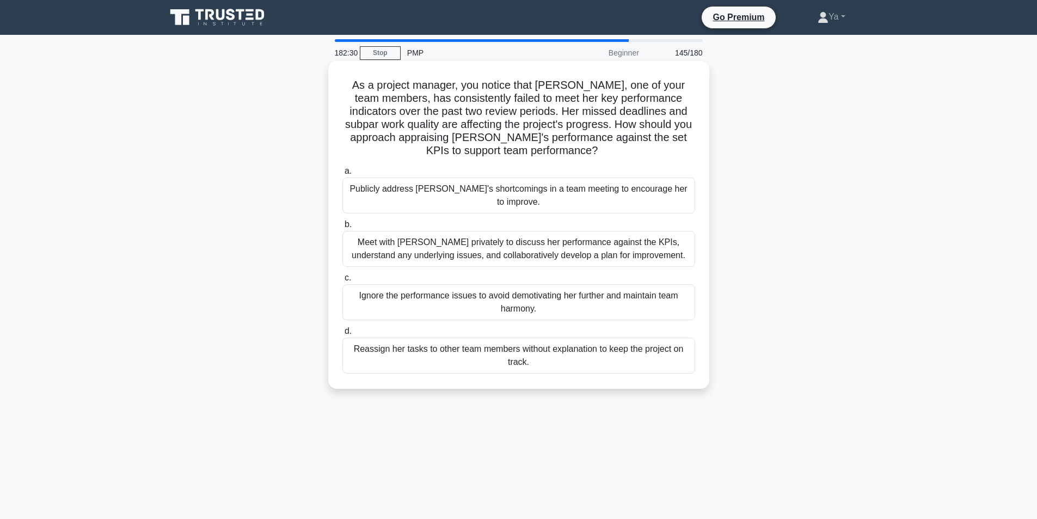
click at [452, 236] on div "Meet with Karen privately to discuss her performance against the KPIs, understa…" at bounding box center [518, 249] width 353 height 36
click at [342, 228] on input "b. Meet with Karen privately to discuss her performance against the KPIs, under…" at bounding box center [342, 224] width 0 height 7
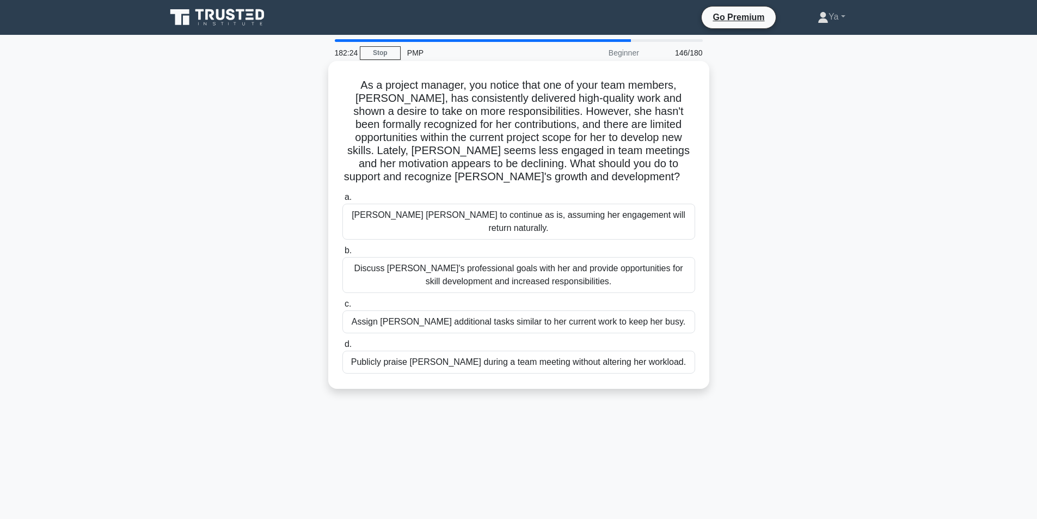
click at [381, 269] on div "Discuss Emily's professional goals with her and provide opportunities for skill…" at bounding box center [518, 275] width 353 height 36
click at [342, 254] on input "b. Discuss Emily's professional goals with her and provide opportunities for sk…" at bounding box center [342, 250] width 0 height 7
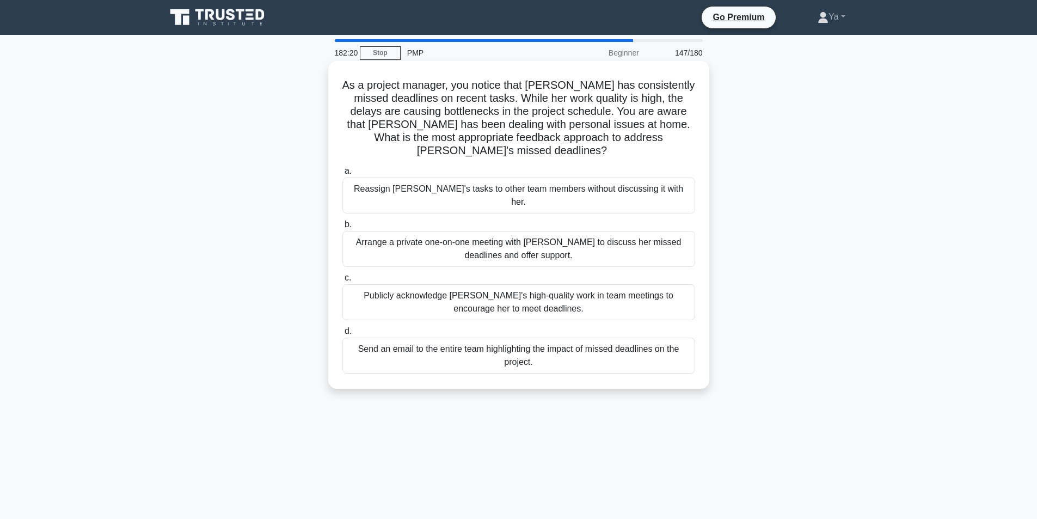
click at [401, 231] on div "Arrange a private one-on-one meeting with Emily to discuss her missed deadlines…" at bounding box center [518, 249] width 353 height 36
click at [342, 226] on input "b. Arrange a private one-on-one meeting with Emily to discuss her missed deadli…" at bounding box center [342, 224] width 0 height 7
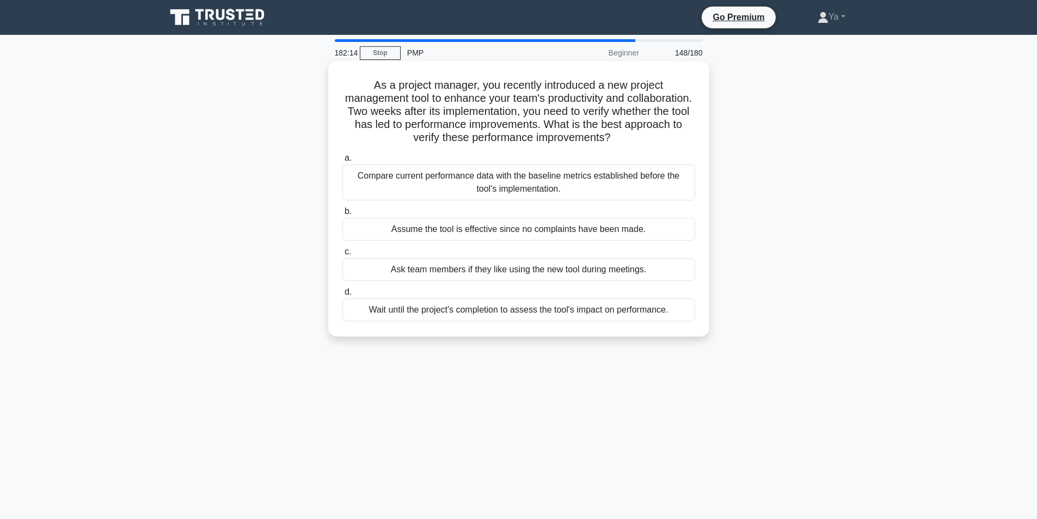
click at [406, 182] on div "Compare current performance data with the baseline metrics established before t…" at bounding box center [518, 182] width 353 height 36
click at [342, 162] on input "a. Compare current performance data with the baseline metrics established befor…" at bounding box center [342, 158] width 0 height 7
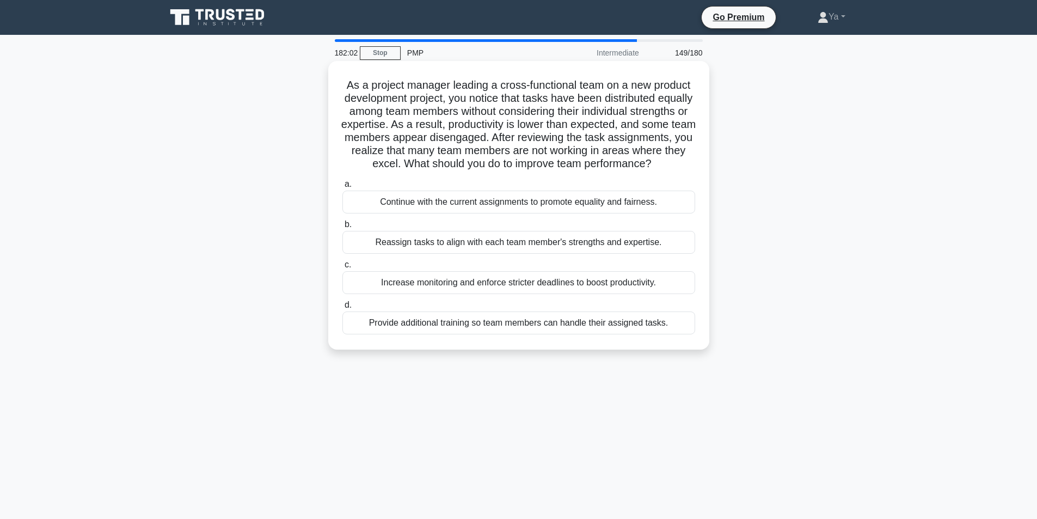
click at [407, 253] on div "Reassign tasks to align with each team member's strengths and expertise." at bounding box center [518, 242] width 353 height 23
click at [342, 228] on input "b. Reassign tasks to align with each team member's strengths and expertise." at bounding box center [342, 224] width 0 height 7
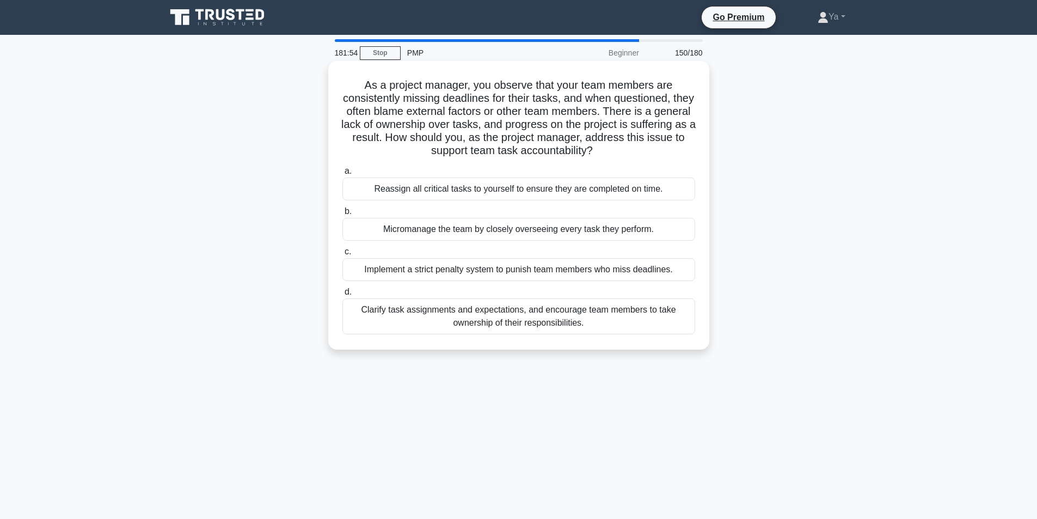
click at [391, 316] on div "Clarify task assignments and expectations, and encourage team members to take o…" at bounding box center [518, 316] width 353 height 36
click at [342, 296] on input "d. Clarify task assignments and expectations, and encourage team members to tak…" at bounding box center [342, 292] width 0 height 7
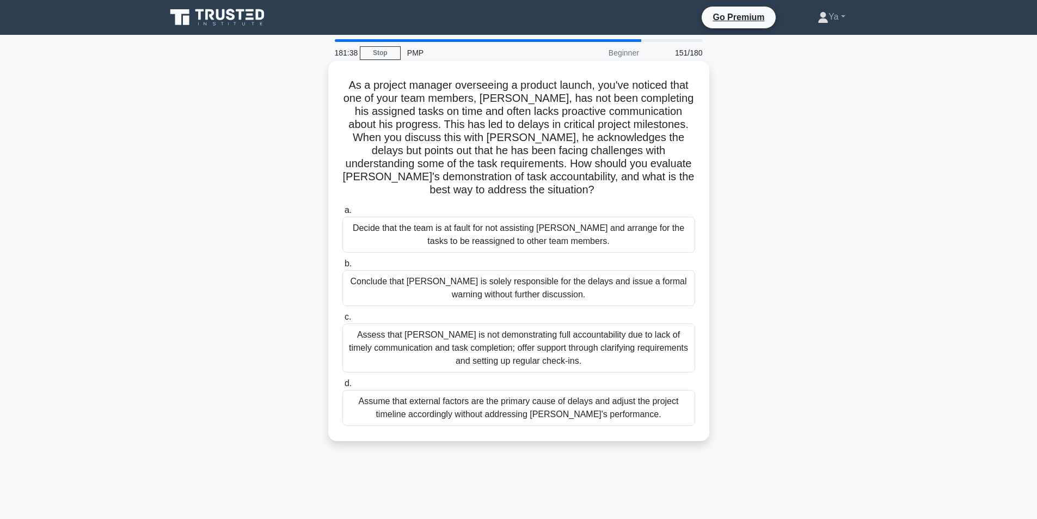
click at [391, 342] on div "Assess that Alex is not demonstrating full accountability due to lack of timely…" at bounding box center [518, 347] width 353 height 49
click at [342, 321] on input "c. Assess that Alex is not demonstrating full accountability due to lack of tim…" at bounding box center [342, 317] width 0 height 7
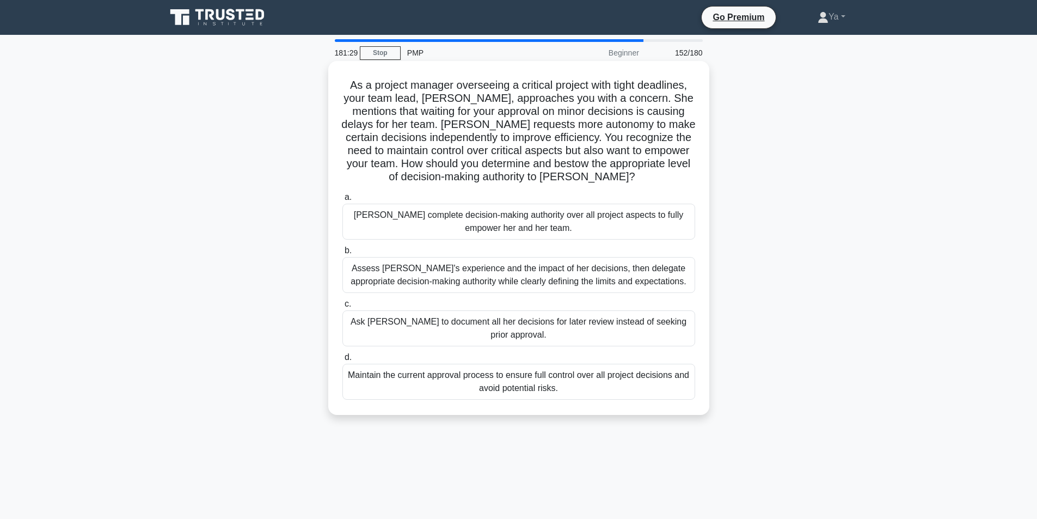
click at [428, 272] on div "Assess Emily's experience and the impact of her decisions, then delegate approp…" at bounding box center [518, 275] width 353 height 36
click at [342, 254] on input "b. Assess Emily's experience and the impact of her decisions, then delegate app…" at bounding box center [342, 250] width 0 height 7
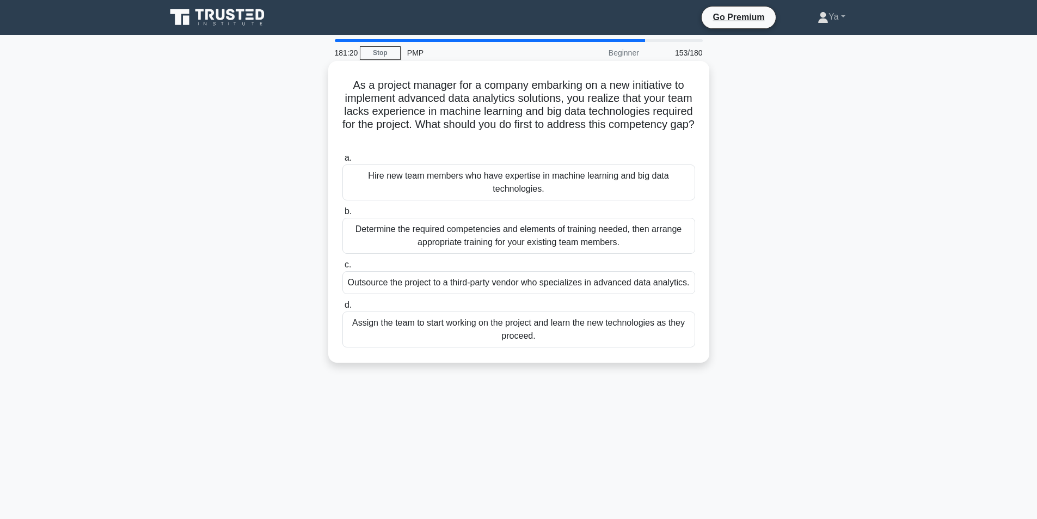
click at [490, 246] on div "Determine the required competencies and elements of training needed, then arran…" at bounding box center [518, 236] width 353 height 36
click at [342, 215] on input "b. Determine the required competencies and elements of training needed, then ar…" at bounding box center [342, 211] width 0 height 7
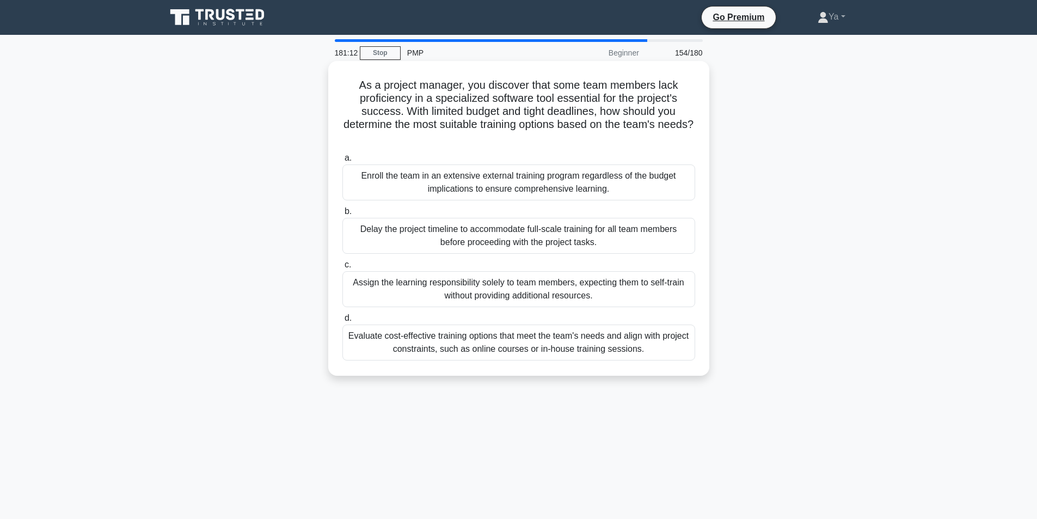
click at [385, 338] on div "Evaluate cost-effective training options that meet the team's needs and align w…" at bounding box center [518, 342] width 353 height 36
click at [342, 322] on input "d. Evaluate cost-effective training options that meet the team's needs and alig…" at bounding box center [342, 318] width 0 height 7
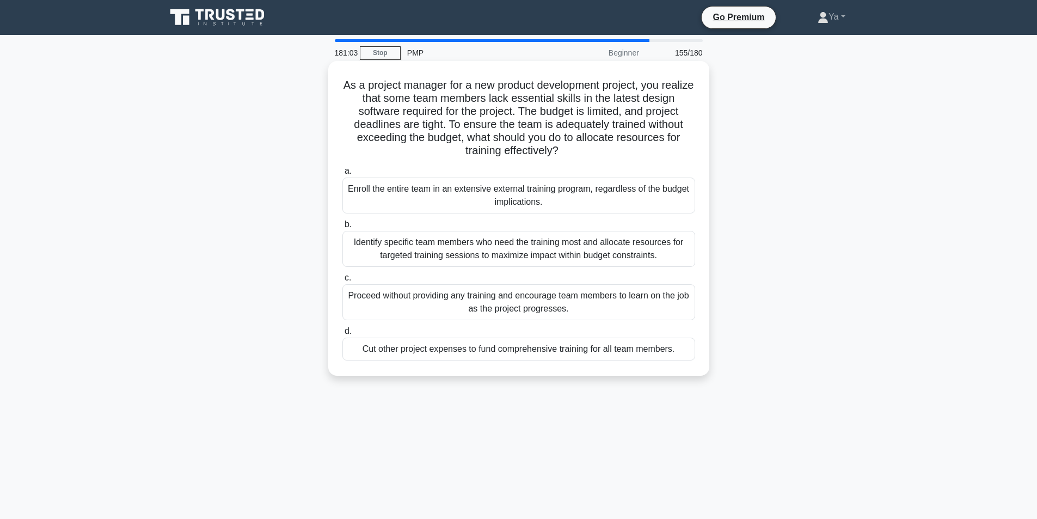
click at [415, 247] on div "Identify specific team members who need the training most and allocate resource…" at bounding box center [518, 249] width 353 height 36
click at [342, 228] on input "b. Identify specific team members who need the training most and allocate resou…" at bounding box center [342, 224] width 0 height 7
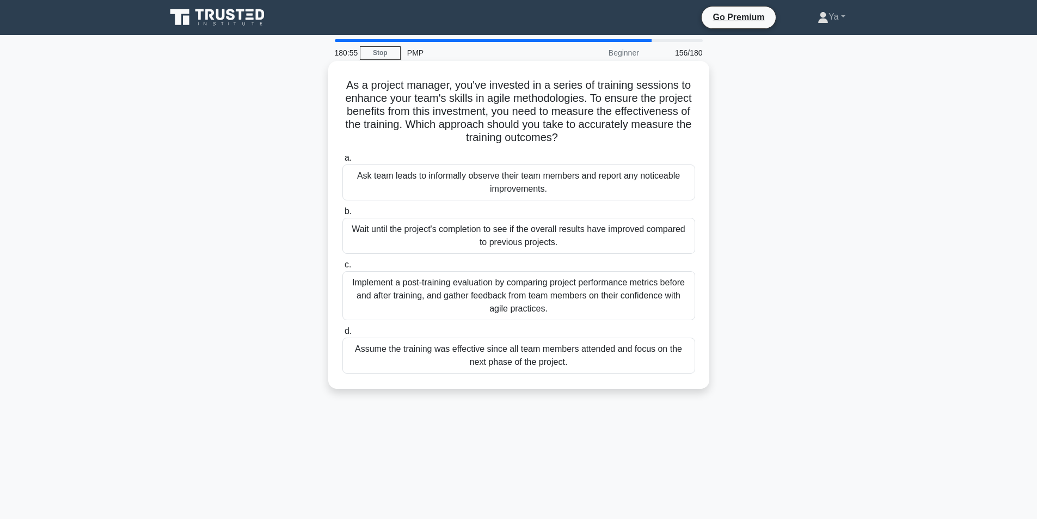
click at [466, 297] on div "Implement a post-training evaluation by comparing project performance metrics b…" at bounding box center [518, 295] width 353 height 49
click at [342, 268] on input "c. Implement a post-training evaluation by comparing project performance metric…" at bounding box center [342, 264] width 0 height 7
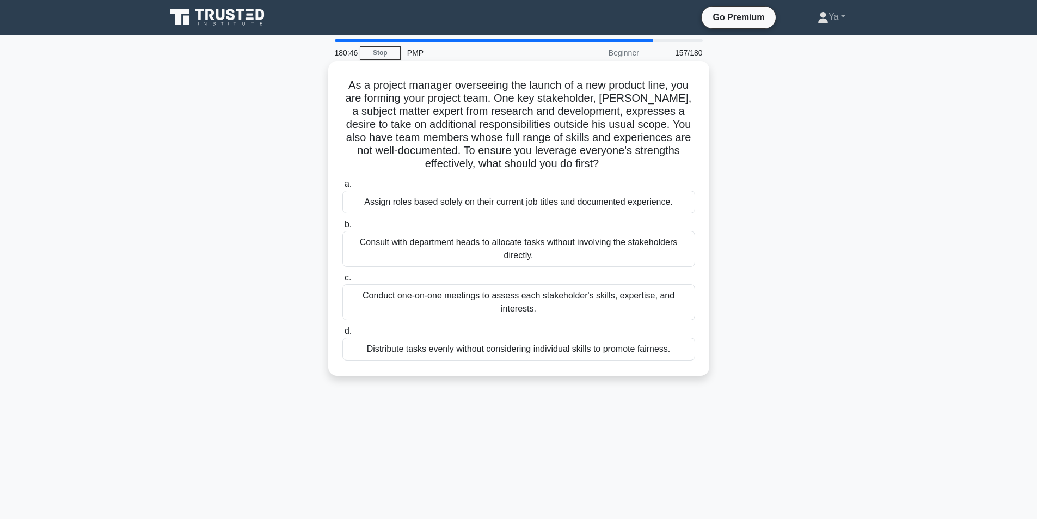
click at [469, 303] on div "Conduct one-on-one meetings to assess each stakeholder's skills, expertise, and…" at bounding box center [518, 302] width 353 height 36
click at [342, 281] on input "c. Conduct one-on-one meetings to assess each stakeholder's skills, expertise, …" at bounding box center [342, 277] width 0 height 7
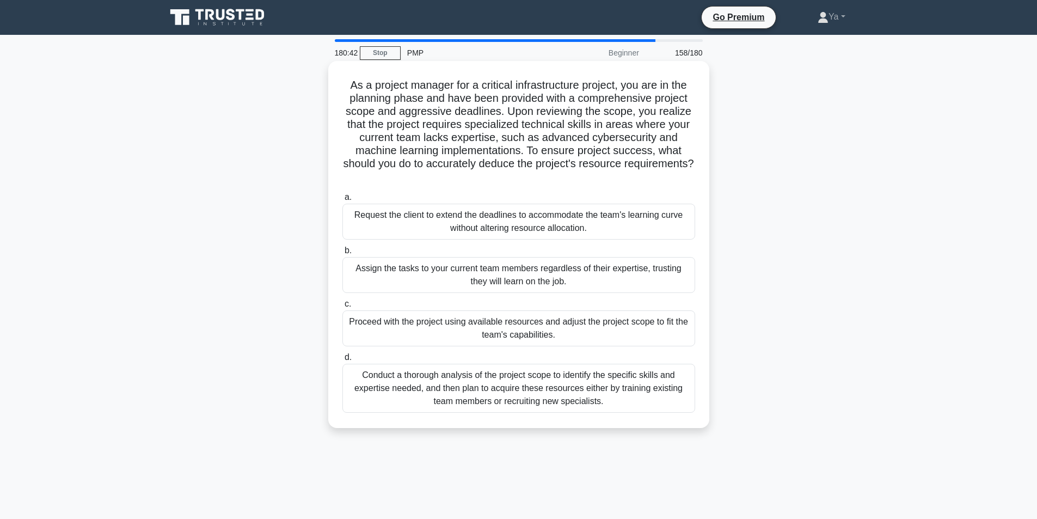
click at [407, 394] on div "Conduct a thorough analysis of the project scope to identify the specific skill…" at bounding box center [518, 388] width 353 height 49
click at [342, 361] on input "d. Conduct a thorough analysis of the project scope to identify the specific sk…" at bounding box center [342, 357] width 0 height 7
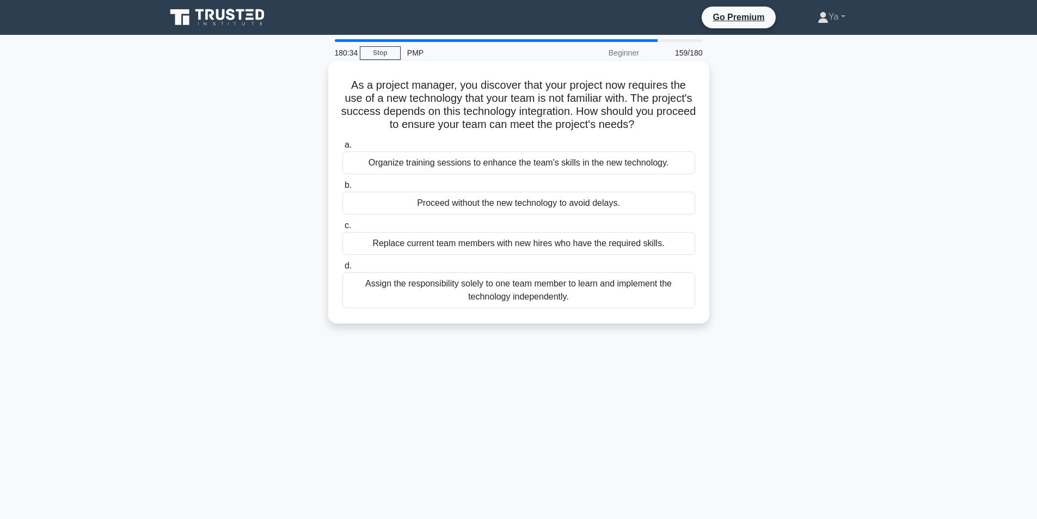
click at [474, 172] on div "Organize training sessions to enhance the team's skills in the new technology." at bounding box center [518, 162] width 353 height 23
click at [342, 149] on input "a. Organize training sessions to enhance the team's skills in the new technolog…" at bounding box center [342, 145] width 0 height 7
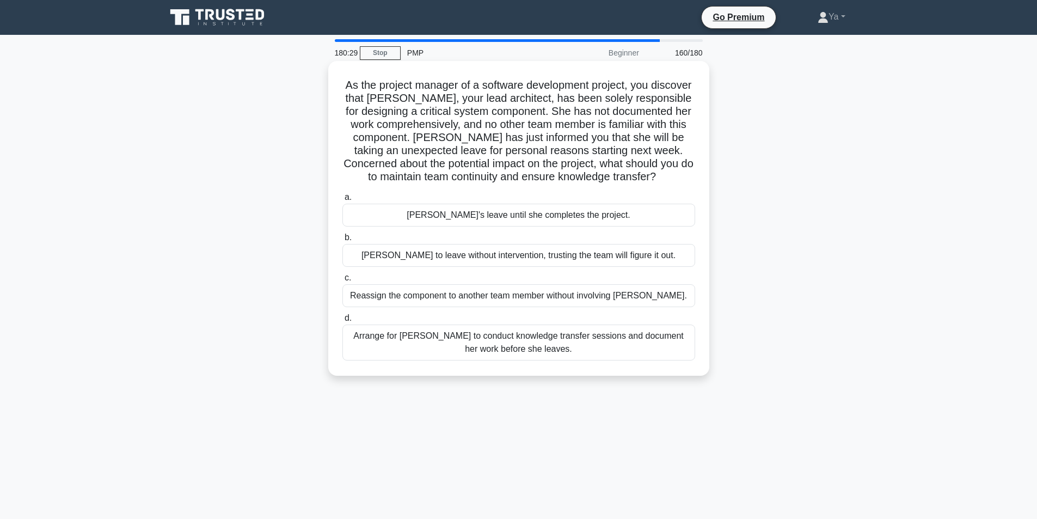
click at [415, 350] on div "Arrange for Maria to conduct knowledge transfer sessions and document her work …" at bounding box center [518, 342] width 353 height 36
click at [342, 322] on input "d. Arrange for Maria to conduct knowledge transfer sessions and document her wo…" at bounding box center [342, 318] width 0 height 7
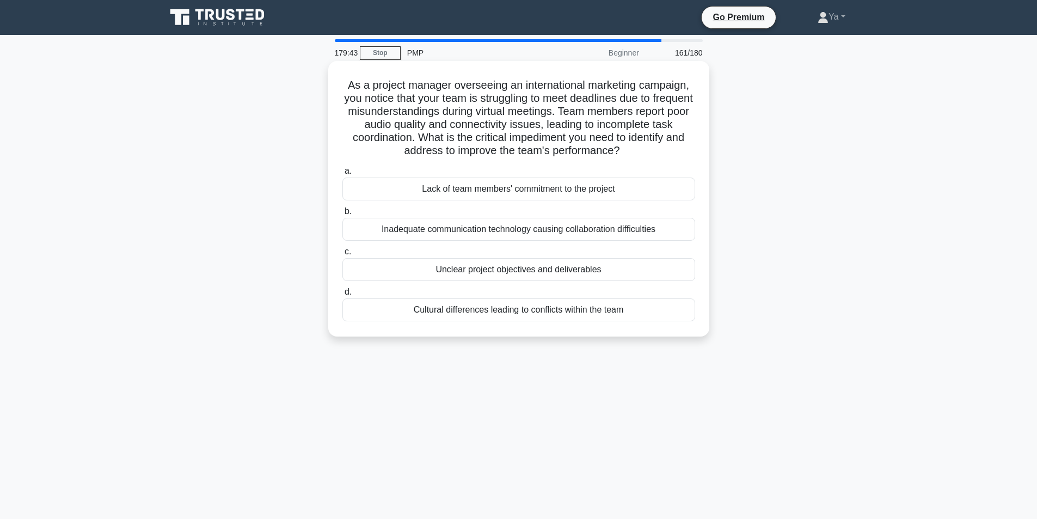
click at [677, 236] on div "Inadequate communication technology causing collaboration difficulties" at bounding box center [518, 229] width 353 height 23
click at [342, 215] on input "b. Inadequate communication technology causing collaboration difficulties" at bounding box center [342, 211] width 0 height 7
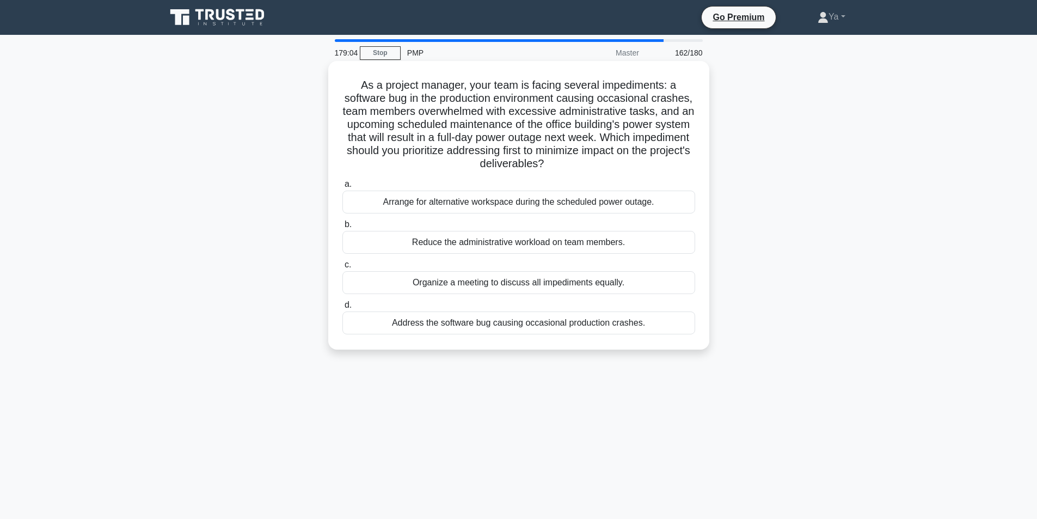
click at [513, 248] on div "Reduce the administrative workload on team members." at bounding box center [518, 242] width 353 height 23
click at [342, 228] on input "b. Reduce the administrative workload on team members." at bounding box center [342, 224] width 0 height 7
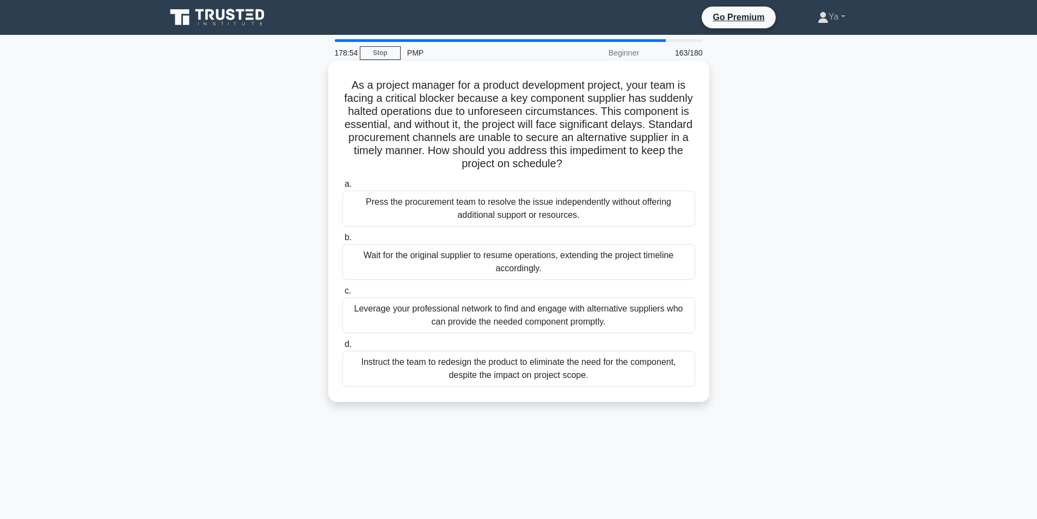
click at [463, 313] on div "Leverage your professional network to find and engage with alternative supplier…" at bounding box center [518, 315] width 353 height 36
click at [342, 295] on input "c. Leverage your professional network to find and engage with alternative suppl…" at bounding box center [342, 290] width 0 height 7
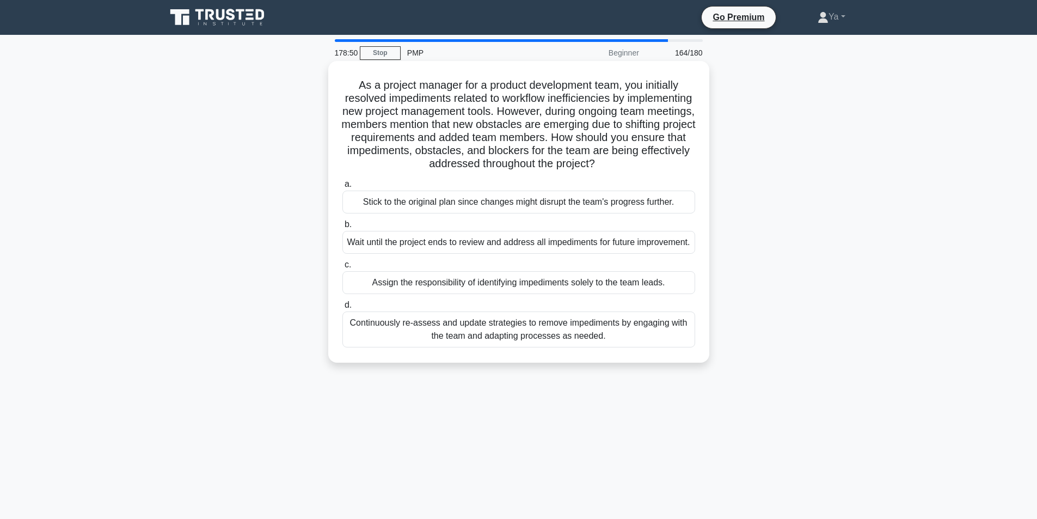
click at [596, 347] on div "Continuously re-assess and update strategies to remove impediments by engaging …" at bounding box center [518, 329] width 353 height 36
click at [342, 309] on input "d. Continuously re-assess and update strategies to remove impediments by engagi…" at bounding box center [342, 305] width 0 height 7
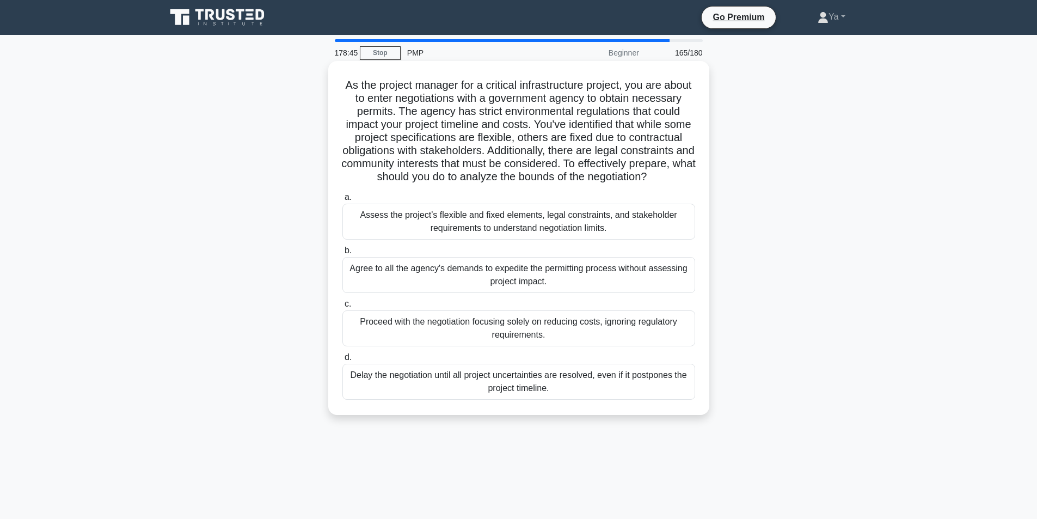
click at [638, 240] on div "Assess the project’s flexible and fixed elements, legal constraints, and stakeh…" at bounding box center [518, 222] width 353 height 36
click at [342, 201] on input "a. Assess the project’s flexible and fixed elements, legal constraints, and sta…" at bounding box center [342, 197] width 0 height 7
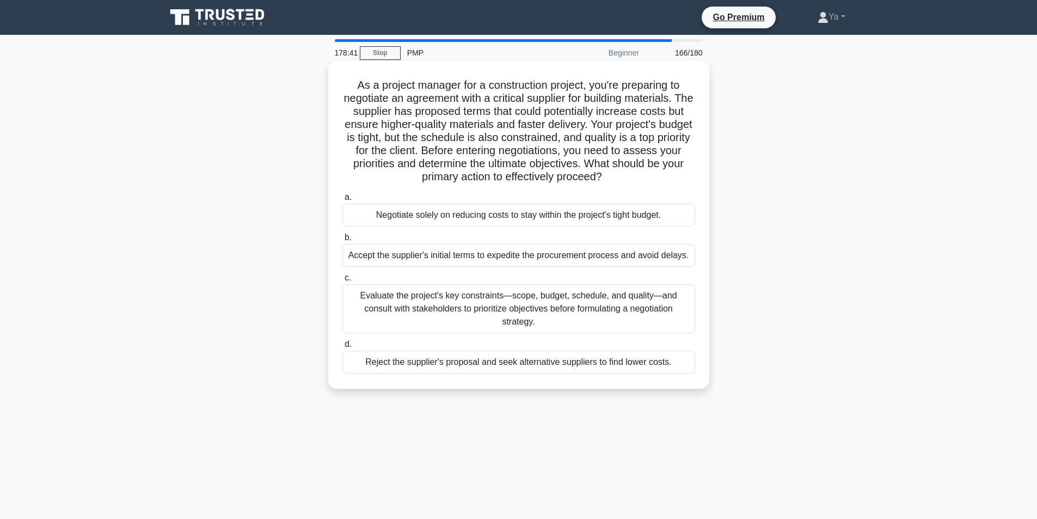
click at [481, 312] on div "Evaluate the project's key constraints—scope, budget, schedule, and quality—and…" at bounding box center [518, 308] width 353 height 49
click at [342, 281] on input "c. Evaluate the project's key constraints—scope, budget, schedule, and quality—…" at bounding box center [342, 277] width 0 height 7
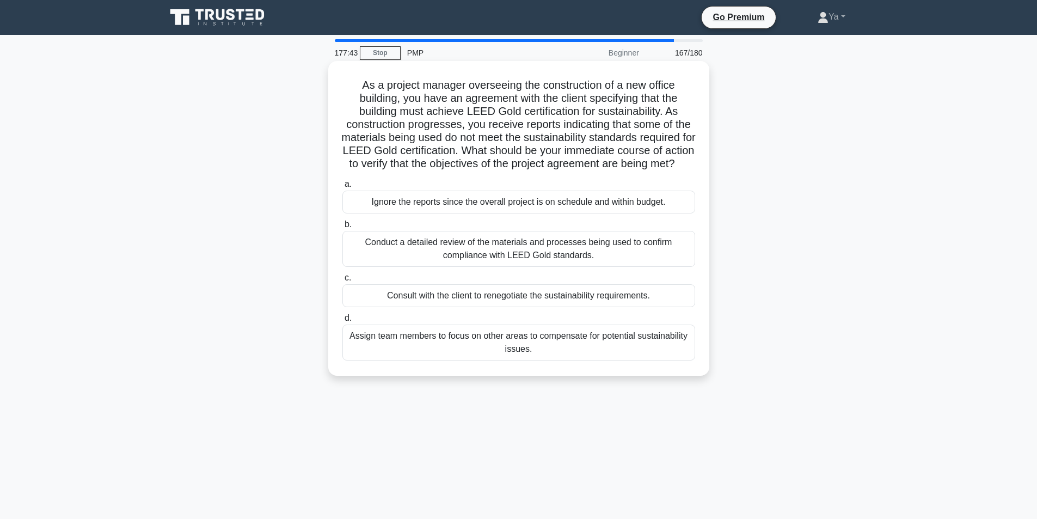
click at [528, 260] on div "Conduct a detailed review of the materials and processes being used to confirm …" at bounding box center [518, 249] width 353 height 36
click at [342, 228] on input "b. Conduct a detailed review of the materials and processes being used to confi…" at bounding box center [342, 224] width 0 height 7
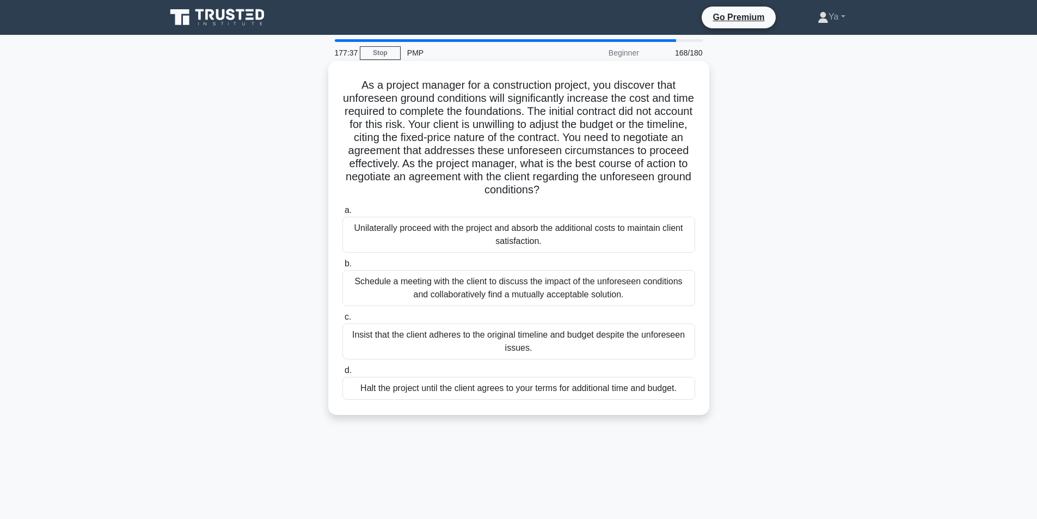
click at [542, 290] on div "Schedule a meeting with the client to discuss the impact of the unforeseen cond…" at bounding box center [518, 288] width 353 height 36
click at [342, 267] on input "b. Schedule a meeting with the client to discuss the impact of the unforeseen c…" at bounding box center [342, 263] width 0 height 7
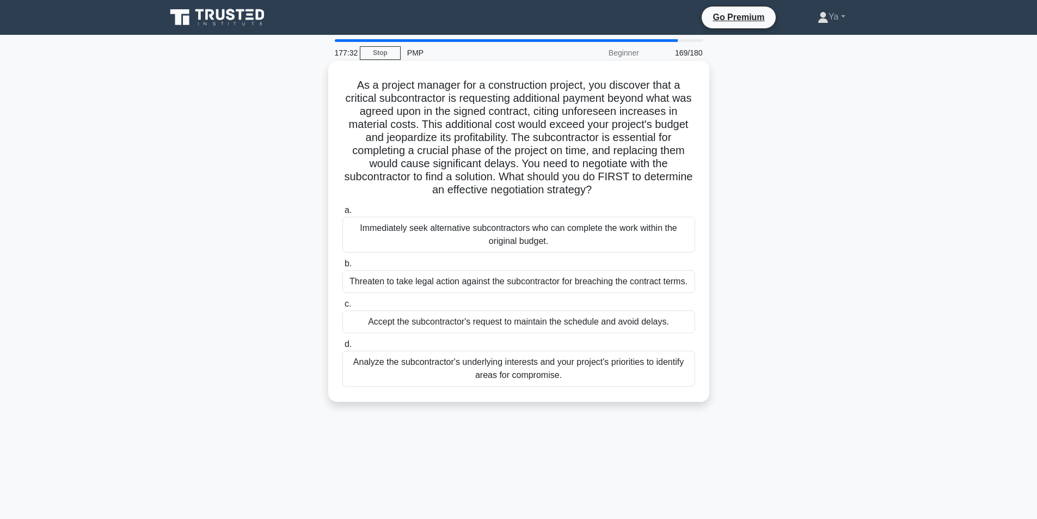
click at [595, 365] on div "Analyze the subcontractor's underlying interests and your project's priorities …" at bounding box center [518, 369] width 353 height 36
click at [342, 348] on input "d. Analyze the subcontractor's underlying interests and your project's prioriti…" at bounding box center [342, 344] width 0 height 7
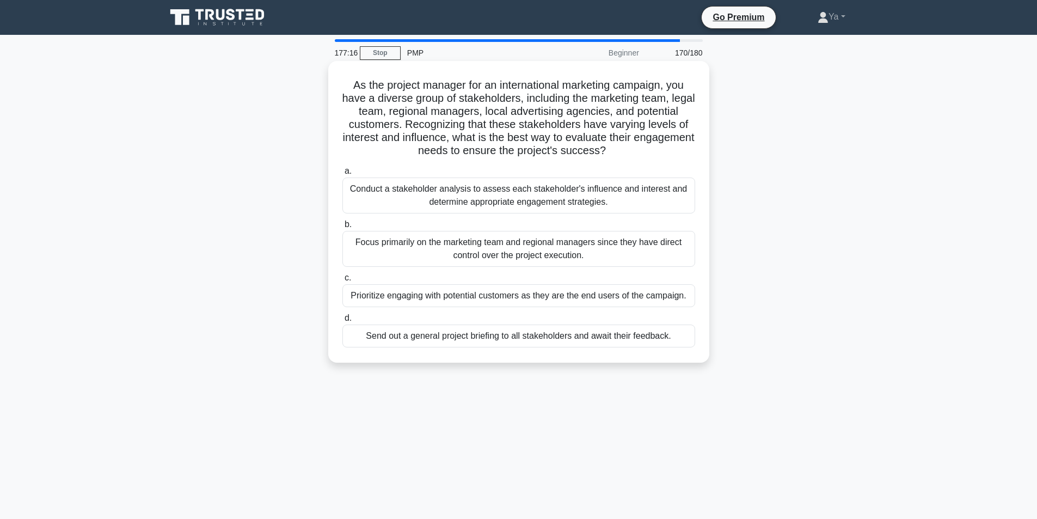
click at [517, 195] on div "Conduct a stakeholder analysis to assess each stakeholder's influence and inter…" at bounding box center [518, 195] width 353 height 36
click at [342, 175] on input "a. Conduct a stakeholder analysis to assess each stakeholder's influence and in…" at bounding box center [342, 171] width 0 height 7
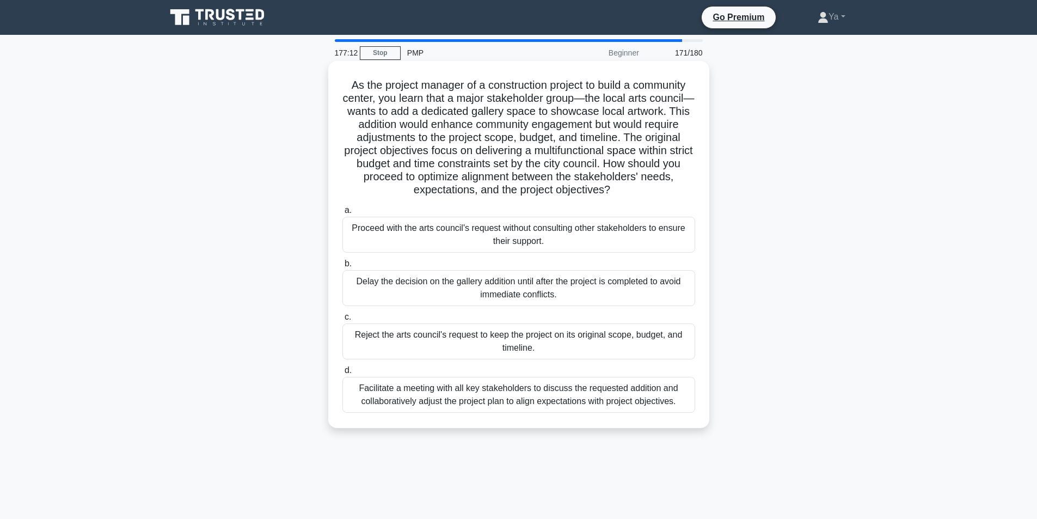
click at [483, 395] on div "Facilitate a meeting with all key stakeholders to discuss the requested additio…" at bounding box center [518, 395] width 353 height 36
click at [342, 374] on input "d. Facilitate a meeting with all key stakeholders to discuss the requested addi…" at bounding box center [342, 370] width 0 height 7
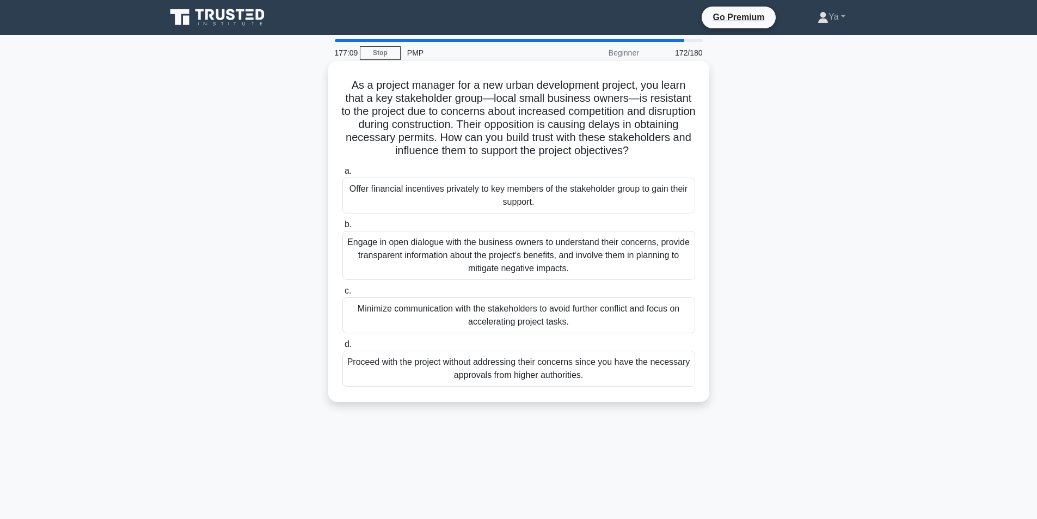
click at [572, 268] on div "Engage in open dialogue with the business owners to understand their concerns, …" at bounding box center [518, 255] width 353 height 49
click at [342, 228] on input "b. Engage in open dialogue with the business owners to understand their concern…" at bounding box center [342, 224] width 0 height 7
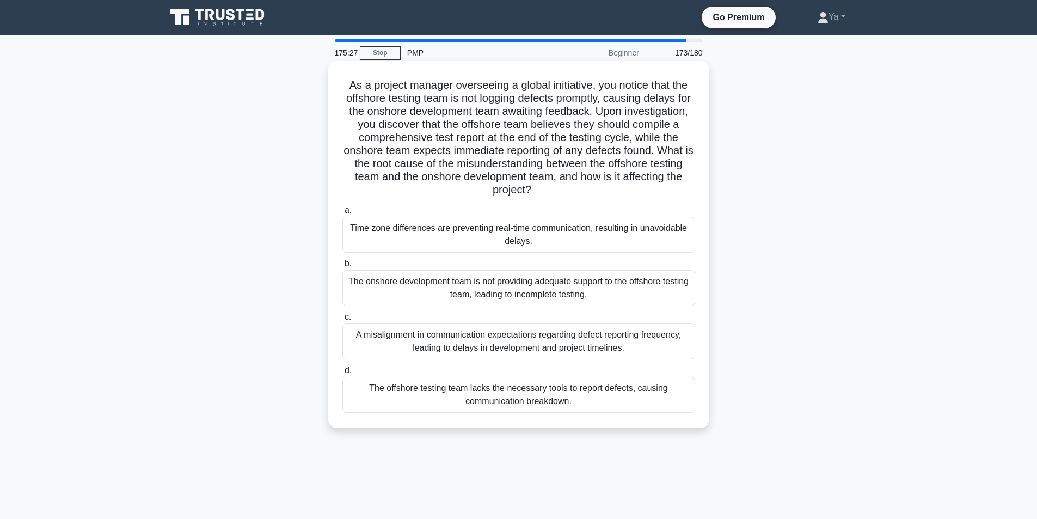
click at [493, 339] on div "A misalignment in communication expectations regarding defect reporting frequen…" at bounding box center [518, 341] width 353 height 36
click at [342, 321] on input "c. A misalignment in communication expectations regarding defect reporting freq…" at bounding box center [342, 317] width 0 height 7
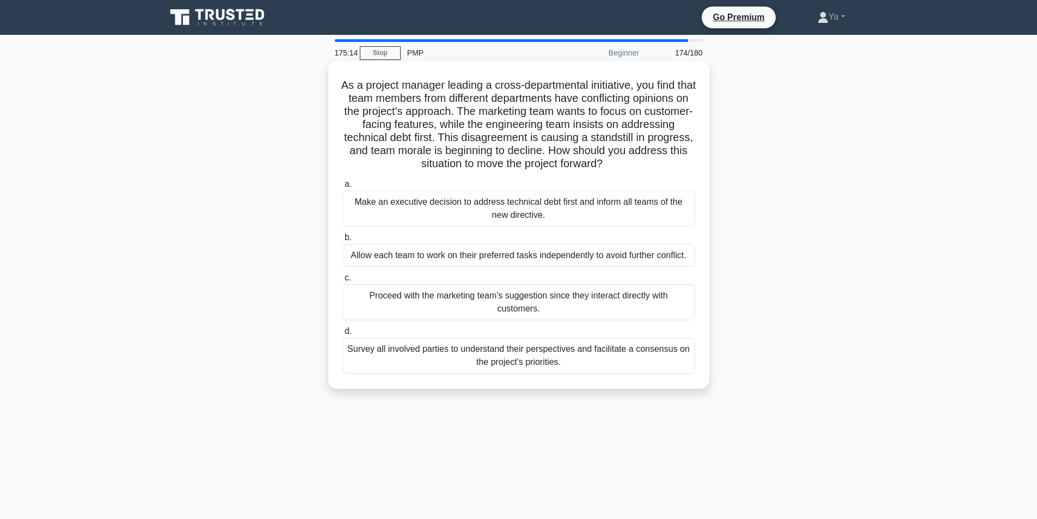
click at [458, 369] on div "Survey all involved parties to understand their perspectives and facilitate a c…" at bounding box center [518, 356] width 353 height 36
click at [342, 335] on input "d. Survey all involved parties to understand their perspectives and facilitate …" at bounding box center [342, 331] width 0 height 7
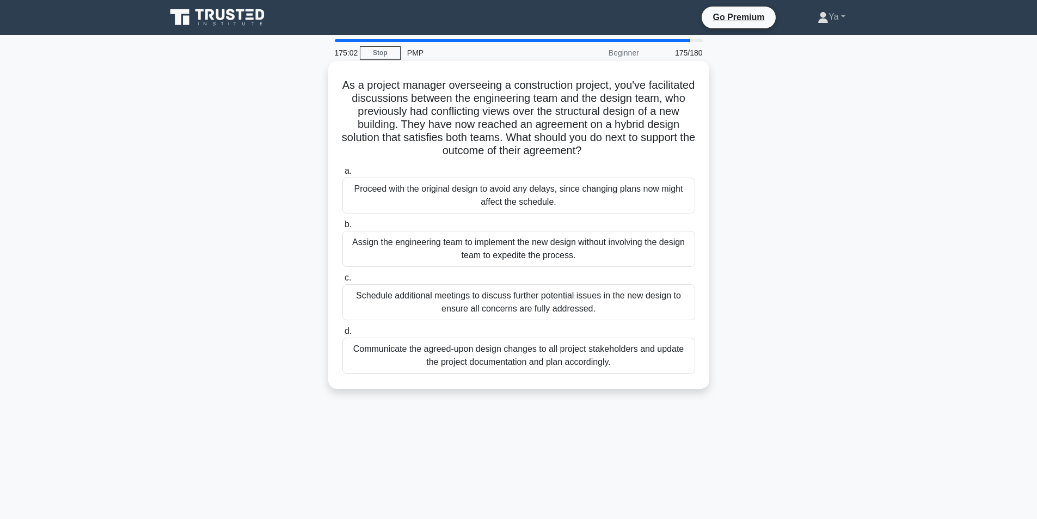
click at [446, 369] on div "Communicate the agreed-upon design changes to all project stakeholders and upda…" at bounding box center [518, 356] width 353 height 36
click at [342, 335] on input "d. Communicate the agreed-upon design changes to all project stakeholders and u…" at bounding box center [342, 331] width 0 height 7
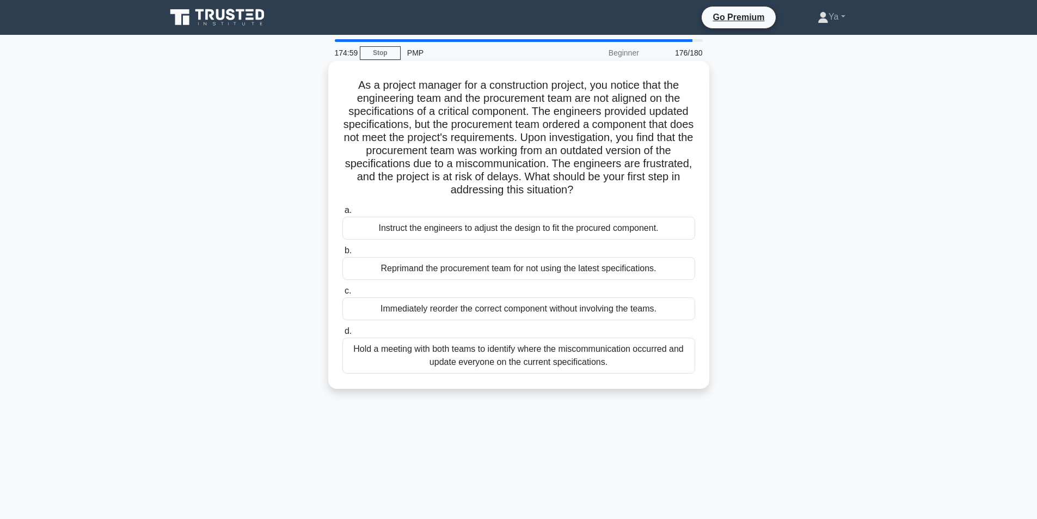
click at [414, 362] on div "Hold a meeting with both teams to identify where the miscommunication occurred …" at bounding box center [518, 356] width 353 height 36
click at [342, 335] on input "d. Hold a meeting with both teams to identify where the miscommunication occurr…" at bounding box center [342, 331] width 0 height 7
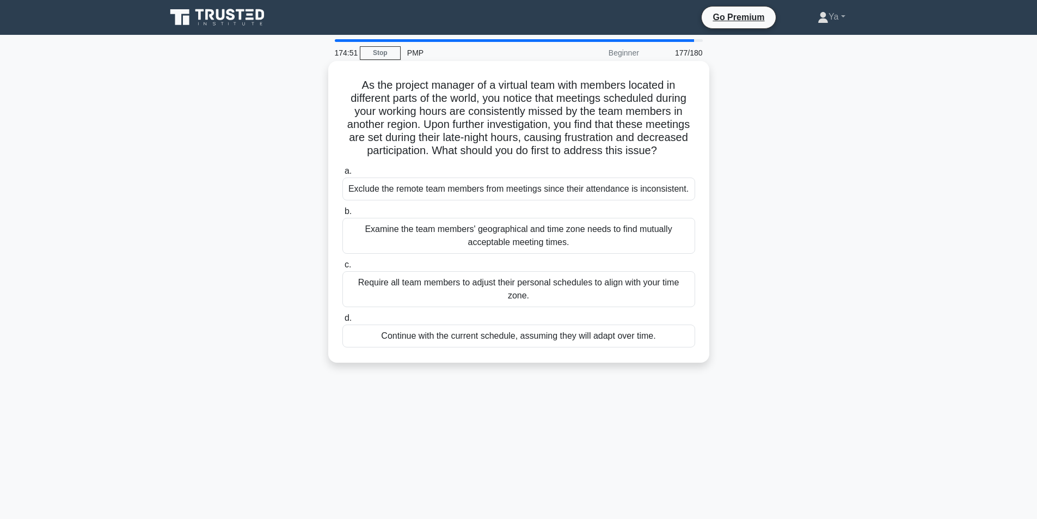
click at [459, 253] on div "Examine the team members' geographical and time zone needs to find mutually acc…" at bounding box center [518, 236] width 353 height 36
click at [342, 215] on input "b. Examine the team members' geographical and time zone needs to find mutually …" at bounding box center [342, 211] width 0 height 7
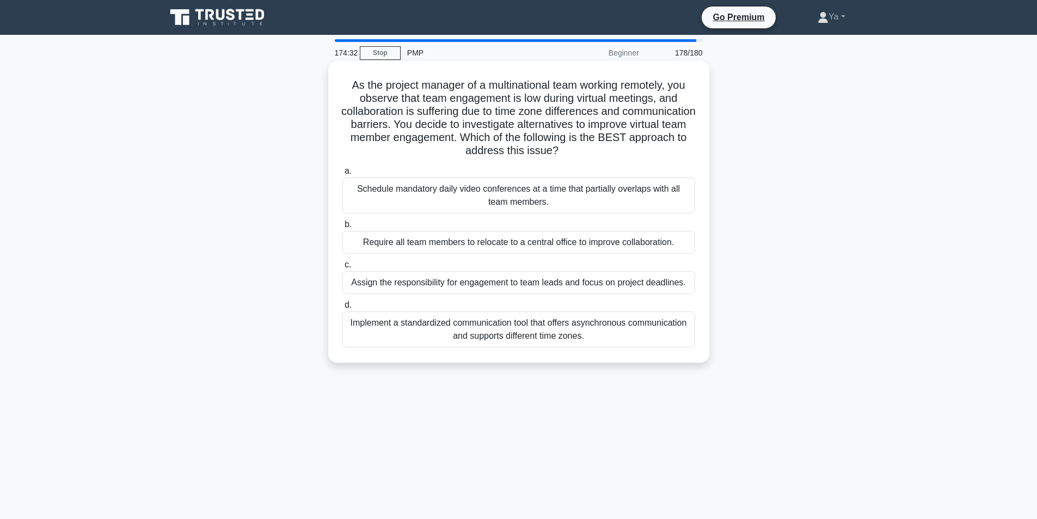
click at [459, 324] on div "Implement a standardized communication tool that offers asynchronous communicat…" at bounding box center [518, 329] width 353 height 36
click at [342, 309] on input "d. Implement a standardized communication tool that offers asynchronous communi…" at bounding box center [342, 305] width 0 height 7
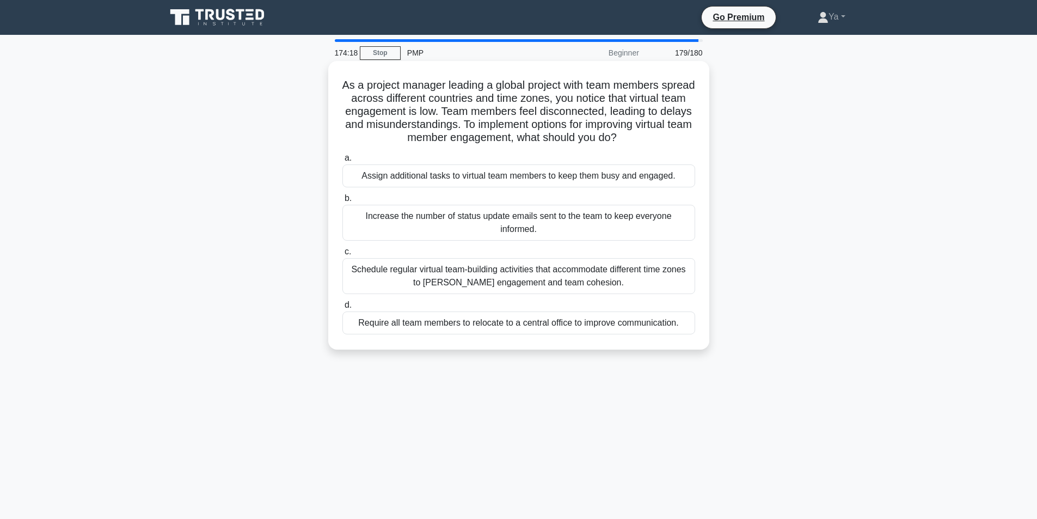
click at [503, 285] on div "Schedule regular virtual team-building activities that accommodate different ti…" at bounding box center [518, 276] width 353 height 36
click at [342, 255] on input "c. Schedule regular virtual team-building activities that accommodate different…" at bounding box center [342, 251] width 0 height 7
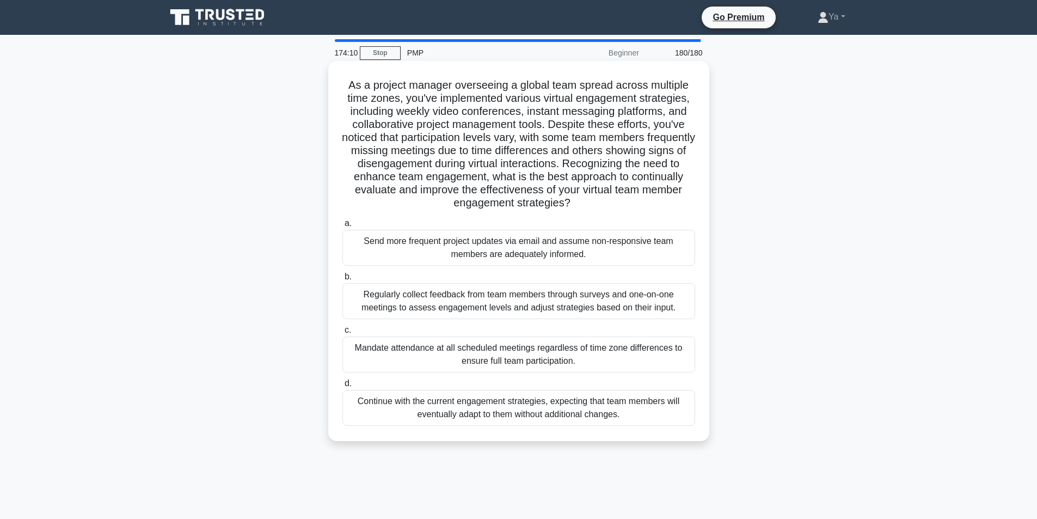
click at [489, 304] on div "Regularly collect feedback from team members through surveys and one-on-one mee…" at bounding box center [518, 301] width 353 height 36
click at [342, 280] on input "b. Regularly collect feedback from team members through surveys and one-on-one …" at bounding box center [342, 276] width 0 height 7
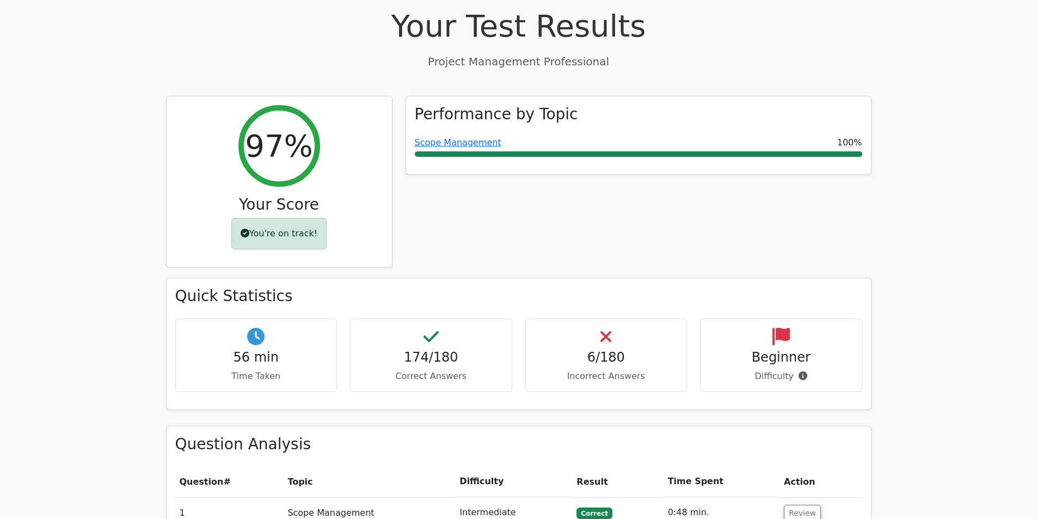
scroll to position [436, 0]
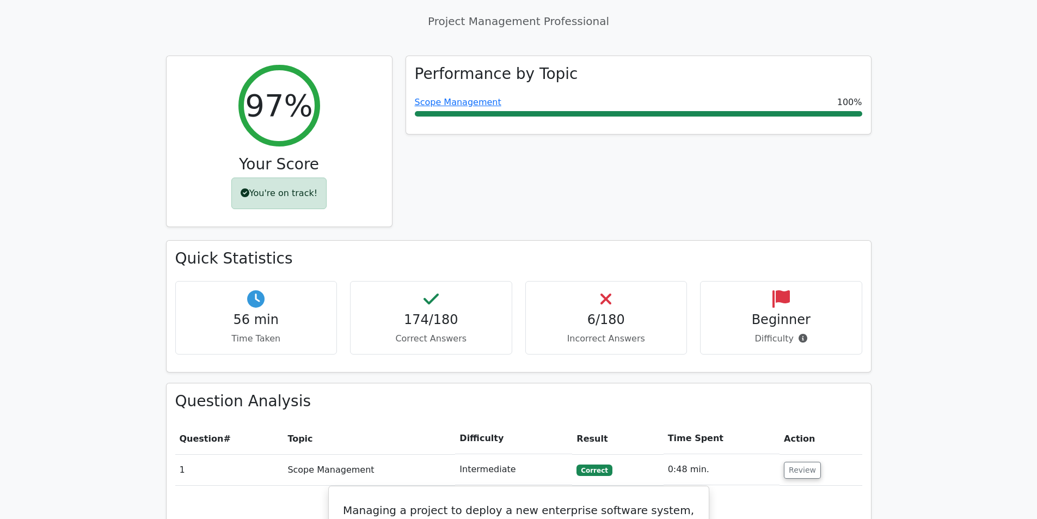
click at [789, 454] on td "Review" at bounding box center [821, 469] width 82 height 31
click at [795, 462] on button "Review" at bounding box center [802, 470] width 37 height 17
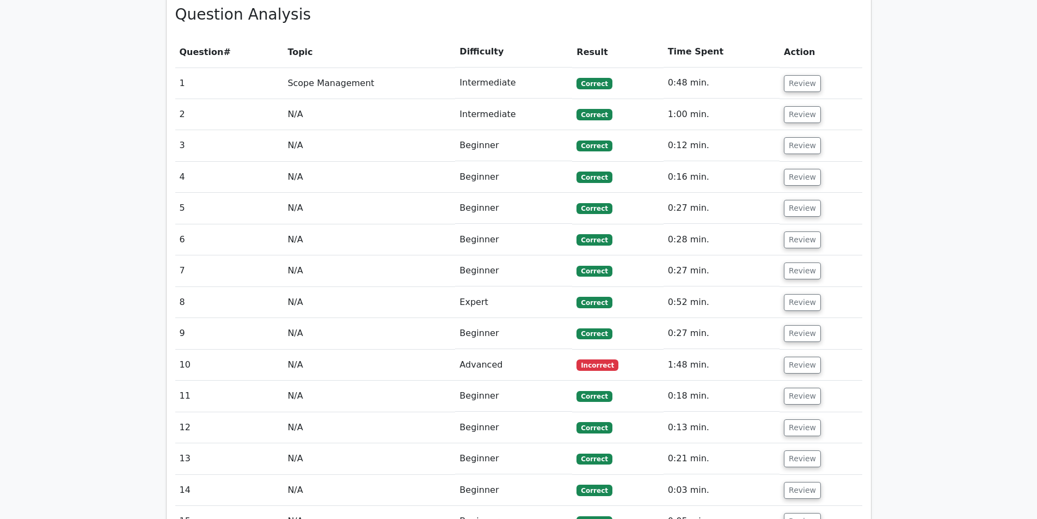
scroll to position [926, 0]
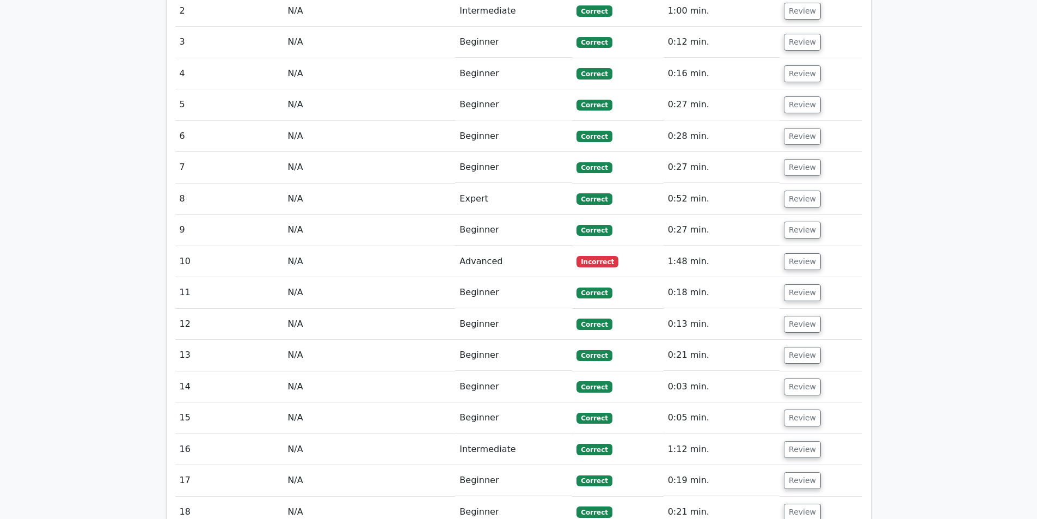
click at [816, 246] on td "Review" at bounding box center [821, 261] width 82 height 31
click at [789, 253] on button "Review" at bounding box center [802, 261] width 37 height 17
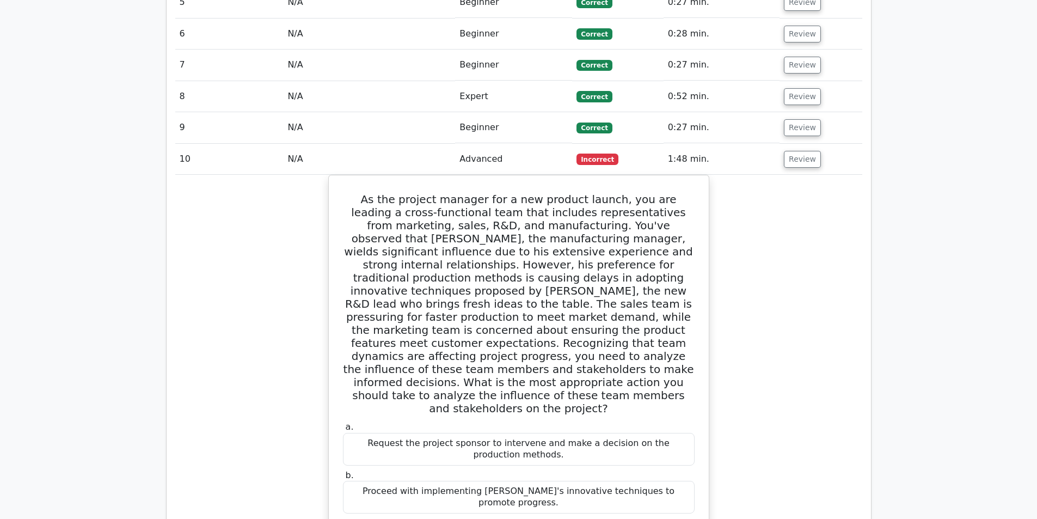
scroll to position [980, 0]
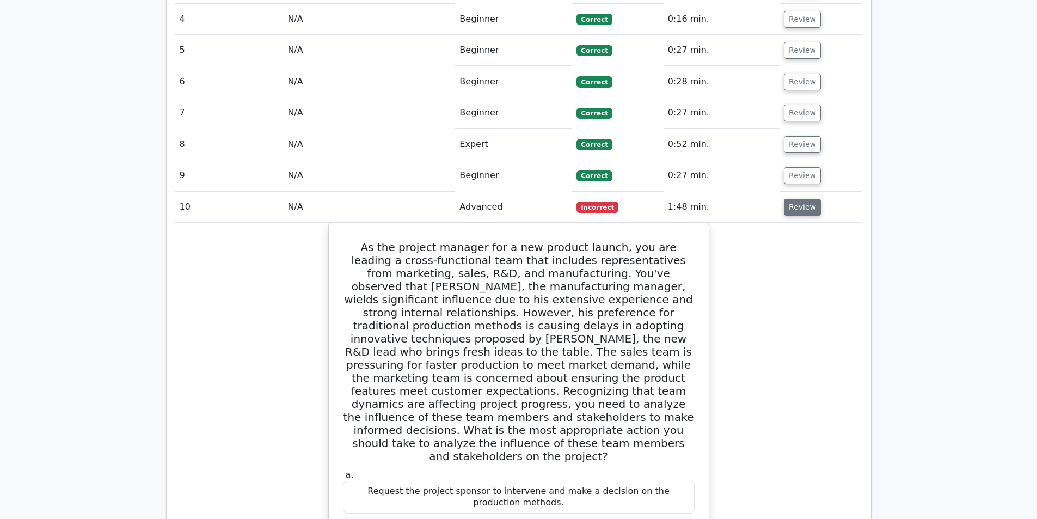
click at [794, 199] on button "Review" at bounding box center [802, 207] width 37 height 17
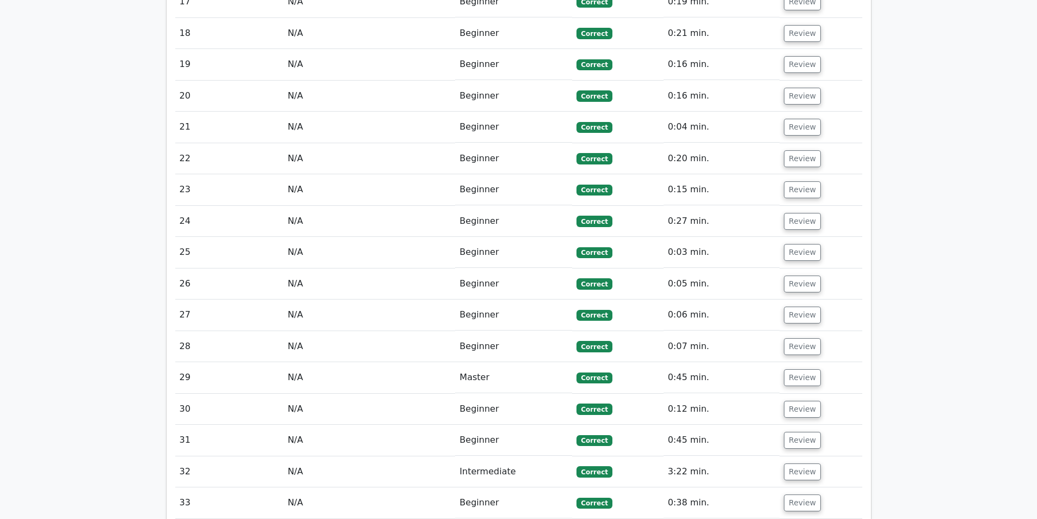
scroll to position [1470, 0]
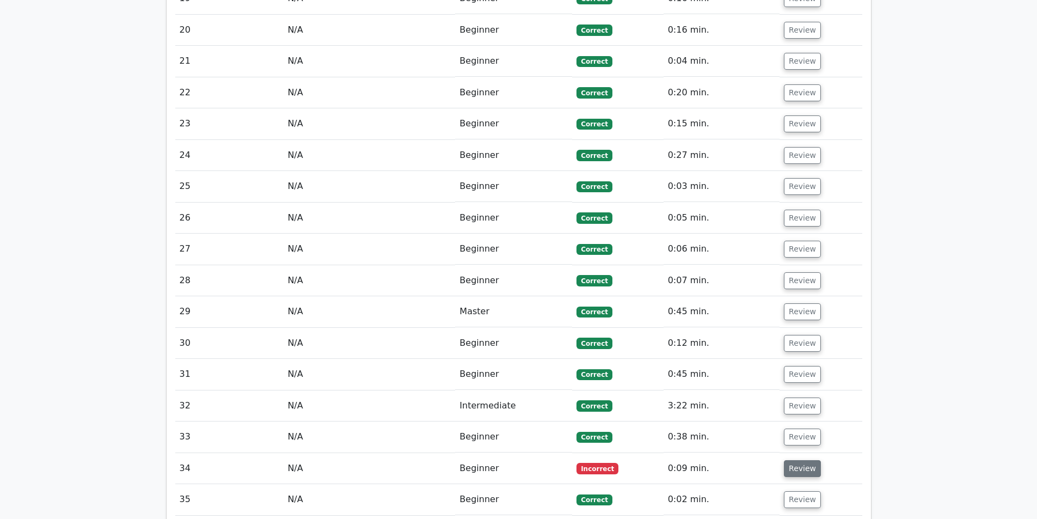
click at [797, 460] on button "Review" at bounding box center [802, 468] width 37 height 17
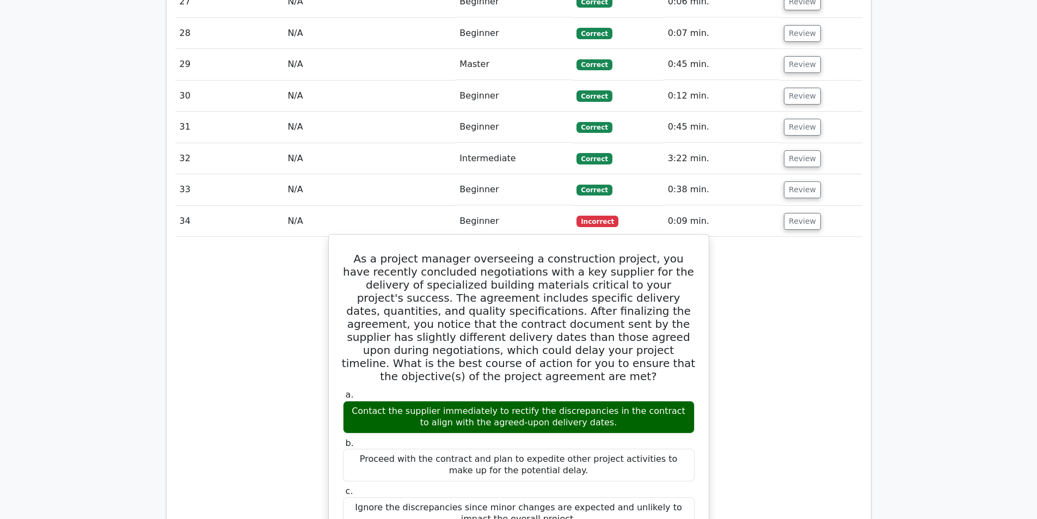
scroll to position [1797, 0]
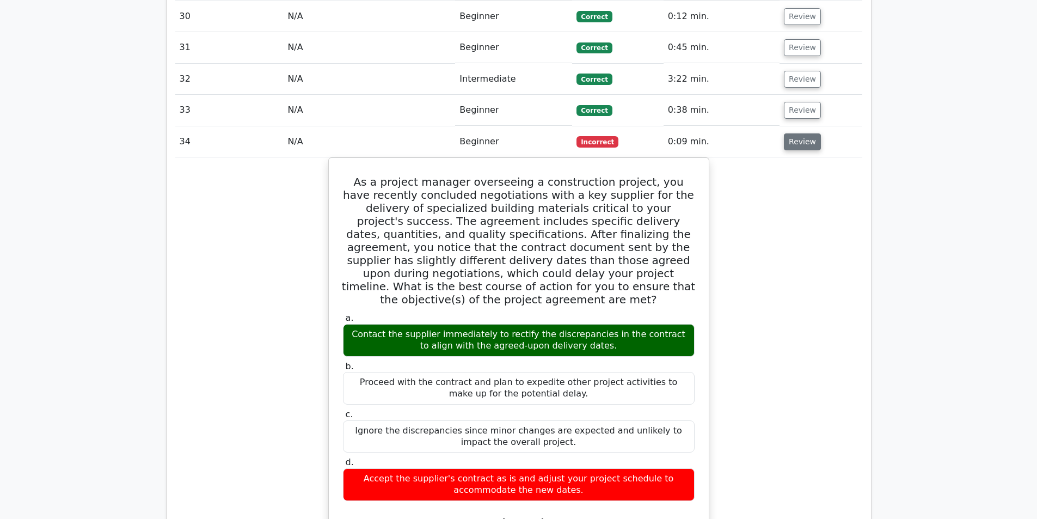
click at [799, 133] on button "Review" at bounding box center [802, 141] width 37 height 17
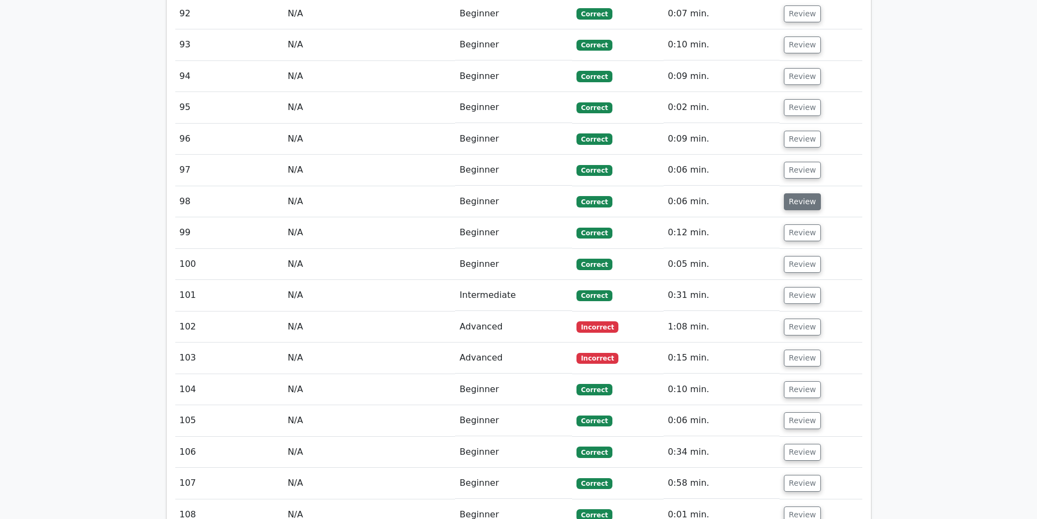
scroll to position [3757, 0]
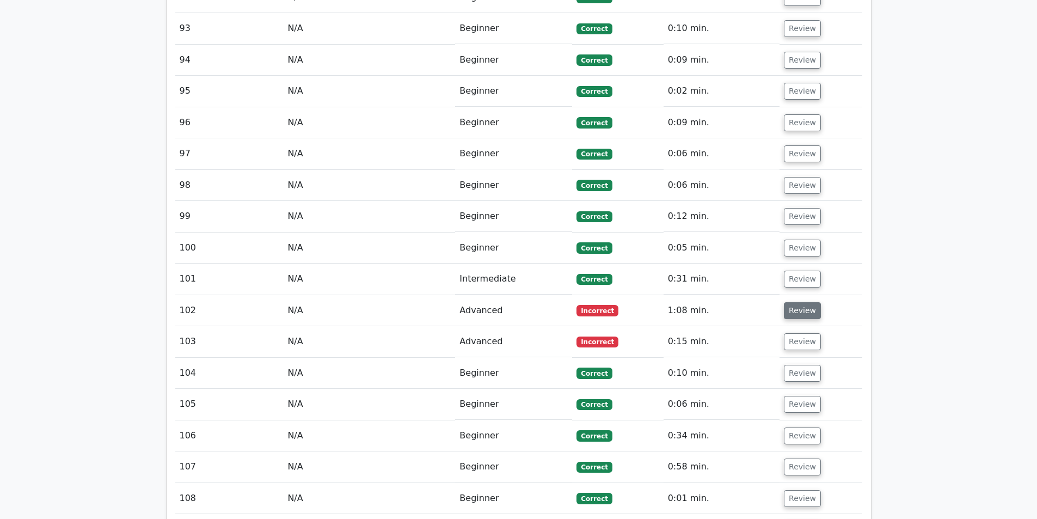
click at [786, 302] on button "Review" at bounding box center [802, 310] width 37 height 17
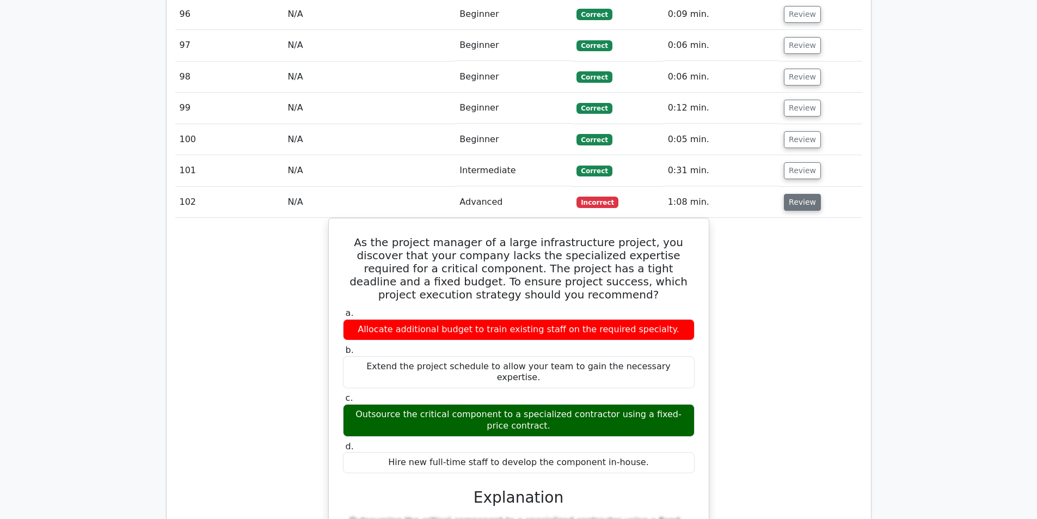
scroll to position [3866, 0]
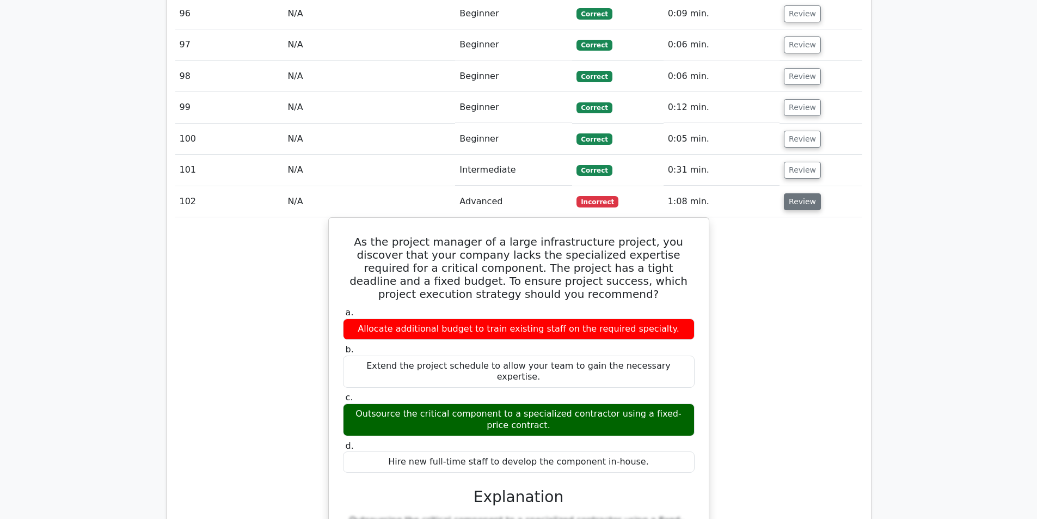
click at [796, 193] on button "Review" at bounding box center [802, 201] width 37 height 17
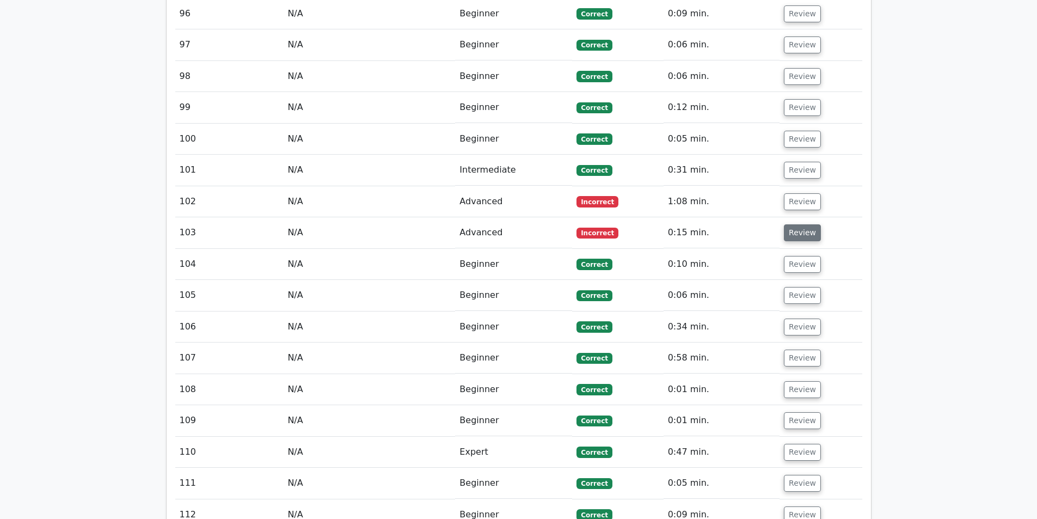
click at [792, 224] on button "Review" at bounding box center [802, 232] width 37 height 17
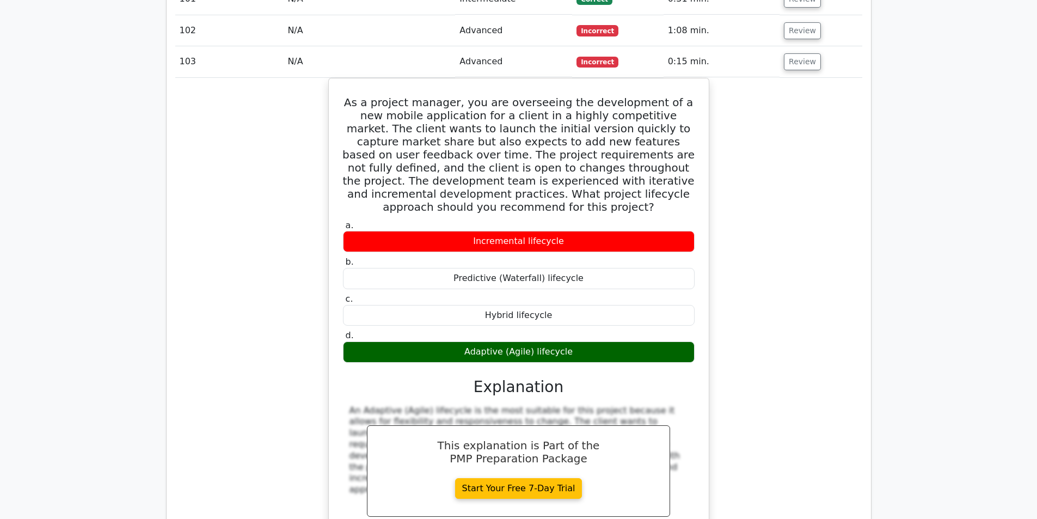
scroll to position [4029, 0]
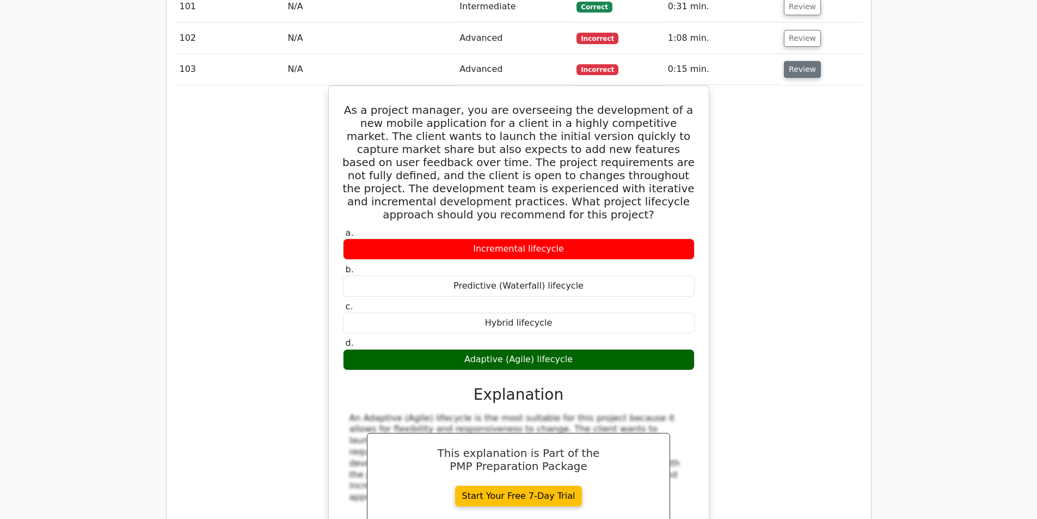
click at [791, 61] on button "Review" at bounding box center [802, 69] width 37 height 17
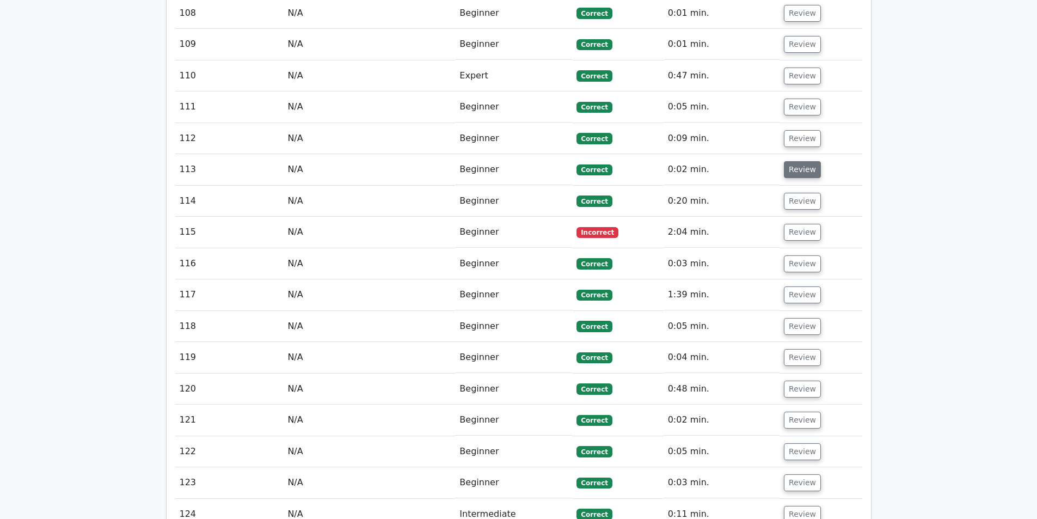
scroll to position [4247, 0]
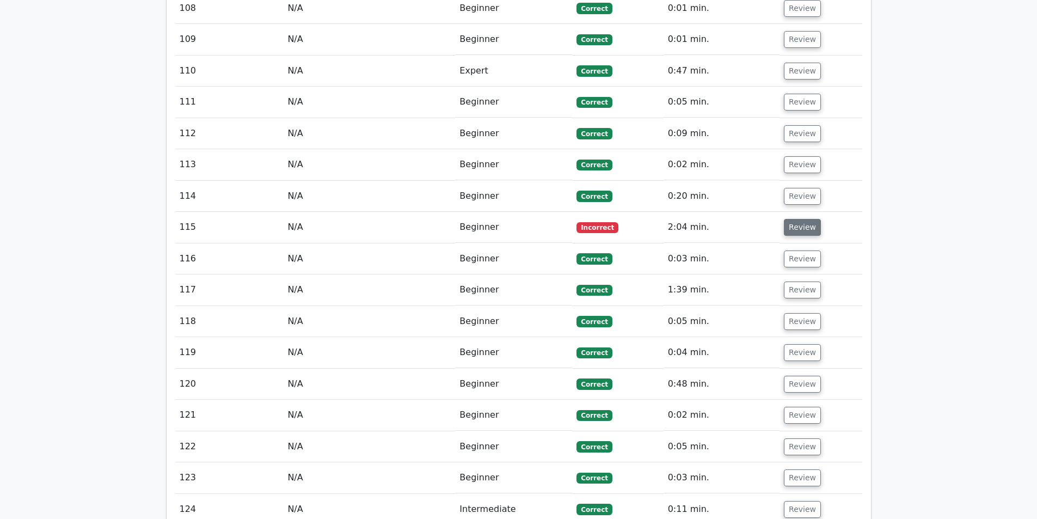
click at [791, 219] on button "Review" at bounding box center [802, 227] width 37 height 17
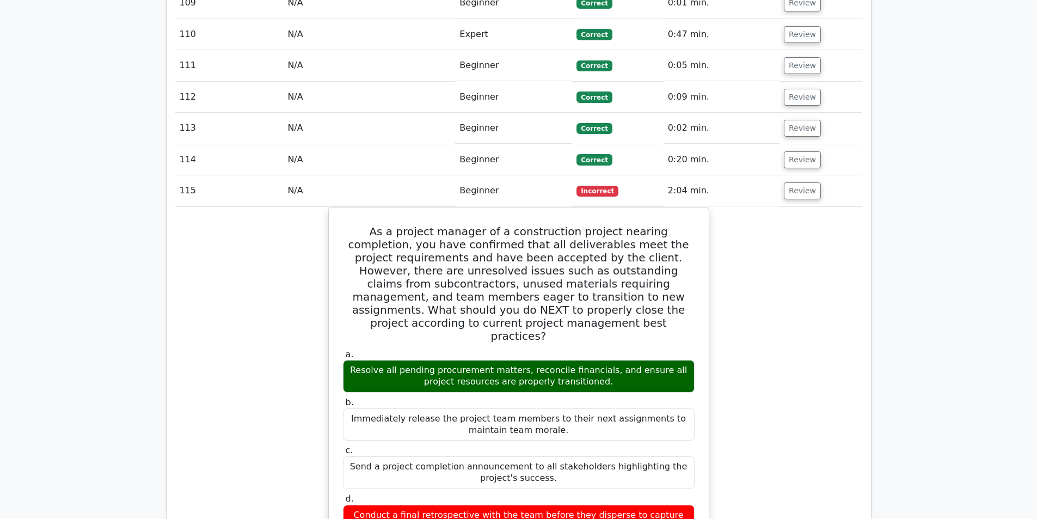
scroll to position [4301, 0]
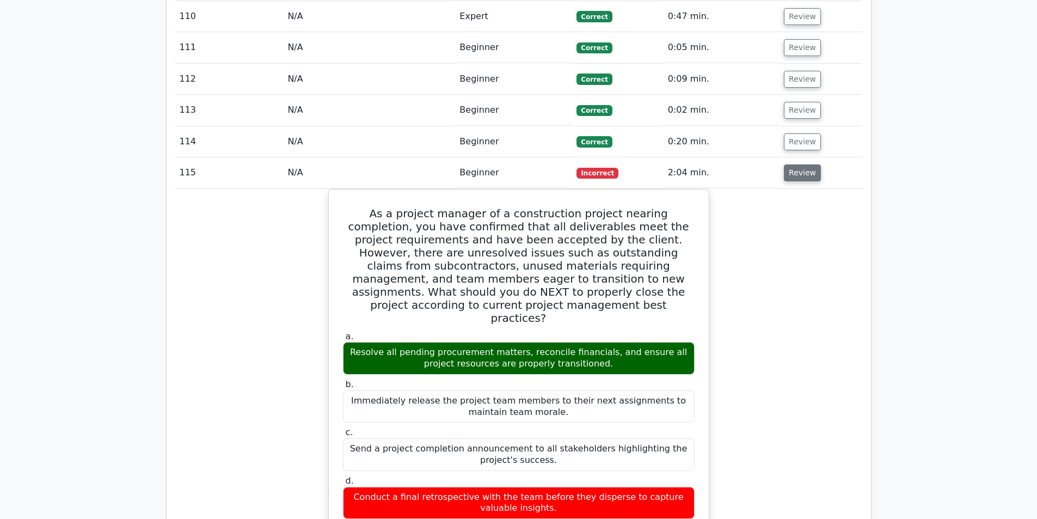
click at [810, 164] on button "Review" at bounding box center [802, 172] width 37 height 17
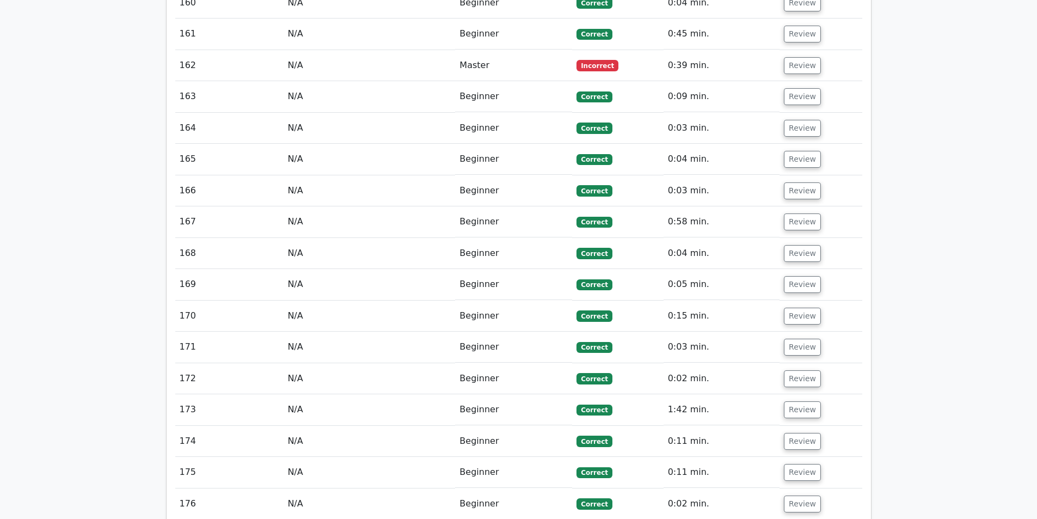
scroll to position [5771, 0]
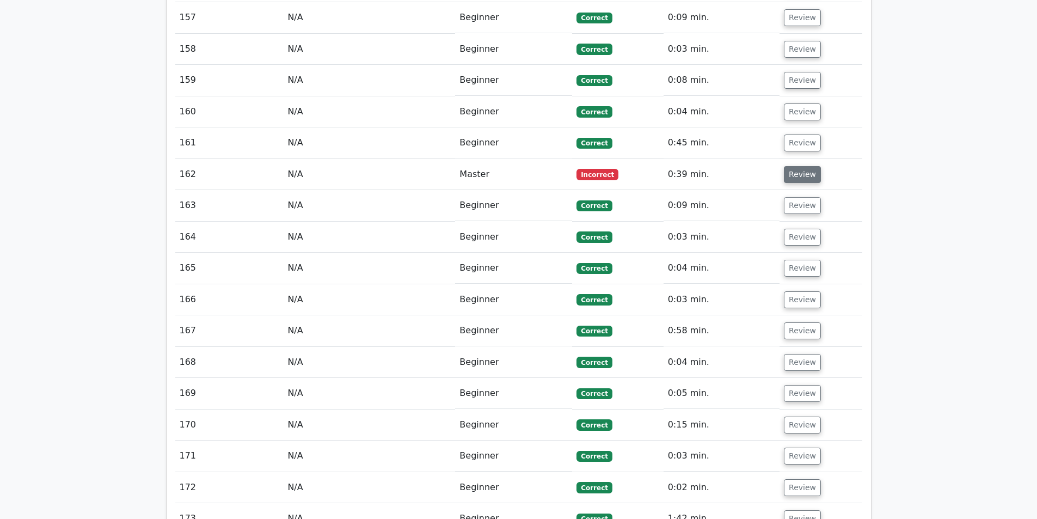
click at [804, 166] on button "Review" at bounding box center [802, 174] width 37 height 17
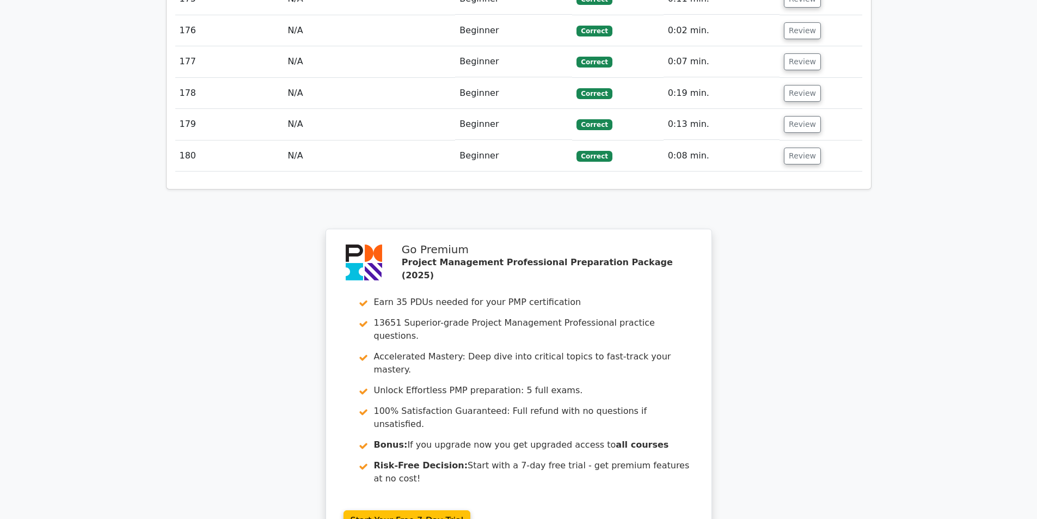
scroll to position [7046, 0]
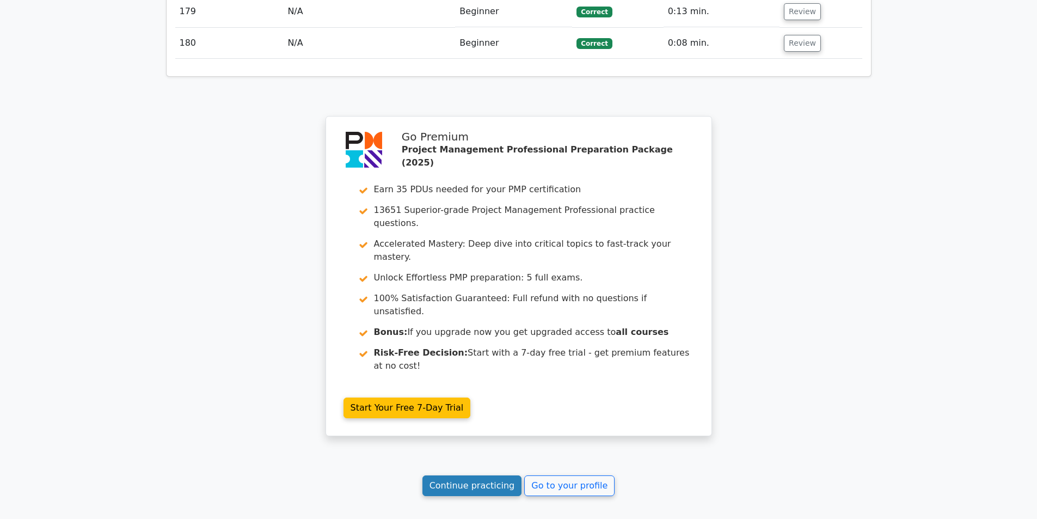
click at [469, 475] on link "Continue practicing" at bounding box center [473, 485] width 100 height 21
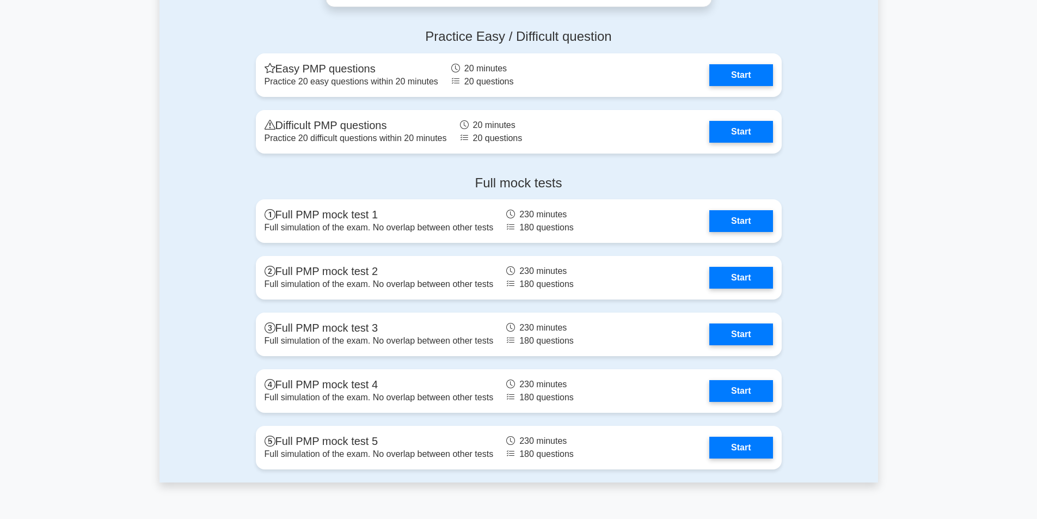
scroll to position [3376, 0]
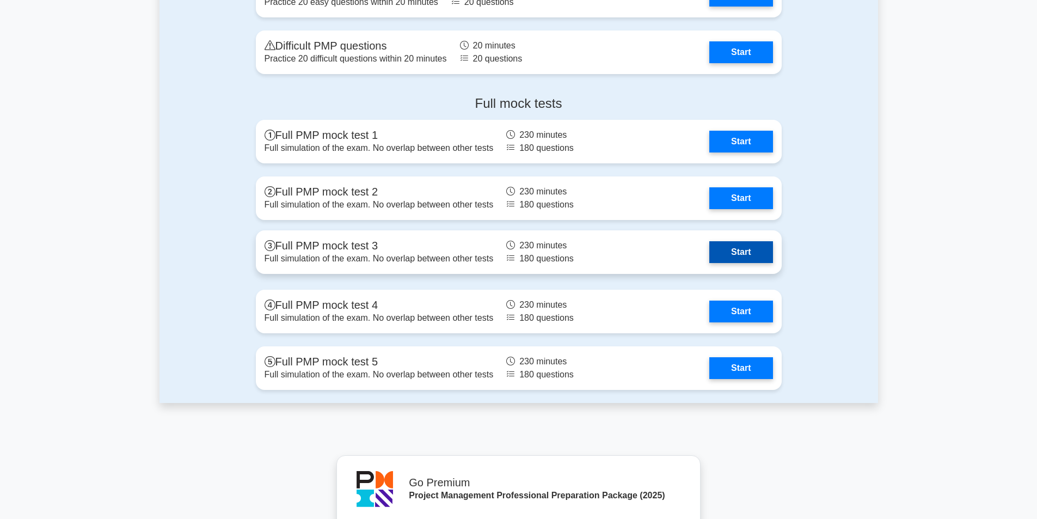
click at [709, 253] on link "Start" at bounding box center [740, 252] width 63 height 22
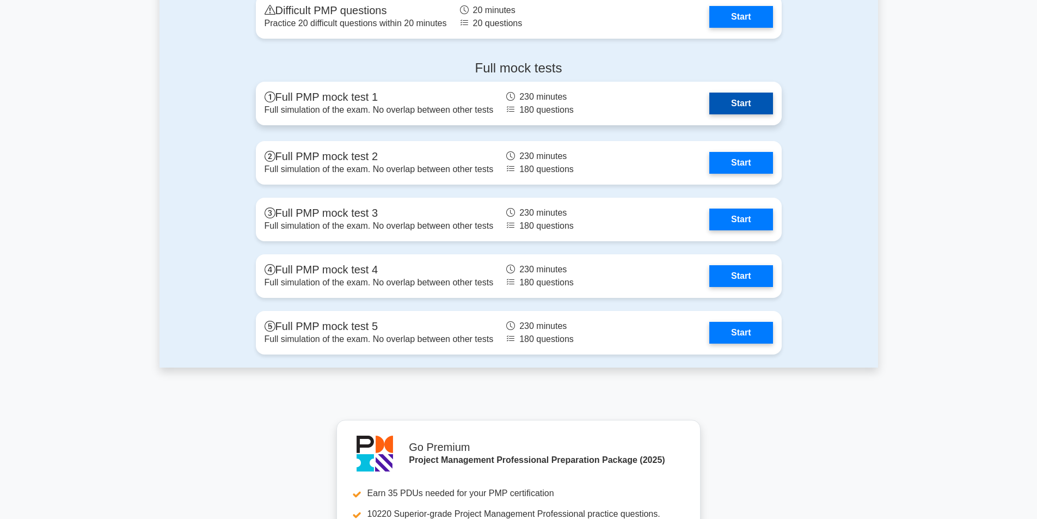
scroll to position [3430, 0]
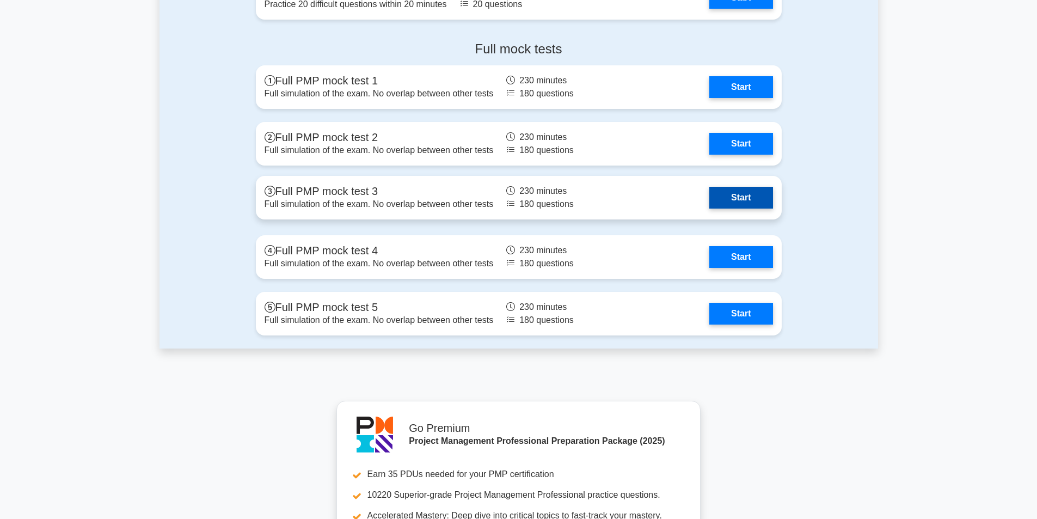
click at [709, 200] on link "Start" at bounding box center [740, 198] width 63 height 22
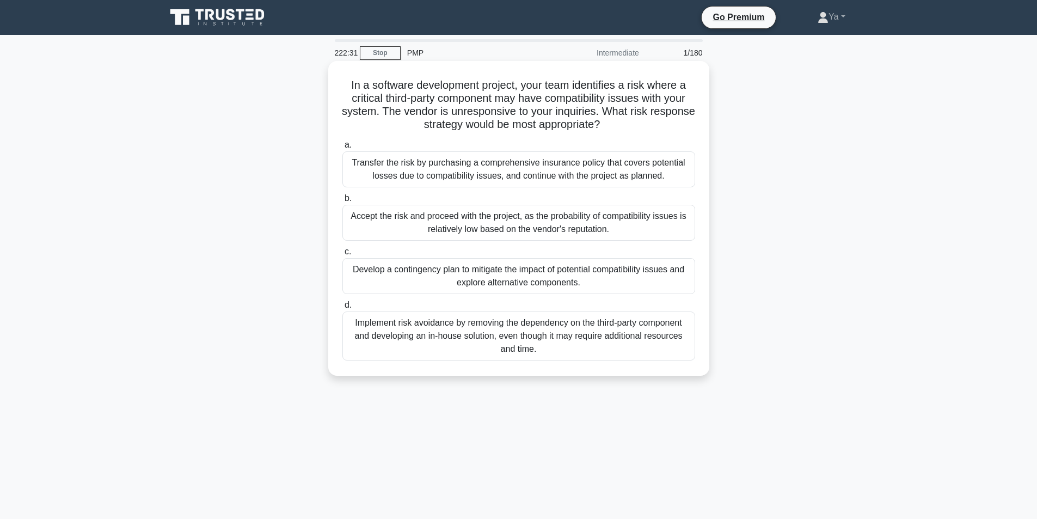
click at [473, 283] on div "Develop a contingency plan to mitigate the impact of potential compatibility is…" at bounding box center [518, 276] width 353 height 36
click at [342, 255] on input "c. Develop a contingency plan to mitigate the impact of potential compatibility…" at bounding box center [342, 251] width 0 height 7
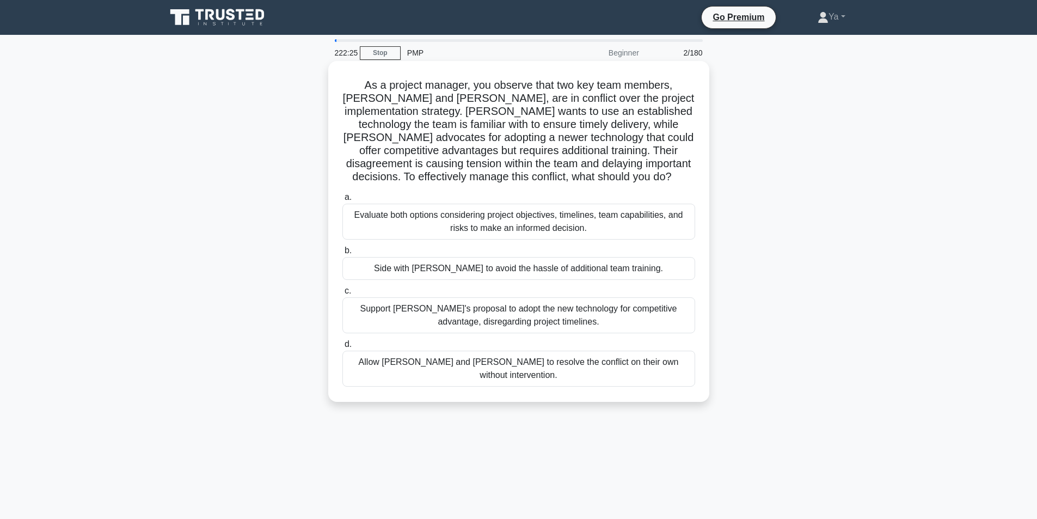
click at [458, 225] on div "Evaluate both options considering project objectives, timelines, team capabilit…" at bounding box center [518, 222] width 353 height 36
click at [342, 201] on input "a. Evaluate both options considering project objectives, timelines, team capabi…" at bounding box center [342, 197] width 0 height 7
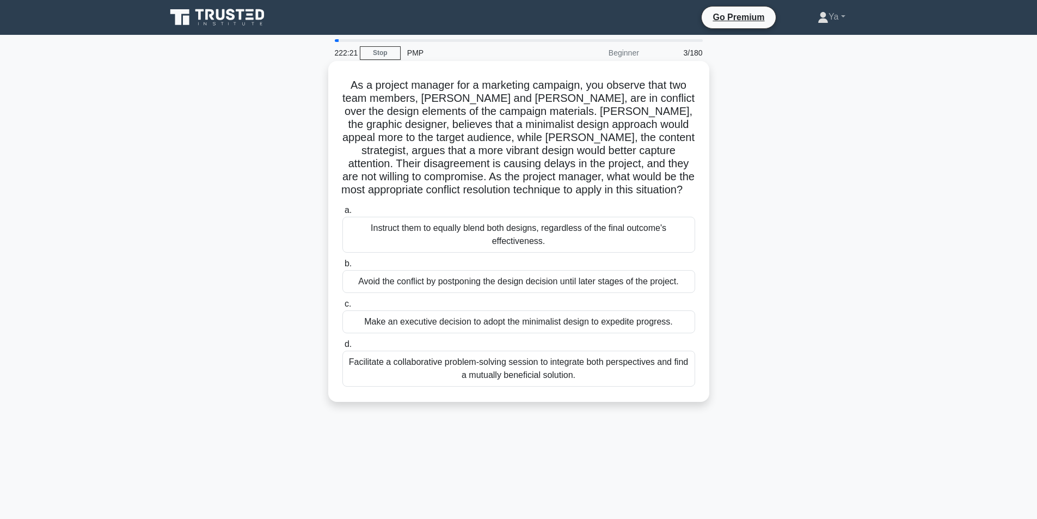
click at [647, 366] on div "Facilitate a collaborative problem-solving session to integrate both perspectiv…" at bounding box center [518, 369] width 353 height 36
click at [342, 348] on input "d. Facilitate a collaborative problem-solving session to integrate both perspec…" at bounding box center [342, 344] width 0 height 7
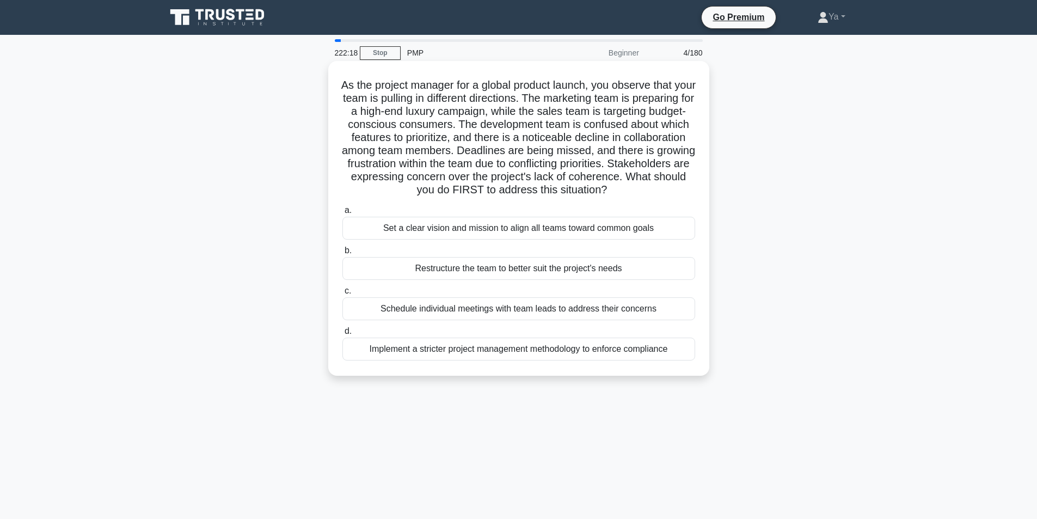
click at [483, 240] on div "Set a clear vision and mission to align all teams toward common goals" at bounding box center [518, 228] width 353 height 23
click at [342, 214] on input "a. Set a clear vision and mission to align all teams toward common goals" at bounding box center [342, 210] width 0 height 7
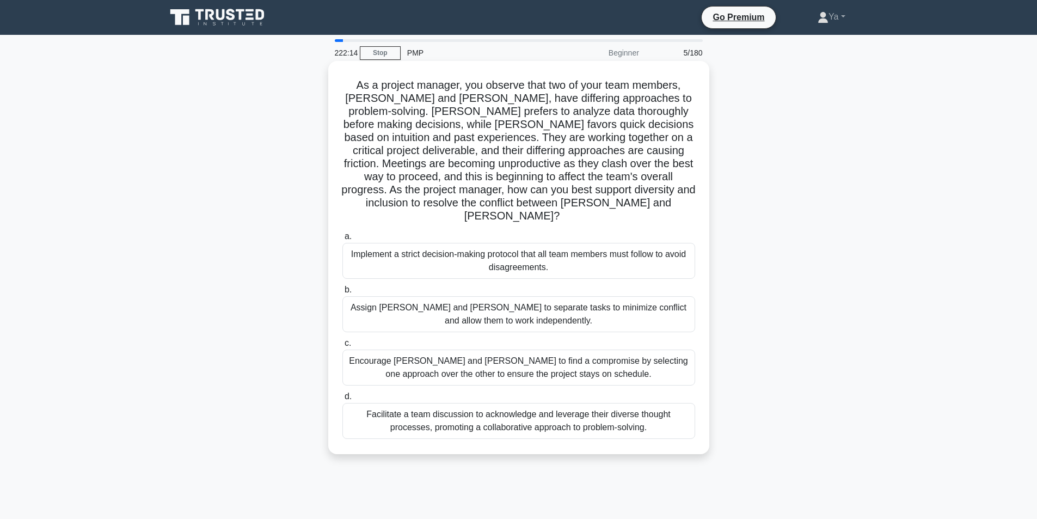
click at [499, 420] on div "Facilitate a team discussion to acknowledge and leverage their diverse thought …" at bounding box center [518, 421] width 353 height 36
click at [342, 400] on input "d. Facilitate a team discussion to acknowledge and leverage their diverse thoug…" at bounding box center [342, 396] width 0 height 7
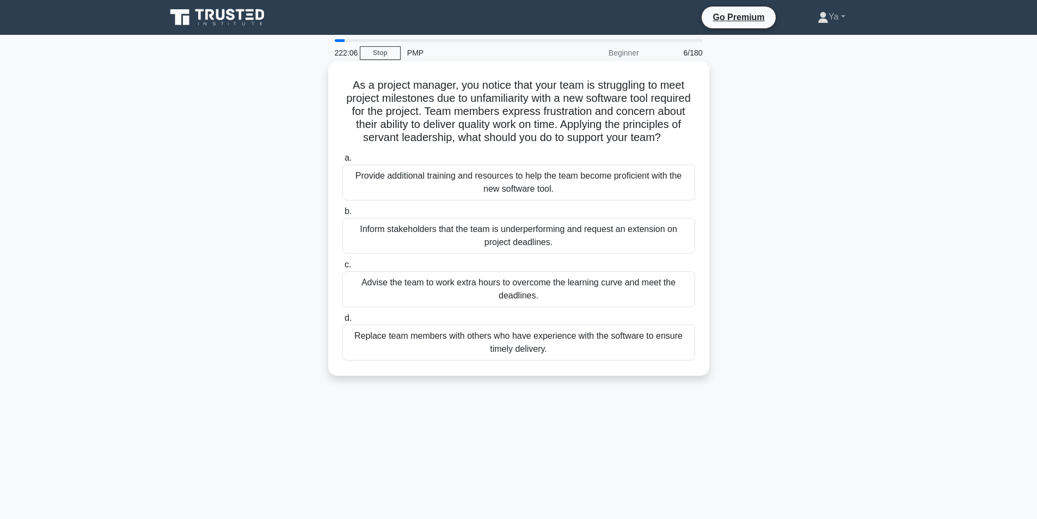
click at [481, 200] on div "Provide additional training and resources to help the team become proficient wi…" at bounding box center [518, 182] width 353 height 36
click at [342, 162] on input "a. Provide additional training and resources to help the team become proficient…" at bounding box center [342, 158] width 0 height 7
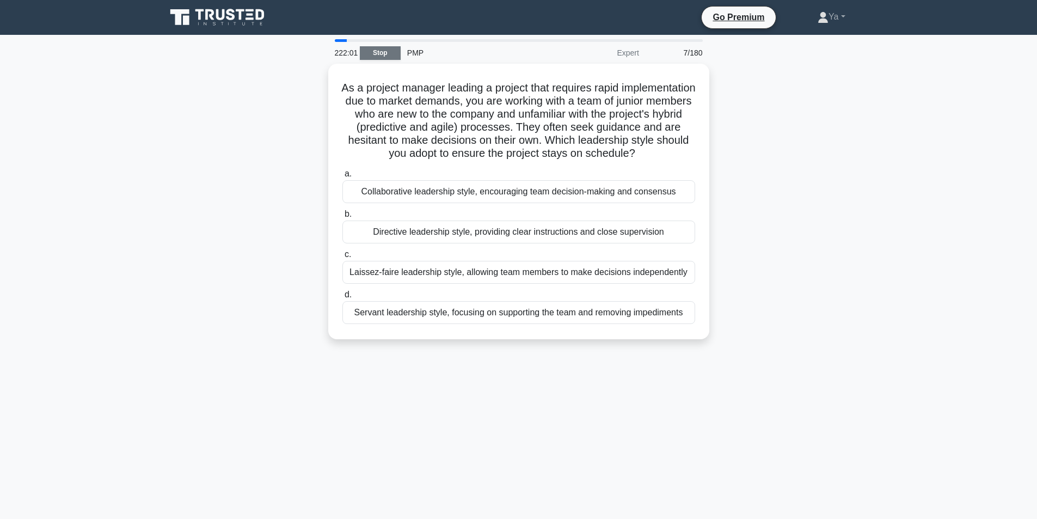
click at [378, 52] on link "Stop" at bounding box center [380, 53] width 41 height 14
click at [388, 54] on link "Stop" at bounding box center [380, 53] width 41 height 14
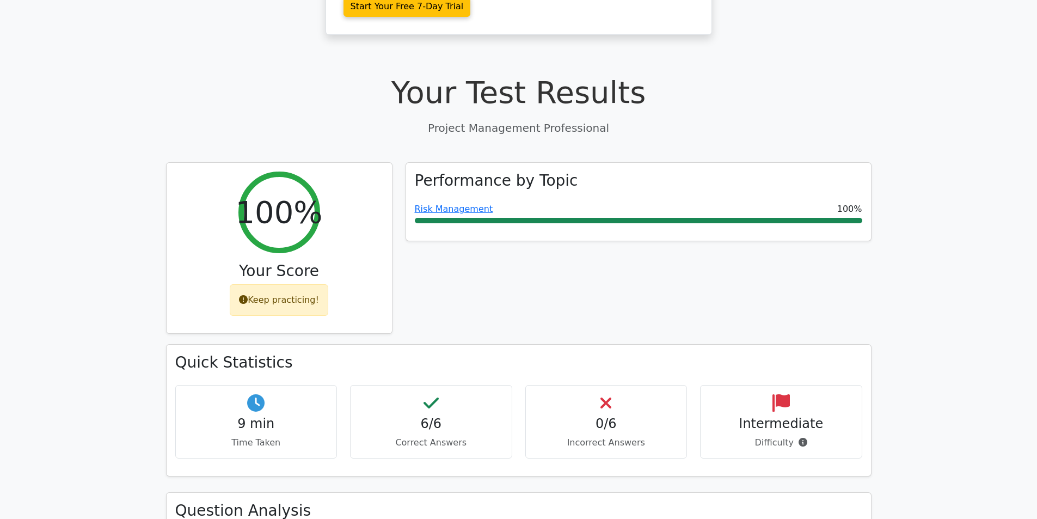
scroll to position [381, 0]
